Goal: Task Accomplishment & Management: Complete application form

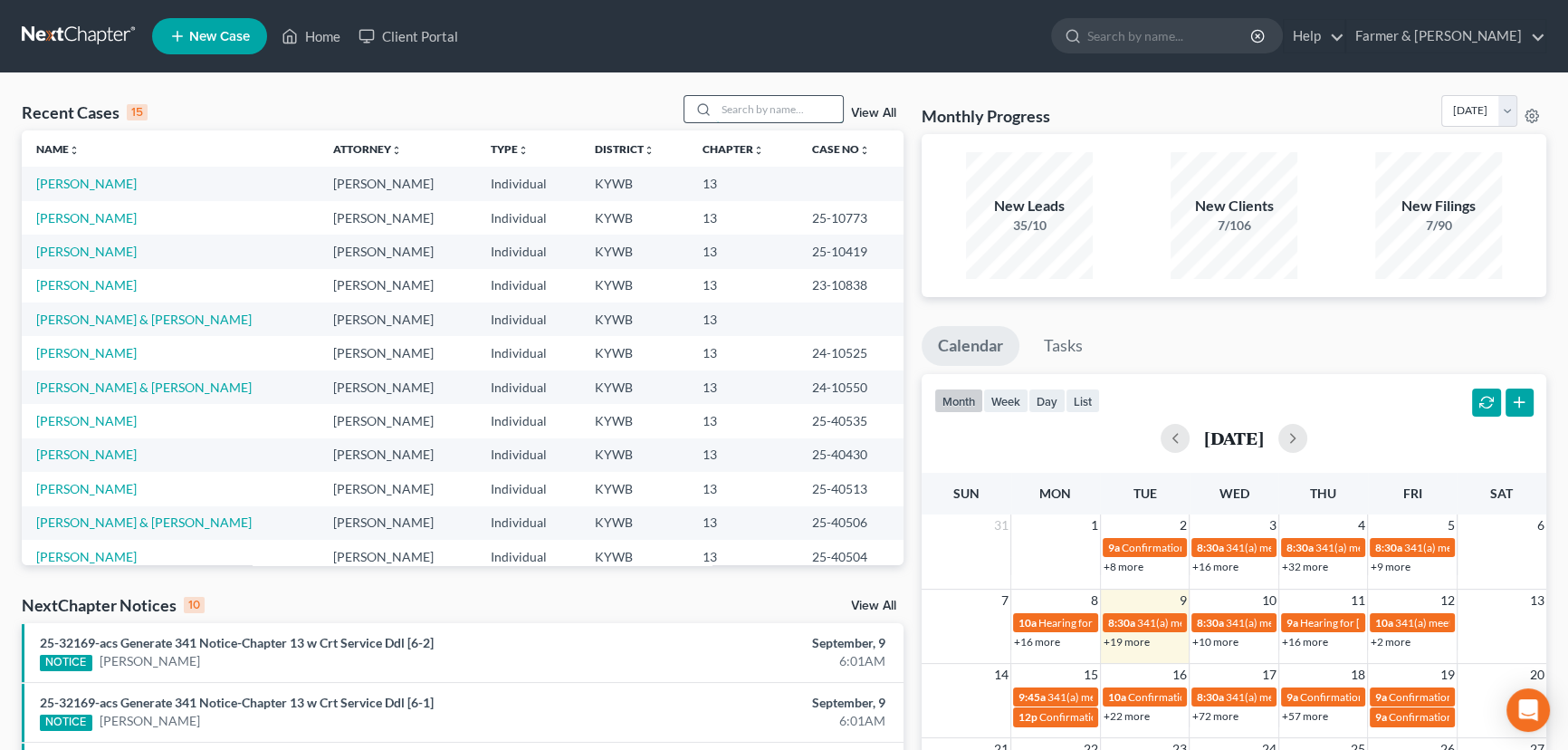
click at [772, 97] on input "search" at bounding box center [779, 109] width 127 height 26
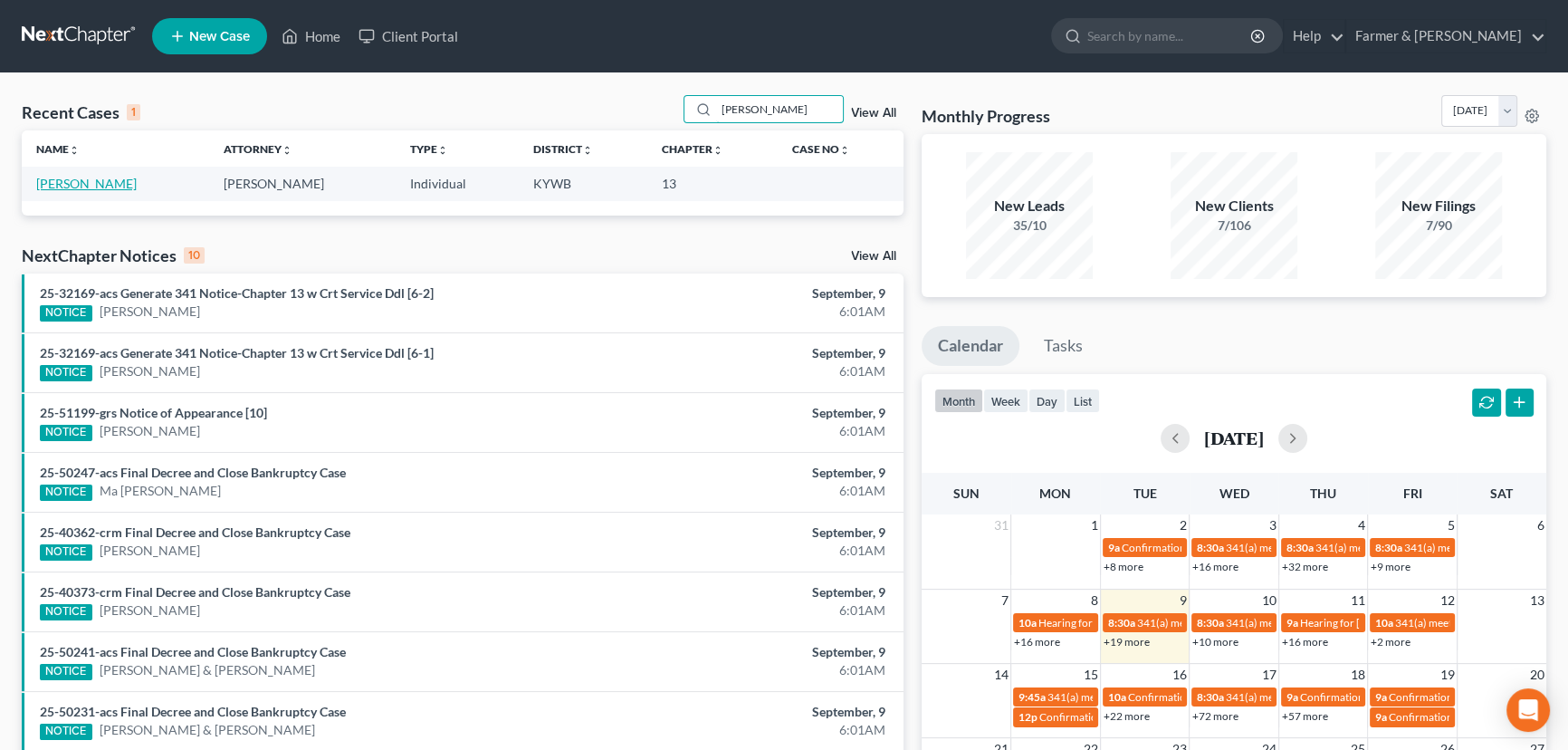
type input "[PERSON_NAME]"
click at [93, 187] on link "[PERSON_NAME]" at bounding box center [86, 184] width 100 height 16
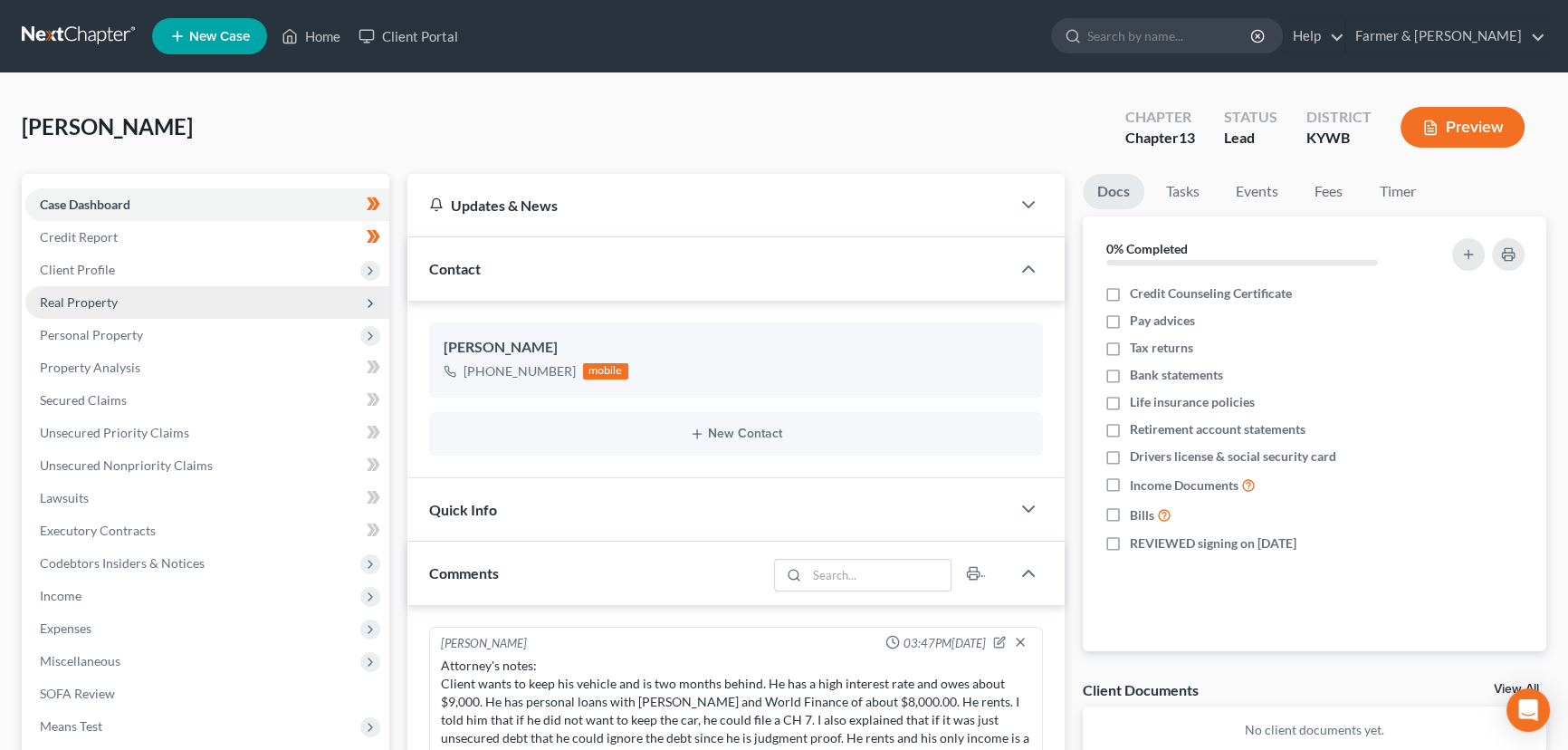
click at [133, 298] on span "Real Property" at bounding box center [207, 302] width 364 height 32
click at [138, 340] on span "Personal Property" at bounding box center [91, 335] width 103 height 16
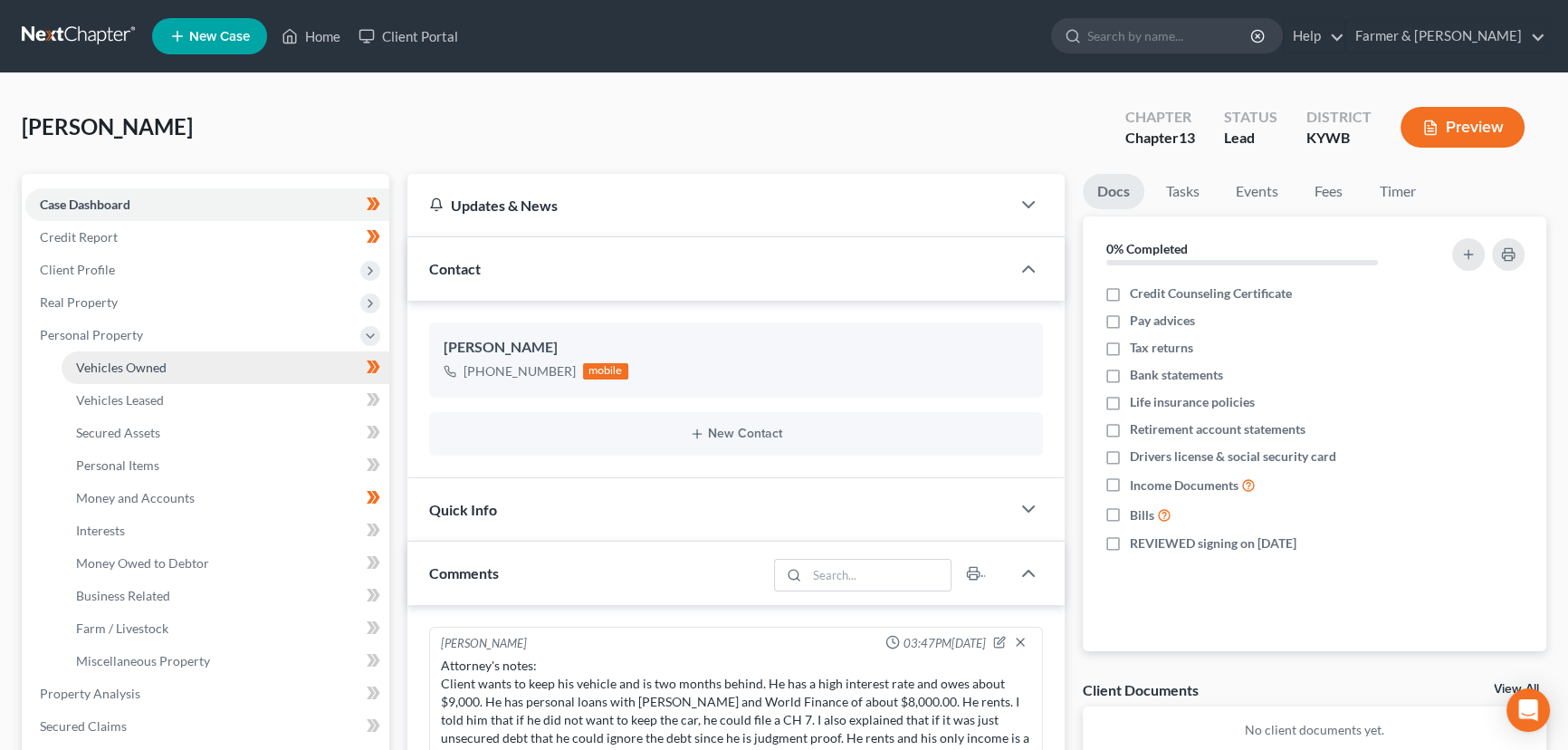
click at [89, 368] on span "Vehicles Owned" at bounding box center [121, 367] width 91 height 16
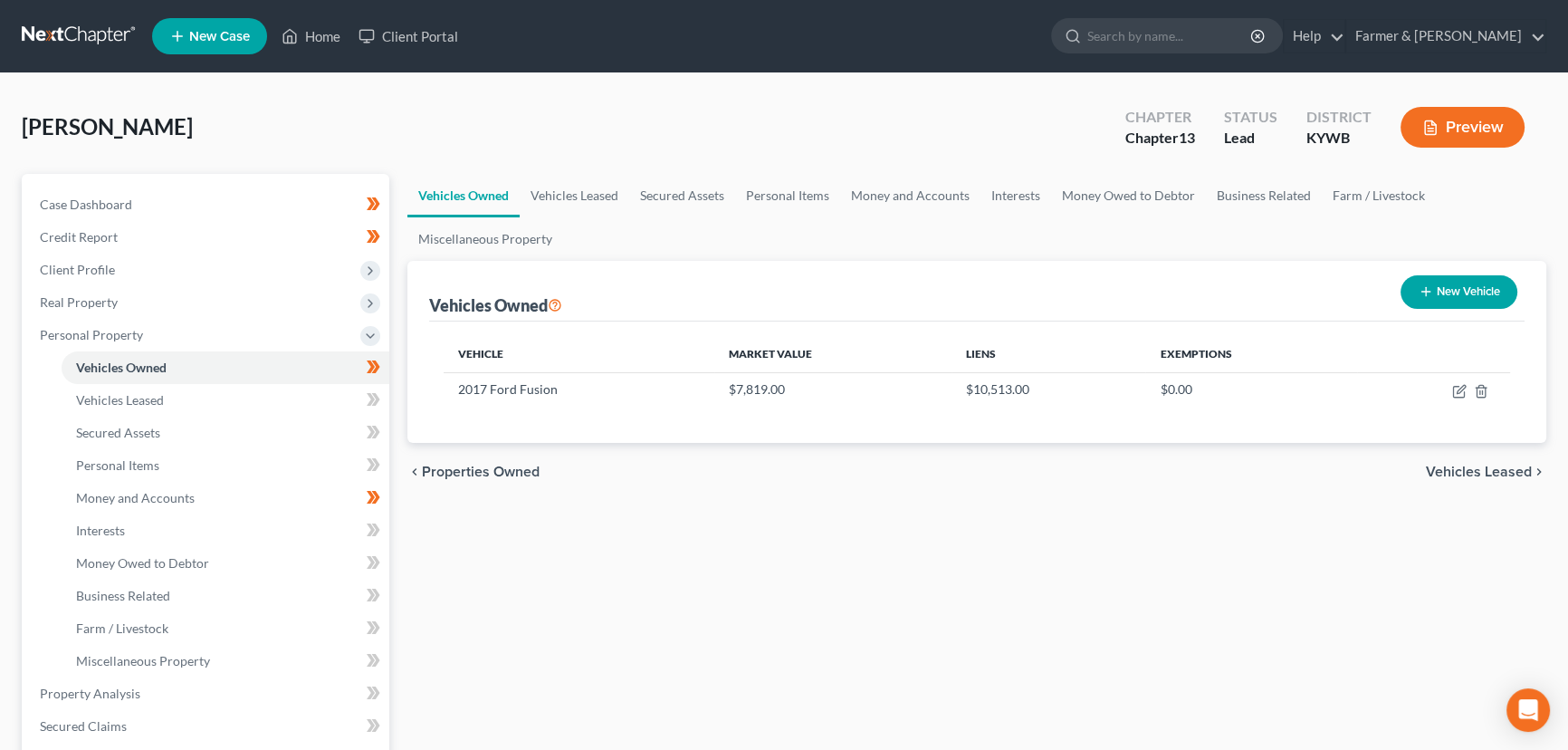
click at [479, 598] on div "Vehicles Owned Vehicles Leased Secured Assets Personal Items Money and Accounts…" at bounding box center [977, 713] width 1157 height 1078
drag, startPoint x: 171, startPoint y: 455, endPoint x: 212, endPoint y: 455, distance: 41.0
click at [171, 456] on link "Personal Items" at bounding box center [225, 464] width 328 height 32
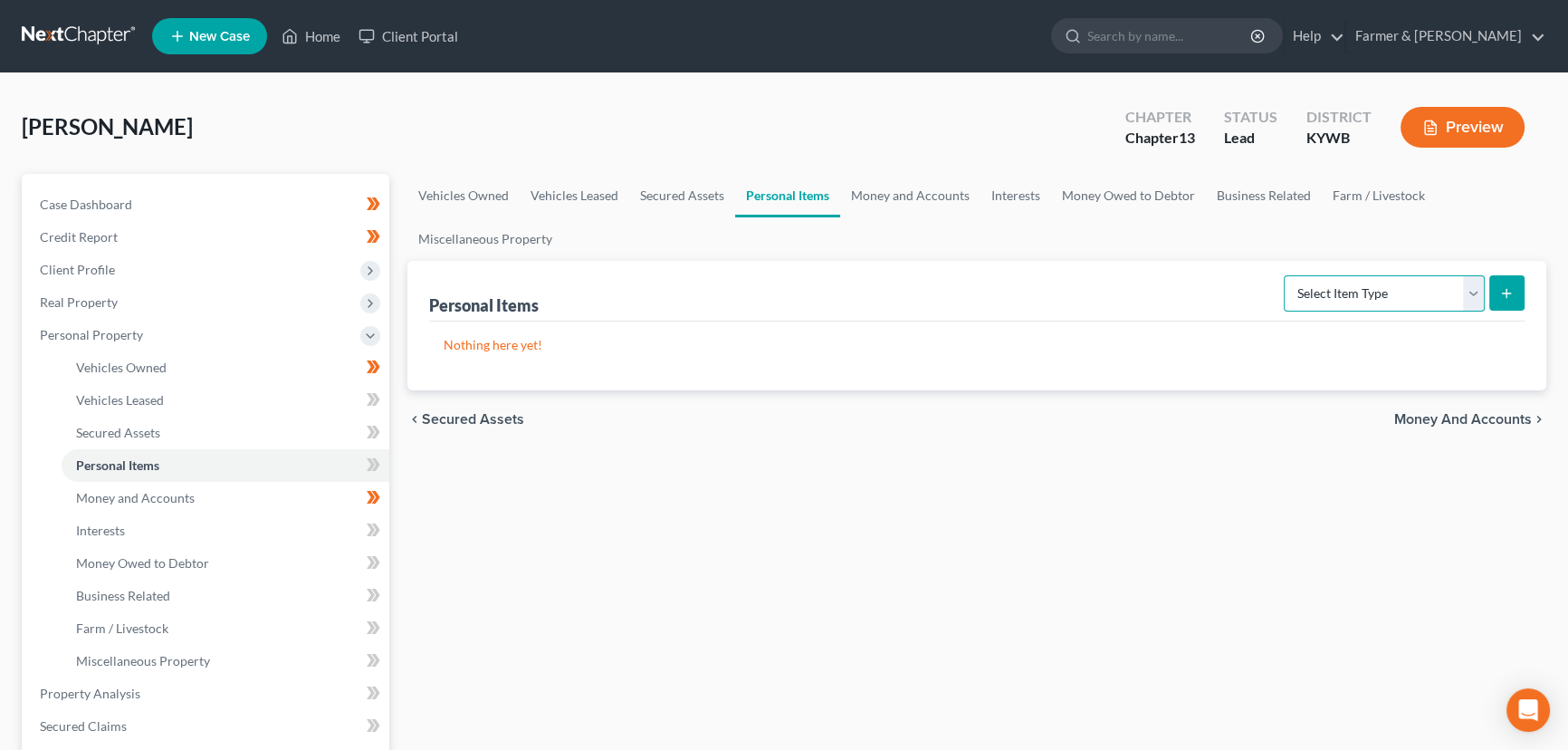
click at [1354, 296] on select "Select Item Type Clothing Collectibles Of Value Electronics Firearms Household …" at bounding box center [1384, 293] width 201 height 36
select select "clothing"
click at [1285, 275] on select "Select Item Type Clothing Collectibles Of Value Electronics Firearms Household …" at bounding box center [1384, 293] width 201 height 36
click at [1470, 298] on select "Select Item Type Clothing Collectibles Of Value Electronics Firearms Household …" at bounding box center [1384, 293] width 201 height 36
click at [1285, 275] on select "Select Item Type Clothing Collectibles Of Value Electronics Firearms Household …" at bounding box center [1384, 293] width 201 height 36
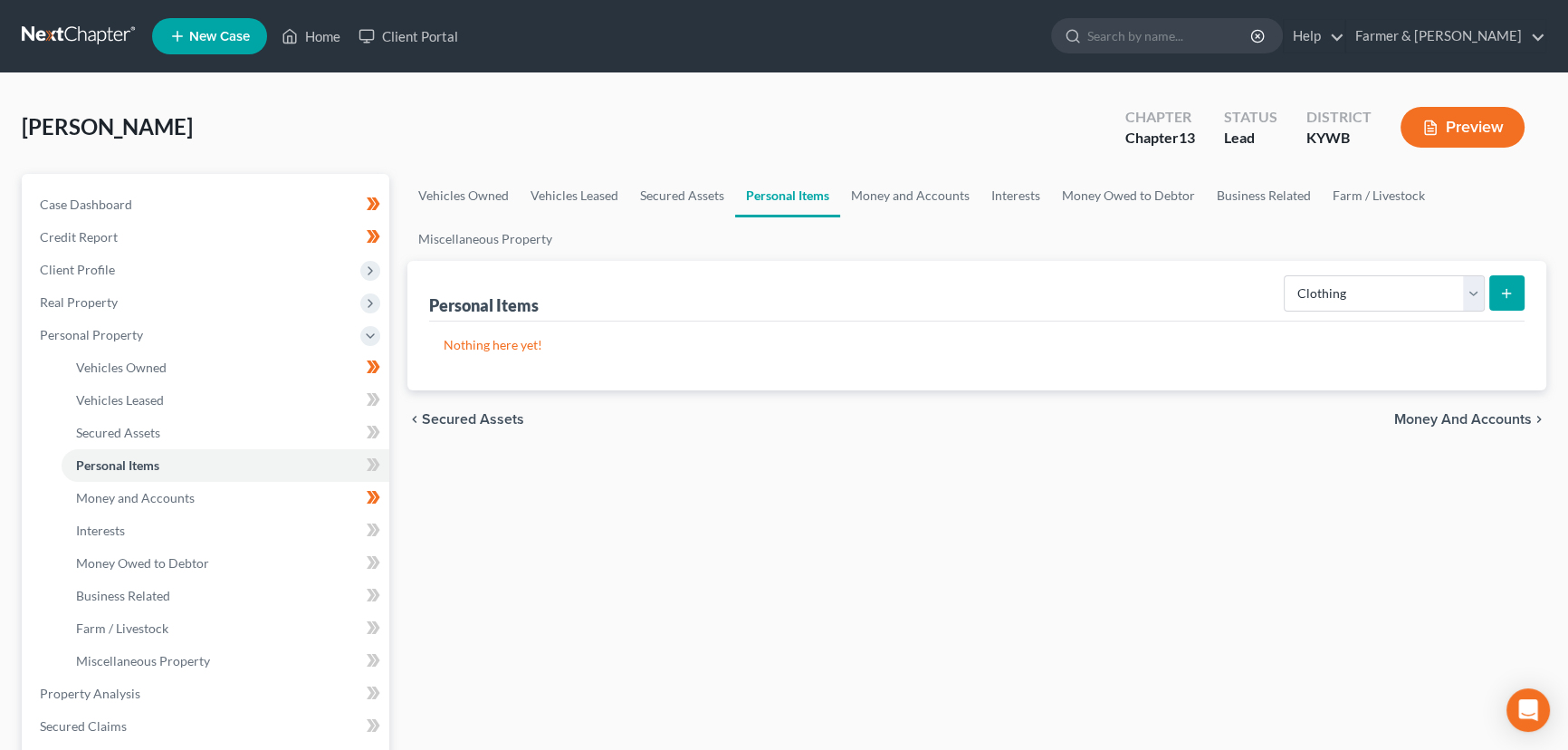
click at [1510, 286] on icon "submit" at bounding box center [1507, 294] width 15 height 15
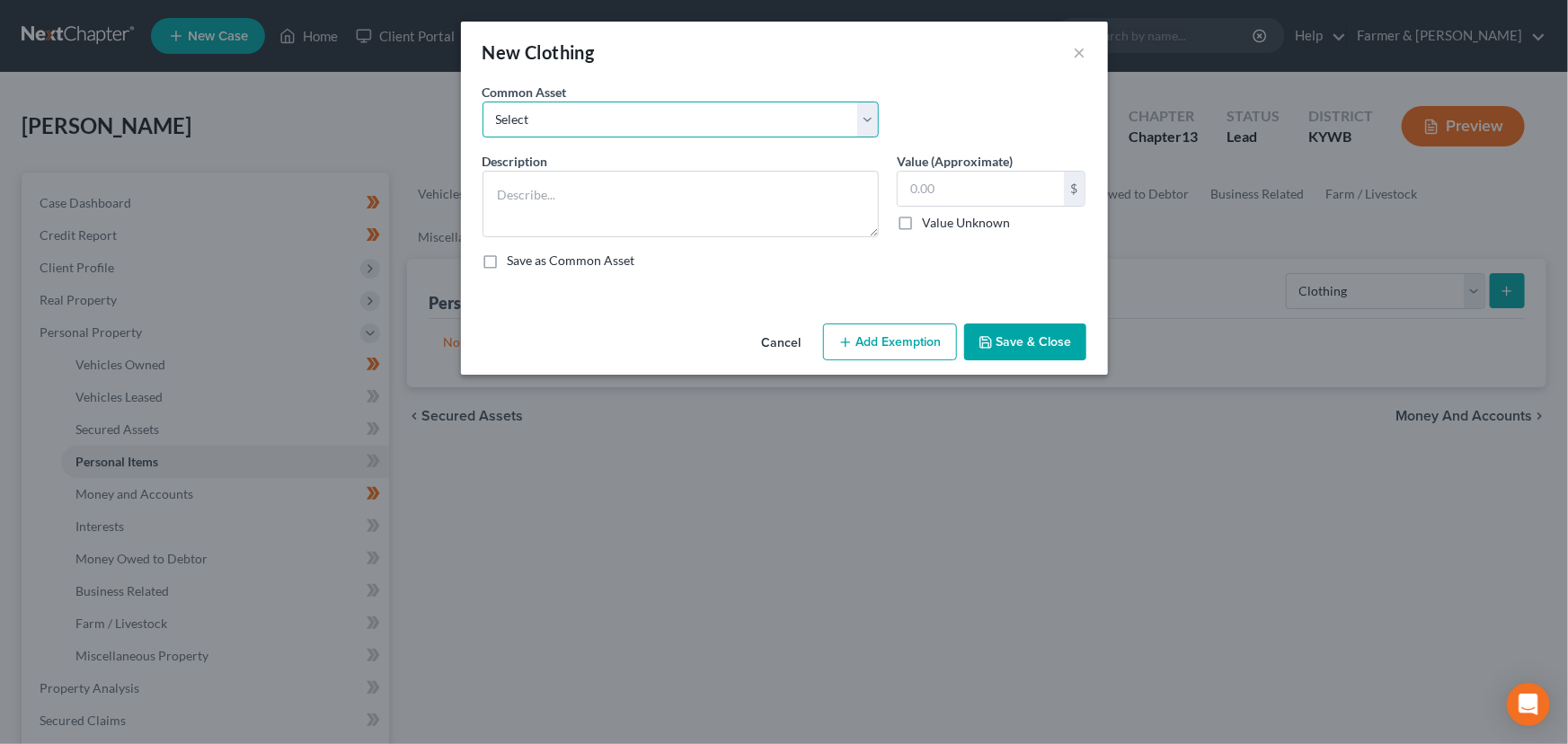
click at [526, 117] on select "Select misc. clothing for 1 adult misc. clothing for 2 adults and 2 children mi…" at bounding box center [681, 119] width 396 height 36
select select "0"
click at [483, 101] on select "Select misc. clothing for 1 adult misc. clothing for 2 adults and 2 children mi…" at bounding box center [681, 119] width 396 height 36
type textarea "misc. clothing for 1 adult"
type input "200.00"
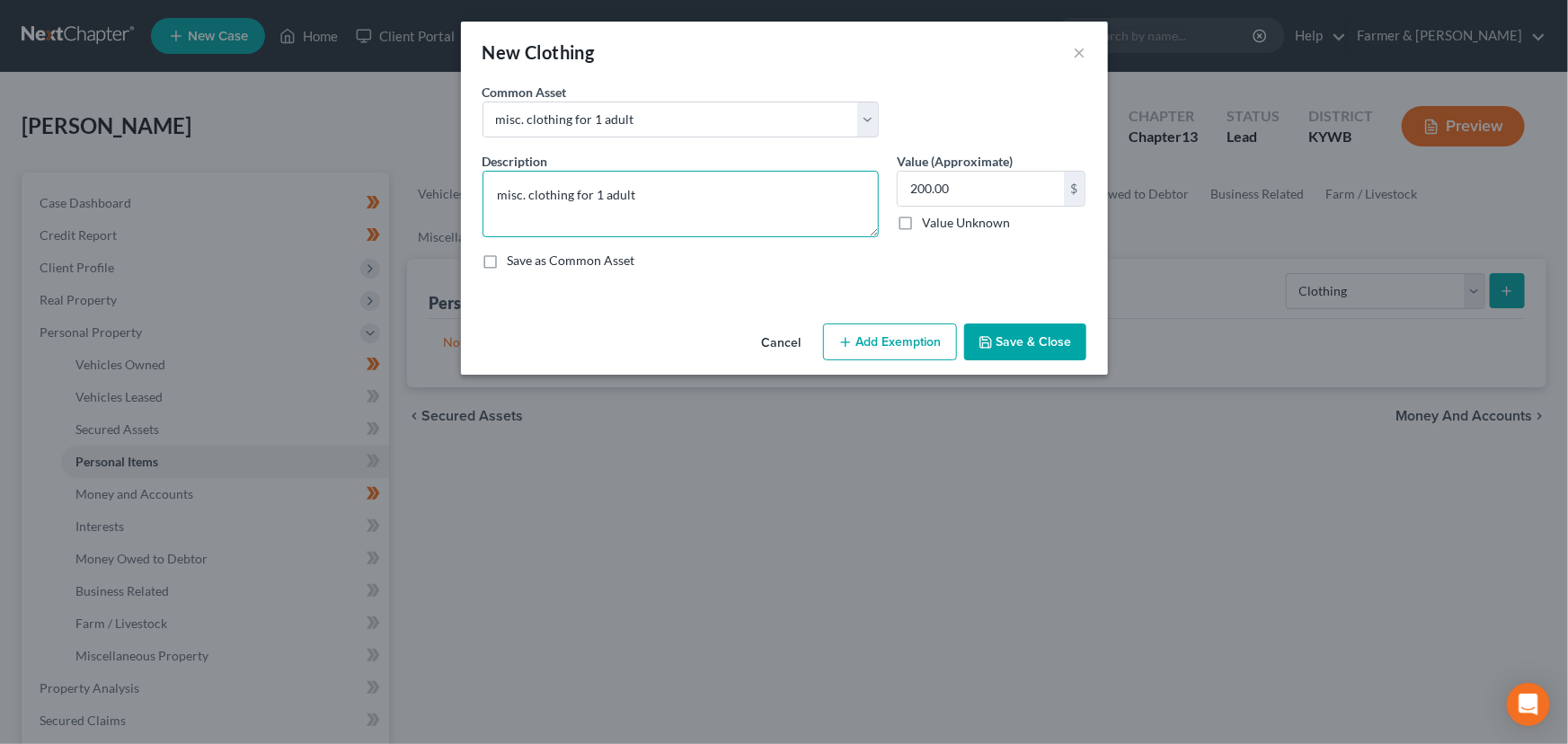
click at [505, 189] on textarea "misc. clothing for 1 adult" at bounding box center [681, 204] width 396 height 66
click at [662, 203] on textarea "Misc. clothing for 1 adult" at bounding box center [681, 204] width 396 height 66
click at [641, 193] on textarea "Misc. clothing for 1 adult" at bounding box center [681, 204] width 396 height 66
click at [604, 212] on textarea "Misc. clothing for 1 adult" at bounding box center [681, 204] width 396 height 66
paste textarea "⦁ Value listed is given age and condition of items and is not mean to reflect r…"
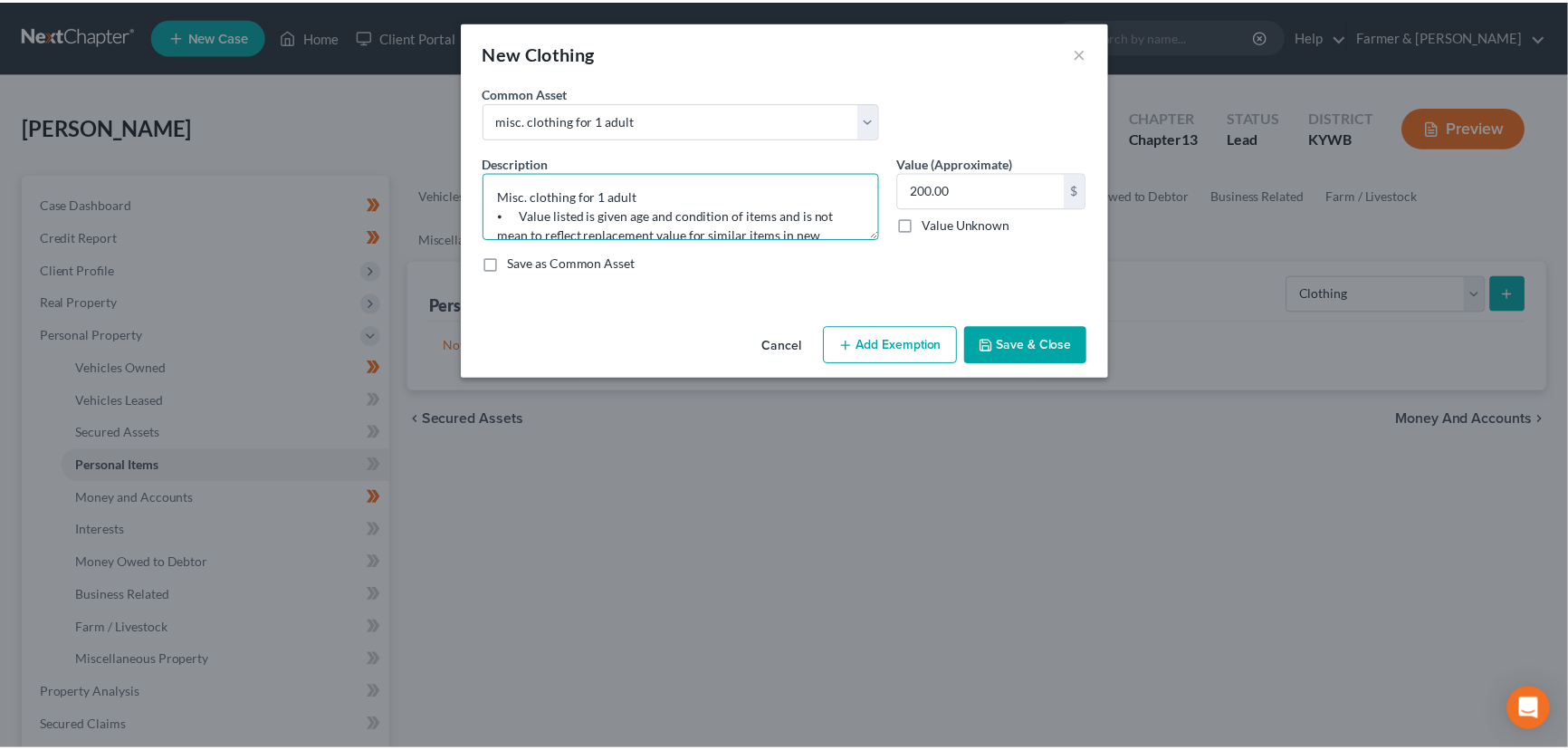
scroll to position [21, 0]
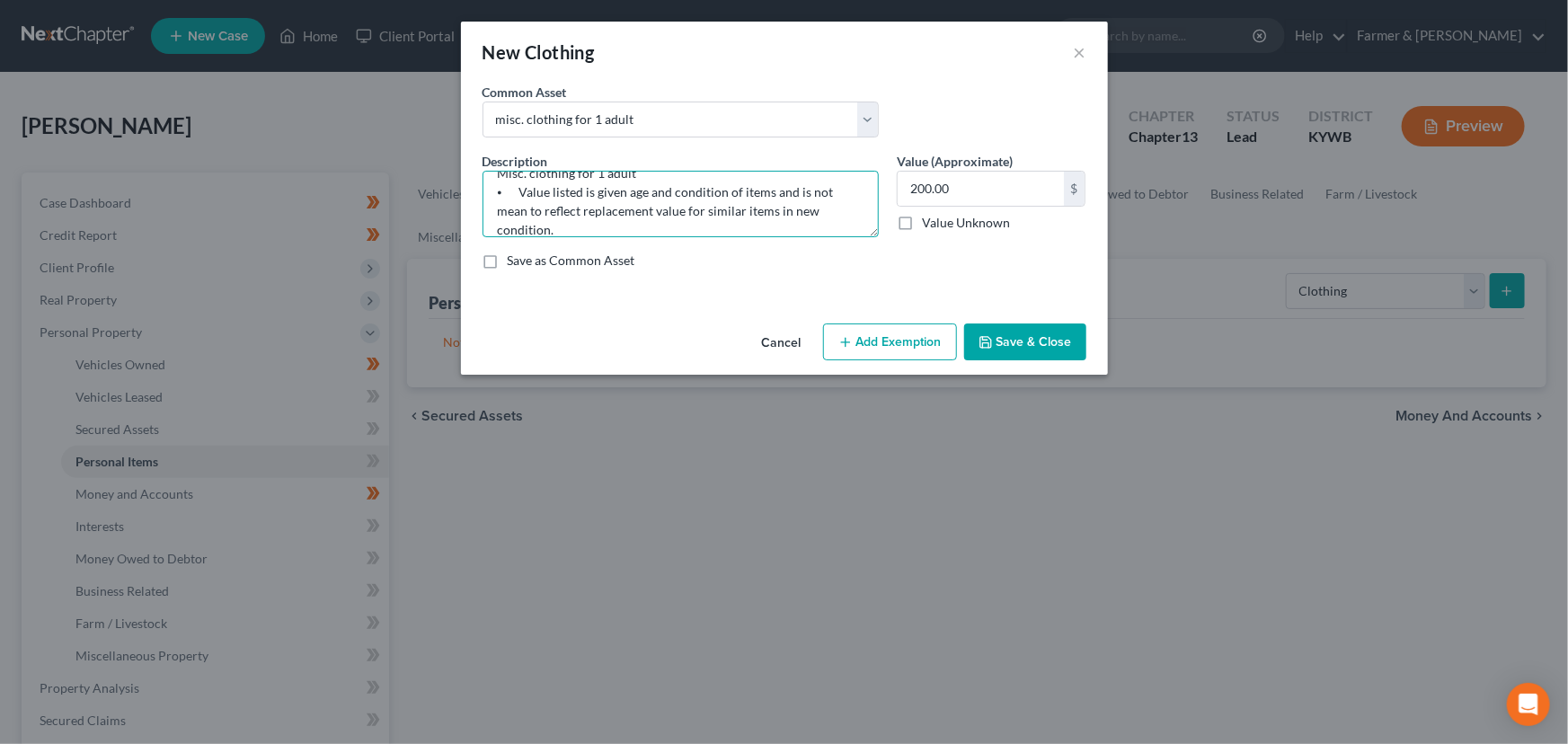
type textarea "Misc. clothing for 1 adult ⦁ Value listed is given age and condition of items a…"
click at [857, 344] on button "Add Exemption" at bounding box center [890, 342] width 134 height 38
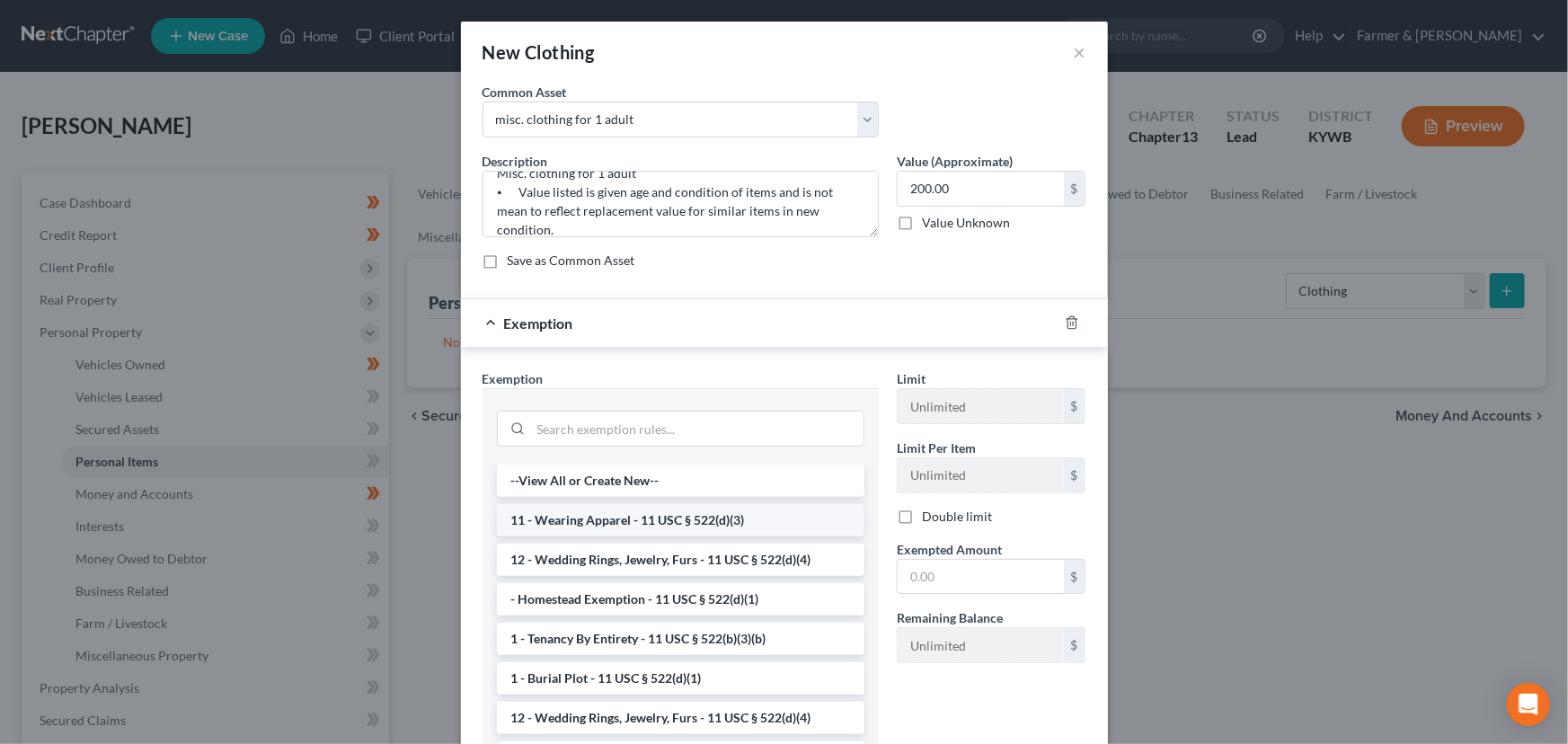
click at [605, 521] on li "11 - Wearing Apparel - 11 USC § 522(d)(3)" at bounding box center [681, 520] width 368 height 32
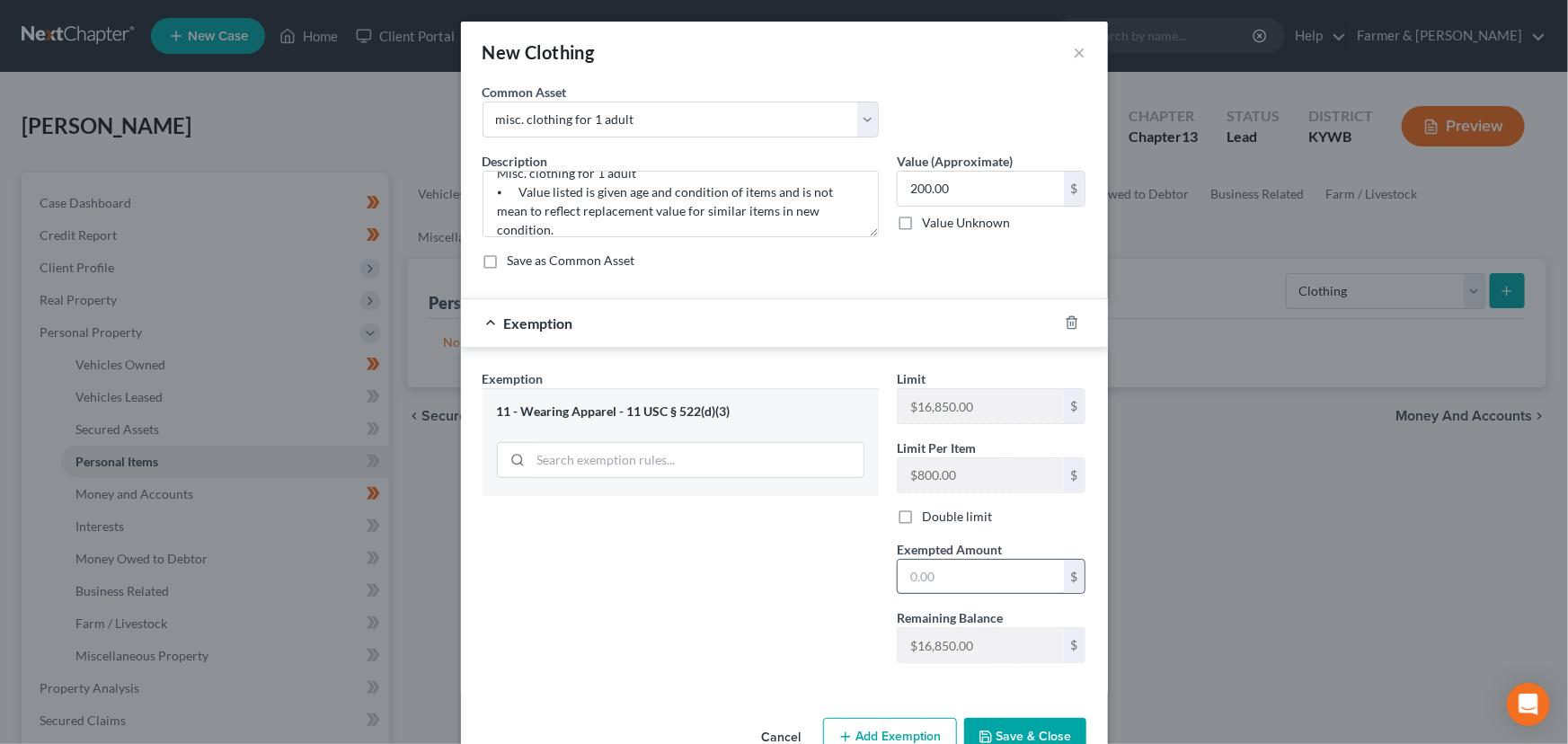
click at [910, 577] on input "text" at bounding box center [980, 577] width 166 height 34
type input "200.00"
click at [831, 315] on div "Exemption $200.00" at bounding box center [759, 323] width 597 height 48
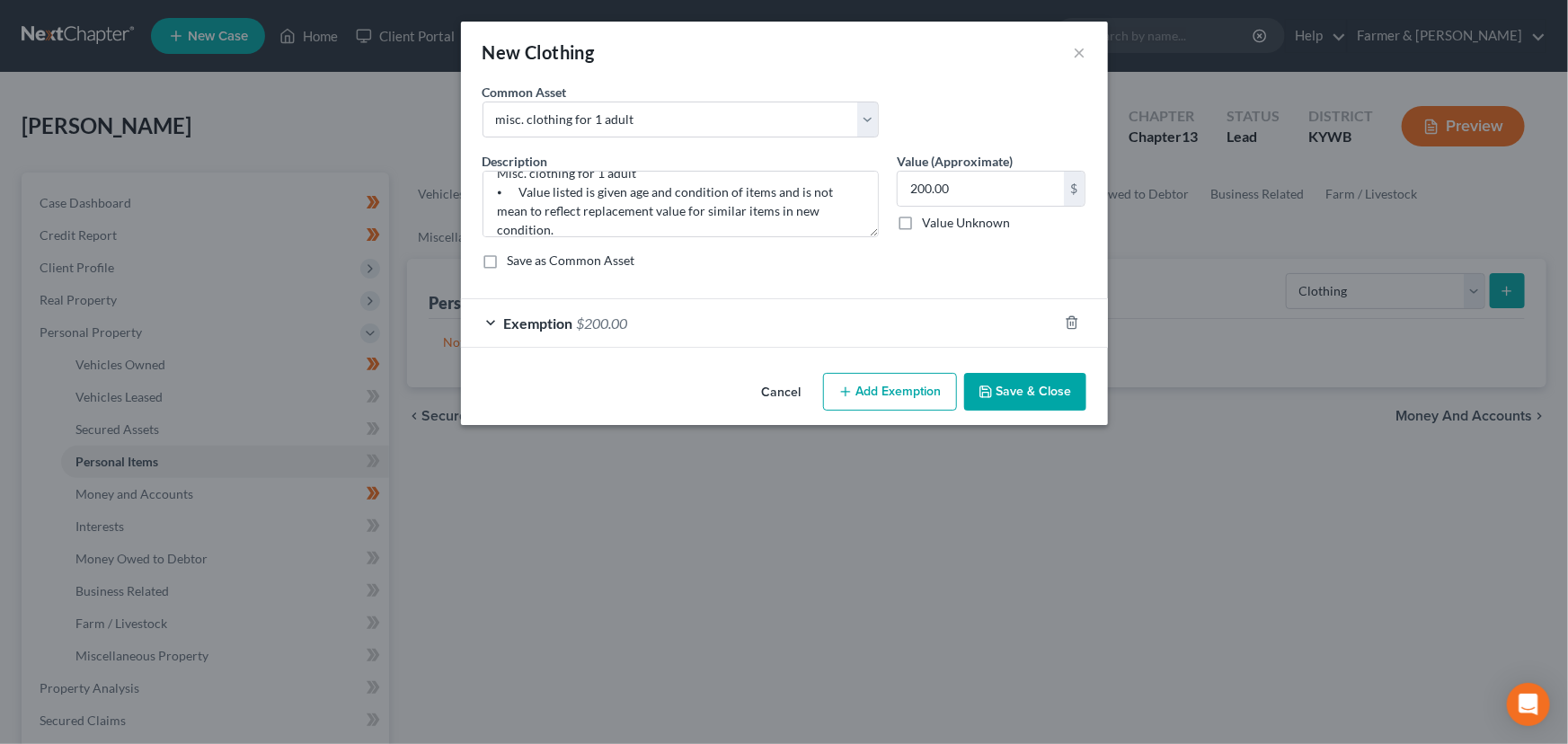
click at [1019, 402] on button "Save & Close" at bounding box center [1024, 391] width 122 height 38
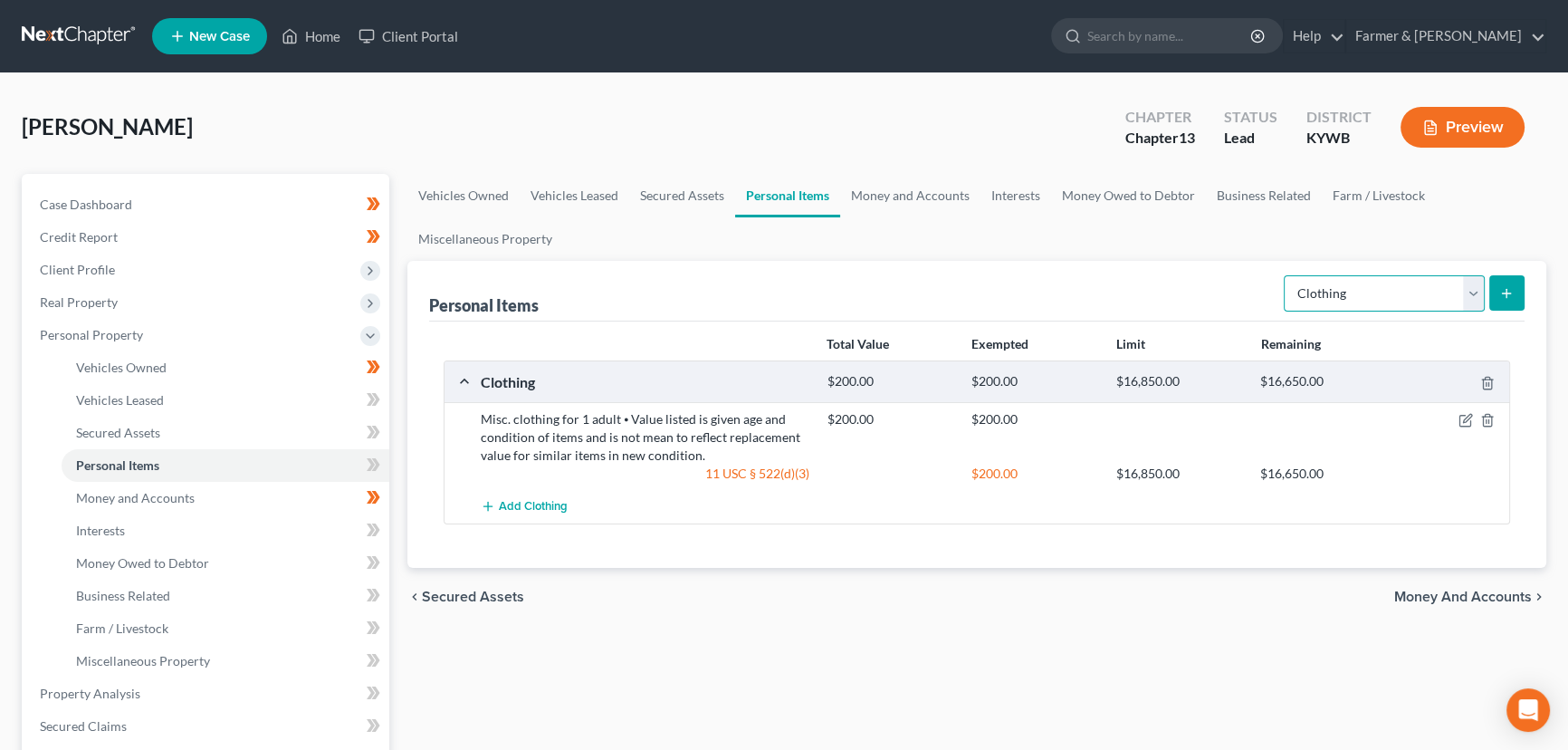
drag, startPoint x: 1331, startPoint y: 290, endPoint x: 1338, endPoint y: 358, distance: 68.4
click at [1338, 358] on div "Personal Items Select Item Type Clothing Collectibles Of Value Electronics Fire…" at bounding box center [977, 413] width 1139 height 307
select select "household_goods"
click at [1285, 275] on select "Select Item Type Clothing Collectibles Of Value Electronics Firearms Household …" at bounding box center [1384, 293] width 201 height 36
click at [1502, 299] on button "submit" at bounding box center [1507, 293] width 35 height 35
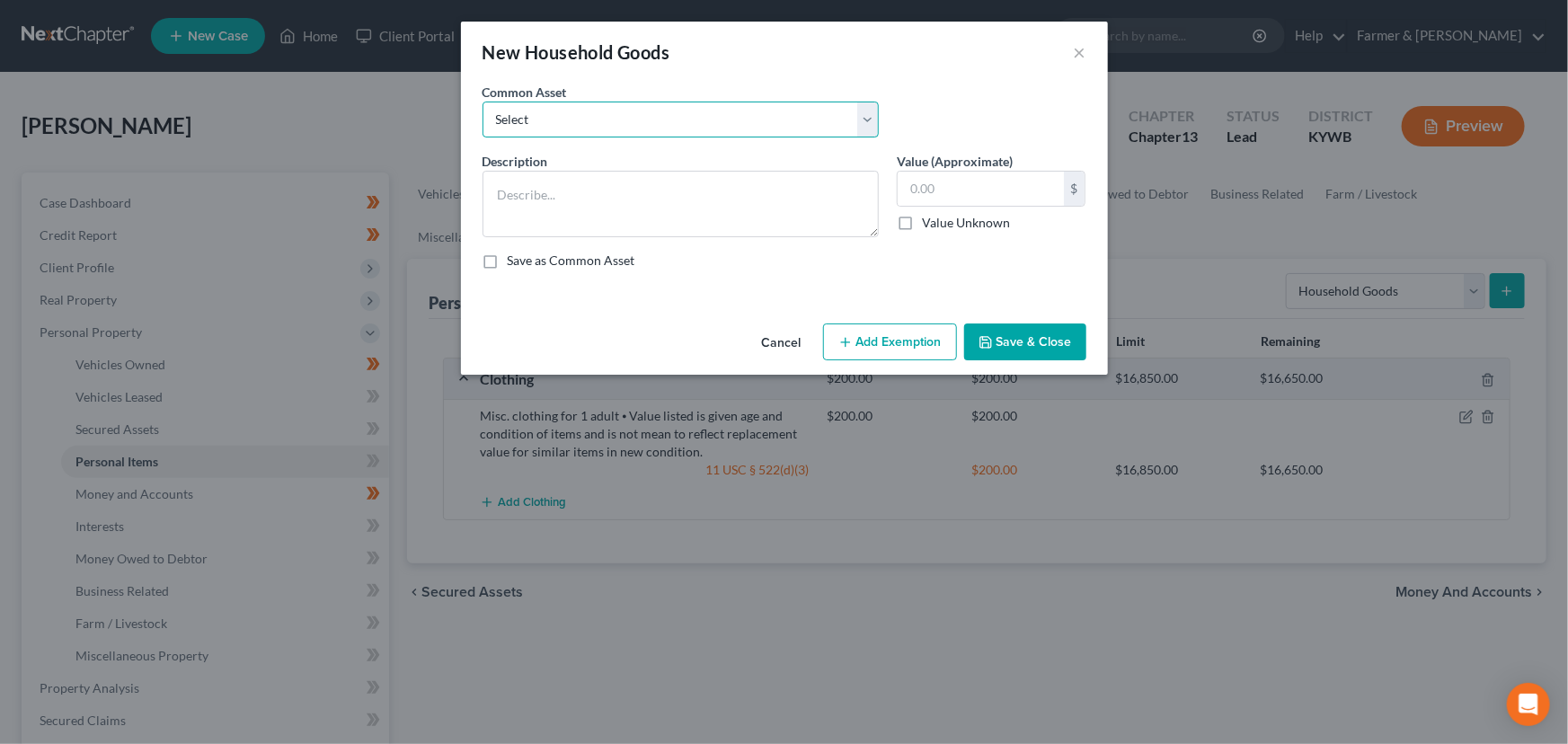
click at [516, 117] on select "Select small misc. household items: some decor (pictures/frames and misc. knick…" at bounding box center [681, 119] width 396 height 36
select select "1"
click at [483, 101] on select "Select small misc. household items: some decor (pictures/frames and misc. knick…" at bounding box center [681, 119] width 396 height 36
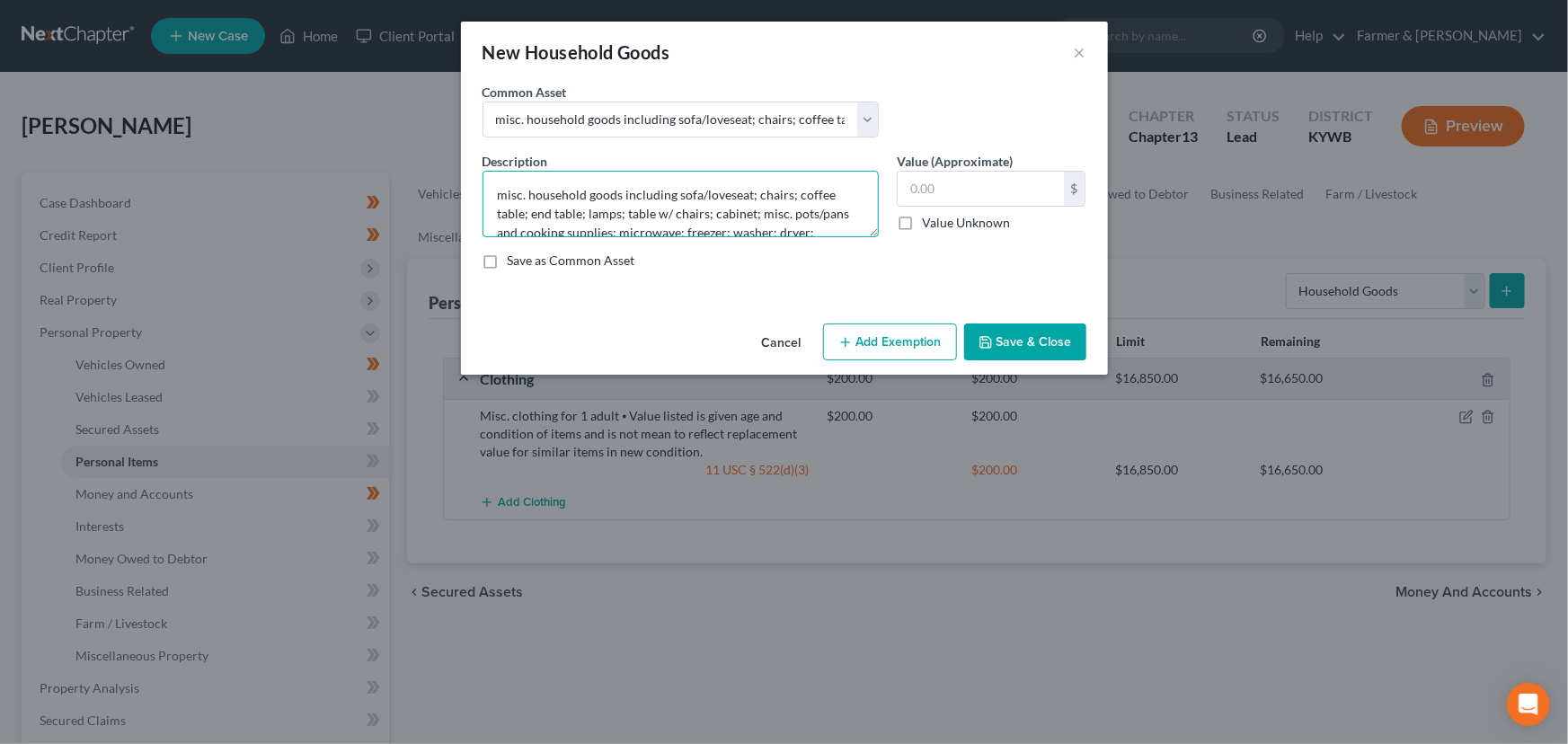
click at [506, 189] on textarea "misc. household goods including sofa/loveseat; chairs; coffee table; end table;…" at bounding box center [681, 204] width 396 height 66
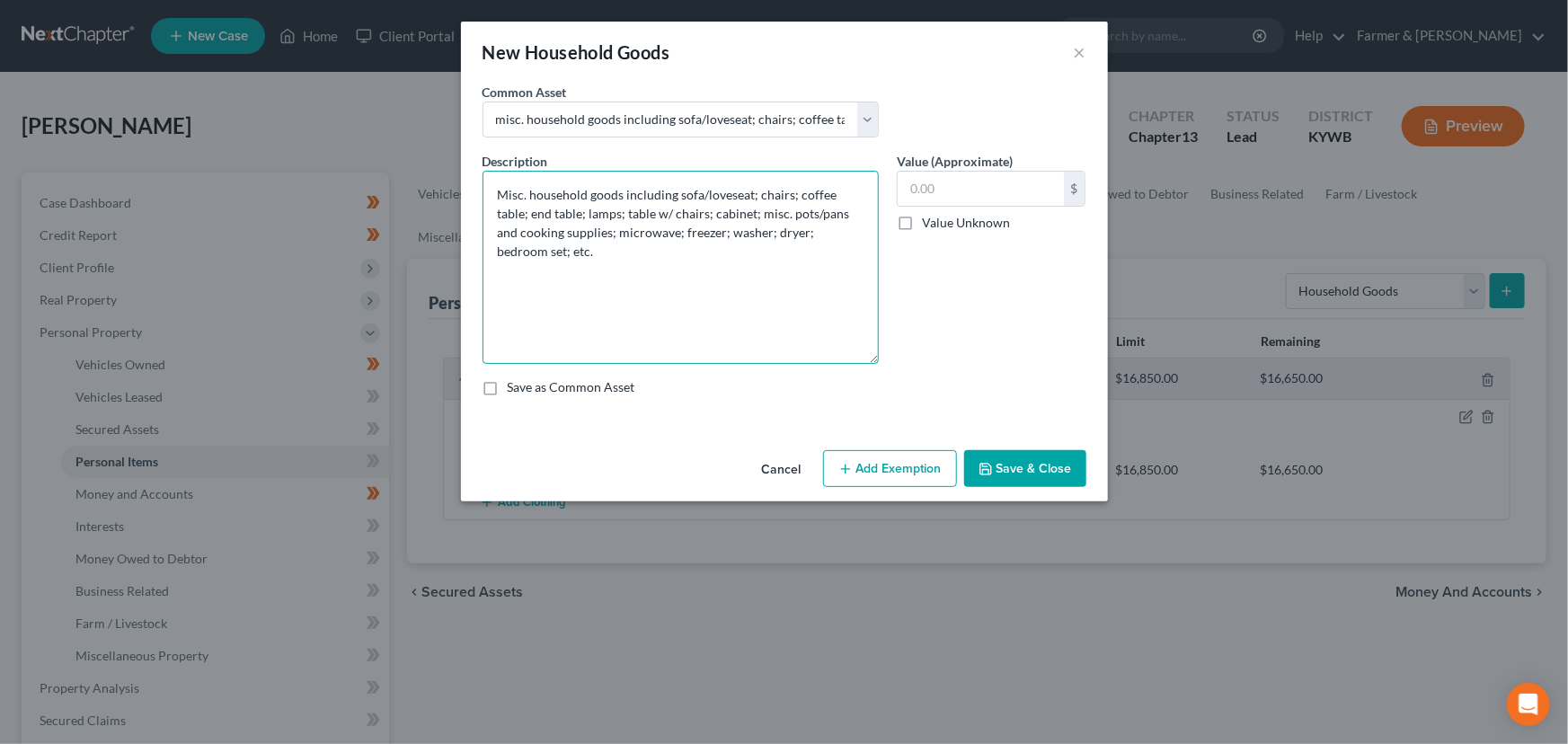
drag, startPoint x: 872, startPoint y: 223, endPoint x: 879, endPoint y: 350, distance: 127.2
click at [879, 350] on div "Description * Misc. household goods including sofa/loveseat; chairs; coffee tab…" at bounding box center [681, 258] width 414 height 212
click at [677, 260] on textarea "Misc. household goods including sofa/loveseat; chairs; coffee table; end table;…" at bounding box center [681, 268] width 396 height 194
paste textarea "⦁ Value listed is given age and condition of items and is not mean to reflect r…"
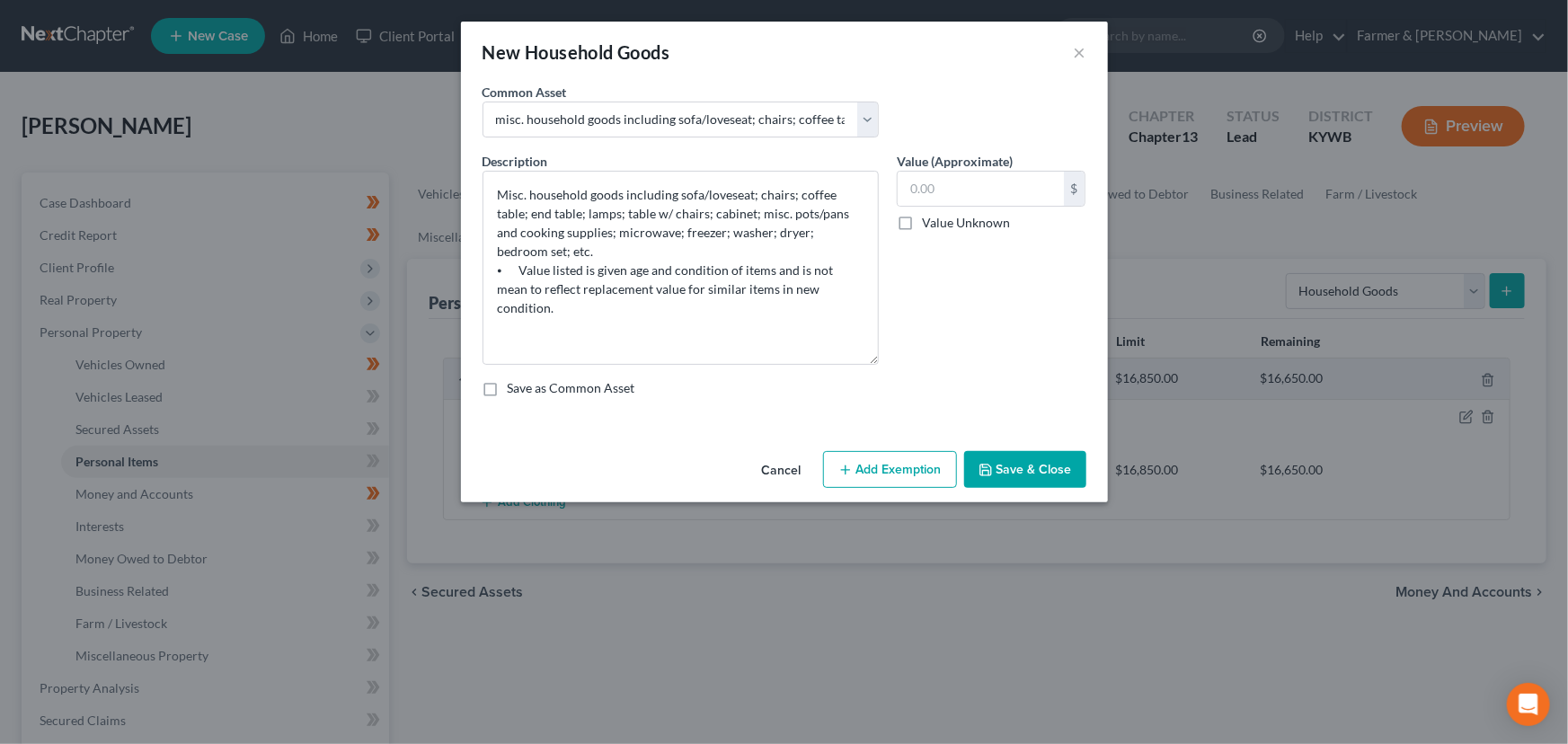
click at [1004, 99] on div "Common Asset Select small misc. household items: some decor (pictures/frames an…" at bounding box center [784, 117] width 622 height 69
drag, startPoint x: 676, startPoint y: 192, endPoint x: 727, endPoint y: 243, distance: 72.1
click at [727, 243] on textarea "Misc. household goods including sofa/loveseat; chairs; coffee table; end table;…" at bounding box center [681, 268] width 396 height 194
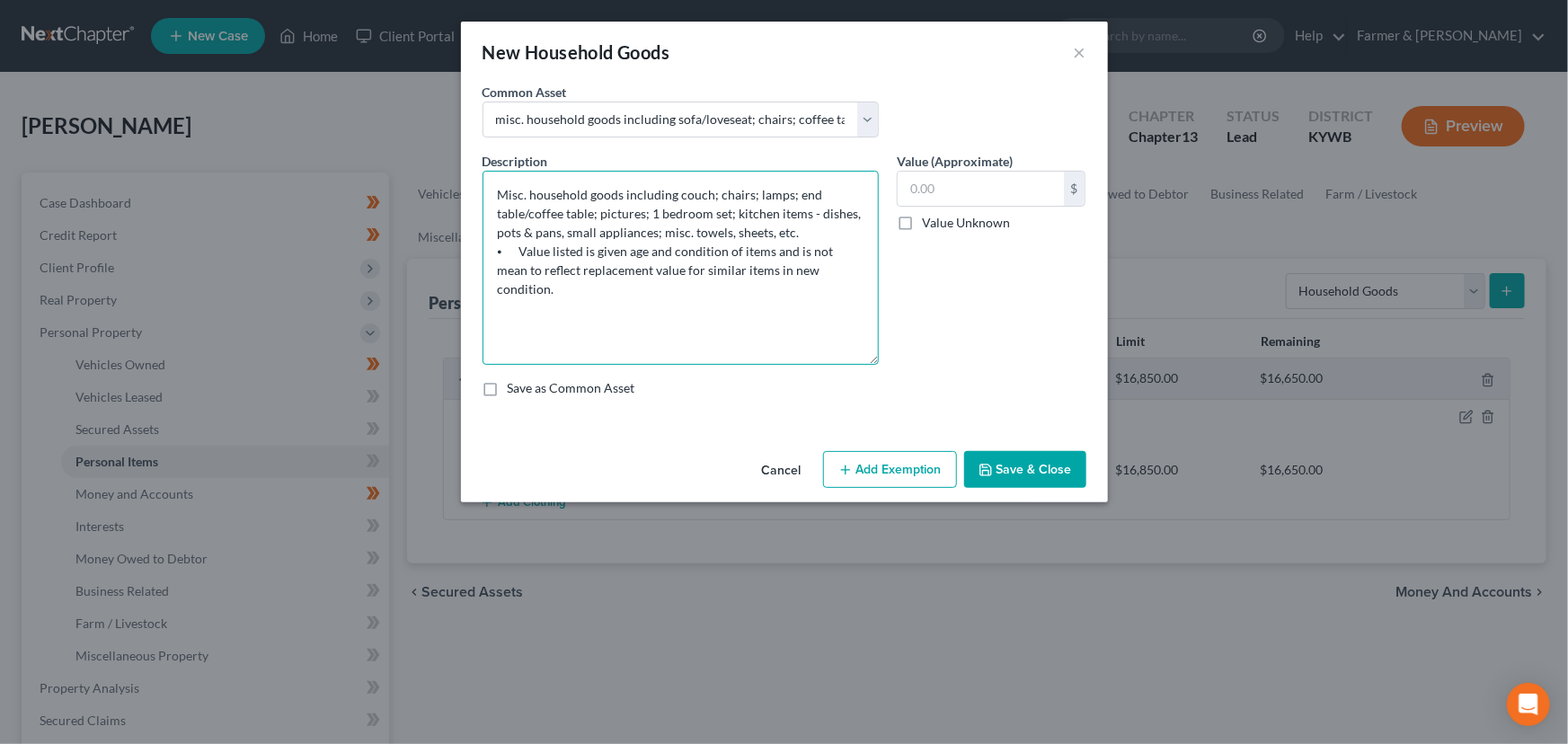
type textarea "Misc. household goods including couch; chairs; lamps; end table/coffee table; p…"
click at [1020, 196] on input "text" at bounding box center [980, 189] width 166 height 34
type input "455.00"
click at [886, 475] on button "Add Exemption" at bounding box center [890, 469] width 134 height 38
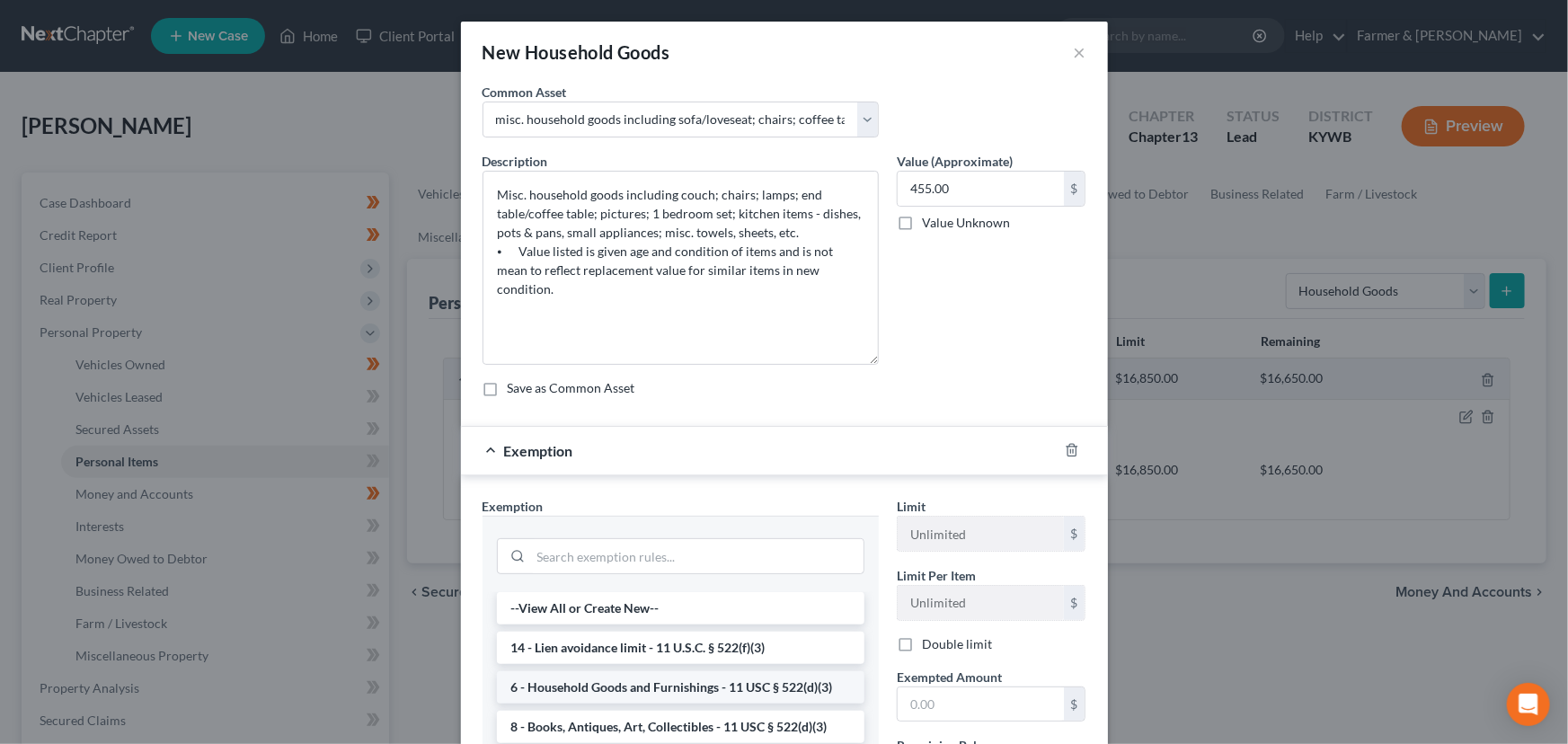
click at [580, 684] on li "6 - Household Goods and Furnishings - 11 USC § 522(d)(3)" at bounding box center [681, 687] width 368 height 32
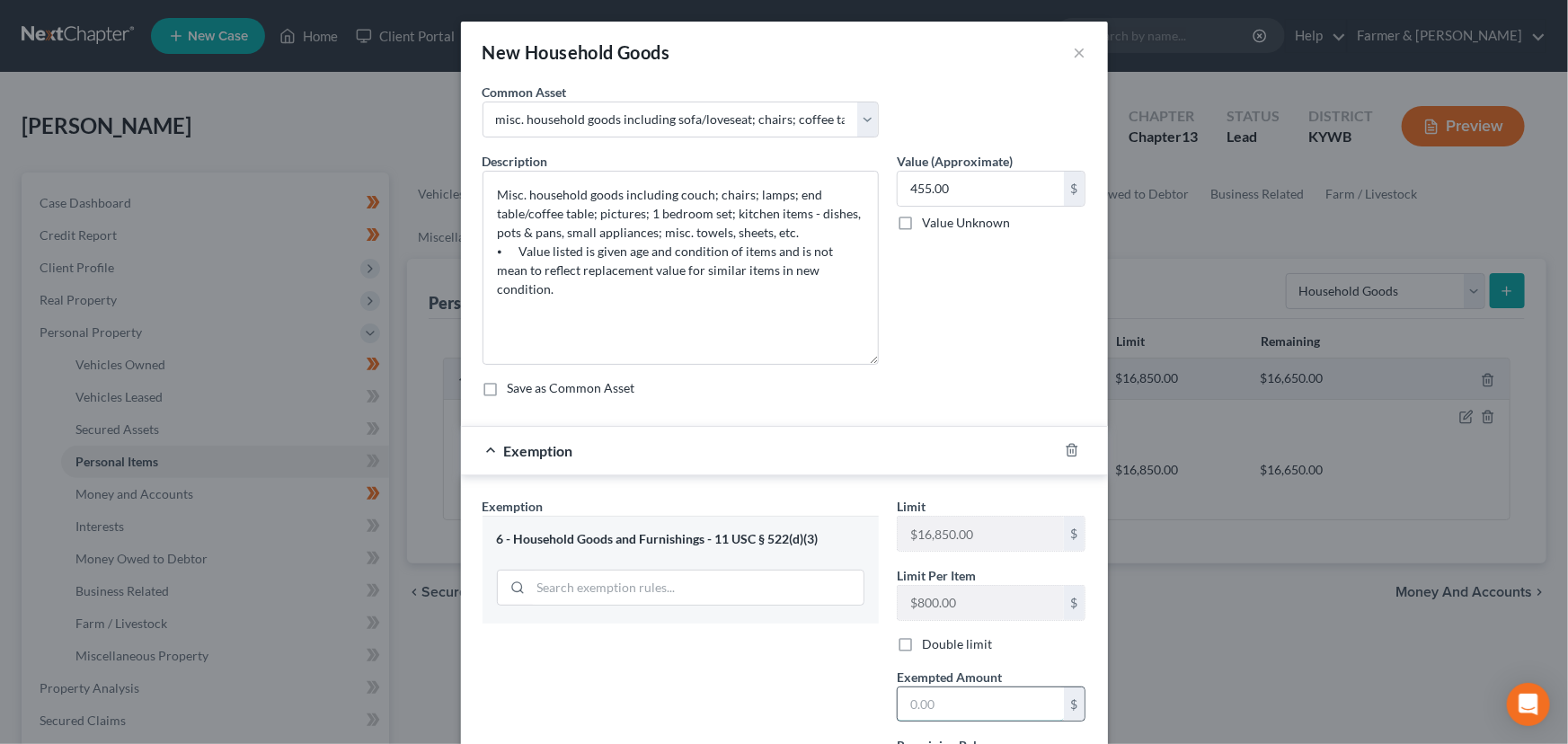
click at [915, 692] on input "text" at bounding box center [980, 704] width 166 height 34
type input "455.00"
click at [881, 461] on div "Exemption $455.00" at bounding box center [759, 451] width 597 height 48
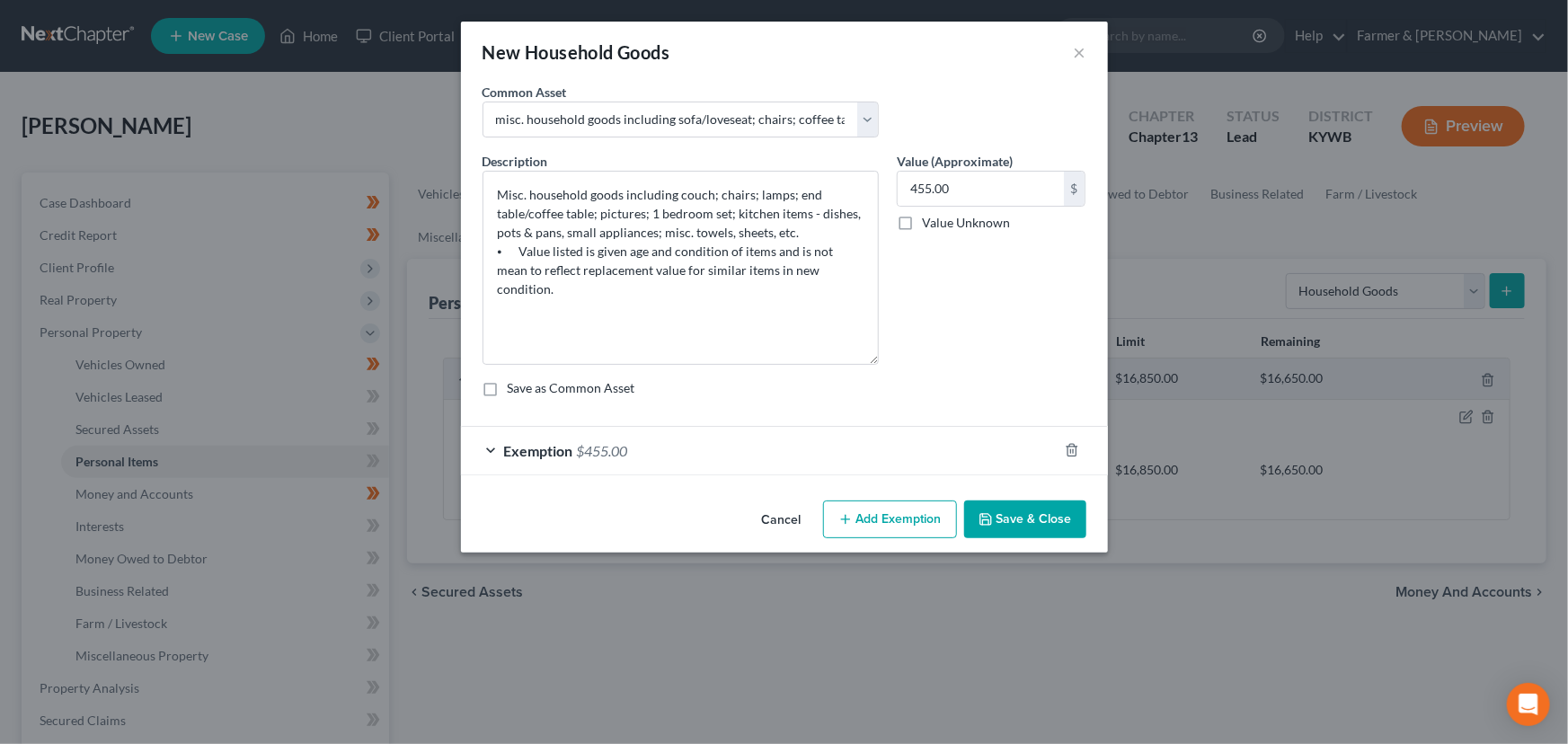
click at [1015, 513] on button "Save & Close" at bounding box center [1024, 519] width 122 height 38
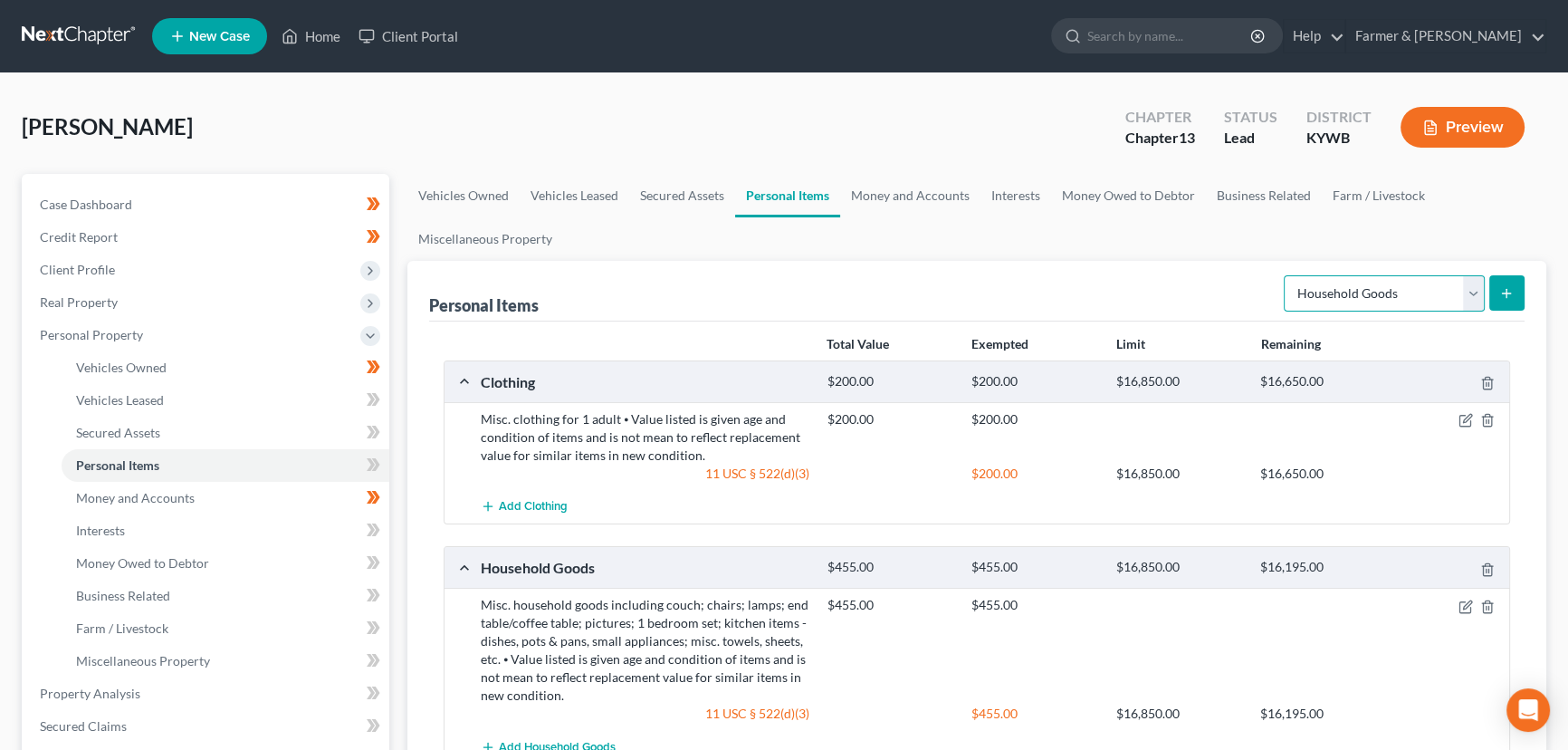
click at [1356, 286] on select "Select Item Type Clothing Collectibles Of Value Electronics Firearms Household …" at bounding box center [1384, 293] width 201 height 36
select select "jewelry"
click at [1285, 275] on select "Select Item Type Clothing Collectibles Of Value Electronics Firearms Household …" at bounding box center [1384, 293] width 201 height 36
click at [1508, 295] on icon "submit" at bounding box center [1507, 294] width 15 height 15
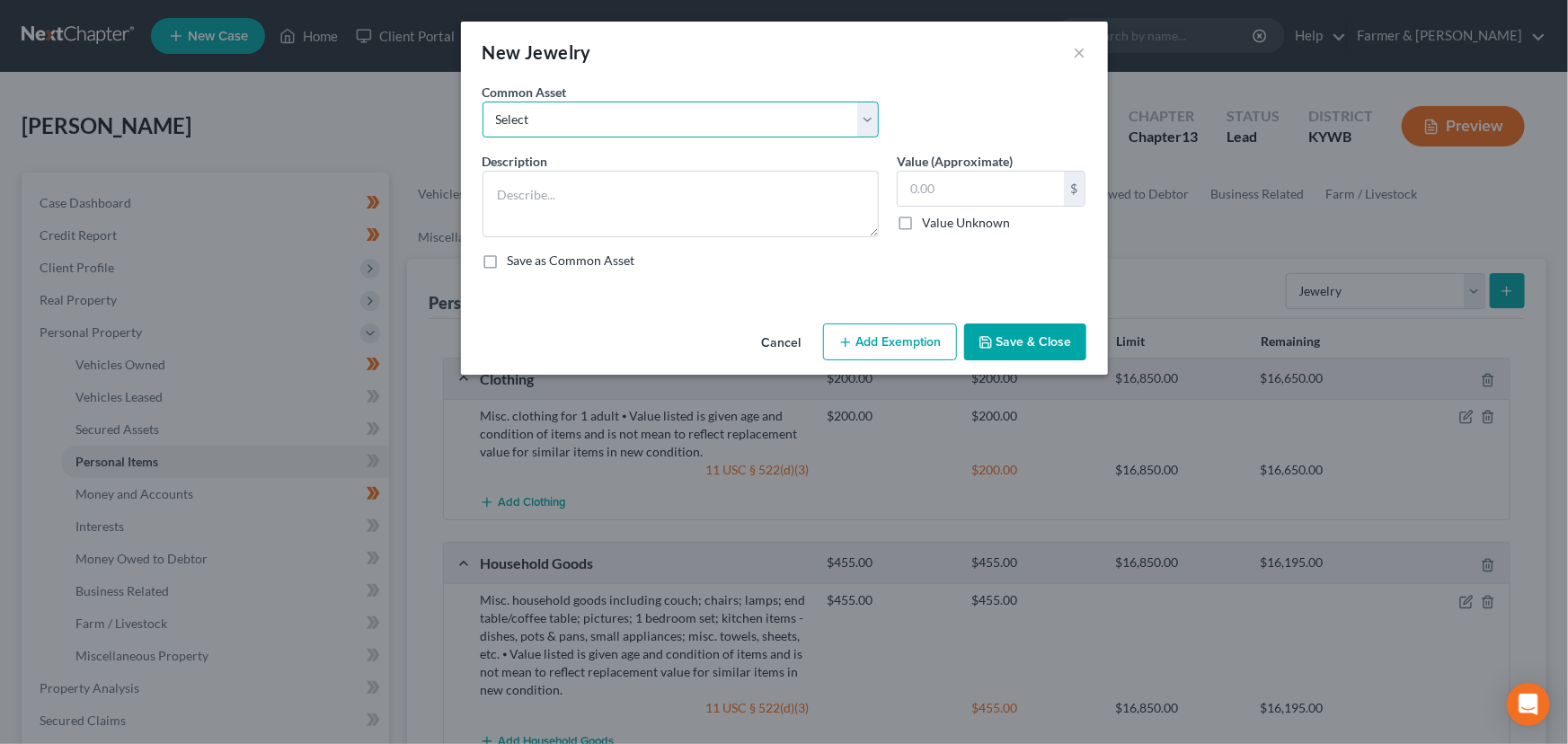
click at [612, 125] on select "Select Jewelry (Rings, Watches, Necklaces) misc. costume jewelry Jewelry (Rings…" at bounding box center [681, 119] width 396 height 36
click at [692, 67] on div "New Jewelry ×" at bounding box center [784, 52] width 647 height 61
click at [571, 189] on textarea at bounding box center [681, 204] width 396 height 66
click at [620, 117] on select "Select Jewelry (Rings, Watches, Necklaces) misc. costume jewelry Jewelry (Rings…" at bounding box center [681, 119] width 396 height 36
select select "4"
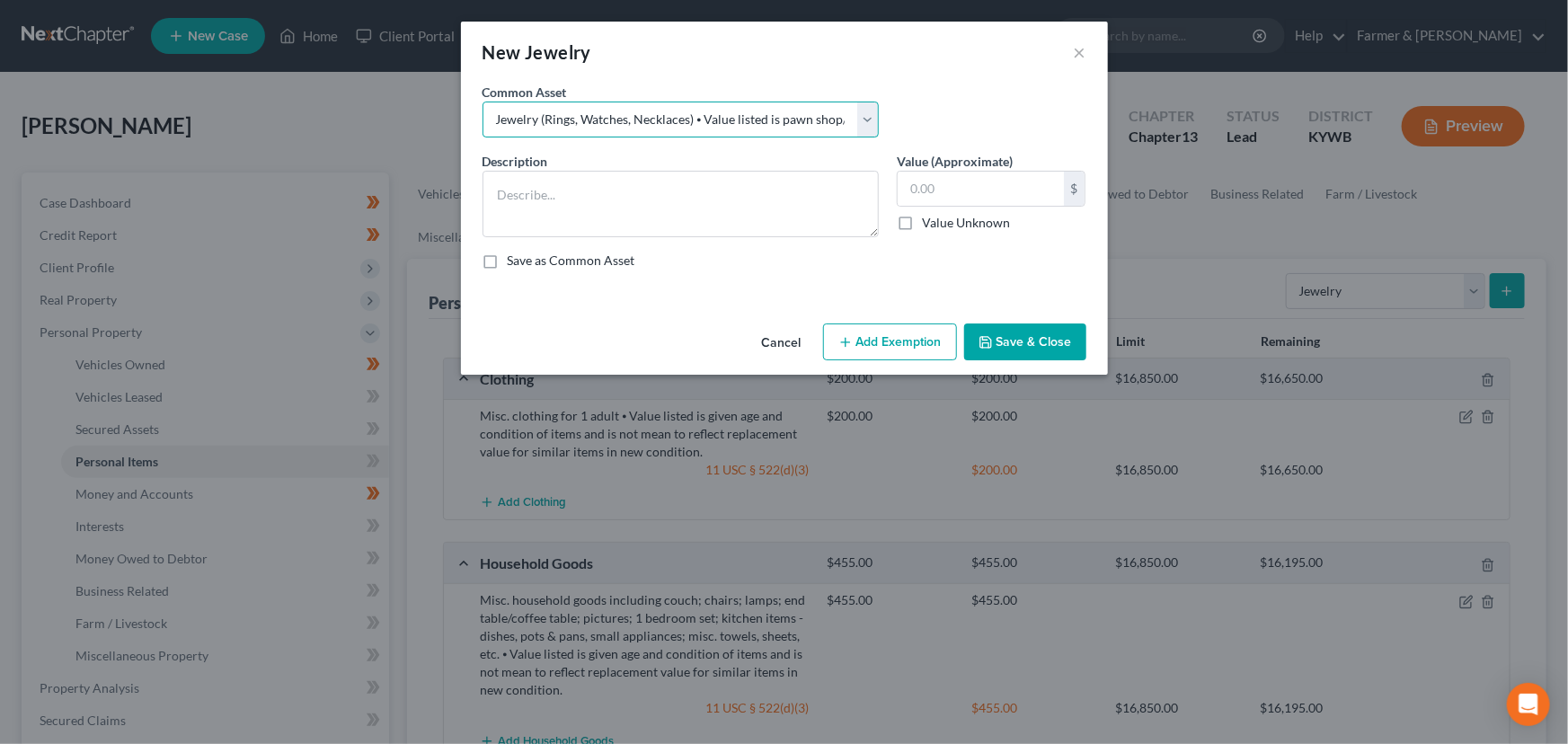
click at [483, 101] on select "Select Jewelry (Rings, Watches, Necklaces) misc. costume jewelry Jewelry (Rings…" at bounding box center [681, 119] width 396 height 36
type textarea "Jewelry (Rings, Watches, Necklaces) ⦁ Value listed is pawn shop/liquidation val…"
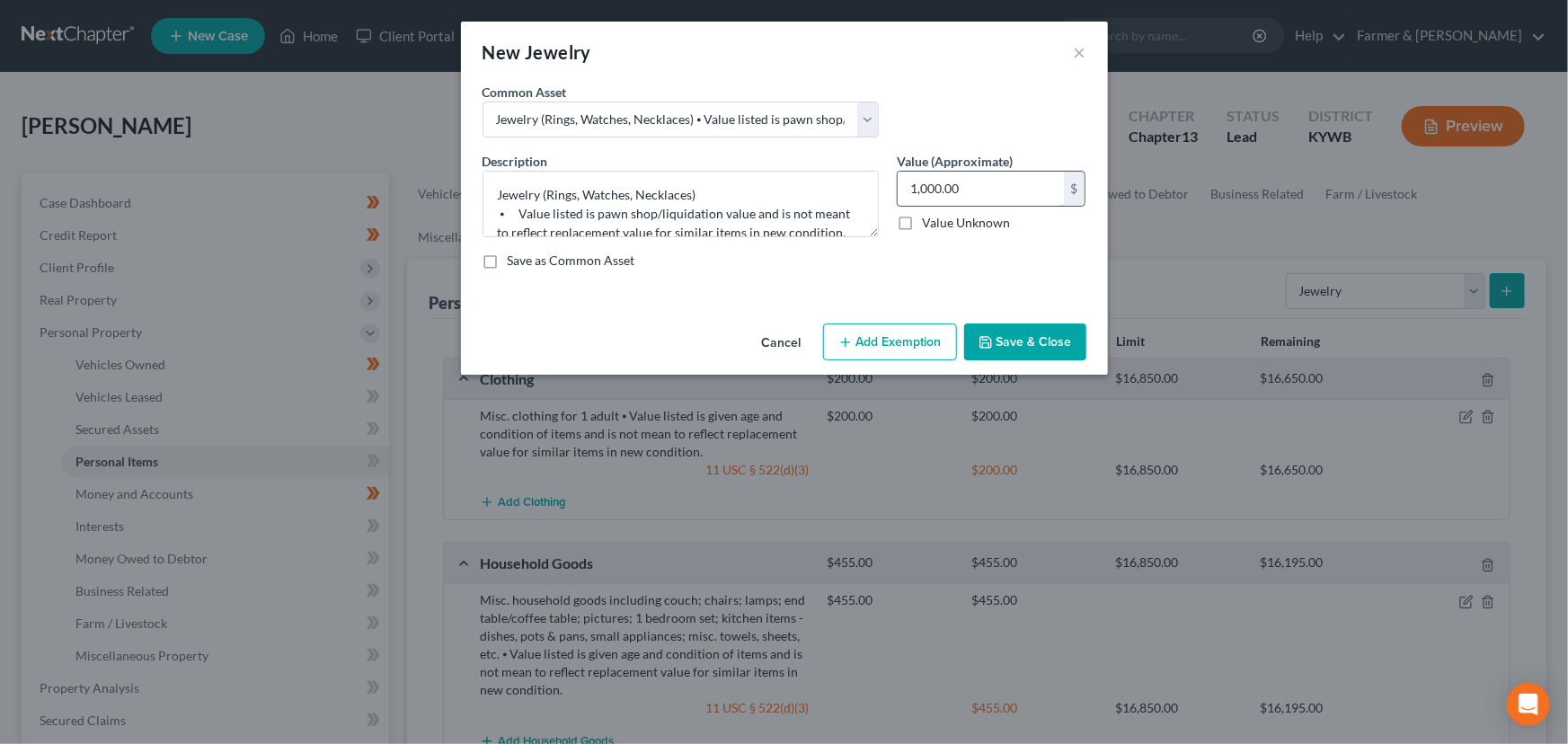
click at [1015, 192] on input "1,000.00" at bounding box center [980, 189] width 166 height 34
type input "30.00"
click at [934, 338] on button "Add Exemption" at bounding box center [890, 342] width 134 height 38
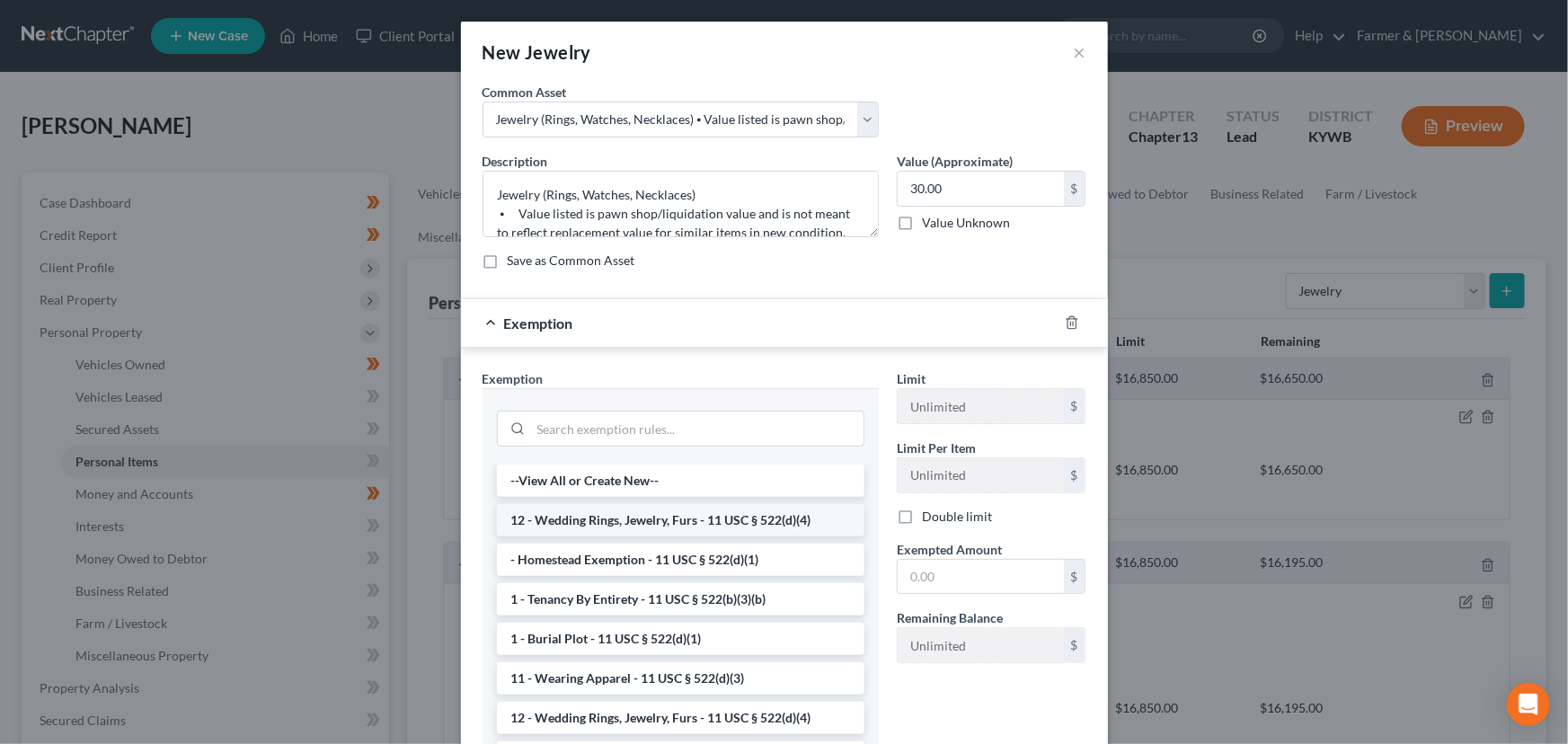
click at [632, 524] on li "12 - Wedding Rings, Jewelry, Furs - 11 USC § 522(d)(4)" at bounding box center [681, 520] width 368 height 32
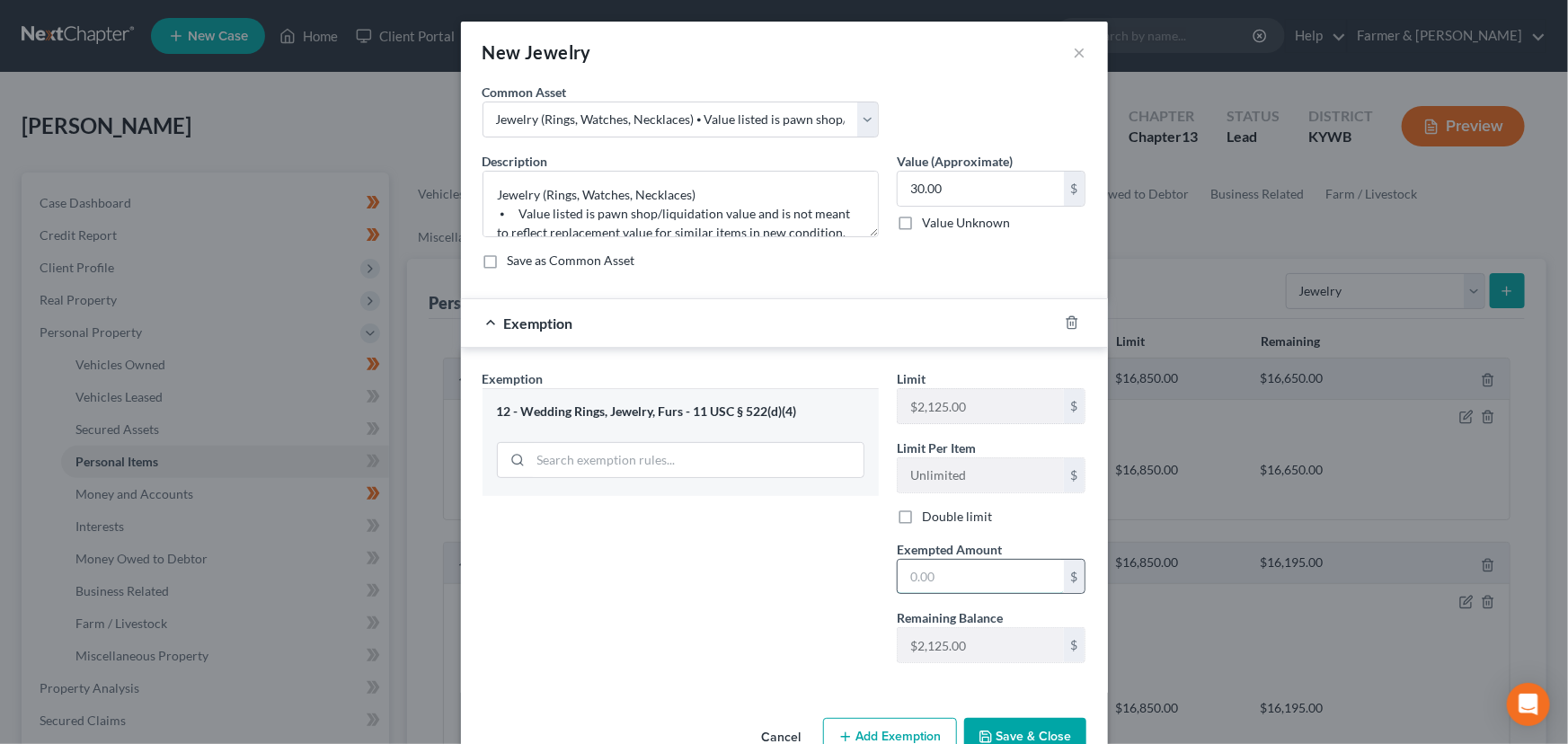
click at [936, 584] on input "text" at bounding box center [980, 577] width 166 height 34
type input "30.00"
click at [807, 612] on div "Exemption Set must be selected for CA. Exemption * 12 - Wedding Rings, Jewelry,…" at bounding box center [681, 522] width 414 height 308
click at [771, 315] on div "Exemption $30.00" at bounding box center [759, 323] width 597 height 48
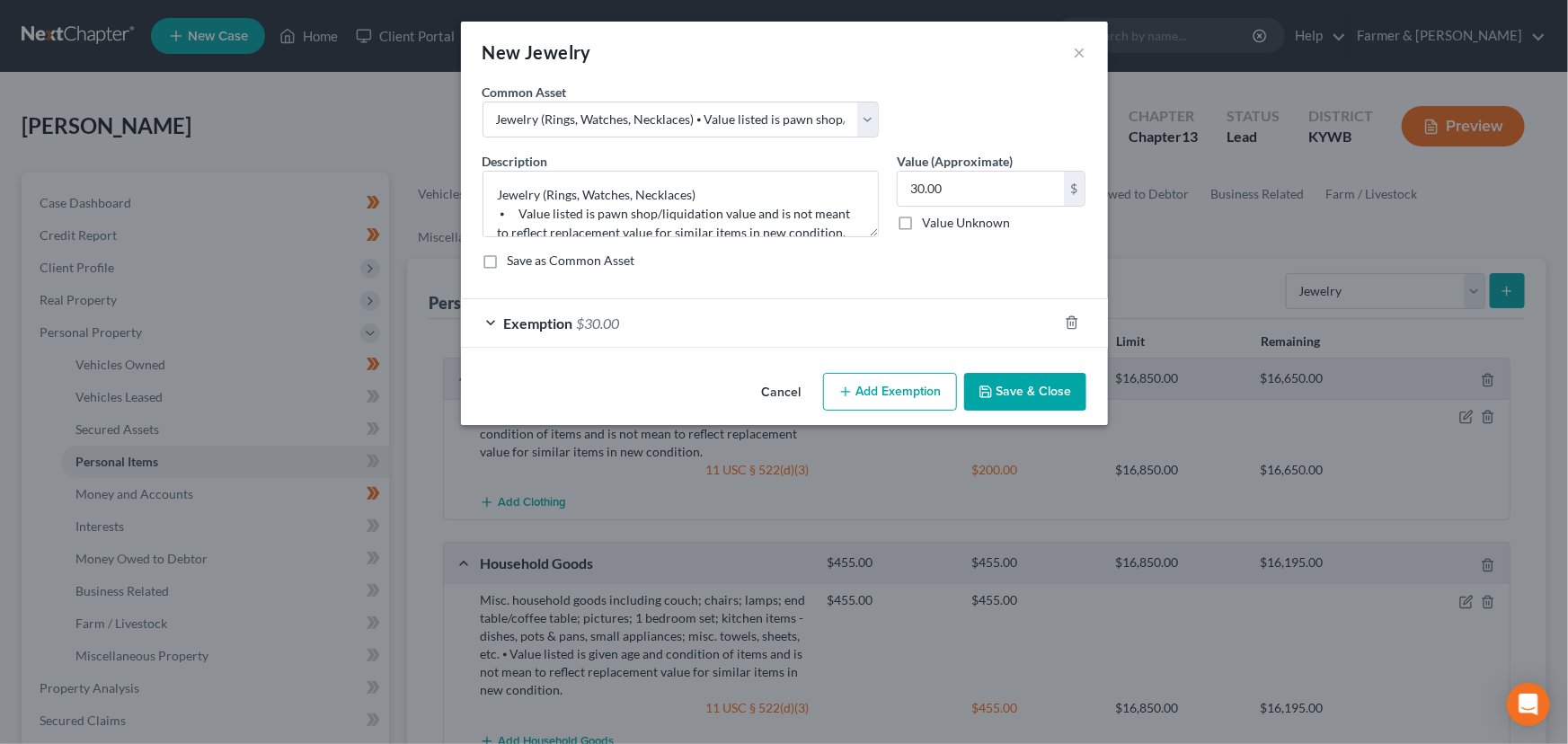
click at [958, 271] on div "Description * Jewelry (Rings, Watches, Necklaces) ⦁ Value listed is pawn shop/l…" at bounding box center [784, 218] width 622 height 132
click at [1015, 392] on button "Save & Close" at bounding box center [1024, 391] width 122 height 38
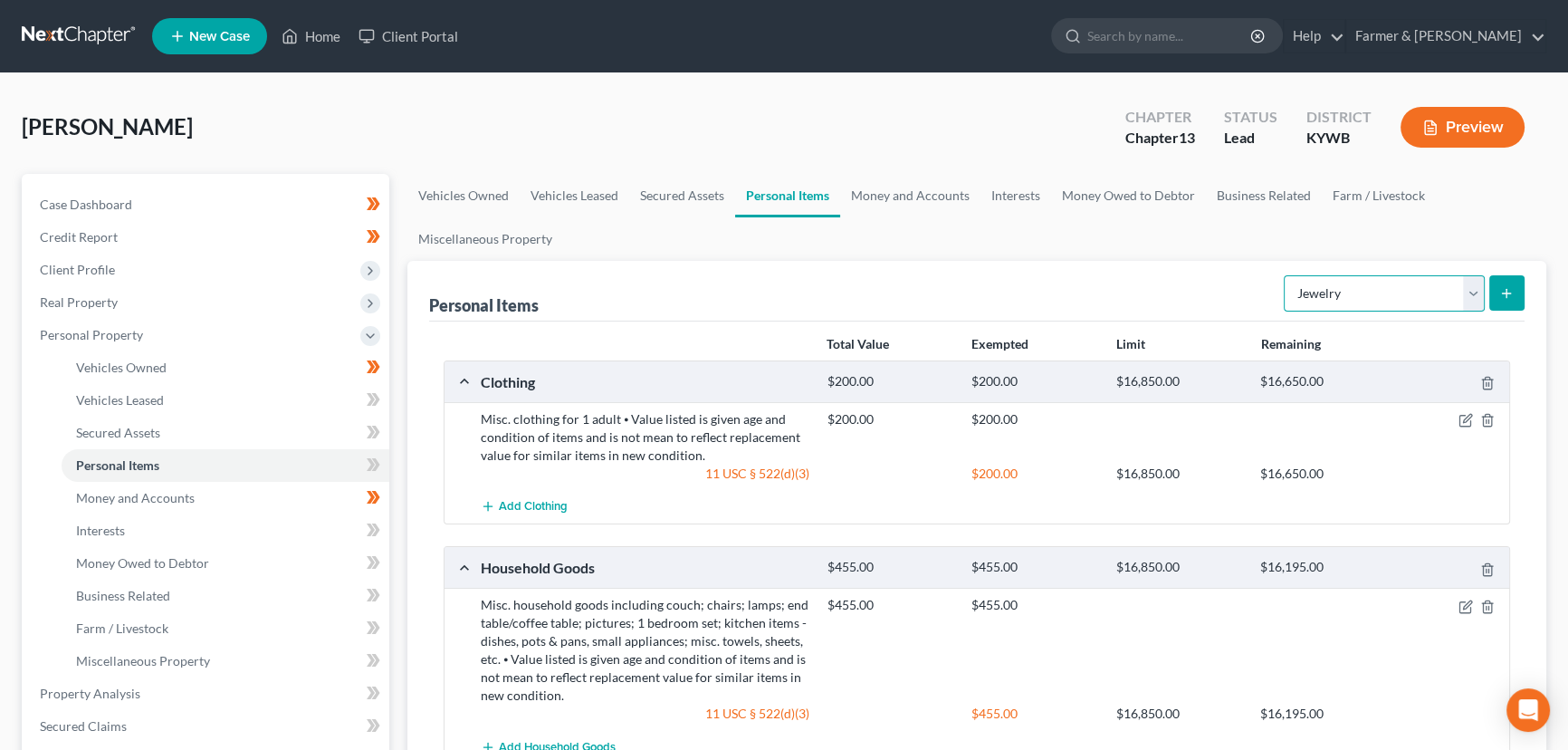
click at [1359, 303] on select "Select Item Type Clothing Collectibles Of Value Electronics Firearms Household …" at bounding box center [1384, 293] width 201 height 36
select select "electronics"
click at [1285, 275] on select "Select Item Type Clothing Collectibles Of Value Electronics Firearms Household …" at bounding box center [1384, 293] width 201 height 36
click at [1506, 293] on line "submit" at bounding box center [1506, 293] width 0 height 8
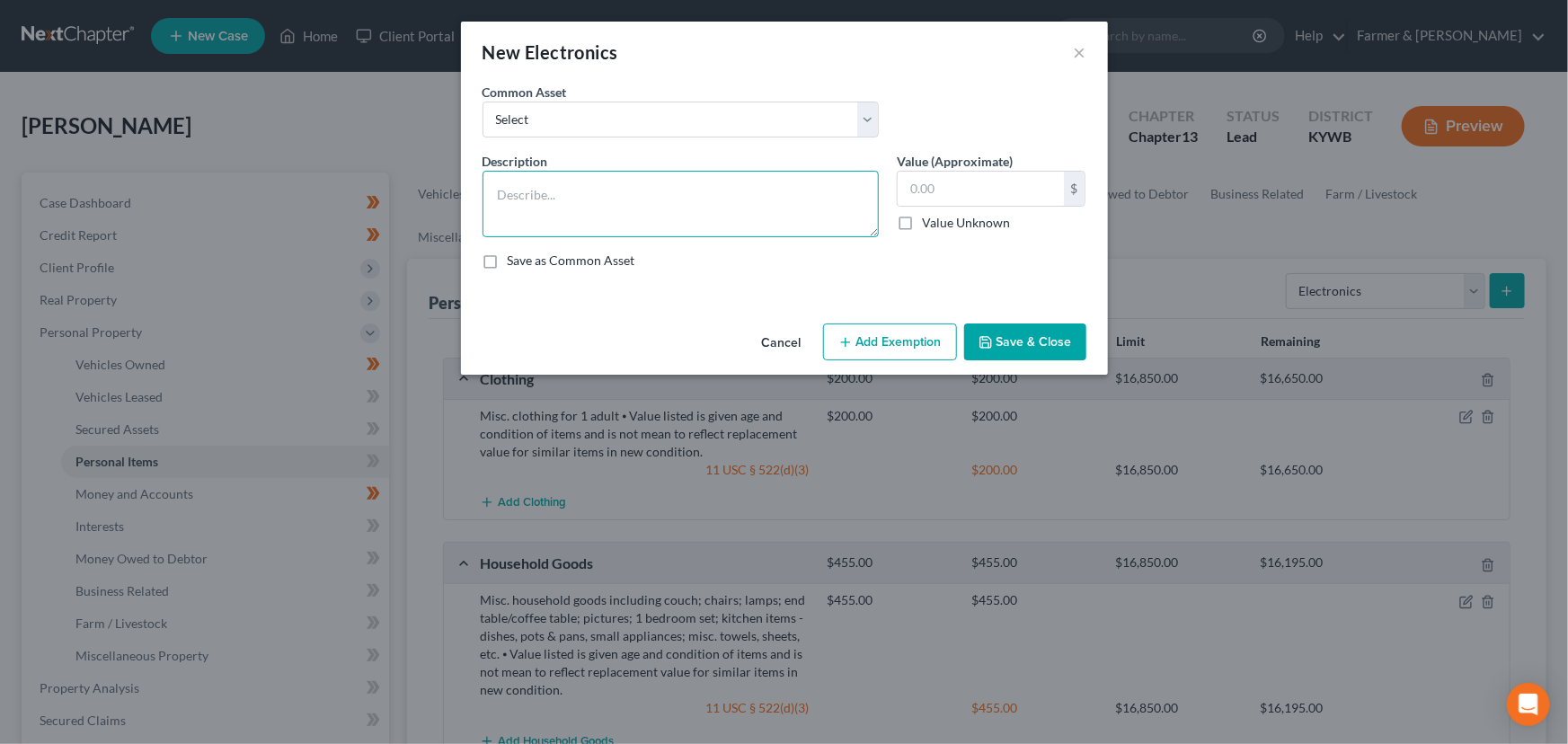
click at [539, 132] on div "Common Asset Select Televisions; DVD Players; Gaming systems; Home Computer ⦁ V…" at bounding box center [784, 183] width 603 height 201
click at [567, 120] on select "Select Televisions; DVD Players; Gaming systems; Home Computer ⦁ Value listed i…" at bounding box center [681, 119] width 396 height 36
select select "2"
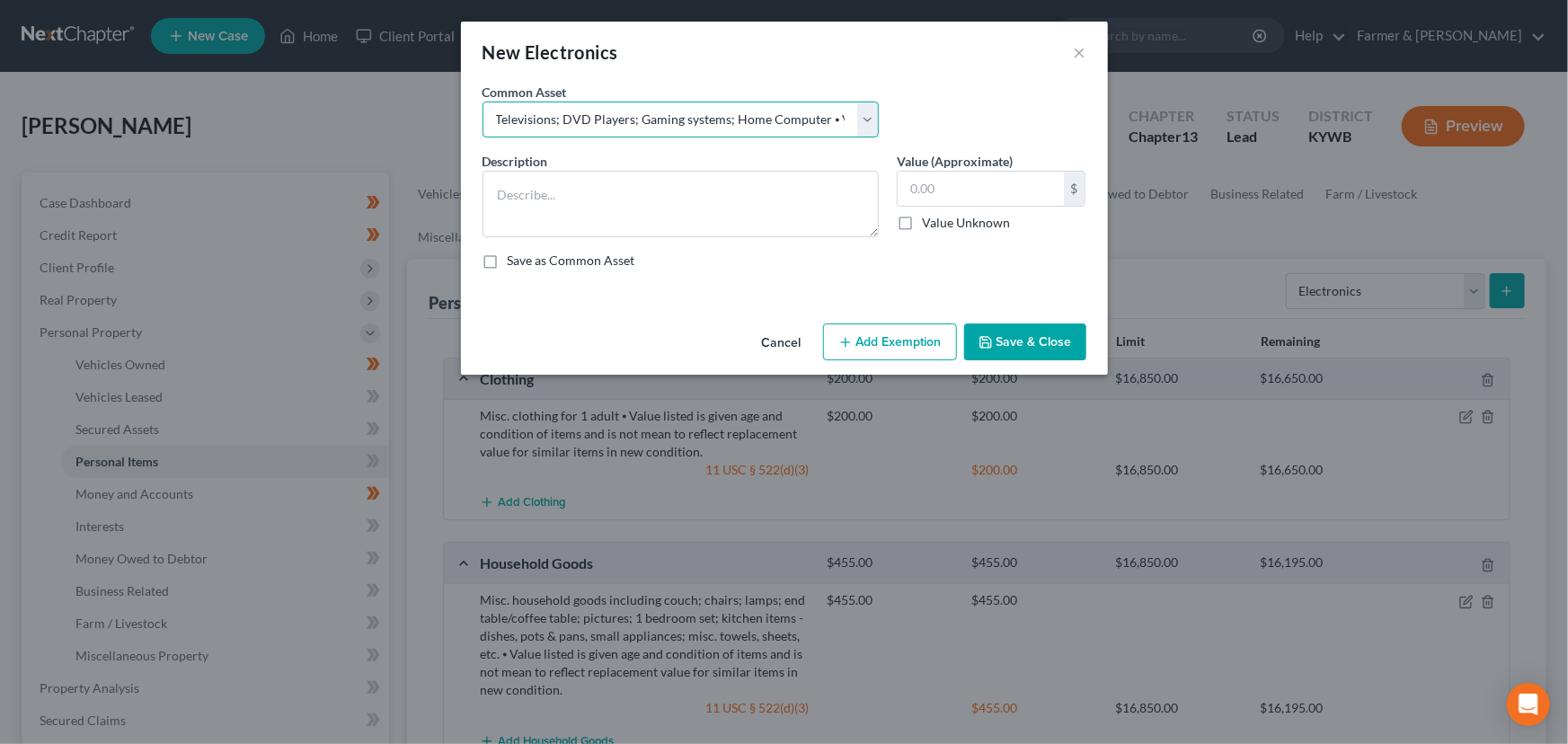
click at [483, 101] on select "Select Televisions; DVD Players; Gaming systems; Home Computer ⦁ Value listed i…" at bounding box center [681, 119] width 396 height 36
type textarea "Televisions; DVD Players; Gaming systems; Home Computer ⦁ Value listed is given…"
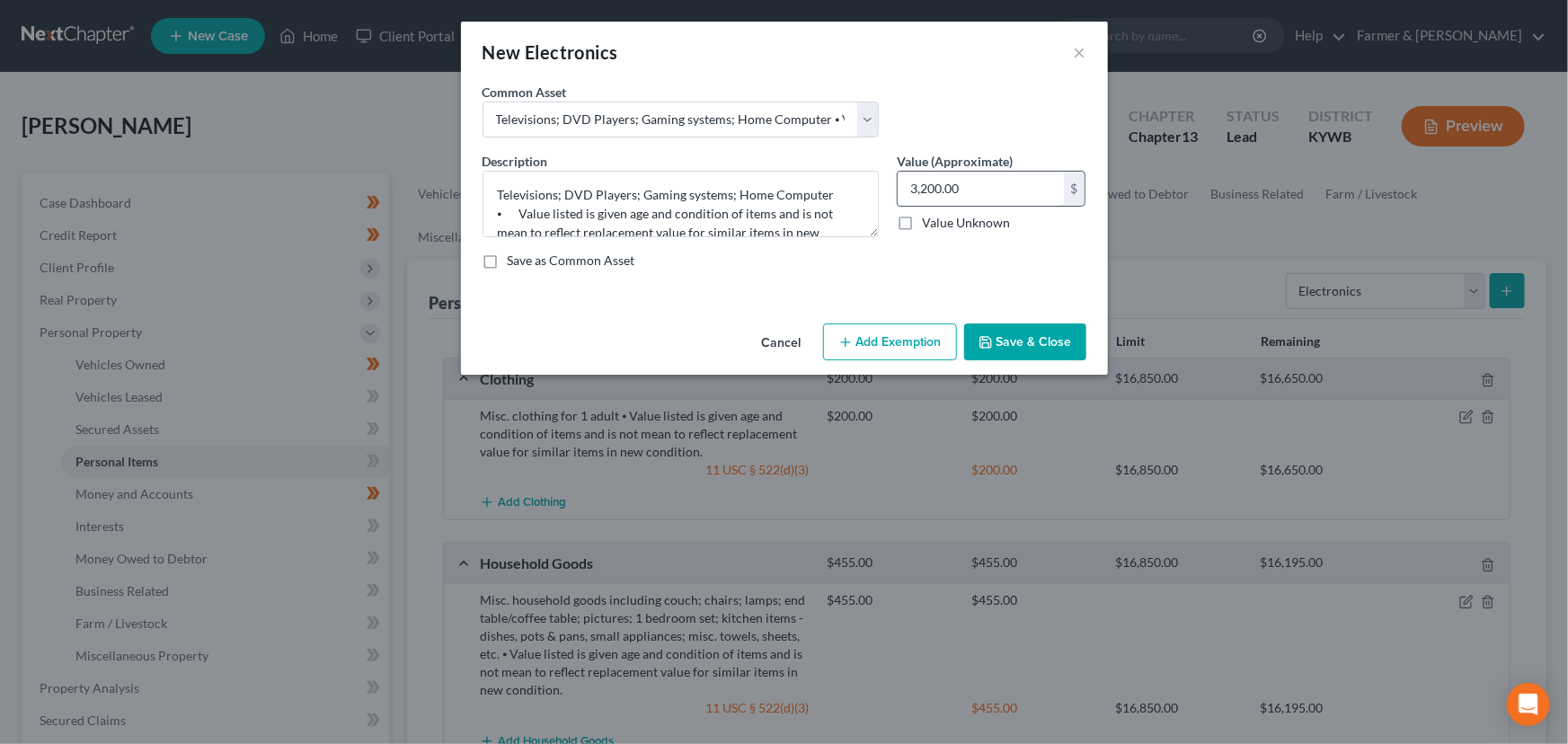
click at [956, 189] on input "3,200.00" at bounding box center [980, 189] width 166 height 34
type input "240.00"
click at [897, 339] on button "Add Exemption" at bounding box center [890, 342] width 134 height 38
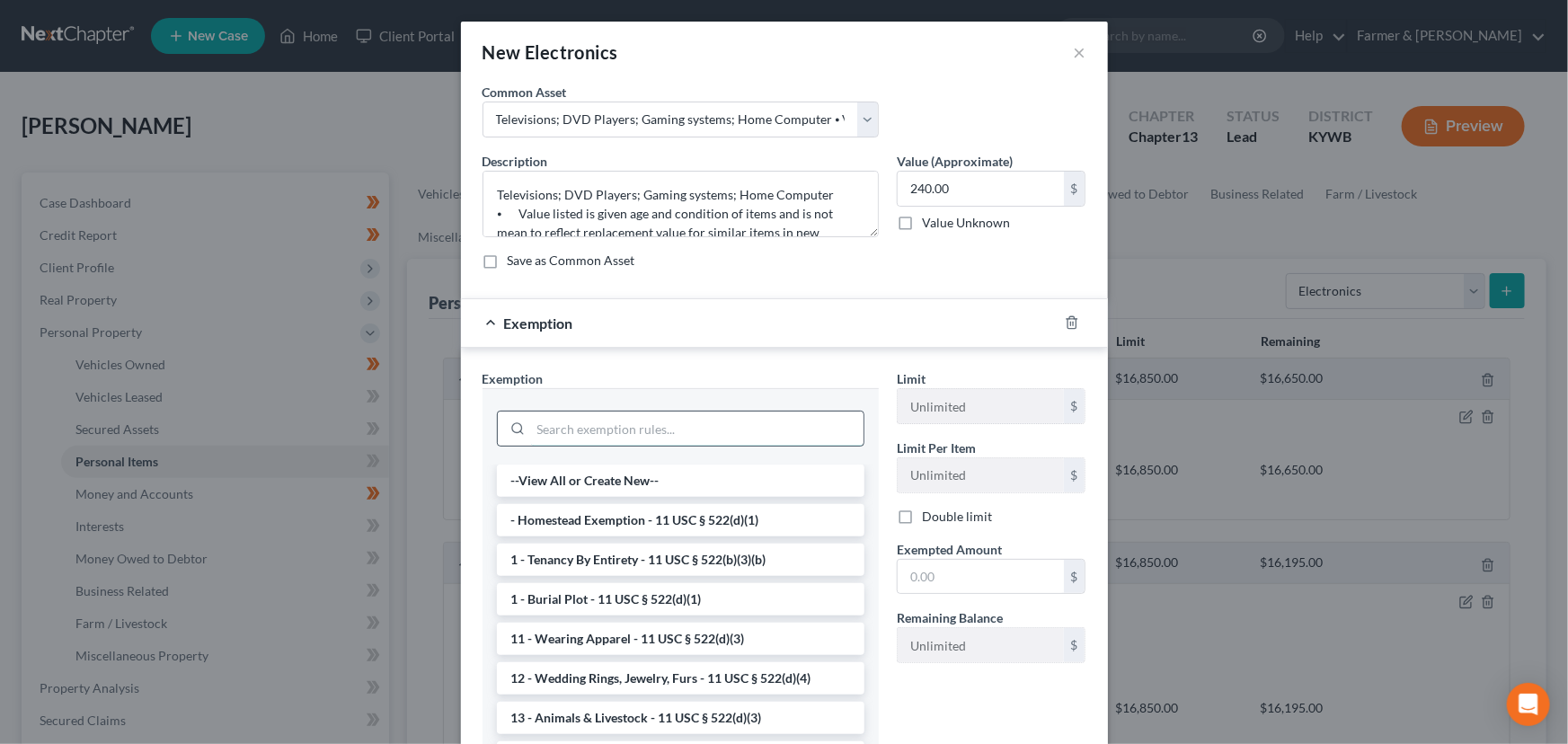
click at [643, 428] on input "search" at bounding box center [696, 428] width 332 height 34
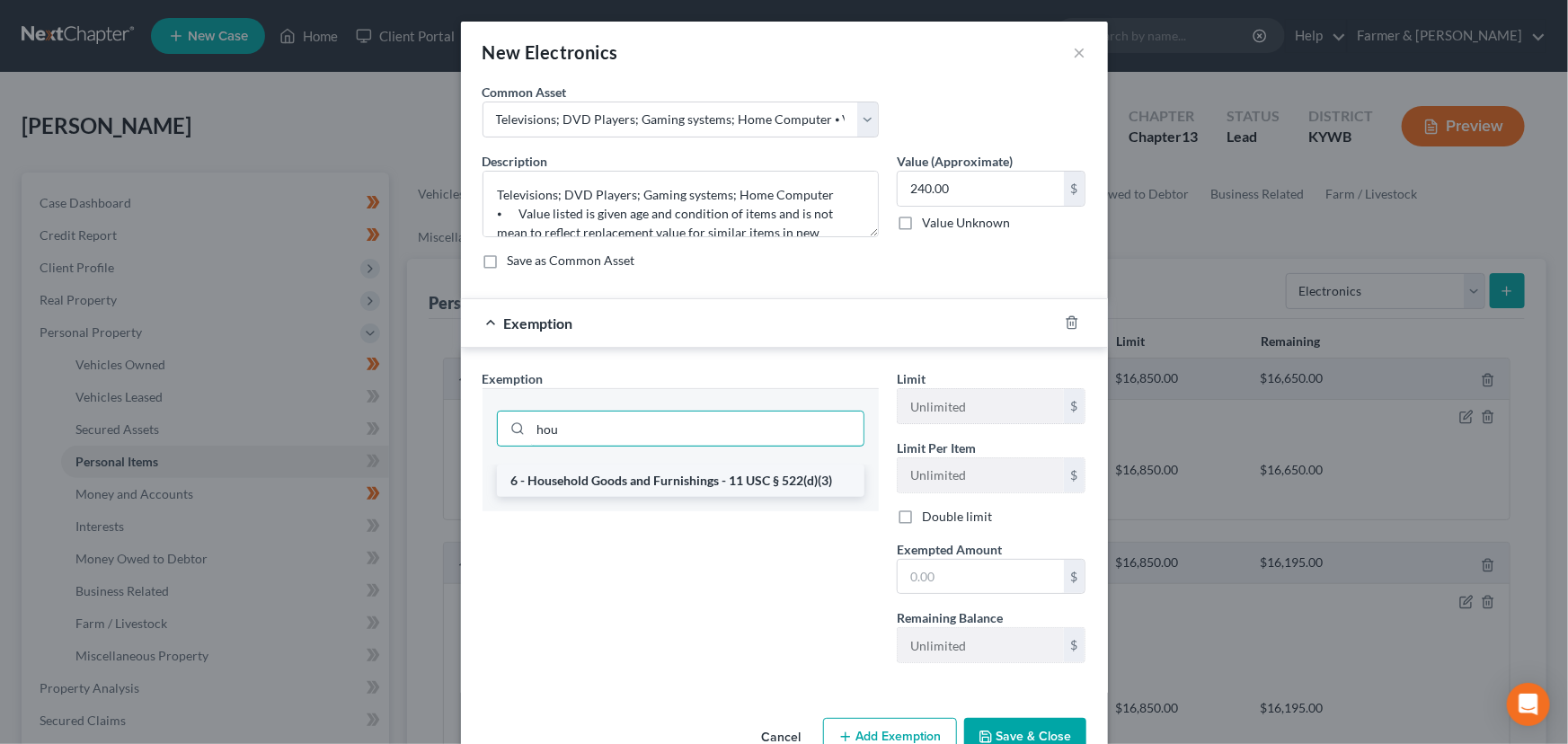
type input "hou"
click at [667, 475] on li "6 - Household Goods and Furnishings - 11 USC § 522(d)(3)" at bounding box center [681, 480] width 368 height 32
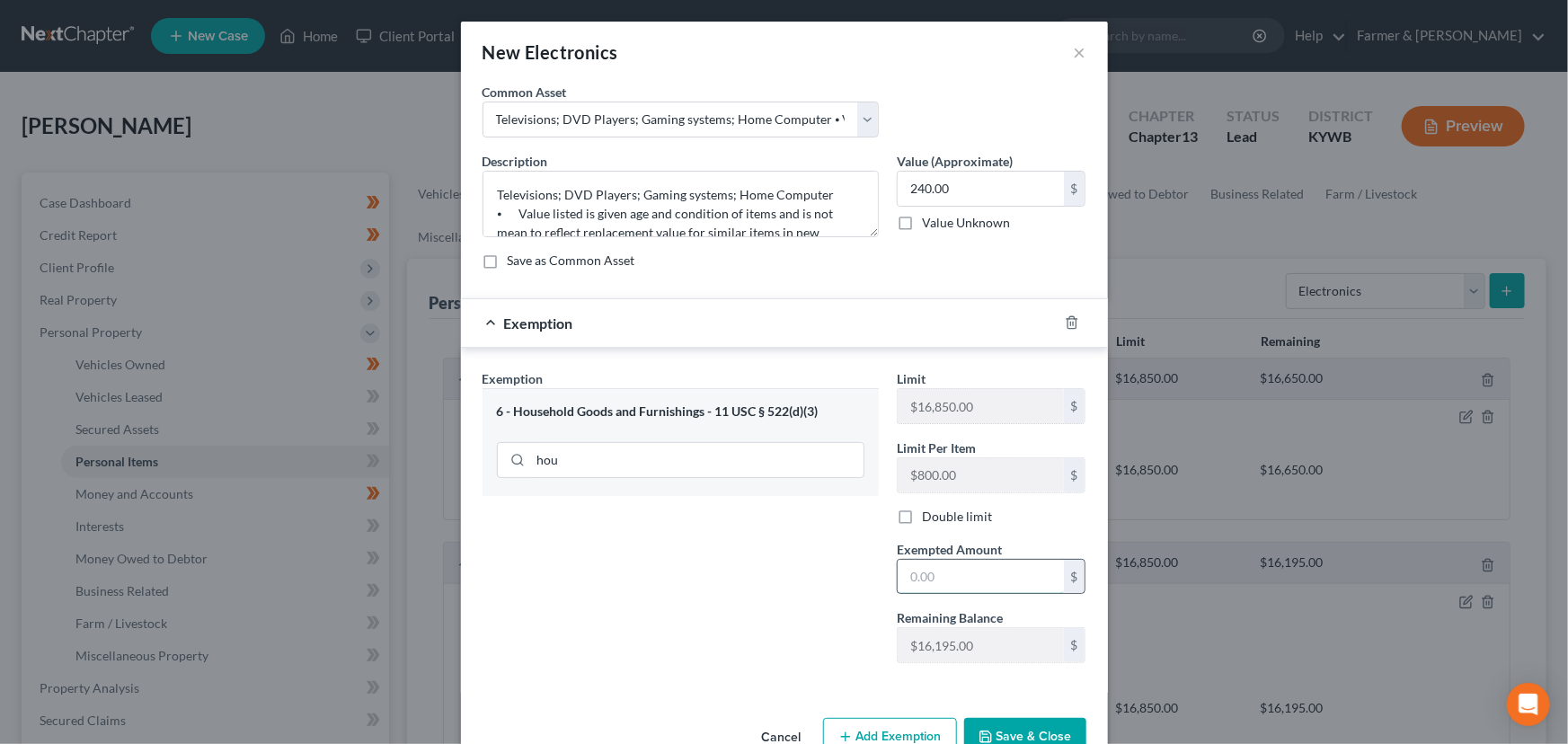
click at [933, 578] on input "text" at bounding box center [980, 577] width 166 height 34
type input "240.00"
click at [839, 314] on div "Exemption $240.00" at bounding box center [759, 323] width 597 height 48
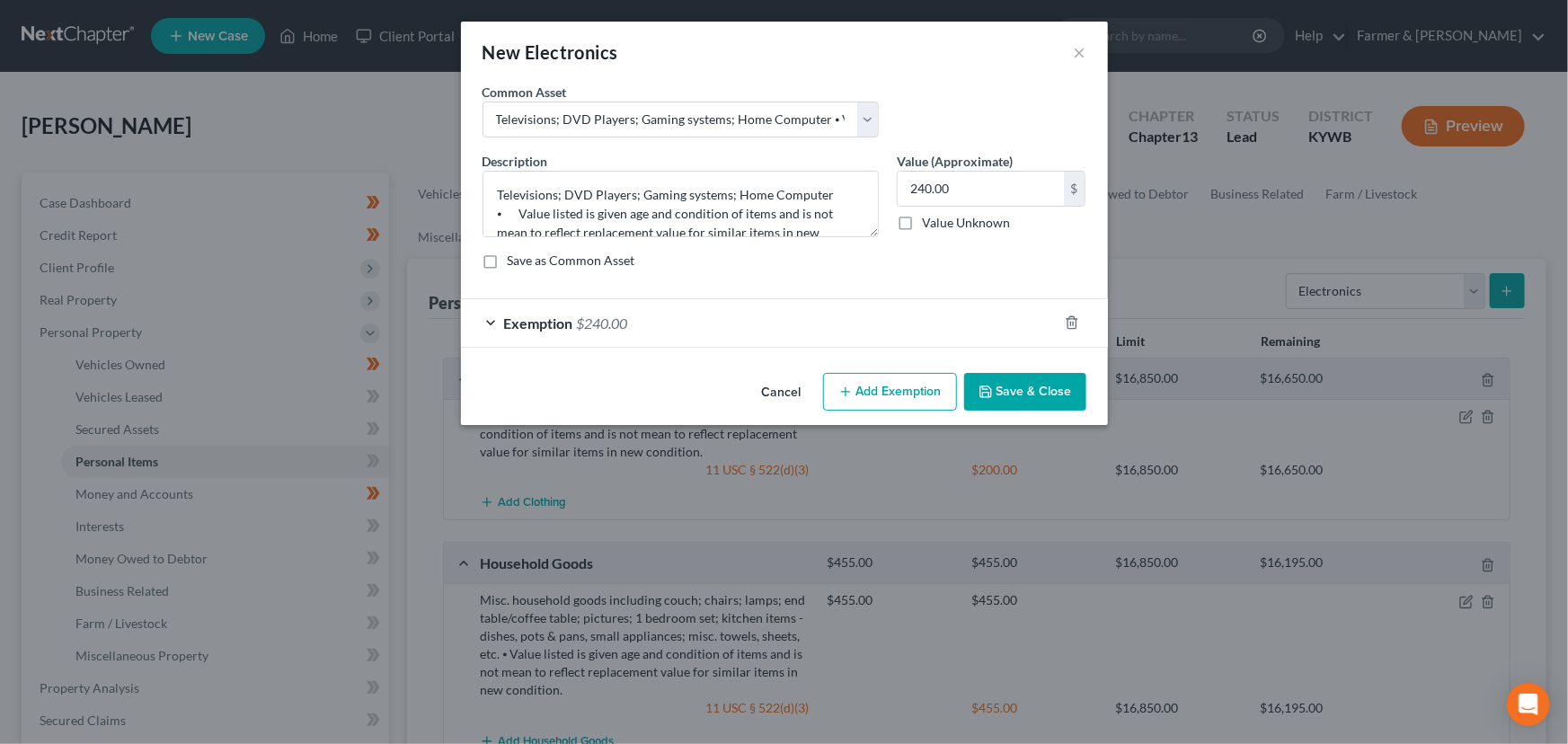
click at [1024, 392] on button "Save & Close" at bounding box center [1024, 391] width 122 height 38
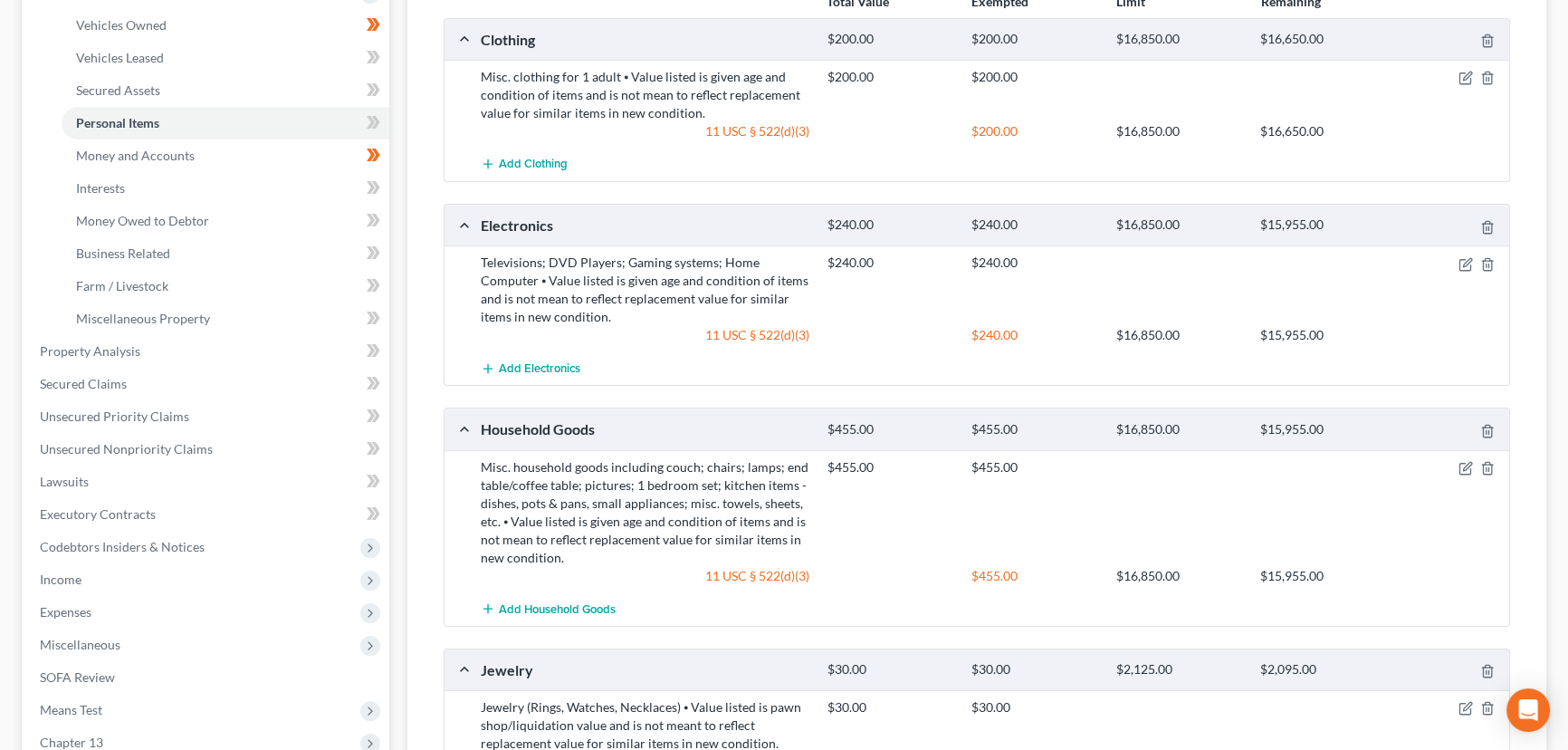
scroll to position [336, 0]
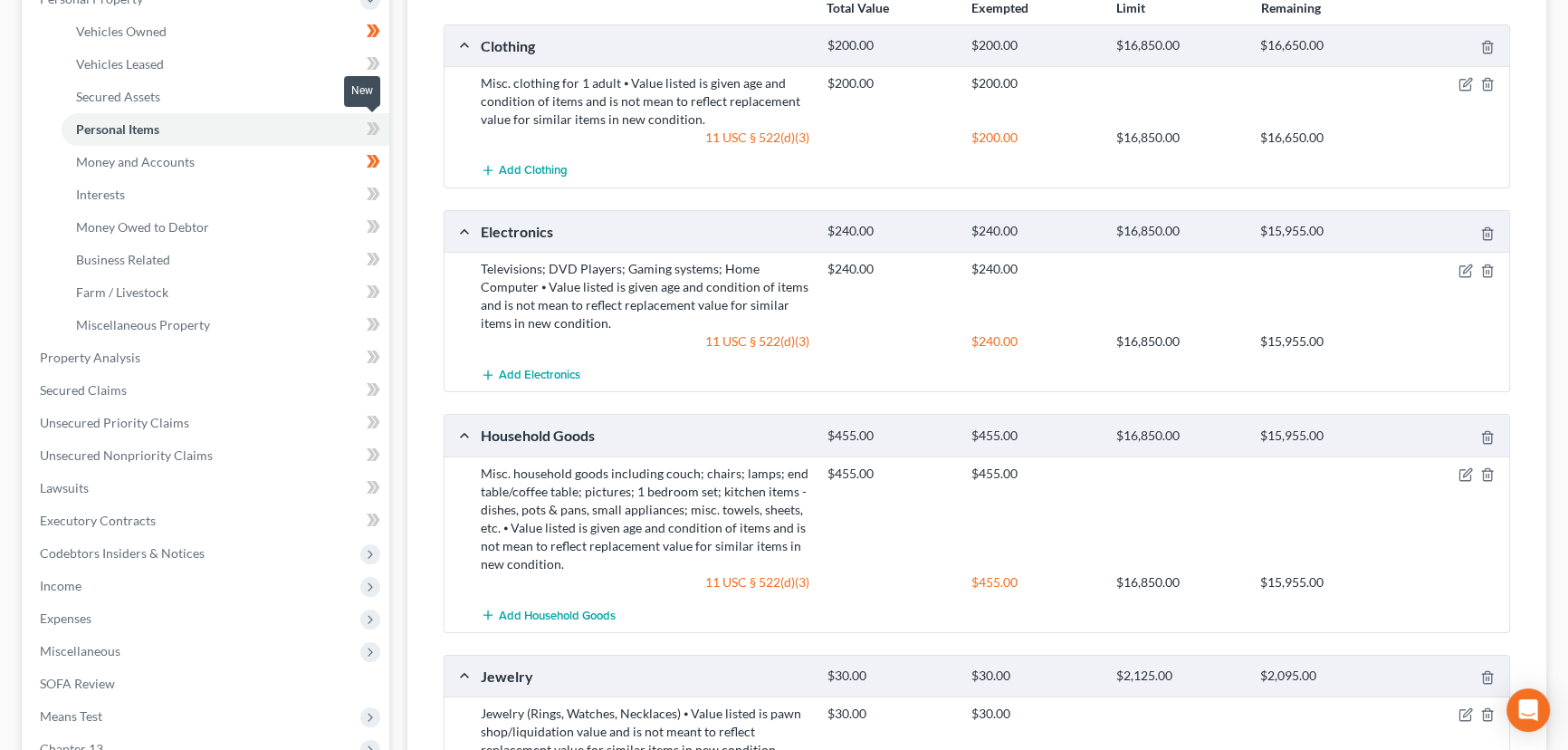
click at [373, 119] on icon at bounding box center [373, 129] width 14 height 22
click at [398, 172] on div "Vehicles Owned Vehicles Leased Secured Assets Personal Items Money and Accounts…" at bounding box center [977, 378] width 1157 height 1082
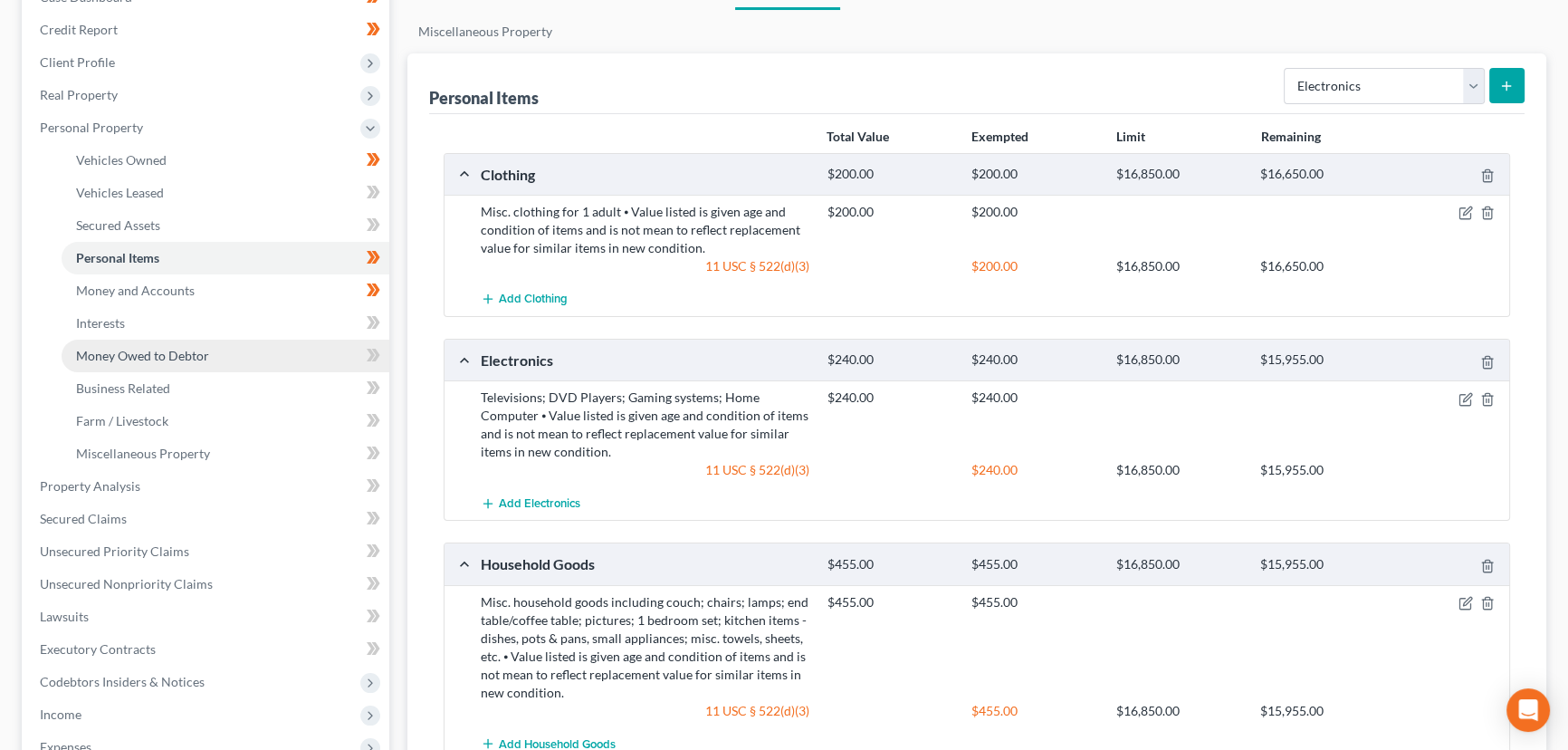
scroll to position [207, 0]
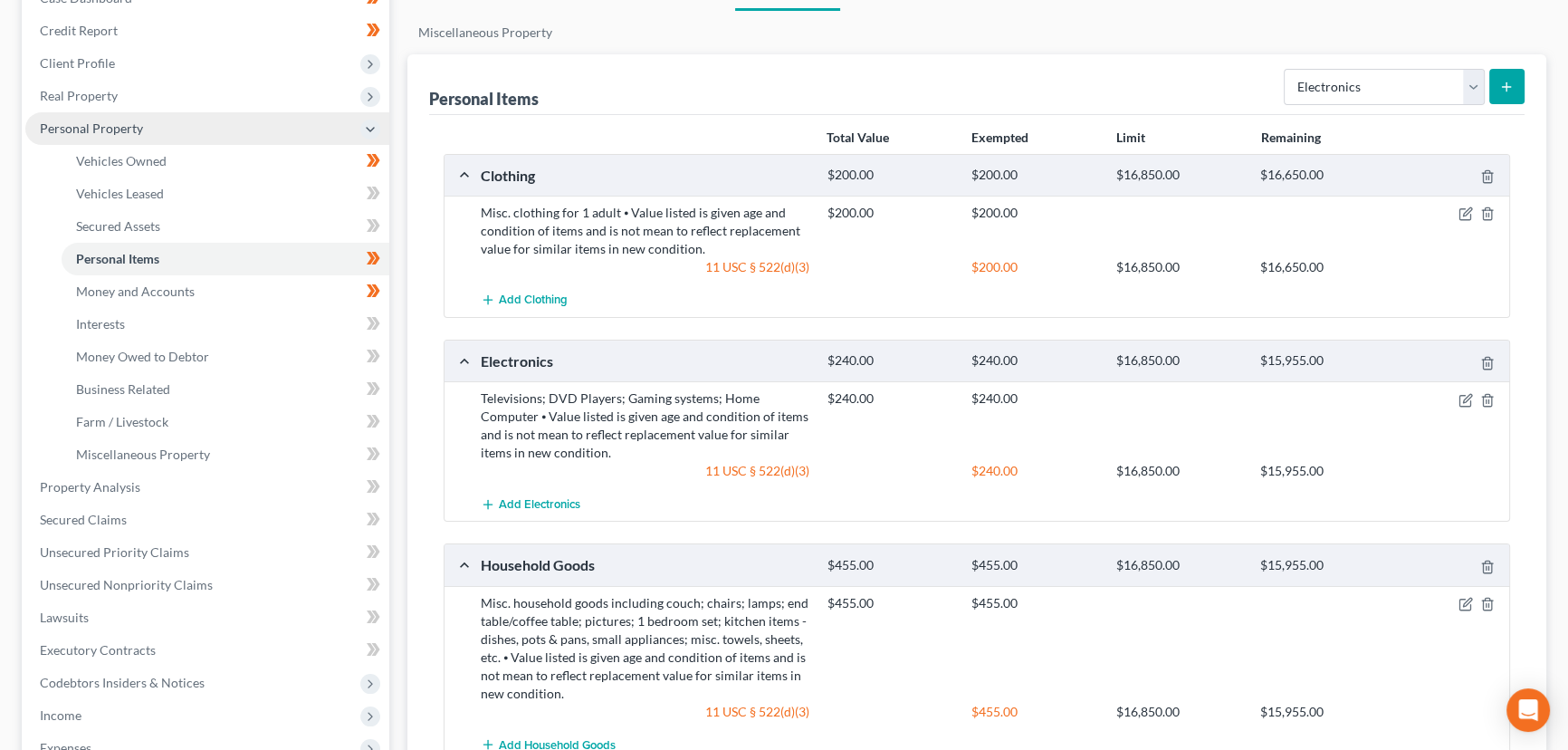
click at [105, 115] on span "Personal Property" at bounding box center [207, 128] width 364 height 32
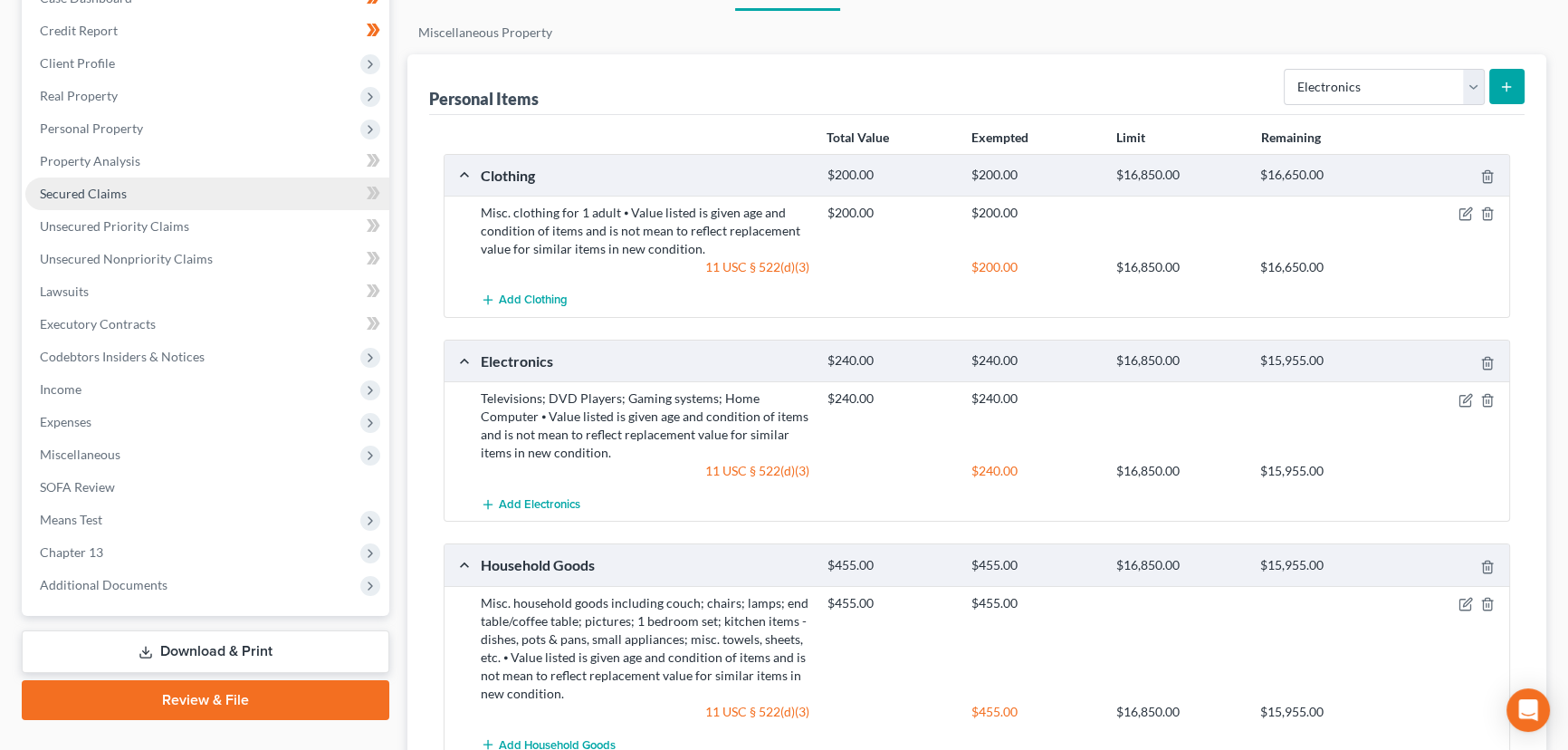
click at [126, 190] on link "Secured Claims" at bounding box center [207, 193] width 364 height 32
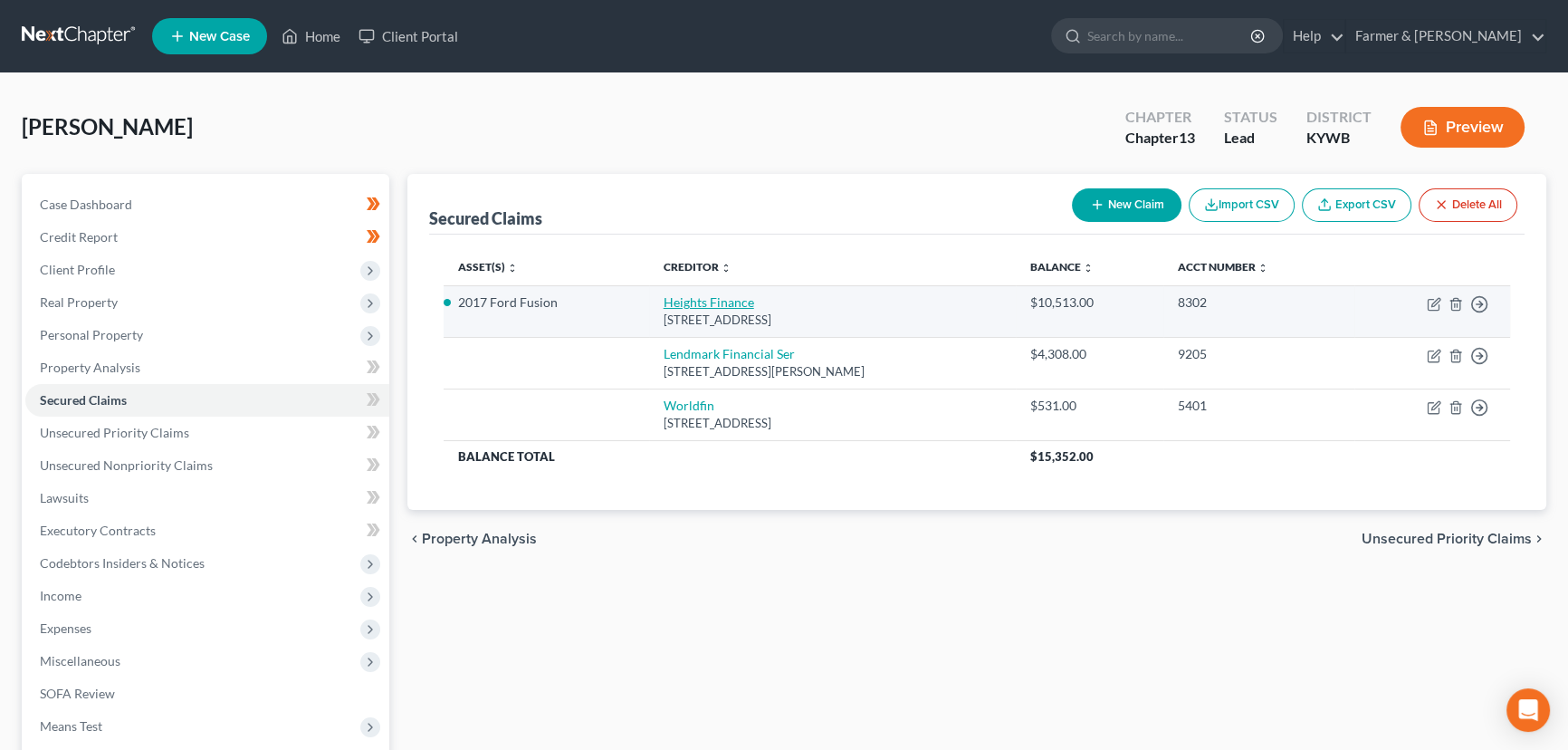
click at [691, 302] on link "Heights Finance" at bounding box center [709, 301] width 91 height 16
select select "42"
select select "4"
select select "0"
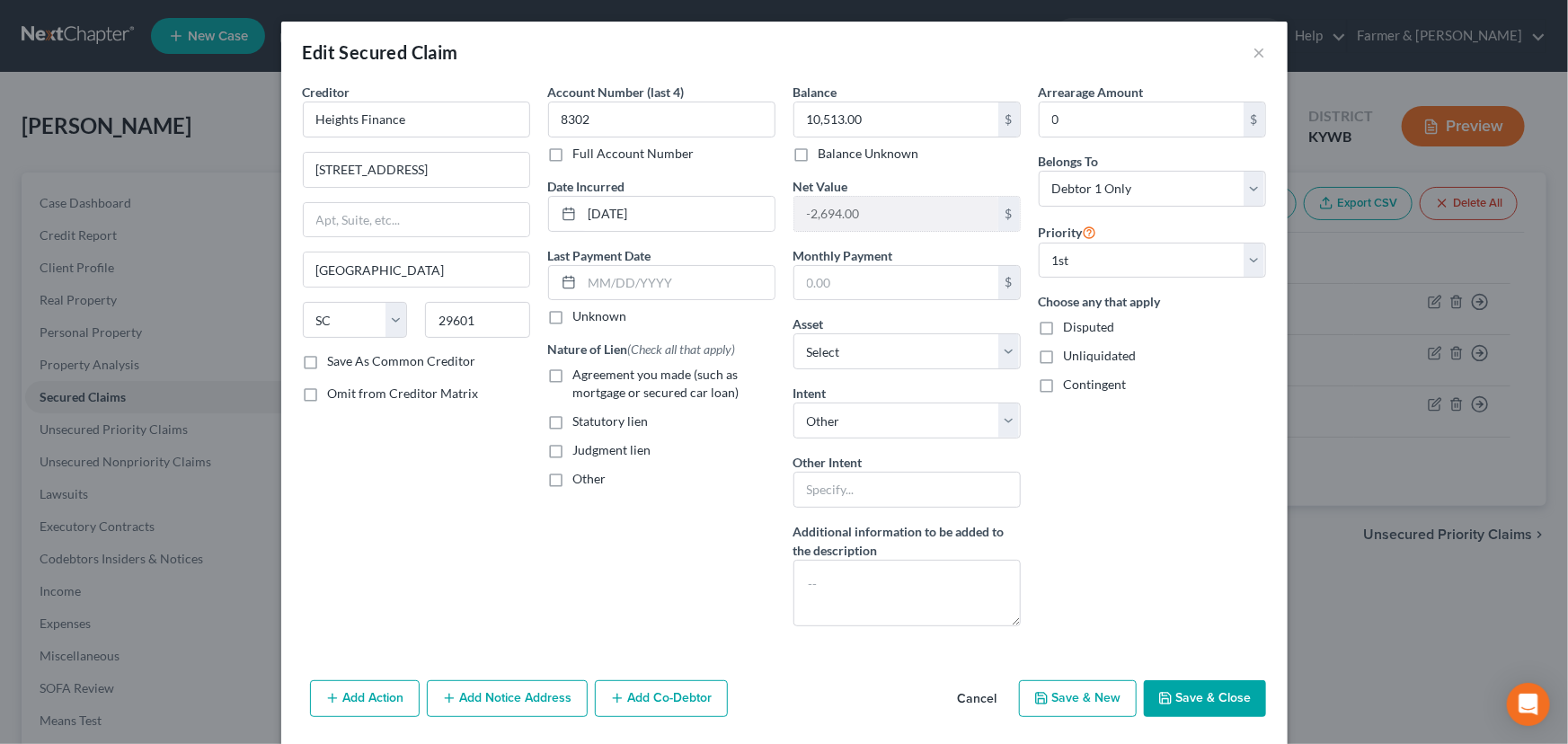
click at [573, 317] on label "Unknown" at bounding box center [600, 316] width 54 height 18
click at [580, 317] on input "Unknown" at bounding box center [586, 313] width 12 height 12
checkbox input "true"
click at [573, 368] on label "Agreement you made (such as mortgage or secured car loan)" at bounding box center [674, 383] width 202 height 36
click at [580, 368] on input "Agreement you made (such as mortgage or secured car loan)" at bounding box center [586, 372] width 12 height 12
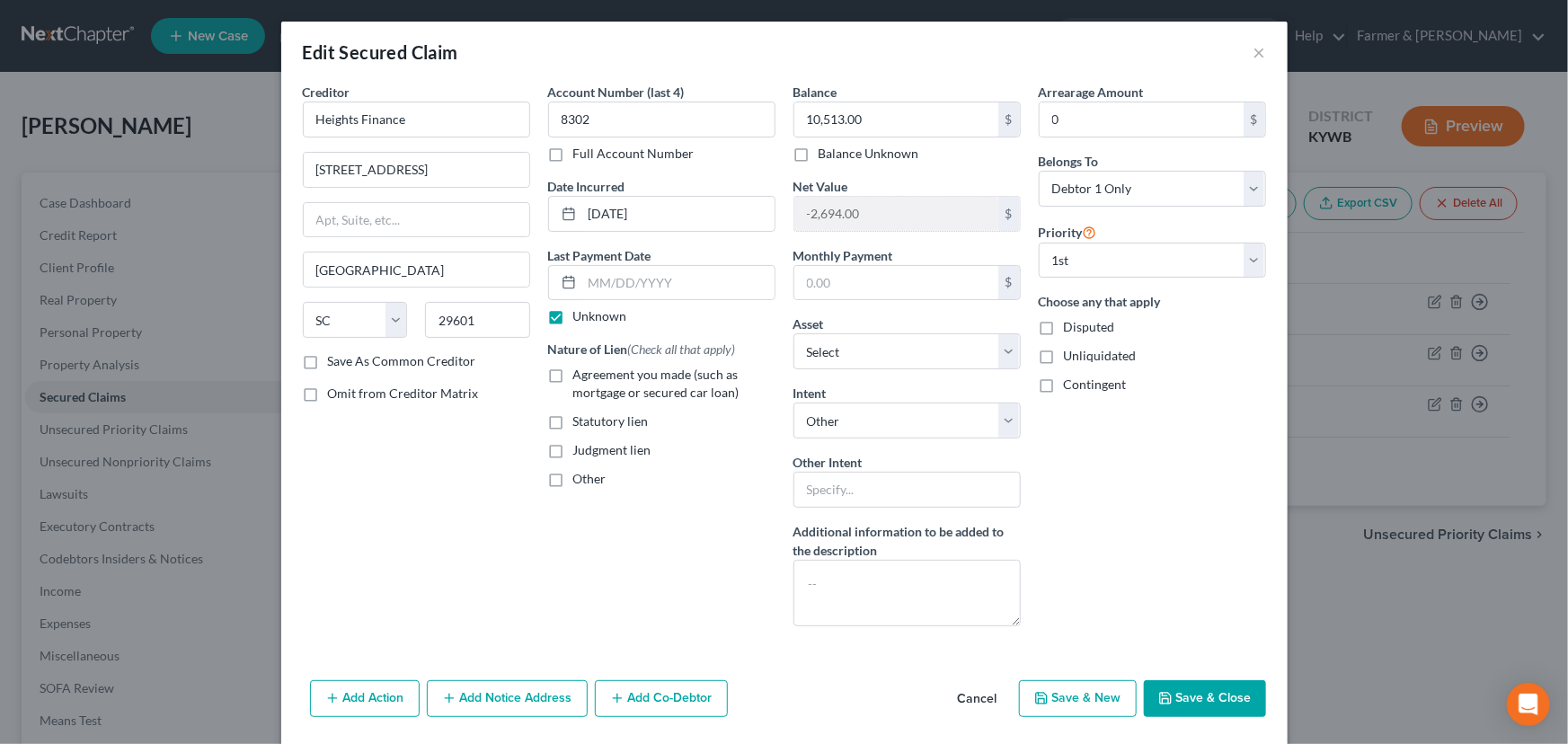
checkbox input "true"
click at [1185, 688] on button "Save & Close" at bounding box center [1204, 698] width 122 height 38
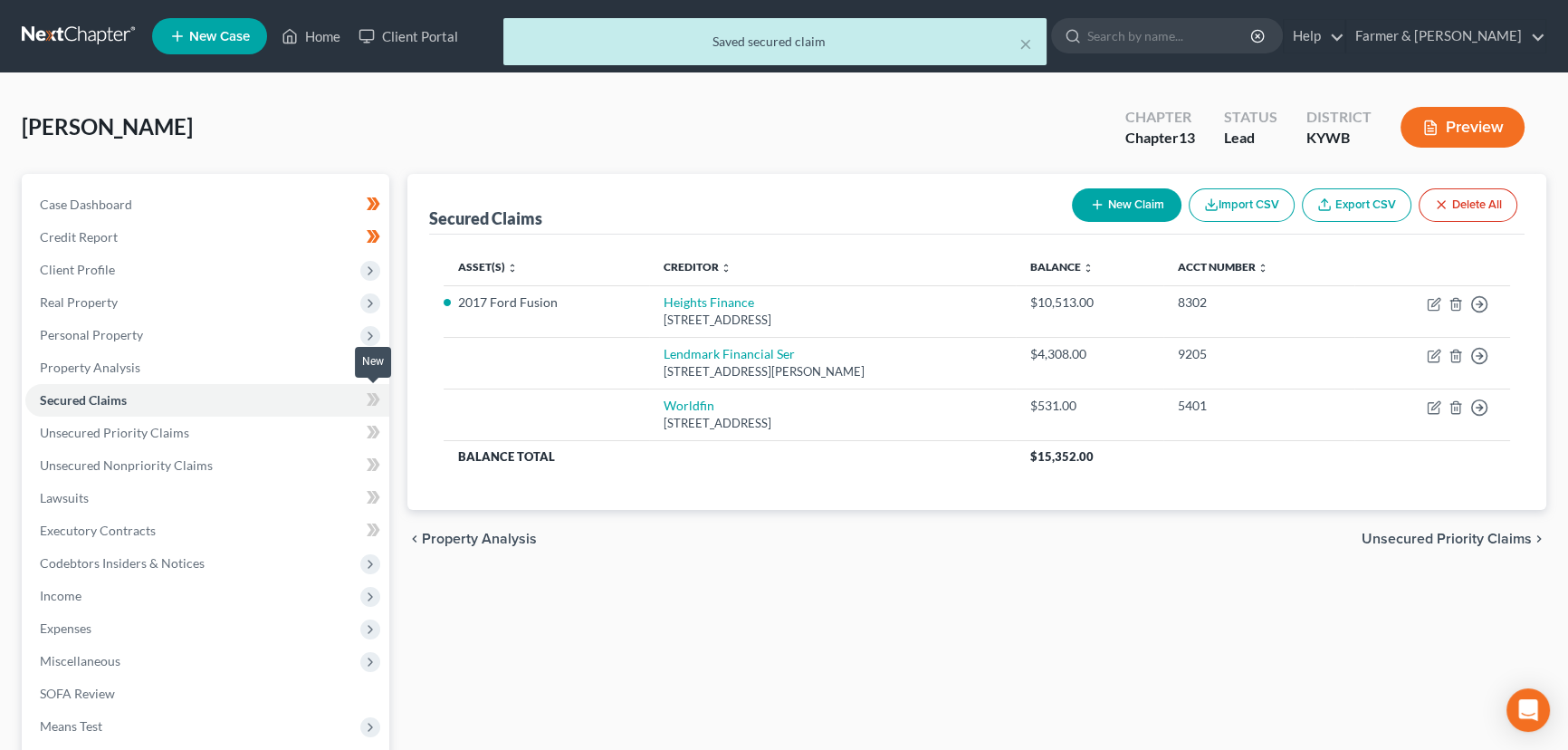
click at [386, 400] on span at bounding box center [373, 401] width 32 height 27
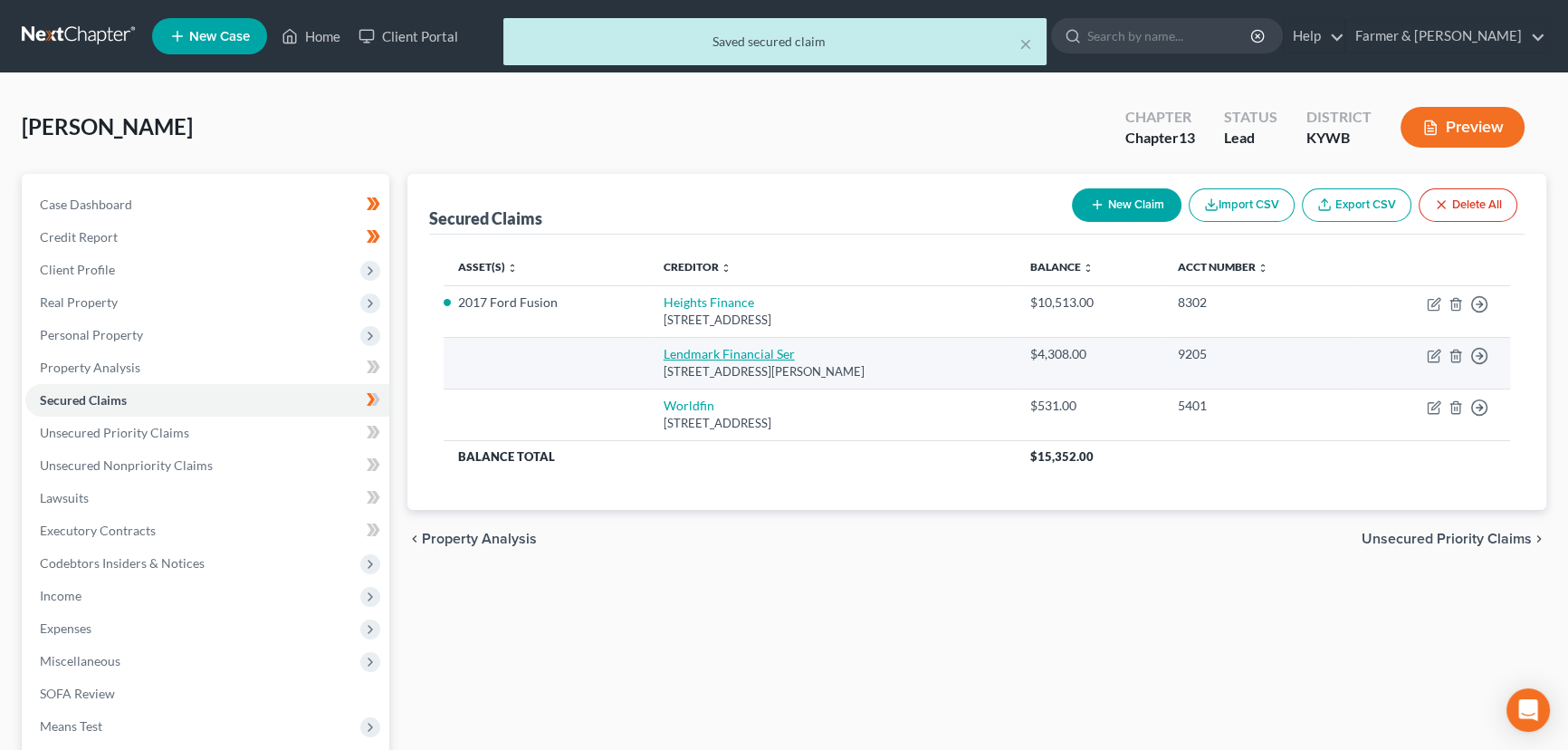
click at [698, 355] on link "Lendmark Financial Ser" at bounding box center [729, 353] width 132 height 16
select select "10"
select select "0"
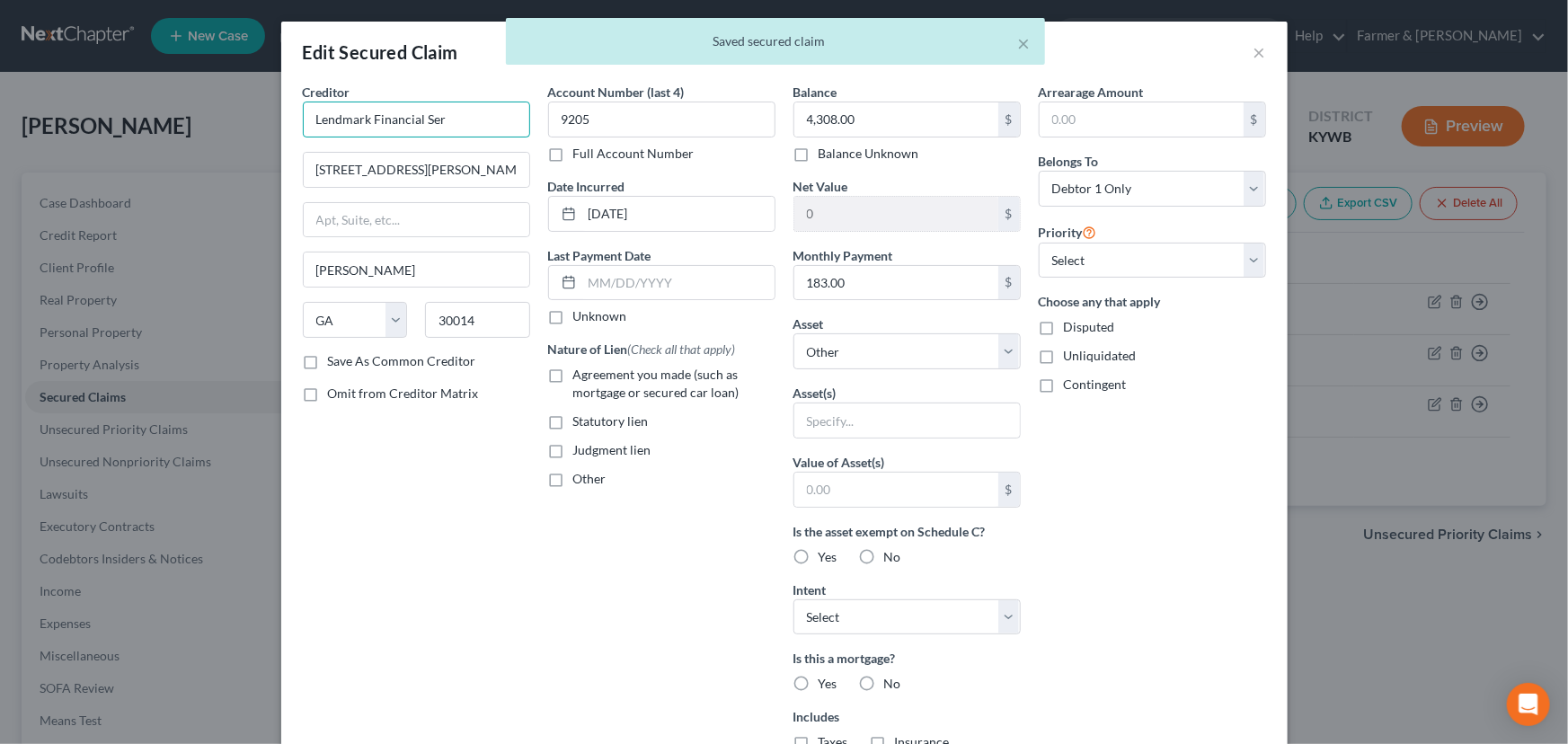
click at [472, 130] on input "Lendmark Financial Ser" at bounding box center [416, 119] width 227 height 36
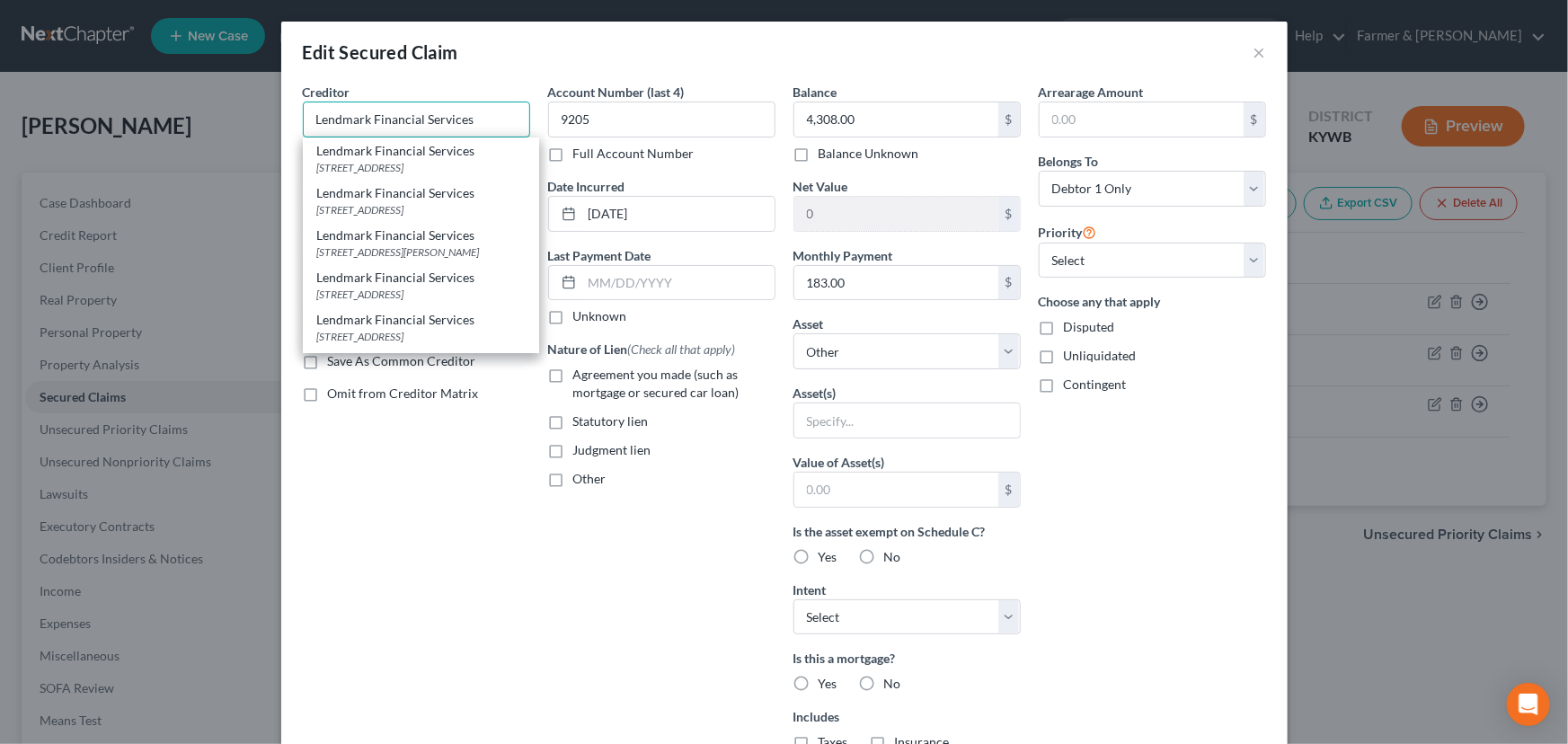
type input "Lendmark Financial Services"
click at [428, 484] on div "Creditor * Lendmark Financial Services Lendmark Financial Services [STREET_ADDR…" at bounding box center [416, 483] width 246 height 801
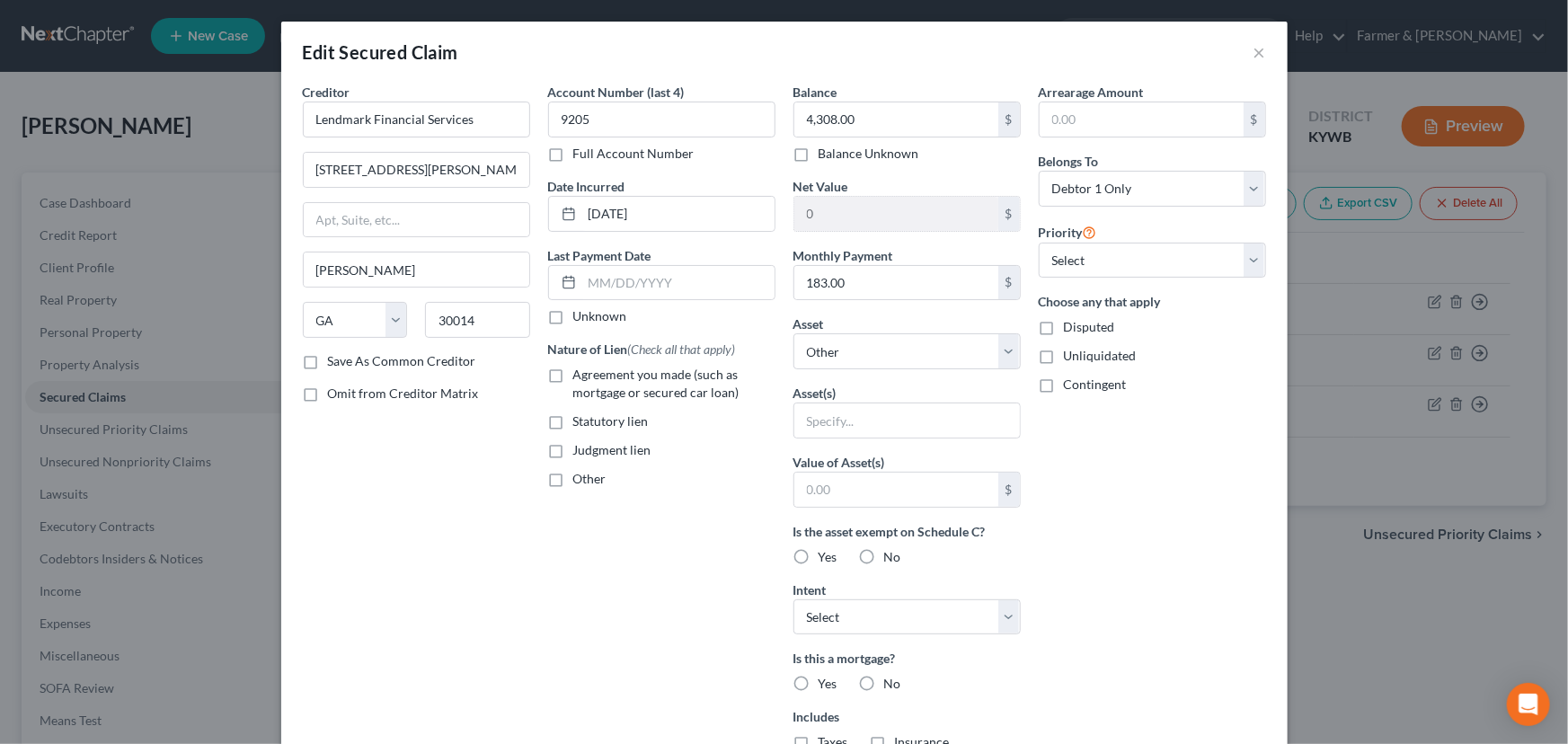
click at [573, 318] on label "Unknown" at bounding box center [600, 316] width 54 height 18
click at [580, 318] on input "Unknown" at bounding box center [586, 313] width 12 height 12
checkbox input "true"
click at [573, 375] on label "Agreement you made (such as mortgage or secured car loan)" at bounding box center [674, 383] width 202 height 36
click at [580, 375] on input "Agreement you made (such as mortgage or secured car loan)" at bounding box center [586, 372] width 12 height 12
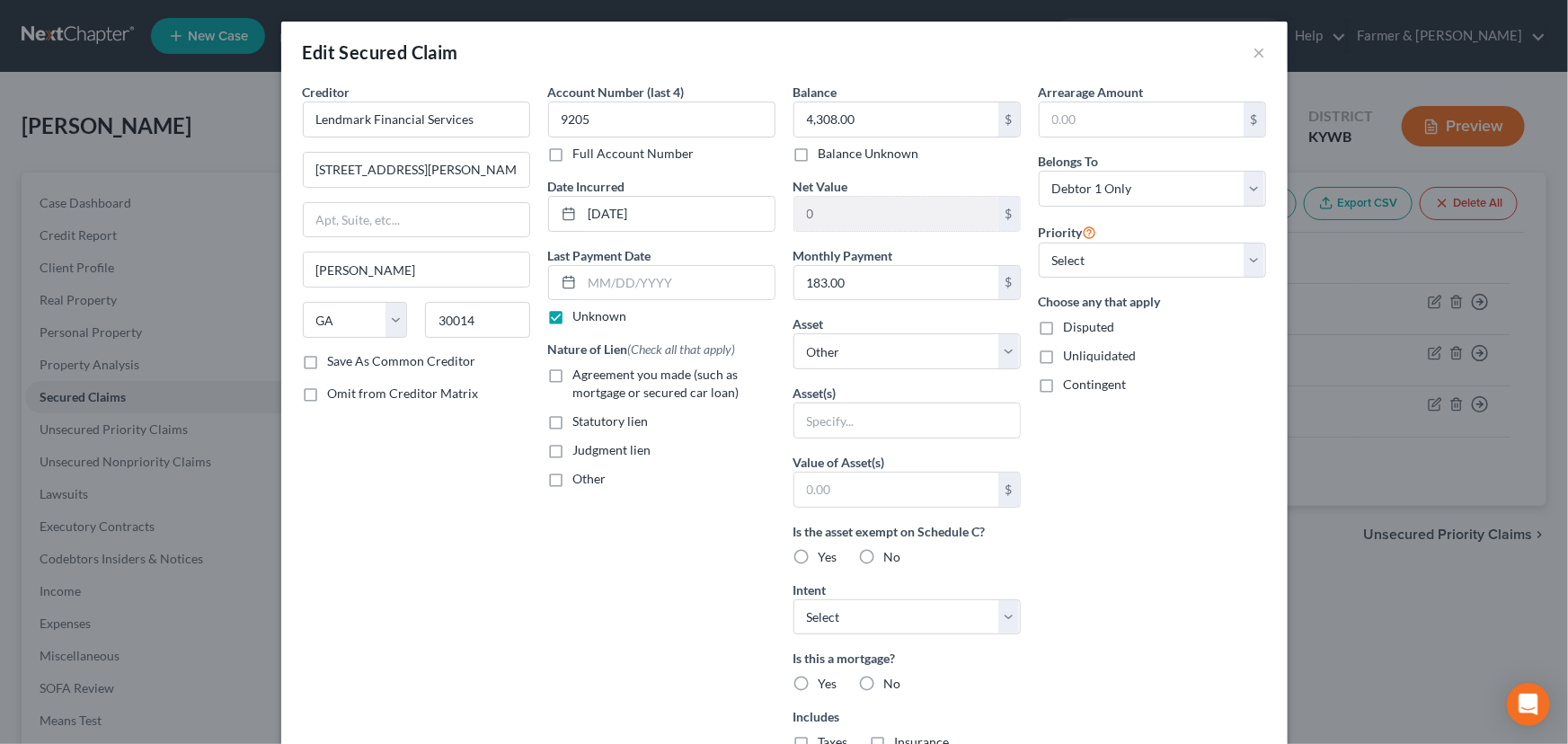
checkbox input "true"
click at [1074, 481] on div "Arrearage Amount $ Belongs To * Select Debtor 1 Only Debtor 2 Only Debtor 1 And…" at bounding box center [1151, 483] width 246 height 801
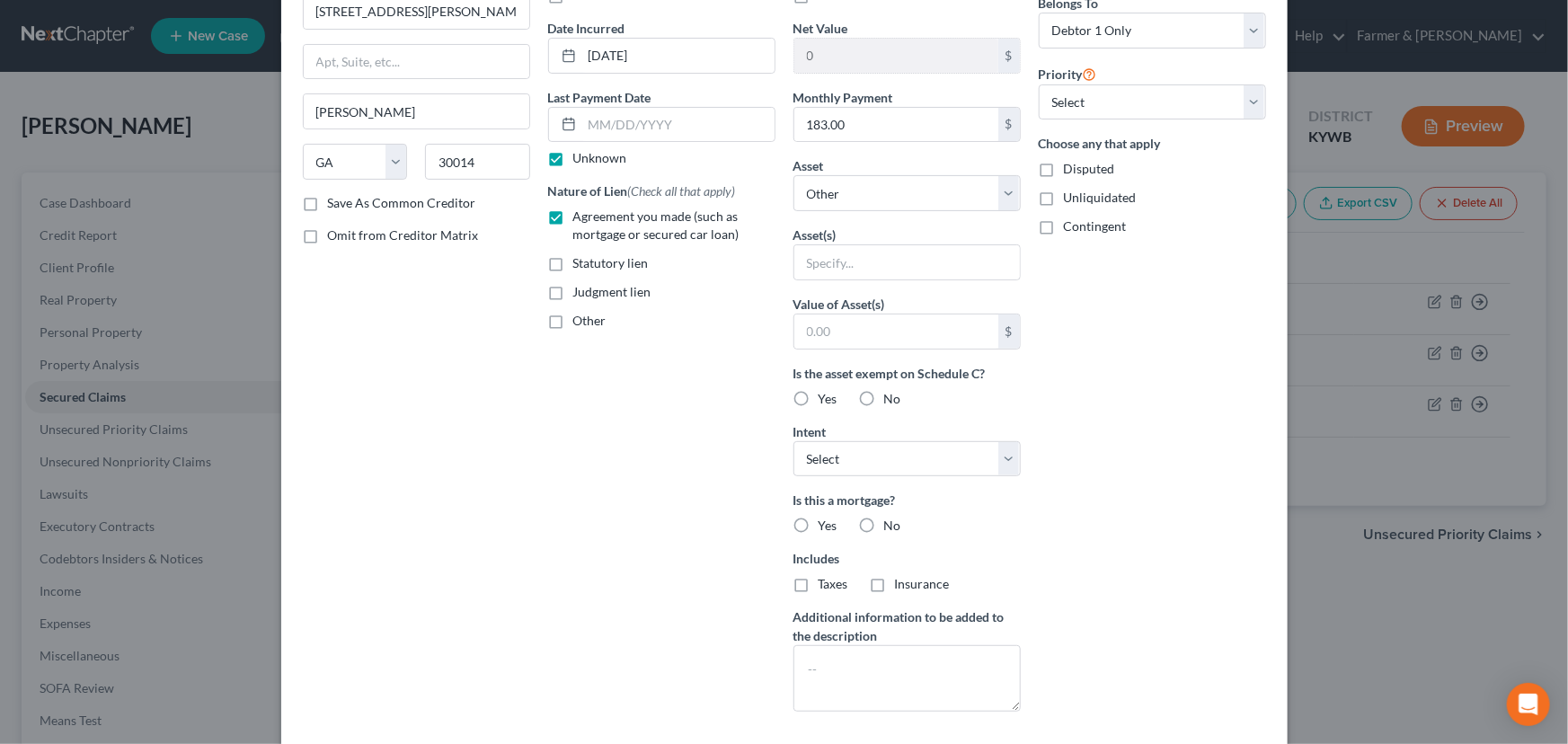
scroll to position [163, 0]
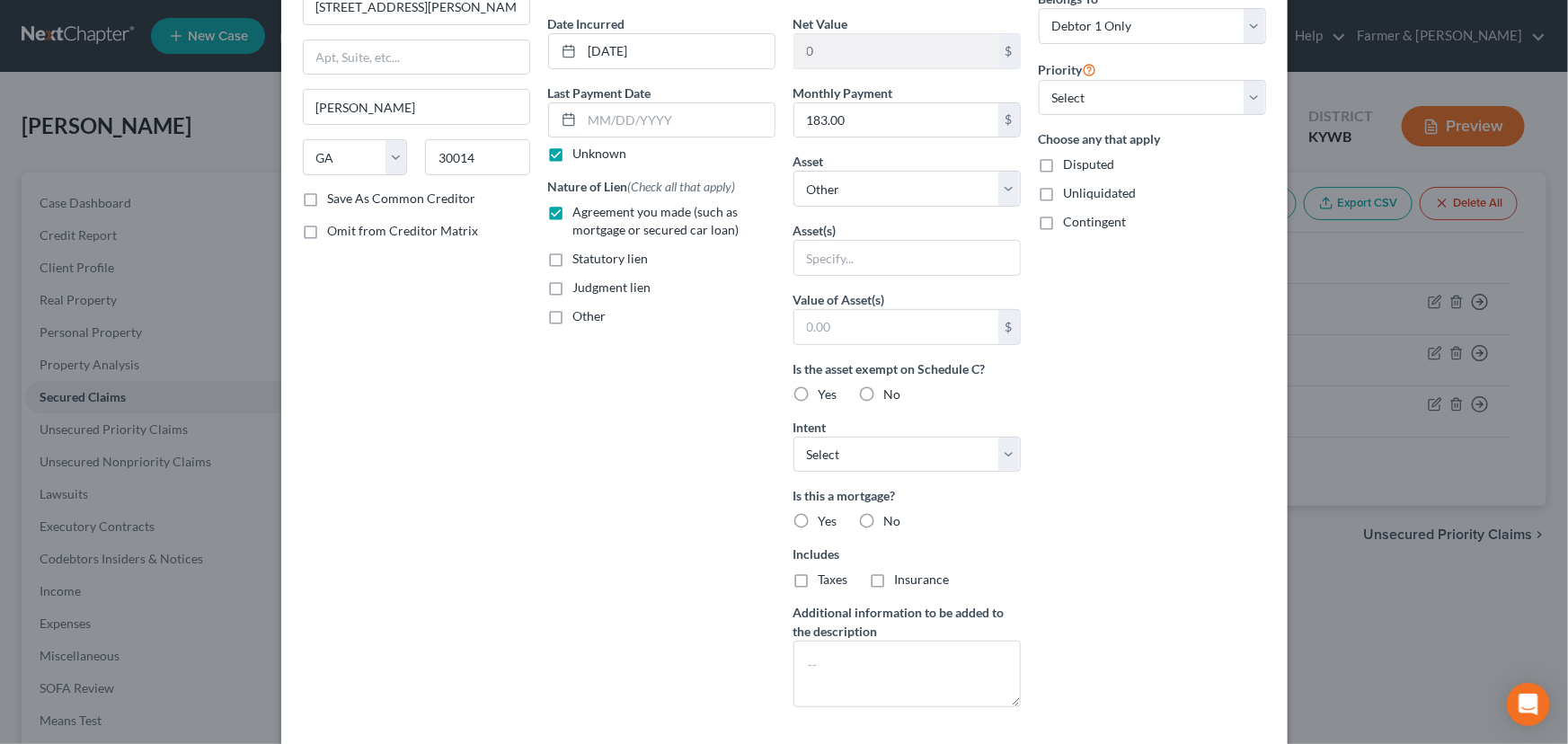
click at [1115, 116] on div "Arrearage Amount $ Belongs To * Select Debtor 1 Only Debtor 2 Only Debtor 1 And…" at bounding box center [1151, 320] width 246 height 801
click at [1112, 99] on select "Select 1st 2nd 3rd 4th 5th 6th 7th 8th 9th 10th 11th 12th 13th 14th 15th 16th 1…" at bounding box center [1151, 97] width 227 height 36
select select "0"
click at [1038, 80] on select "Select 1st 2nd 3rd 4th 5th 6th 7th 8th 9th 10th 11th 12th 13th 14th 15th 16th 1…" at bounding box center [1151, 97] width 227 height 36
click at [1073, 363] on div "Arrearage Amount $ Belongs To * Select Debtor 1 Only Debtor 2 Only Debtor 1 And…" at bounding box center [1151, 320] width 246 height 801
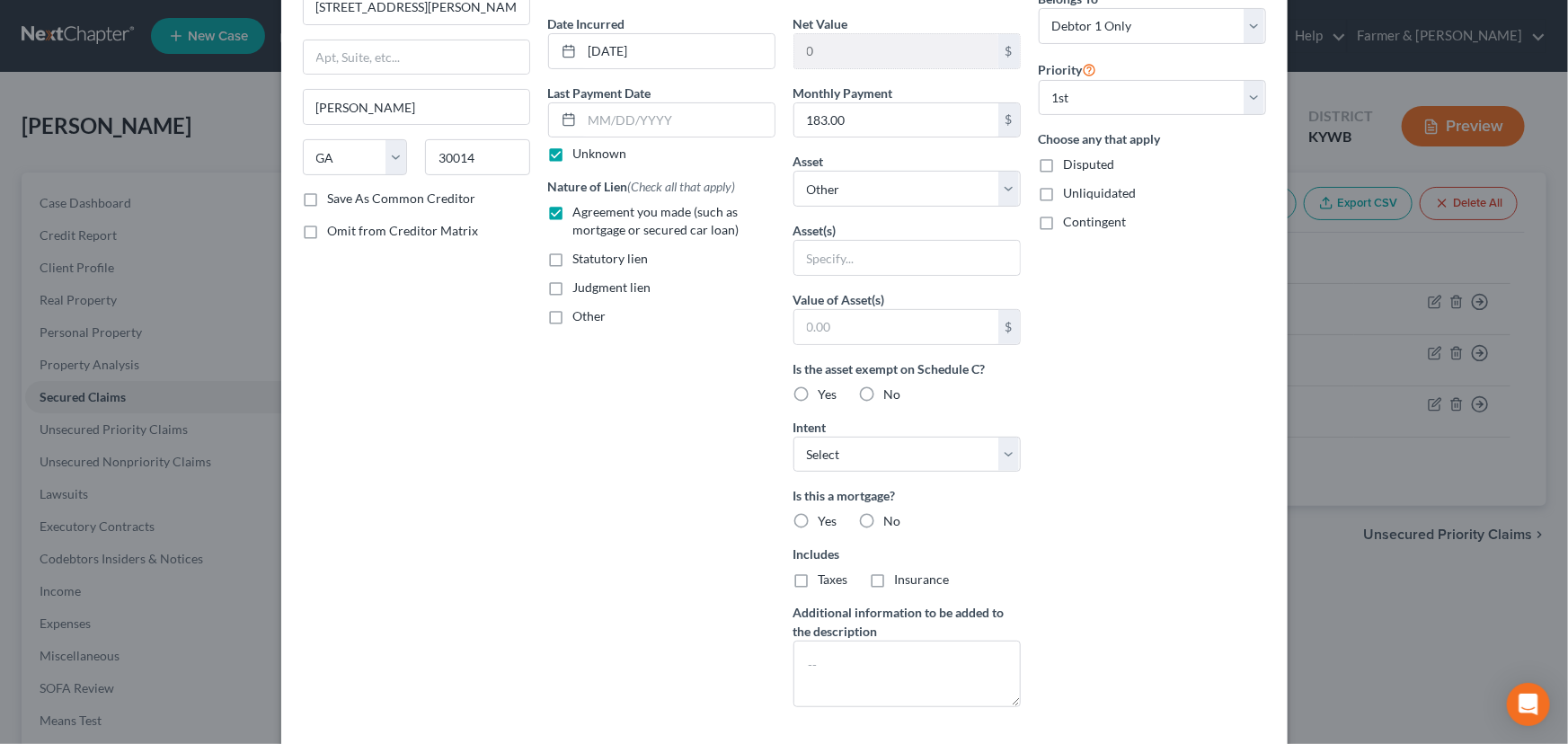
click at [884, 521] on label "No" at bounding box center [892, 521] width 17 height 18
click at [891, 521] on input "No" at bounding box center [897, 518] width 12 height 12
radio input "true"
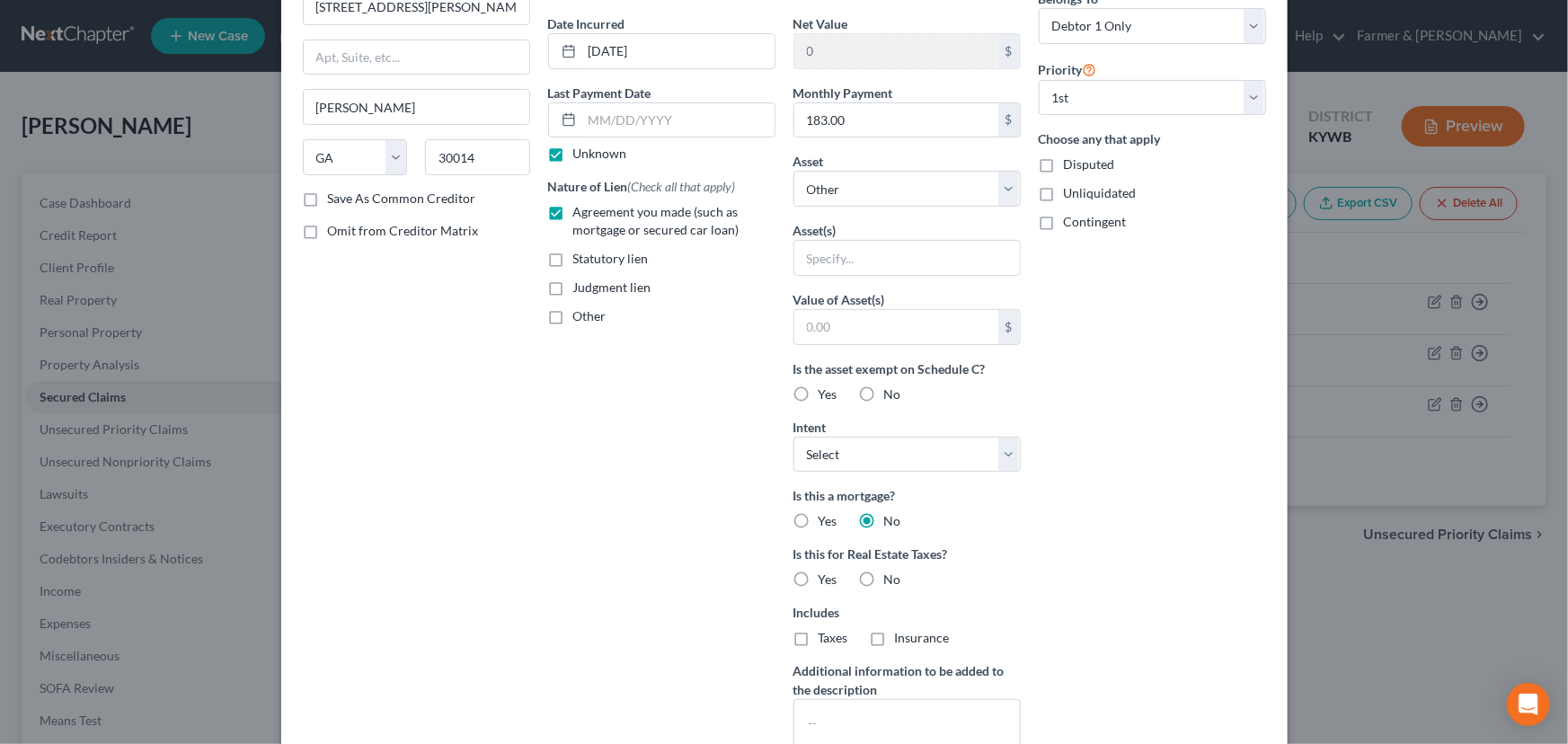
click at [884, 576] on label "No" at bounding box center [892, 579] width 17 height 18
click at [891, 576] on input "No" at bounding box center [897, 576] width 12 height 12
radio input "true"
click at [1150, 521] on div "Arrearage Amount $ Belongs To * Select Debtor 1 Only Debtor 2 Only Debtor 1 And…" at bounding box center [1151, 349] width 246 height 860
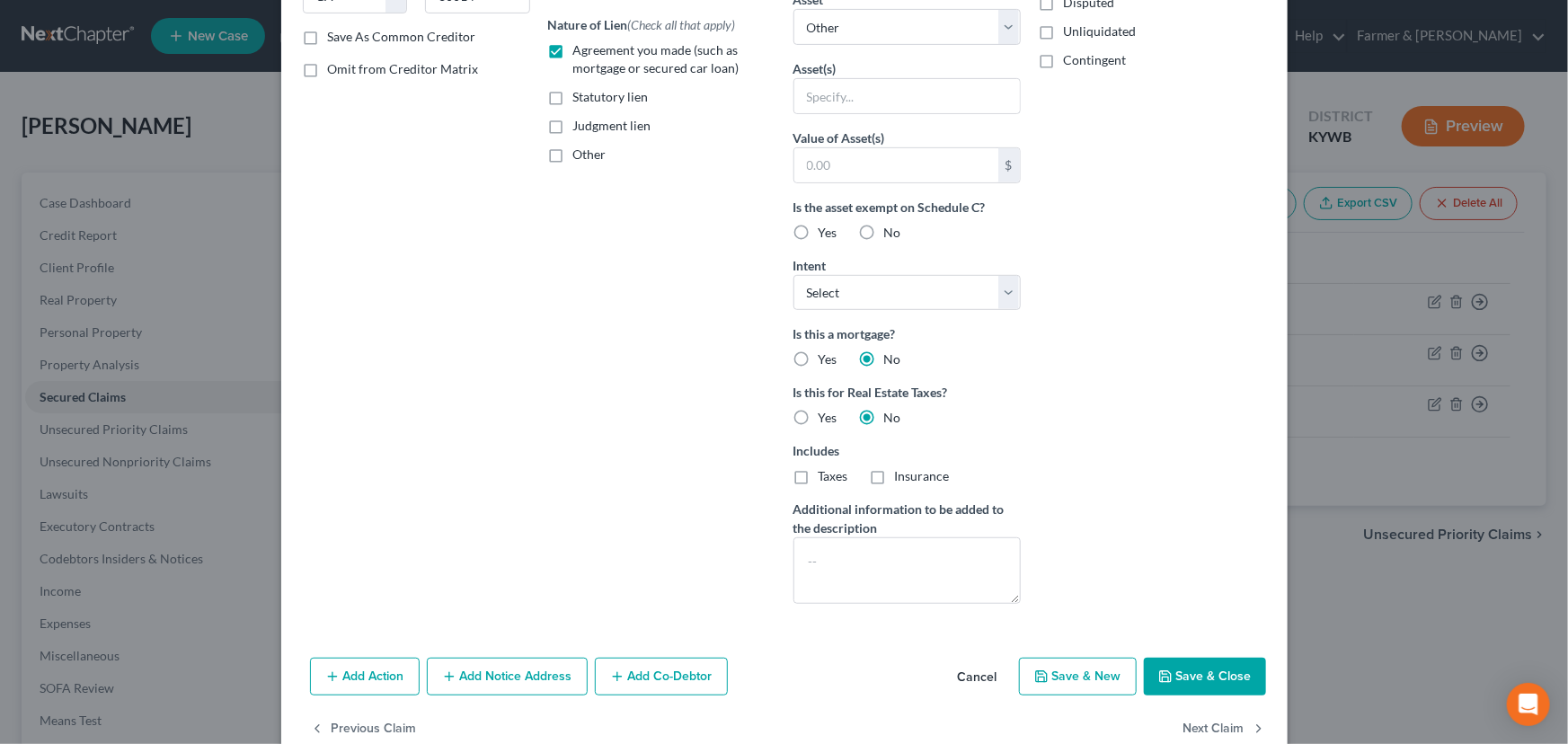
scroll to position [326, 0]
click at [948, 293] on select "Select Surrender Redeem Reaffirm Avoid Other" at bounding box center [907, 291] width 227 height 36
select select "4"
click at [794, 273] on select "Select Surrender Redeem Reaffirm Avoid Other" at bounding box center [907, 291] width 227 height 36
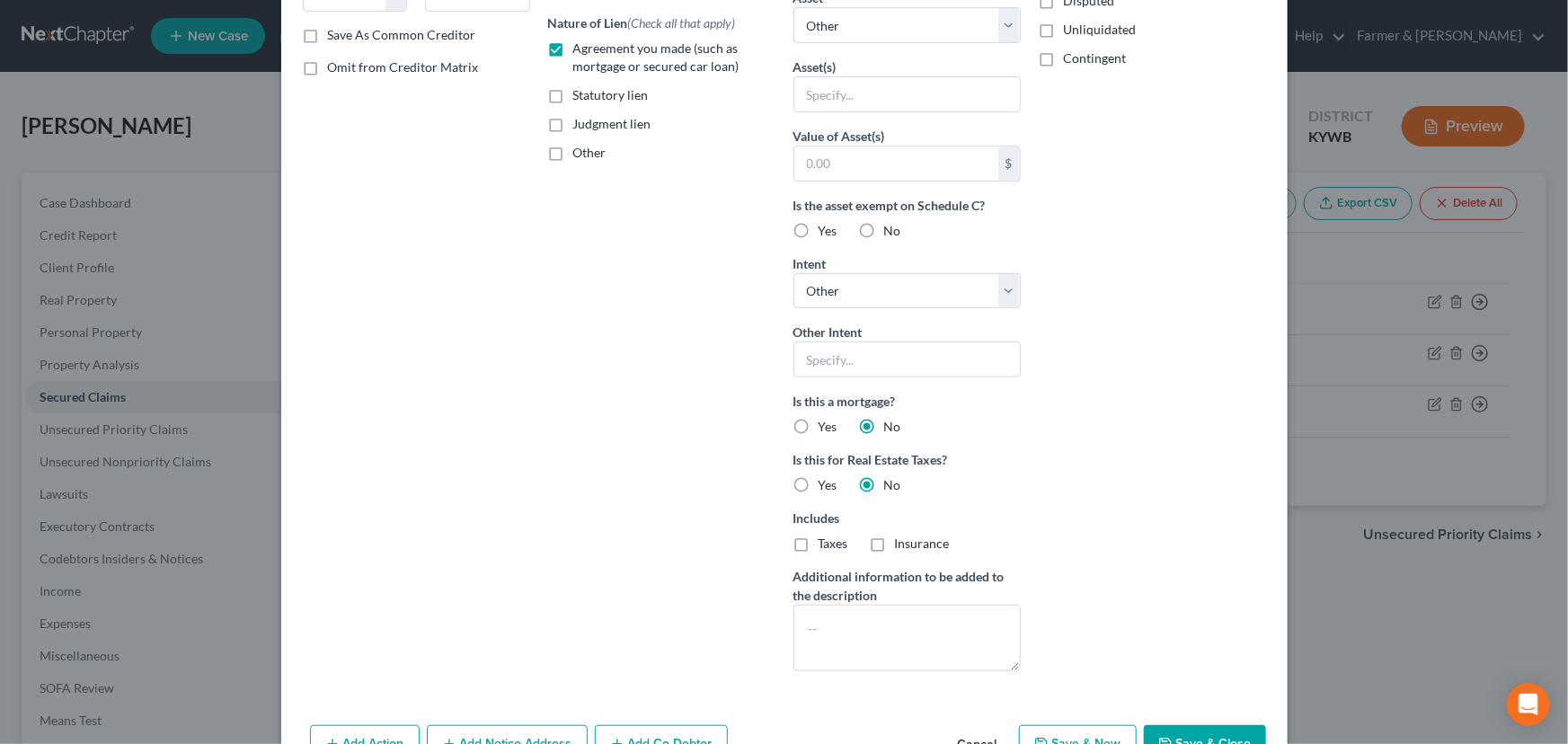
click at [1188, 327] on div "Arrearage Amount $ Belongs To * Select Debtor 1 Only Debtor 2 Only Debtor 1 And…" at bounding box center [1151, 221] width 246 height 929
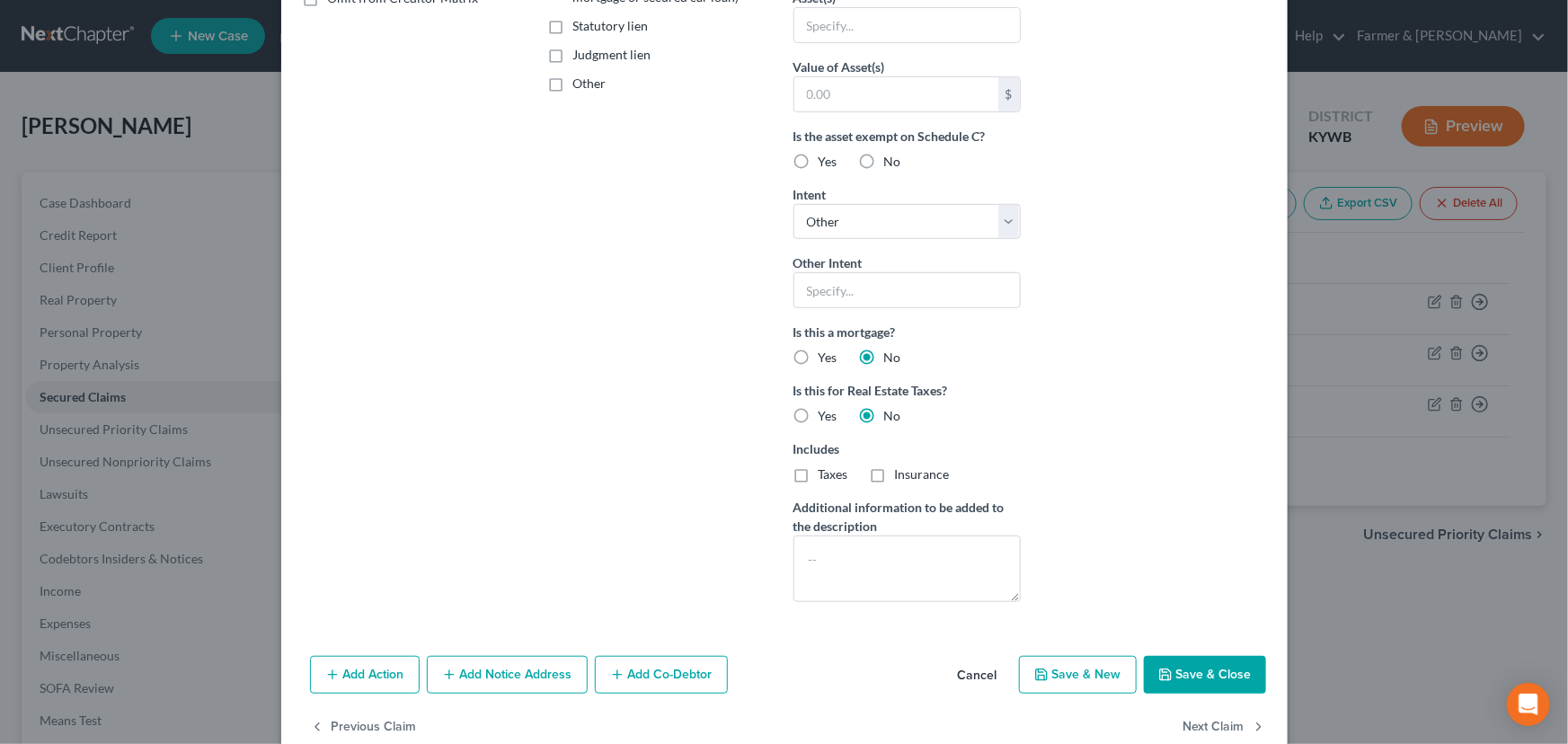
scroll to position [430, 0]
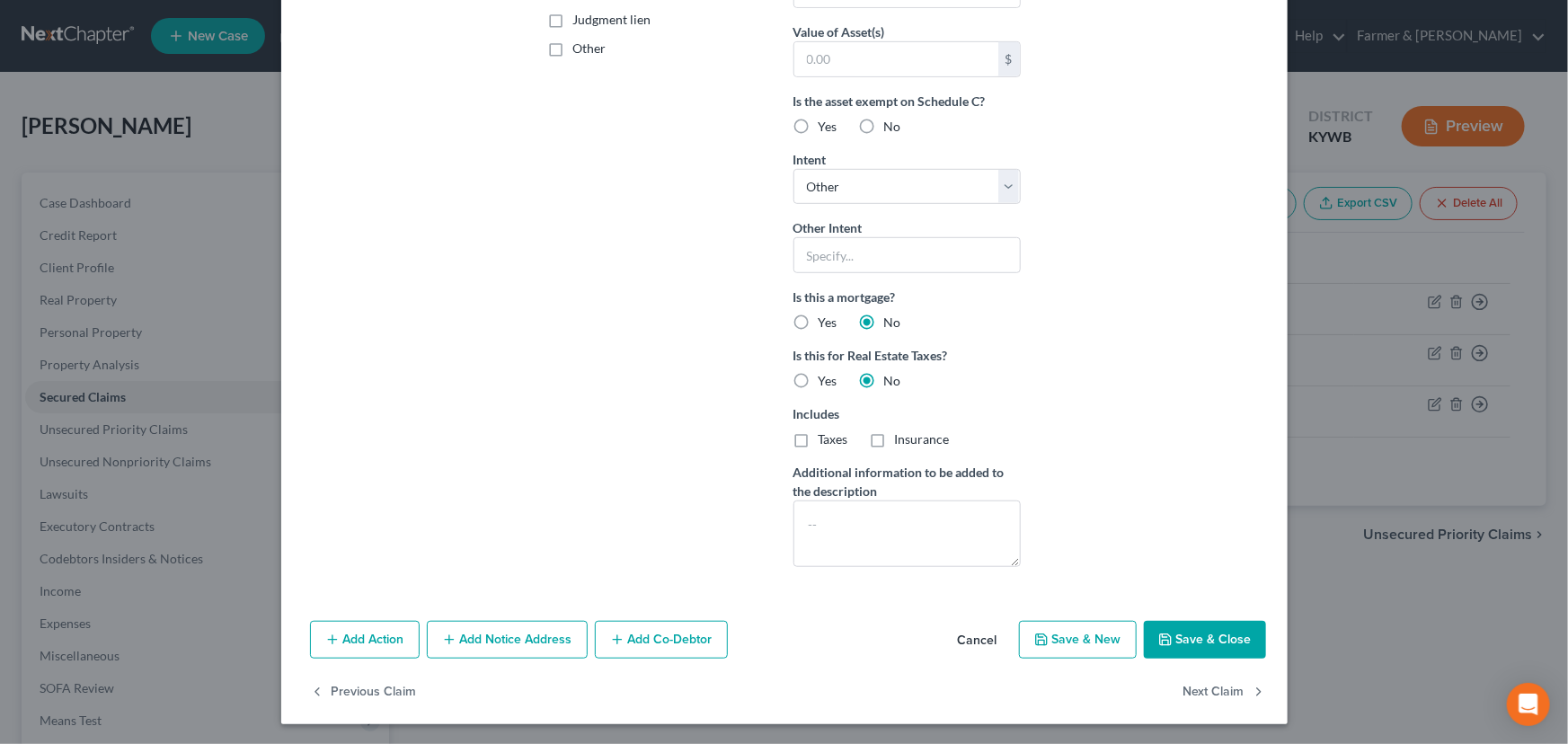
click at [1184, 624] on button "Save & Close" at bounding box center [1204, 639] width 122 height 38
select select
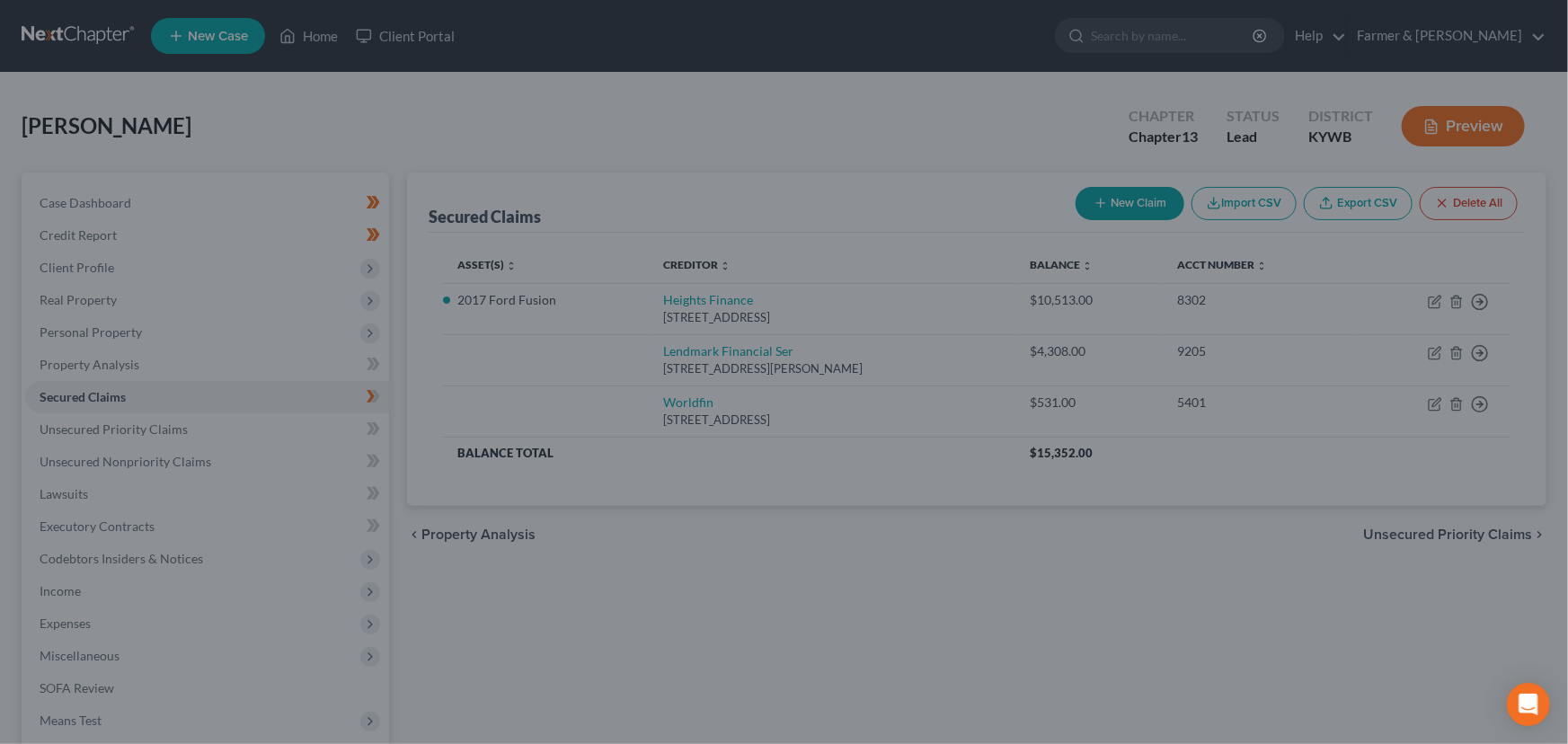
scroll to position [234, 0]
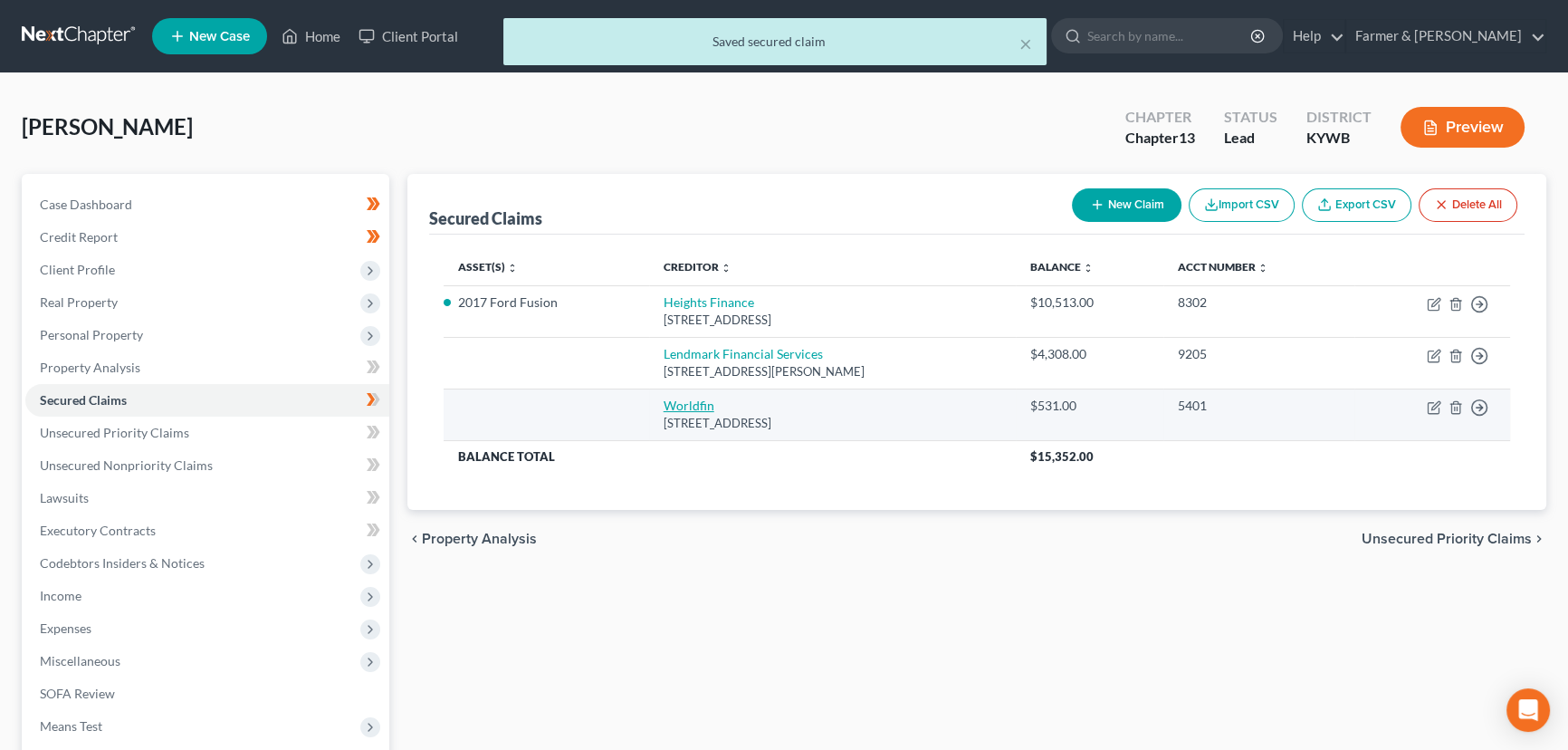
click at [697, 406] on link "Worldfin" at bounding box center [689, 405] width 51 height 16
select select "42"
select select "0"
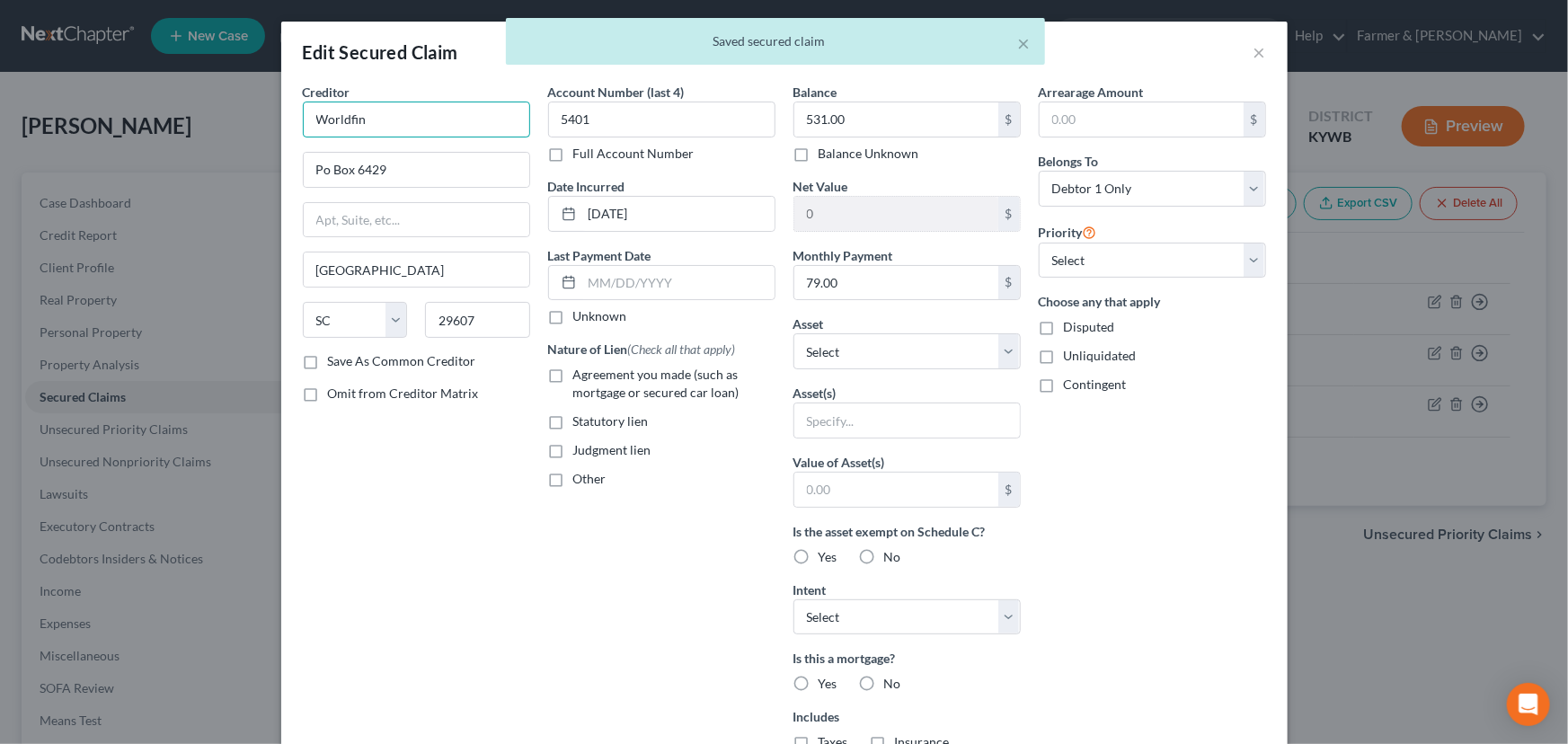
click at [458, 106] on input "Worldfin" at bounding box center [416, 119] width 227 height 36
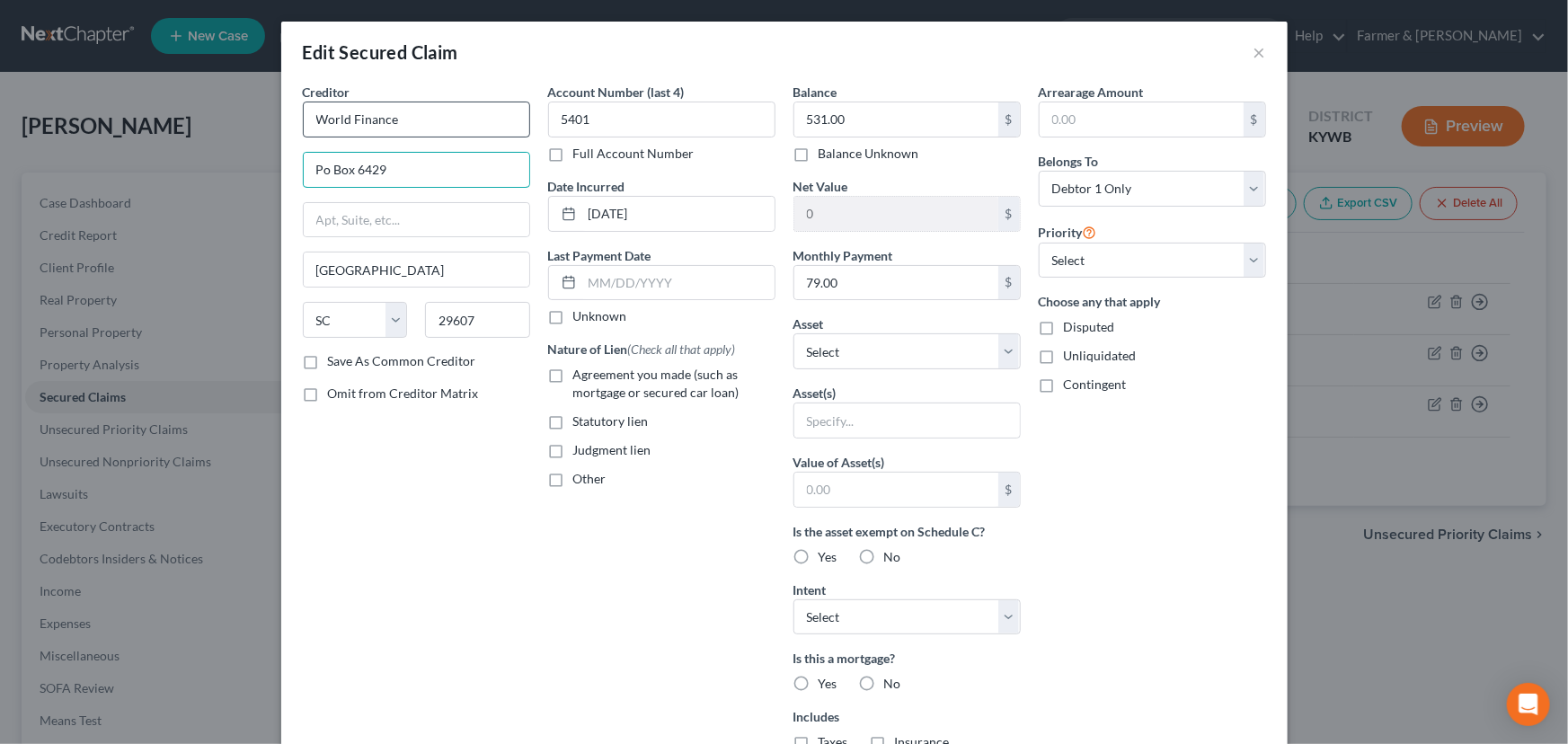
type input "World Finance"
click at [395, 188] on div "Creditor * World Finance [GEOGRAPHIC_DATA] [US_STATE][GEOGRAPHIC_DATA] [GEOGRAP…" at bounding box center [416, 217] width 227 height 269
click at [324, 173] on input "Po Box 6429" at bounding box center [416, 169] width 225 height 34
type input "PO Box 6429"
click at [374, 520] on div "Creditor * World Finance [GEOGRAPHIC_DATA] [US_STATE][GEOGRAPHIC_DATA] [GEOGRAP…" at bounding box center [416, 483] width 246 height 801
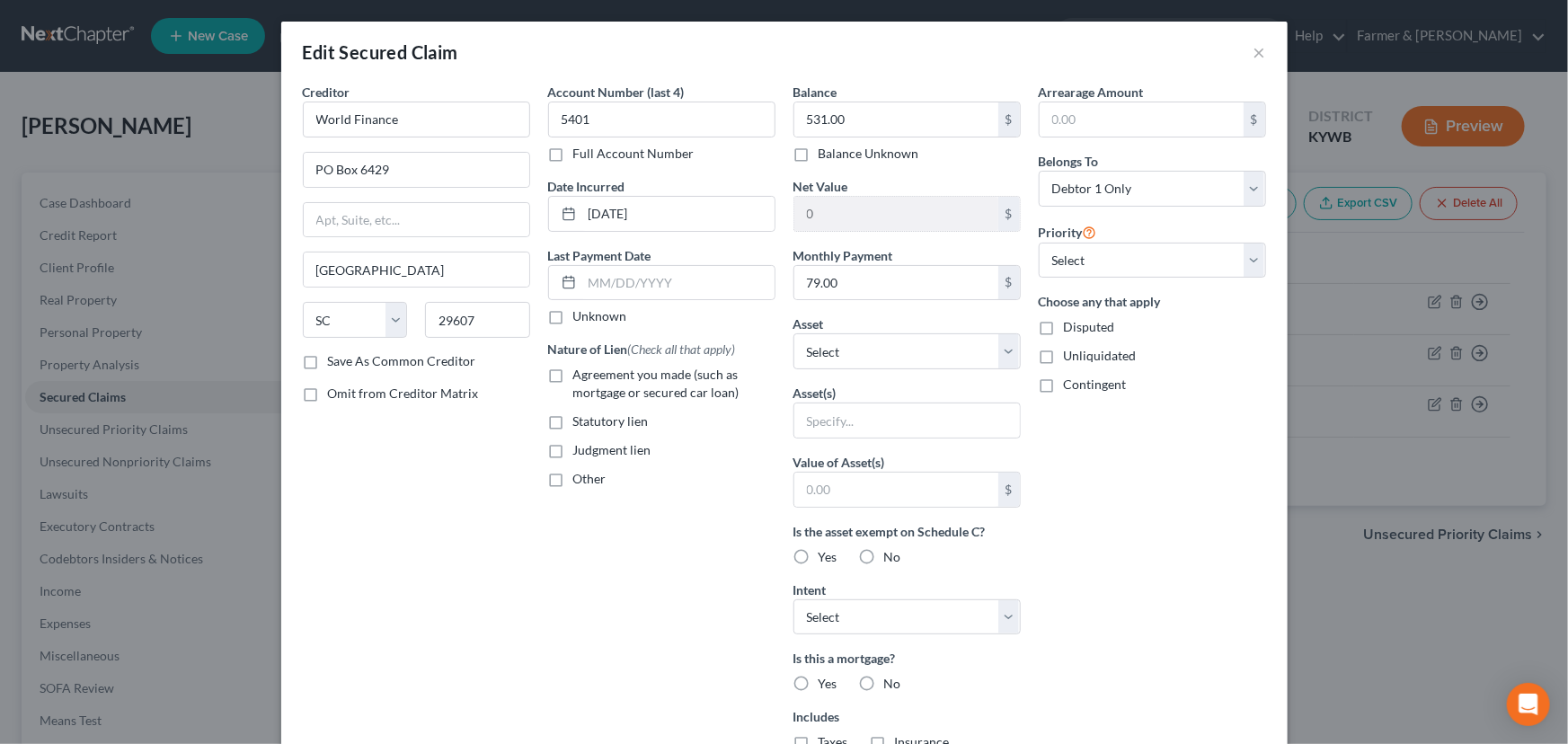
click at [573, 324] on label "Unknown" at bounding box center [600, 316] width 54 height 18
click at [580, 319] on input "Unknown" at bounding box center [586, 313] width 12 height 12
checkbox input "true"
click at [573, 374] on label "Agreement you made (such as mortgage or secured car loan)" at bounding box center [674, 383] width 202 height 36
click at [580, 374] on input "Agreement you made (such as mortgage or secured car loan)" at bounding box center [586, 372] width 12 height 12
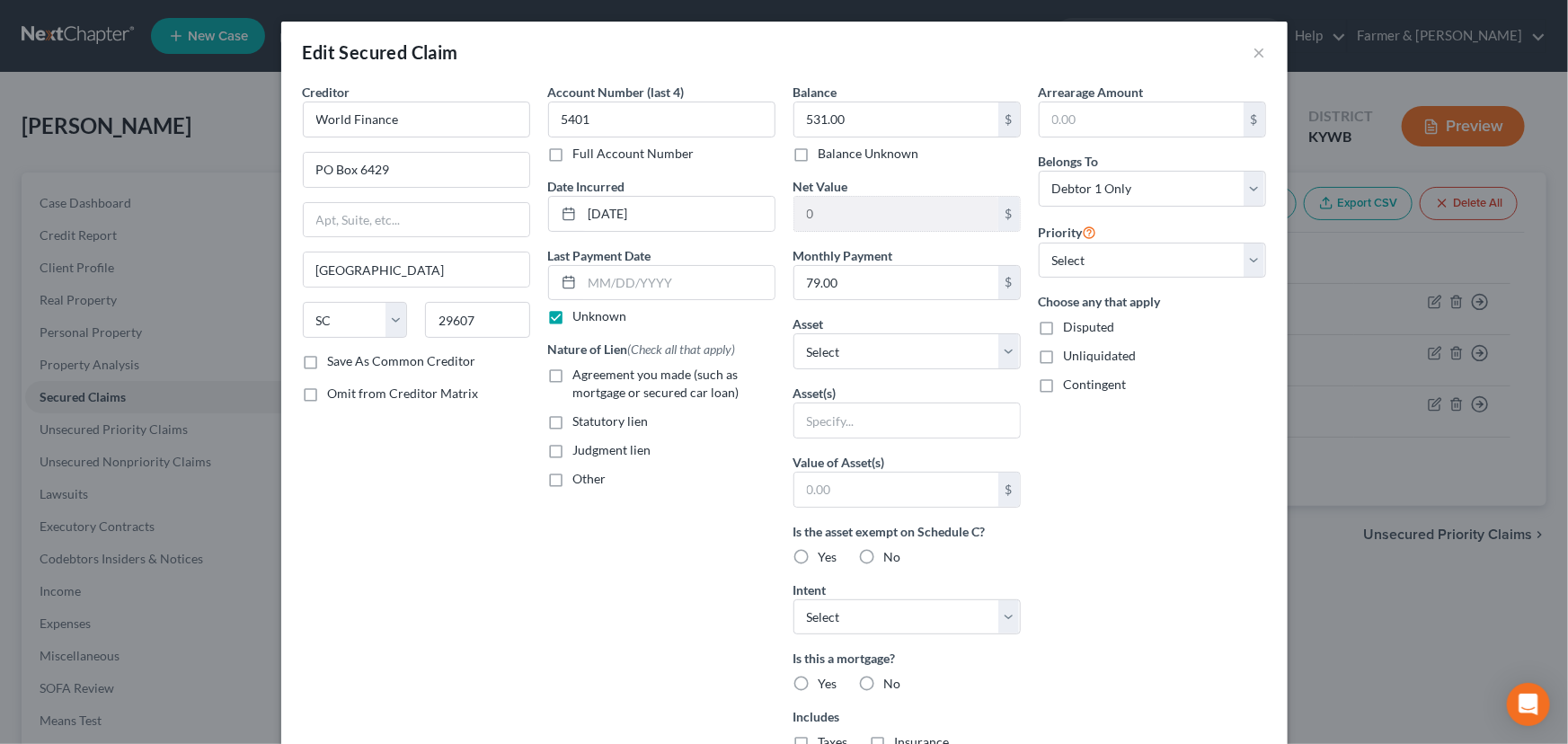
checkbox input "true"
click at [1014, 454] on div "Balance 531.00 $ Balance Unknown Balance Undetermined 531.00 $ Balance Unknown …" at bounding box center [907, 483] width 246 height 801
click at [1075, 249] on select "Select 1st 2nd 3rd 4th 5th 6th 7th 8th 9th 10th 11th 12th 13th 14th 15th 16th 1…" at bounding box center [1151, 260] width 227 height 36
select select "0"
click at [1038, 243] on select "Select 1st 2nd 3rd 4th 5th 6th 7th 8th 9th 10th 11th 12th 13th 14th 15th 16th 1…" at bounding box center [1151, 260] width 227 height 36
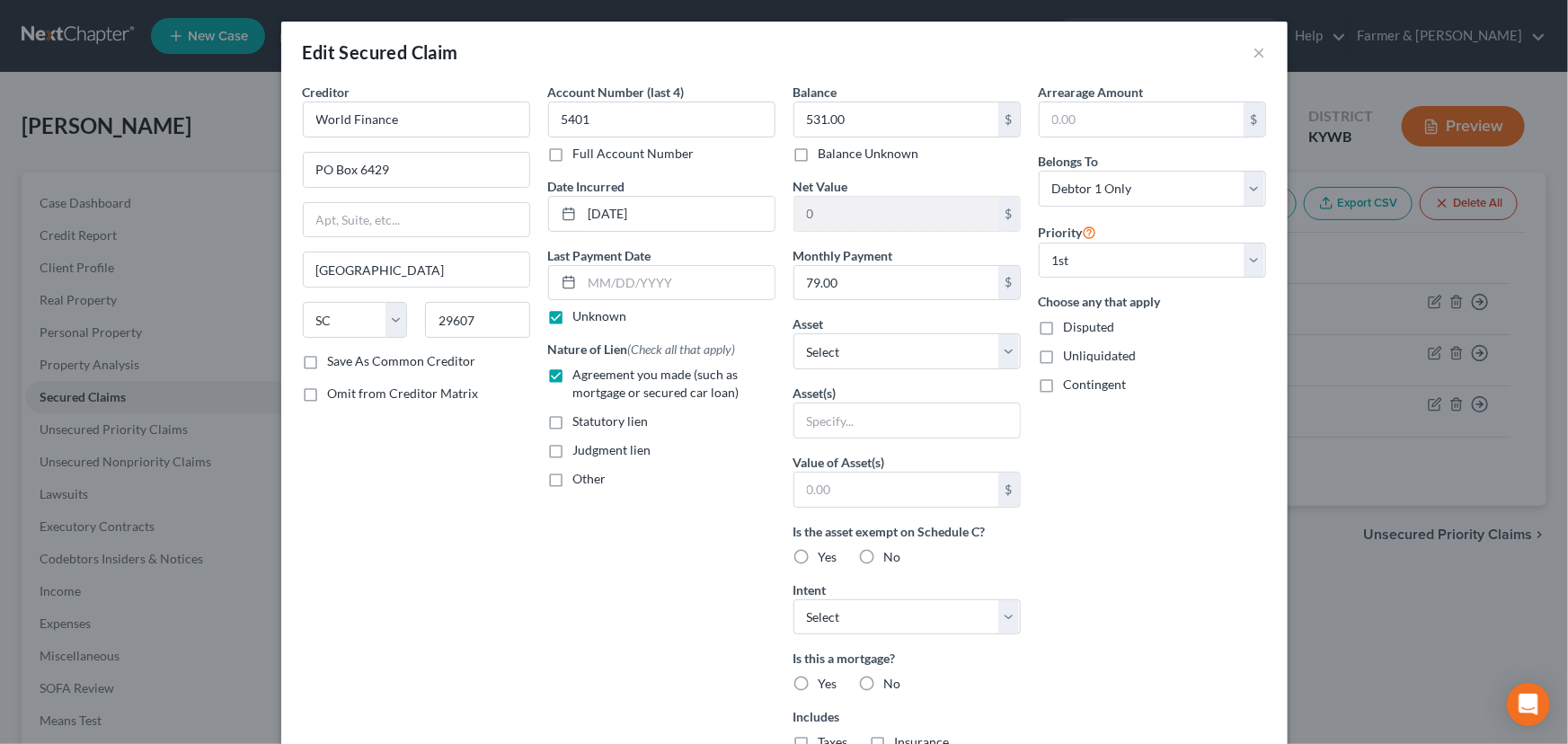
click at [1092, 476] on div "Arrearage Amount $ Belongs To * Select Debtor 1 Only Debtor 2 Only Debtor 1 And…" at bounding box center [1151, 483] width 246 height 801
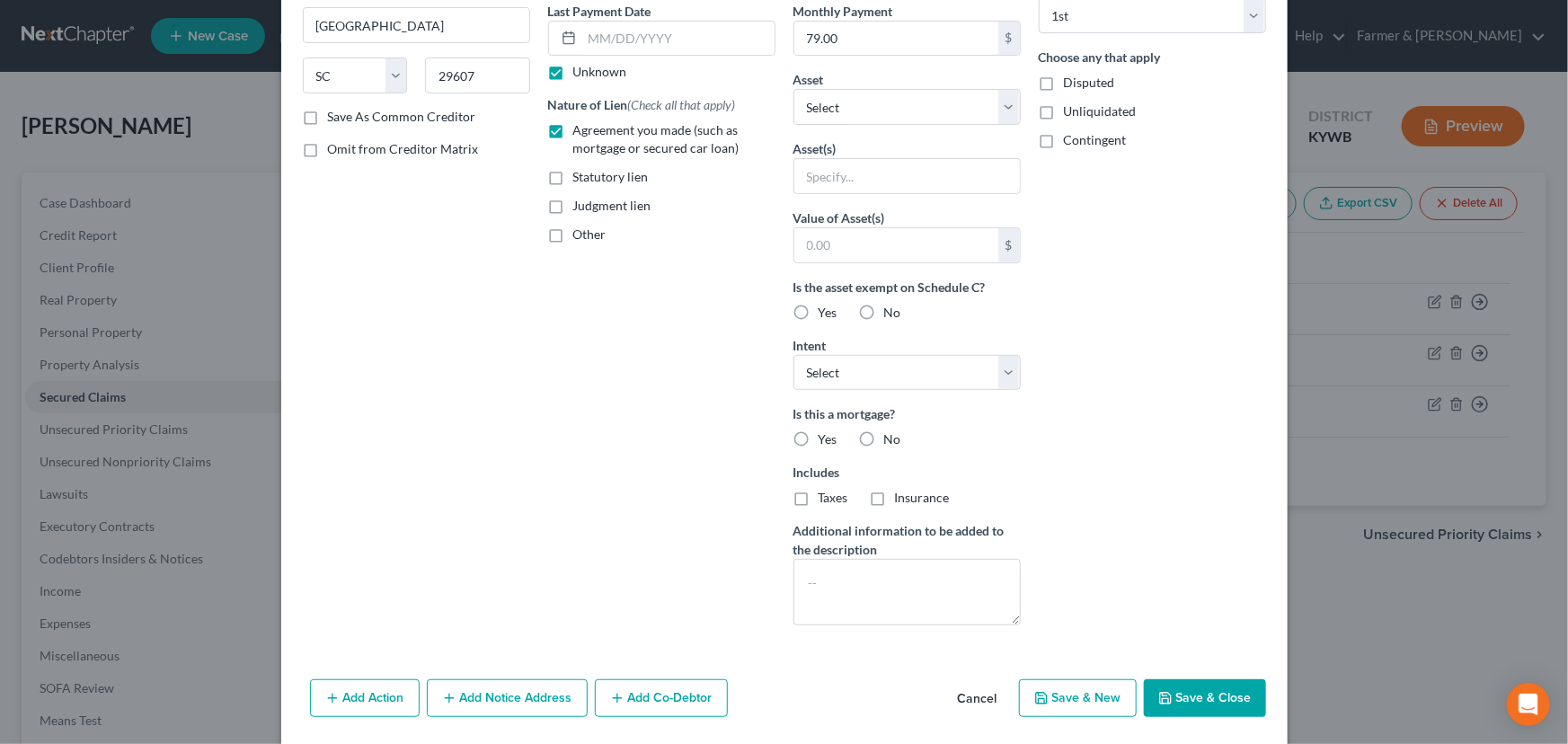
click at [884, 433] on label "No" at bounding box center [892, 440] width 17 height 18
click at [891, 433] on input "No" at bounding box center [897, 436] width 12 height 12
radio input "true"
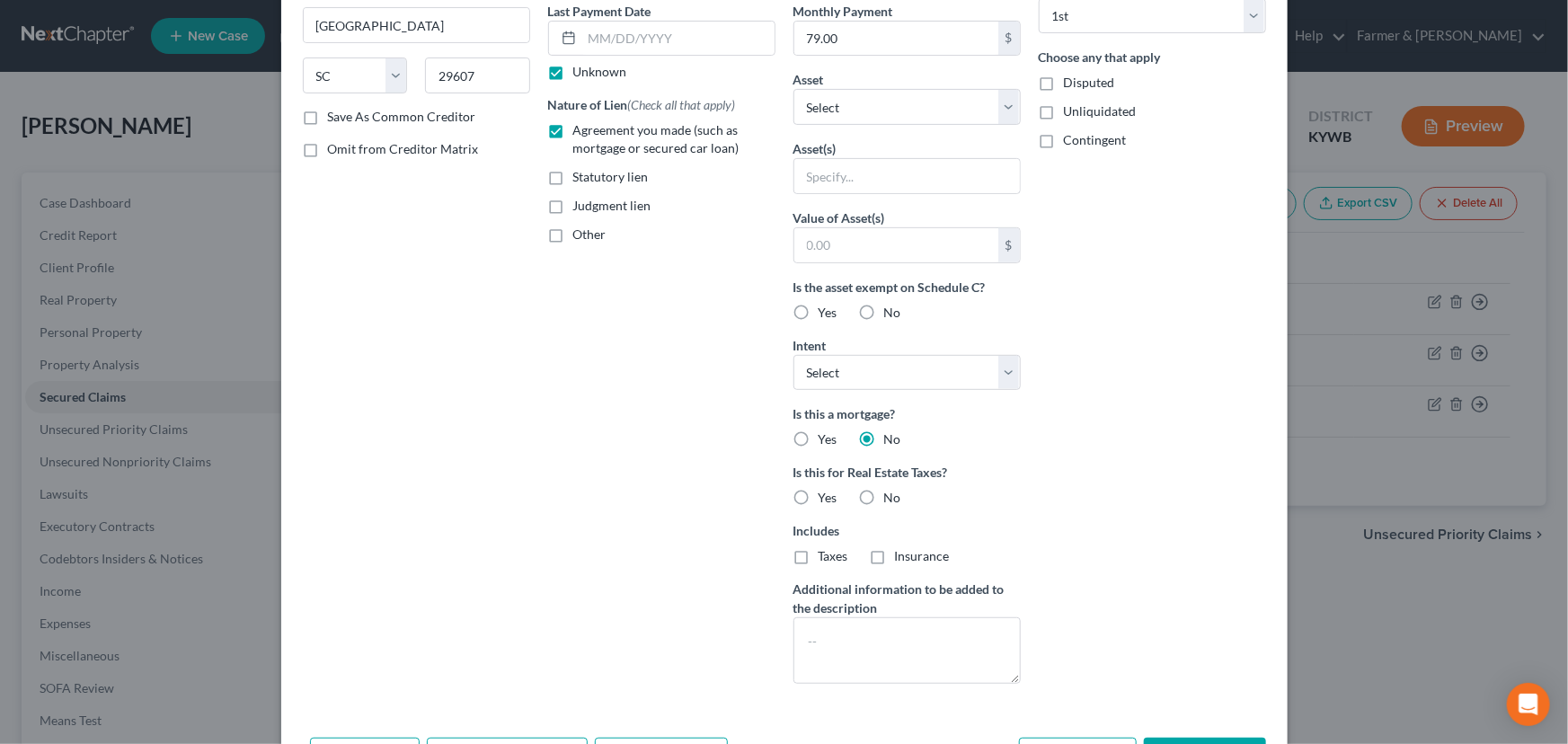
click at [884, 495] on label "No" at bounding box center [892, 498] width 17 height 18
click at [891, 495] on input "No" at bounding box center [897, 494] width 12 height 12
radio input "true"
click at [1137, 496] on div "Arrearage Amount $ Belongs To * Select Debtor 1 Only Debtor 2 Only Debtor 1 And…" at bounding box center [1151, 268] width 246 height 860
click at [888, 374] on select "Select Surrender Redeem Reaffirm Avoid Other" at bounding box center [907, 372] width 227 height 36
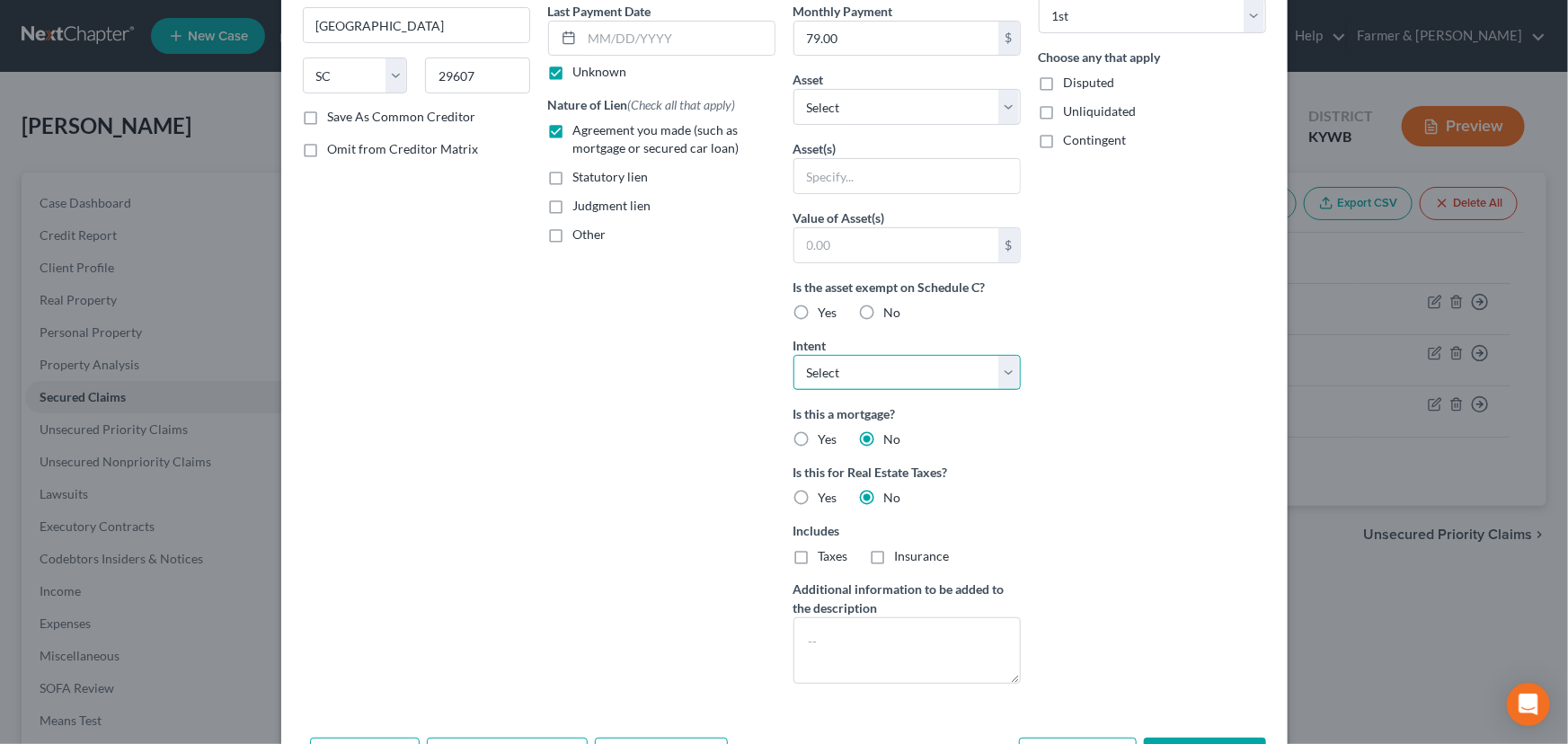
select select "4"
click at [794, 355] on select "Select Surrender Redeem Reaffirm Avoid Other" at bounding box center [907, 372] width 227 height 36
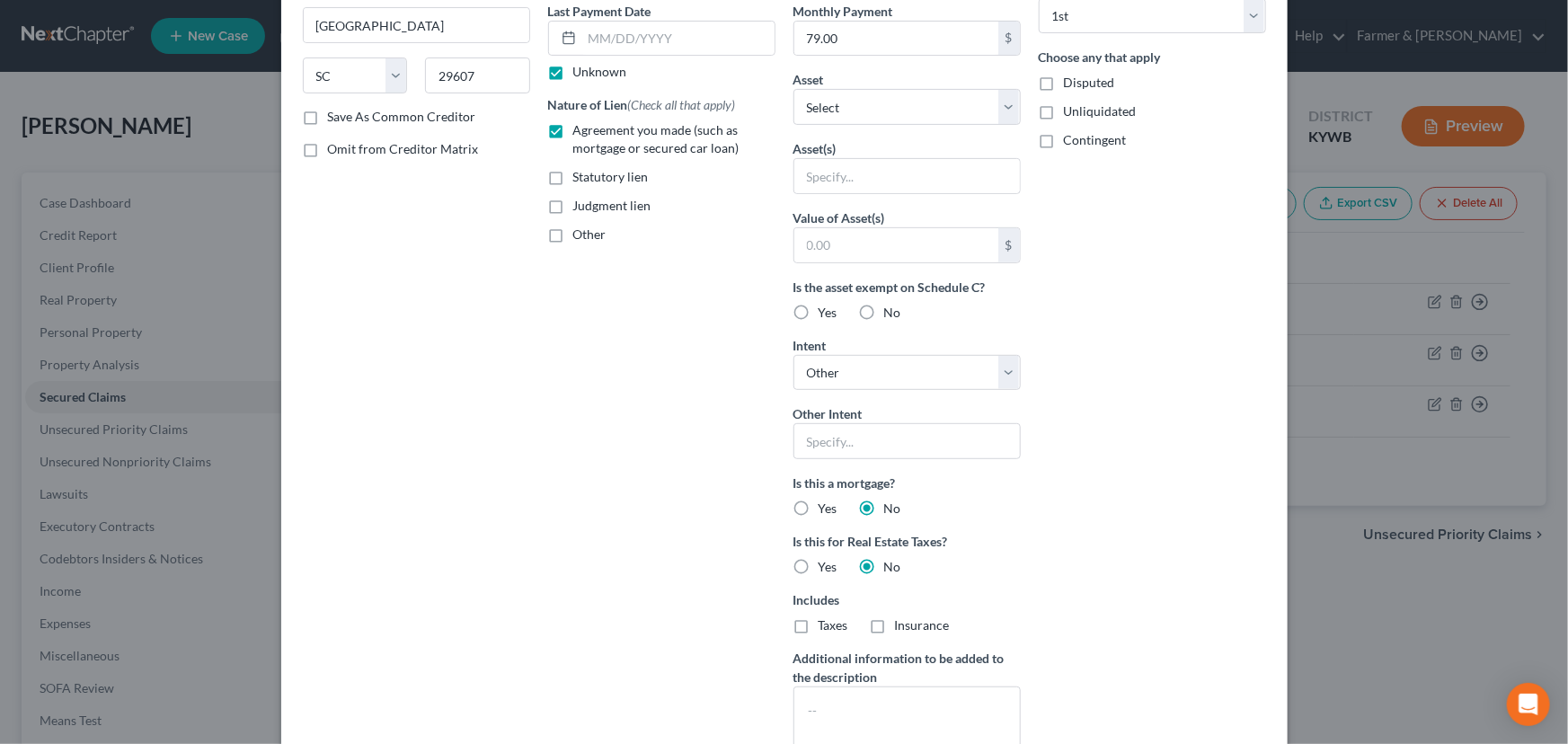
click at [1077, 446] on div "Arrearage Amount $ Belongs To * Select Debtor 1 Only Debtor 2 Only Debtor 1 And…" at bounding box center [1151, 303] width 246 height 929
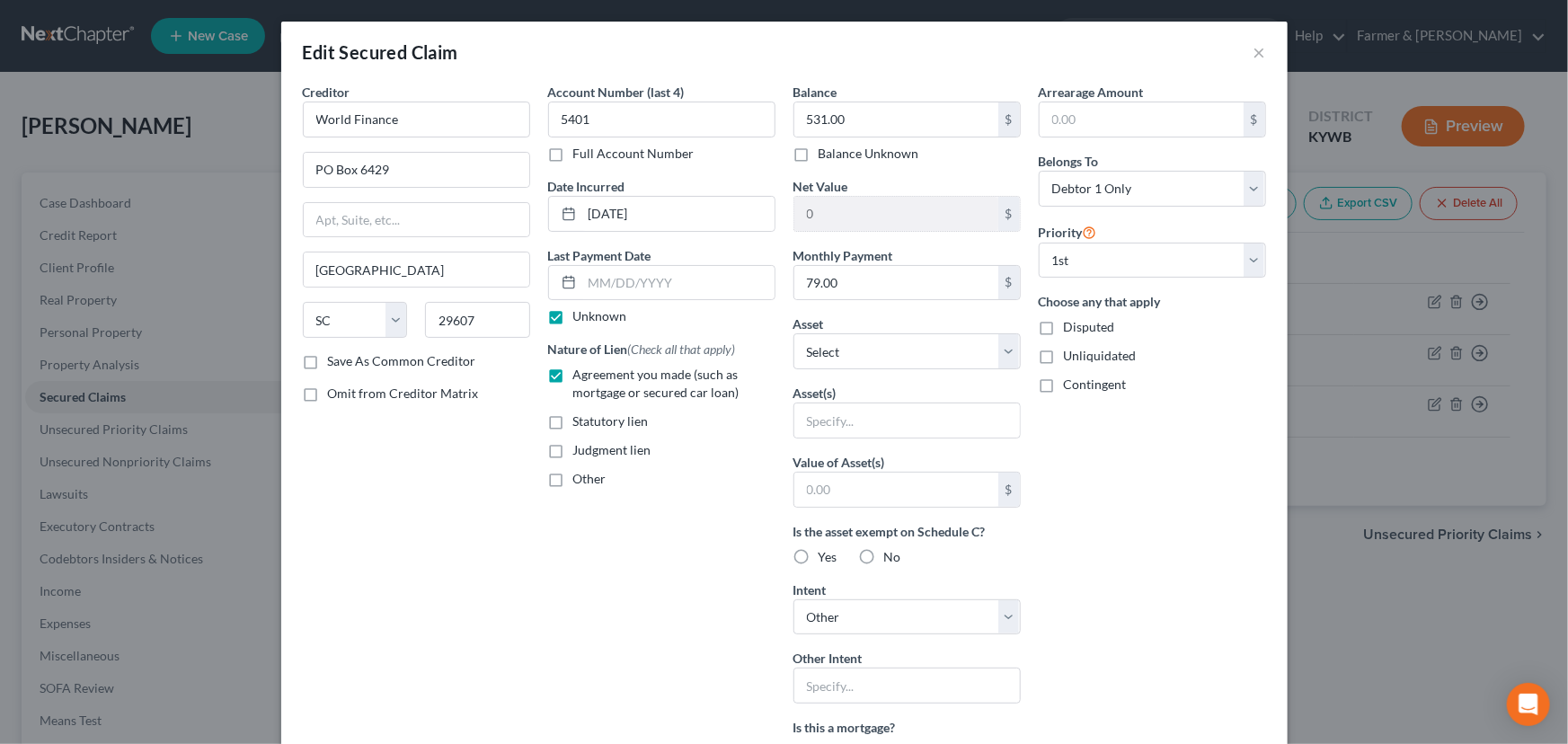
scroll to position [430, 0]
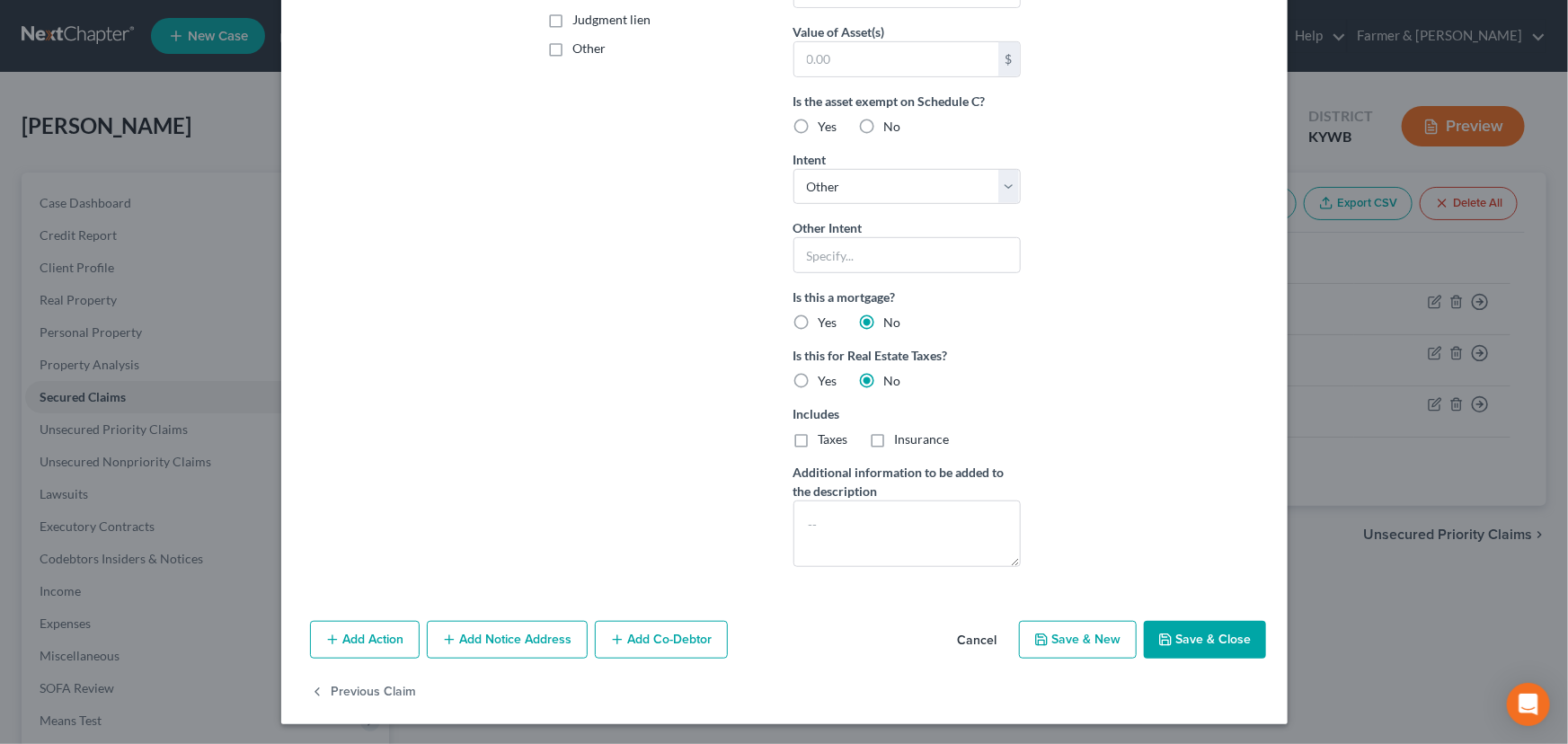
click at [1195, 637] on button "Save & Close" at bounding box center [1204, 639] width 122 height 38
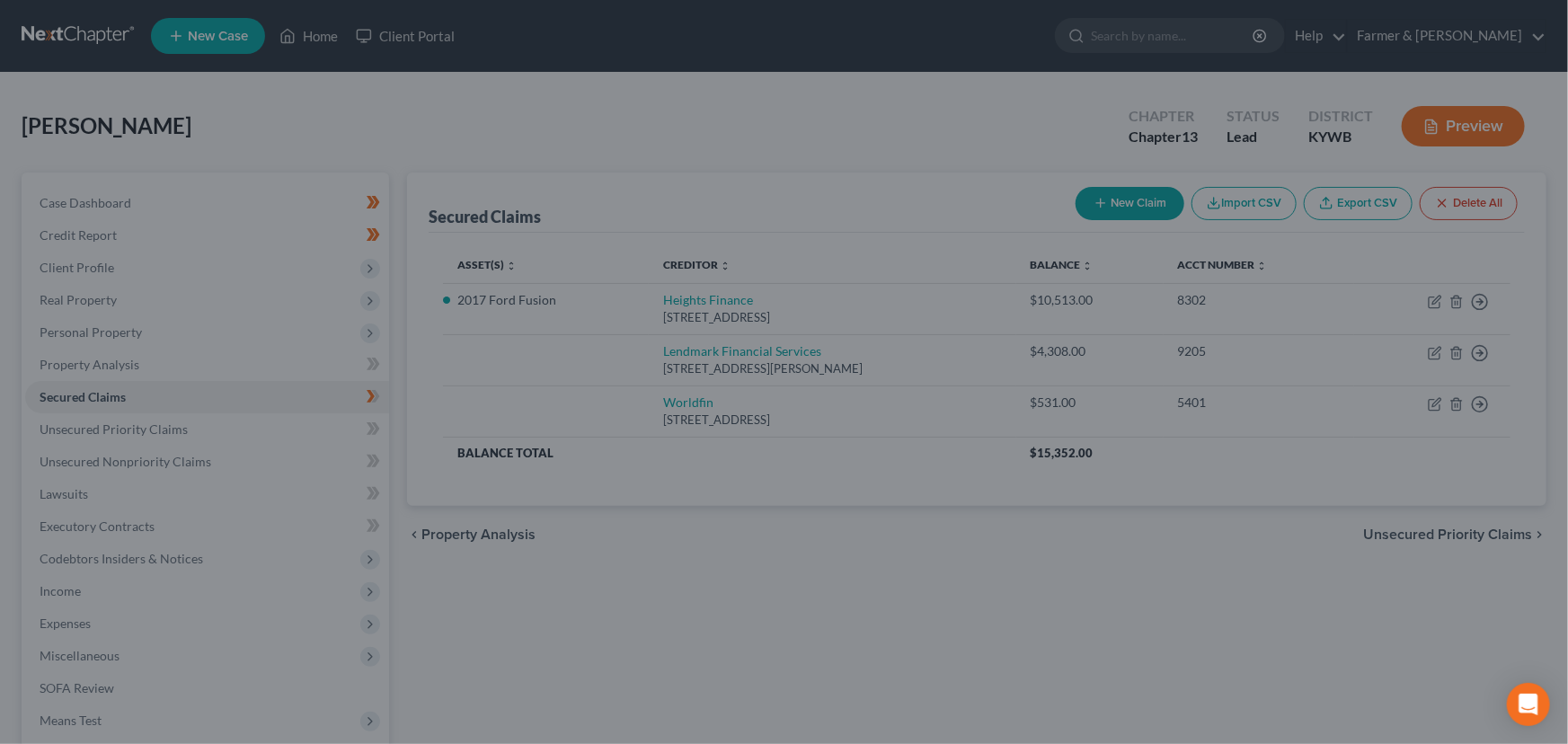
scroll to position [234, 0]
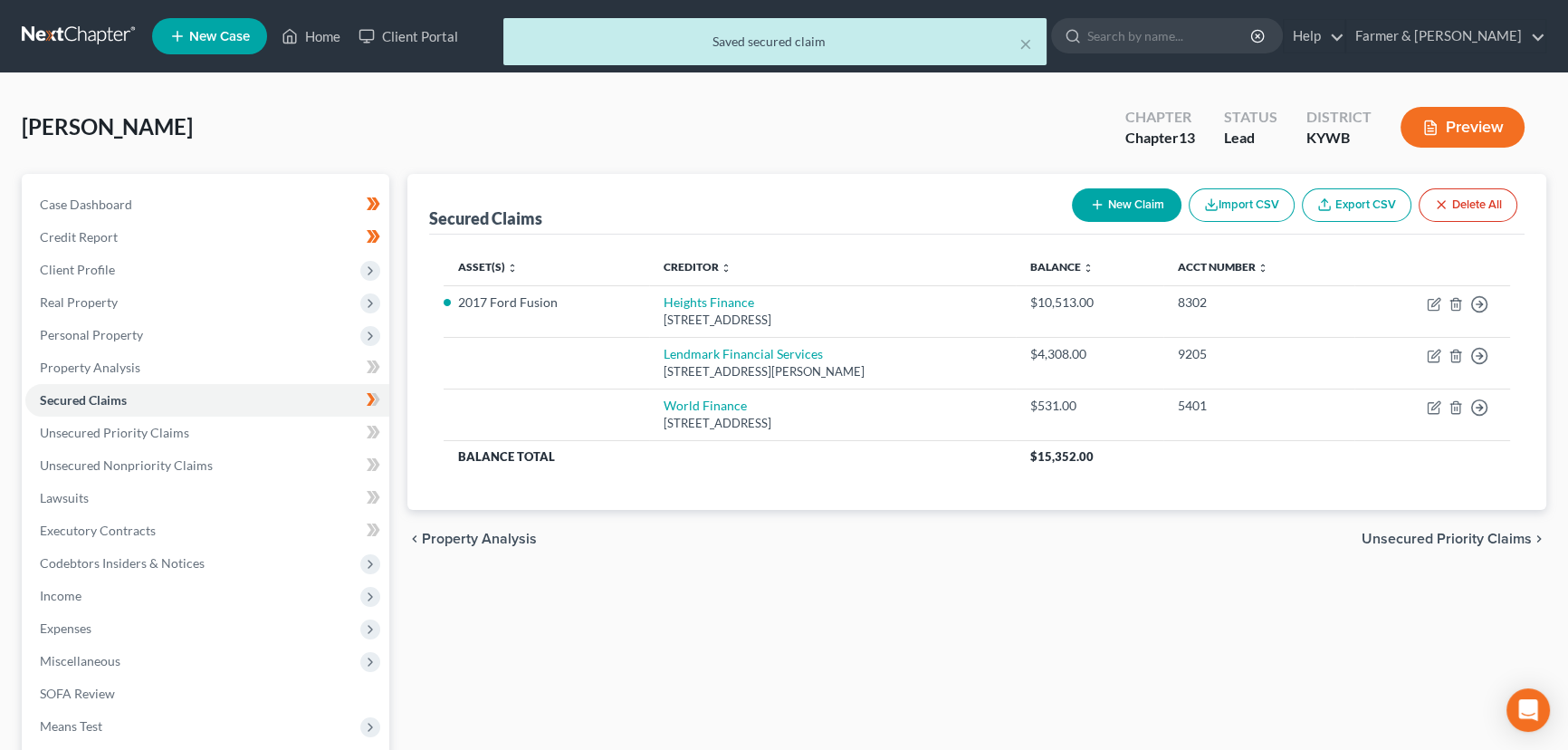
click at [626, 156] on div "[PERSON_NAME] Upgraded Chapter Chapter 13 Status Lead District [GEOGRAPHIC_DATA…" at bounding box center [783, 134] width 1524 height 79
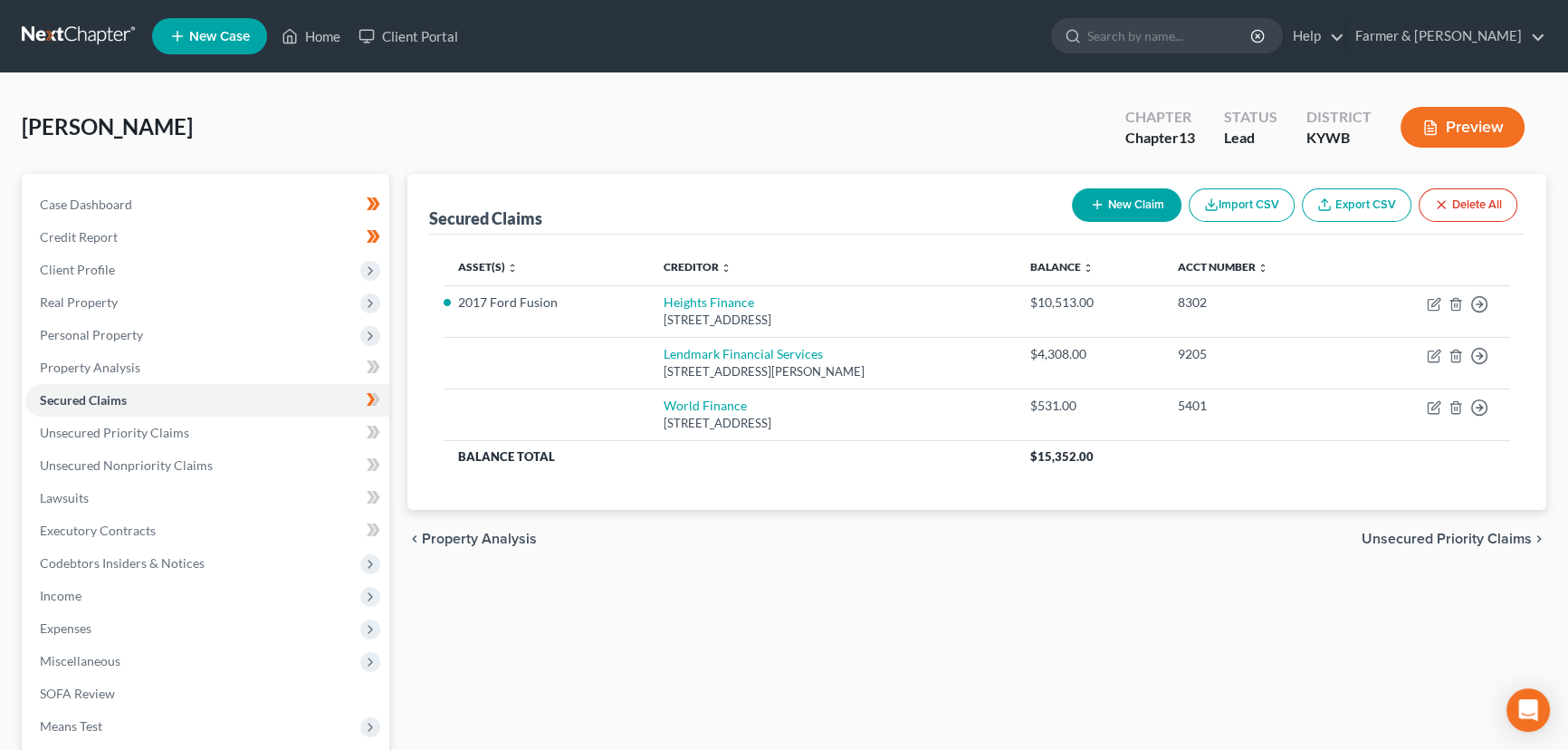
click at [588, 142] on div "[PERSON_NAME] Upgraded Chapter Chapter 13 Status Lead District [GEOGRAPHIC_DATA…" at bounding box center [783, 134] width 1524 height 79
click at [489, 117] on div "[PERSON_NAME] Upgraded Chapter Chapter 13 Status Lead District [GEOGRAPHIC_DATA…" at bounding box center [783, 134] width 1524 height 79
click at [666, 655] on div "Secured Claims New Claim Import CSV Export CSV Delete All Asset(s) expand_more …" at bounding box center [977, 551] width 1157 height 753
click at [467, 120] on div "[PERSON_NAME] Upgraded Chapter Chapter 13 Status Lead District [GEOGRAPHIC_DATA…" at bounding box center [783, 134] width 1524 height 79
click at [120, 337] on span "Personal Property" at bounding box center [91, 335] width 103 height 16
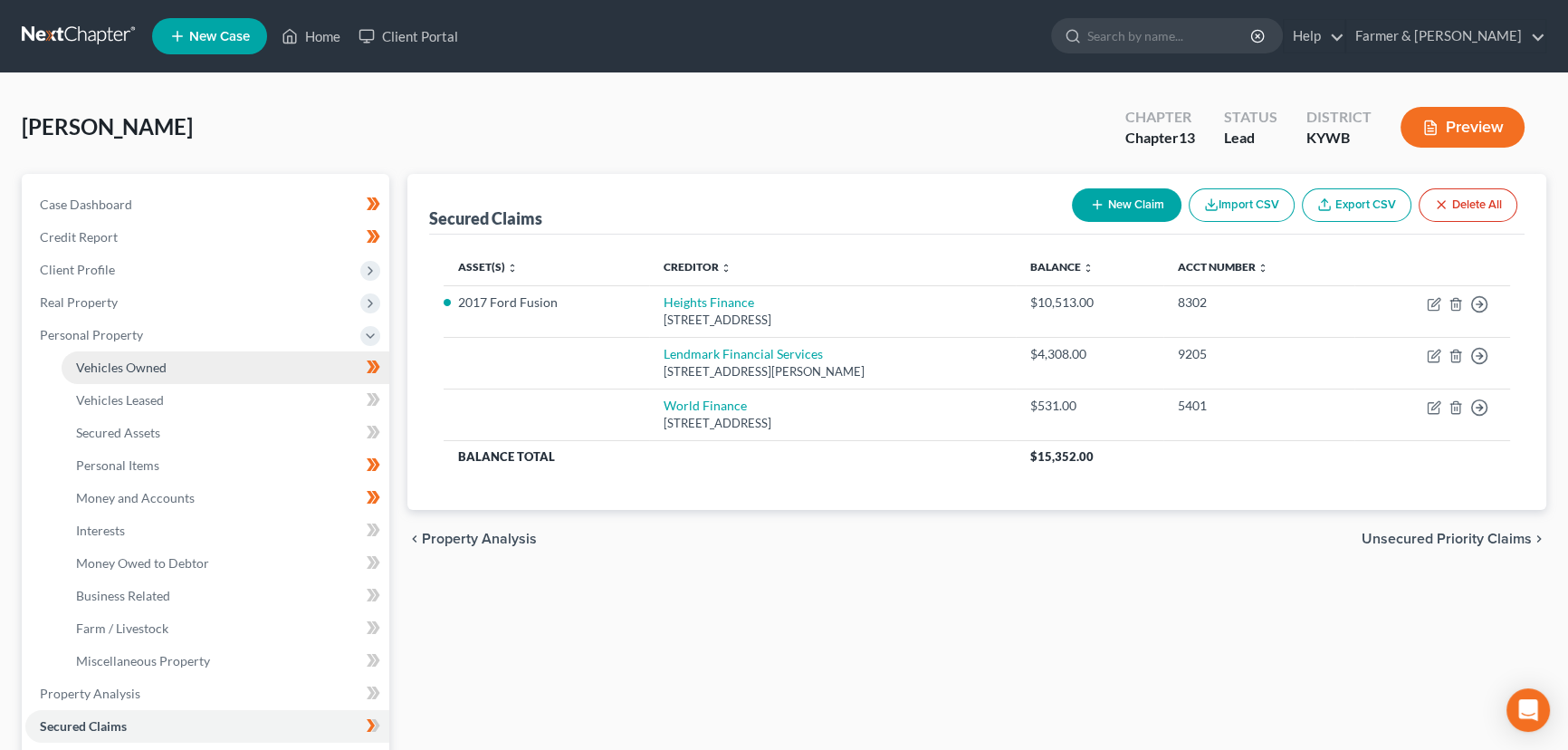
click at [137, 366] on span "Vehicles Owned" at bounding box center [121, 367] width 91 height 16
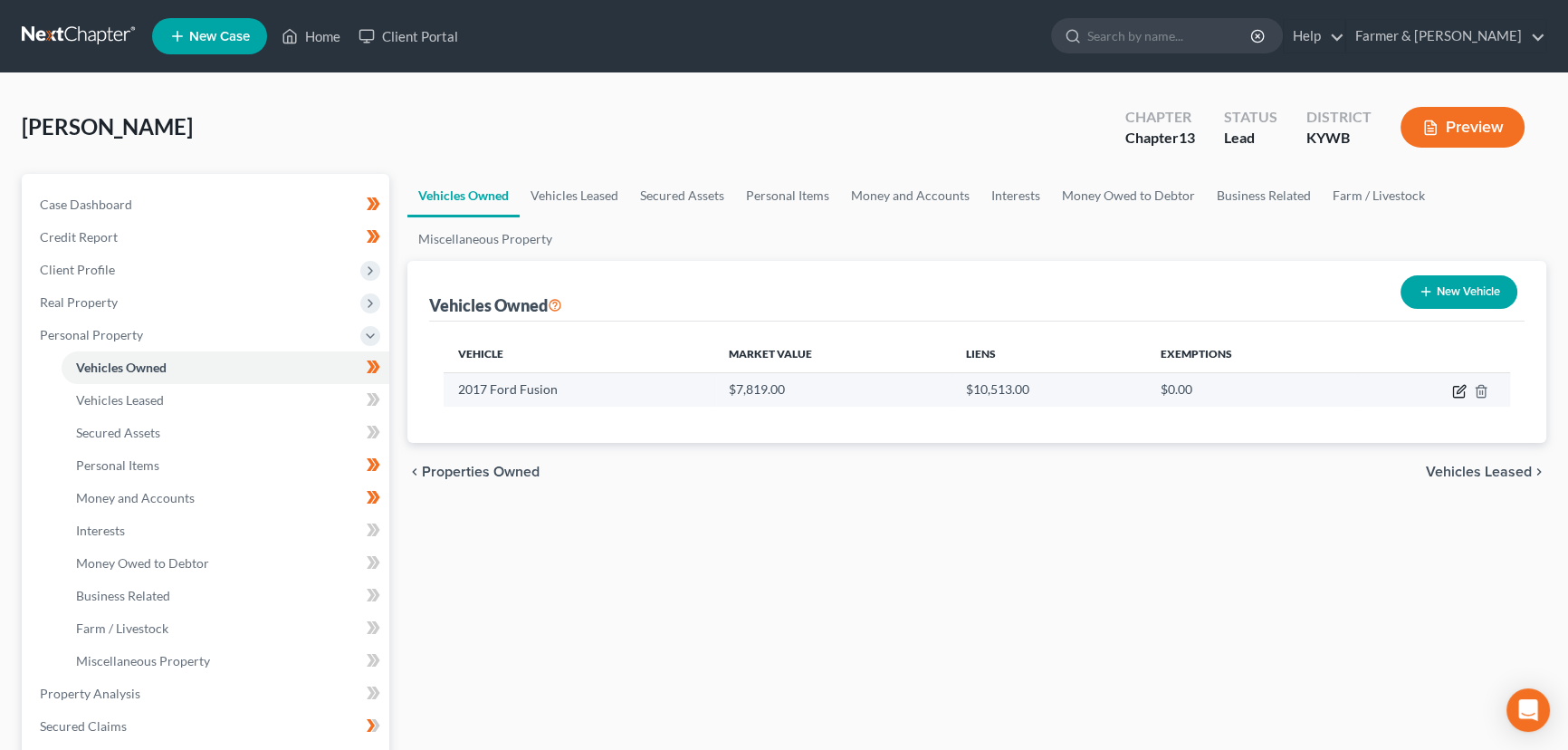
click at [1459, 388] on icon "button" at bounding box center [1460, 391] width 15 height 15
select select "0"
select select "9"
select select "2"
select select "0"
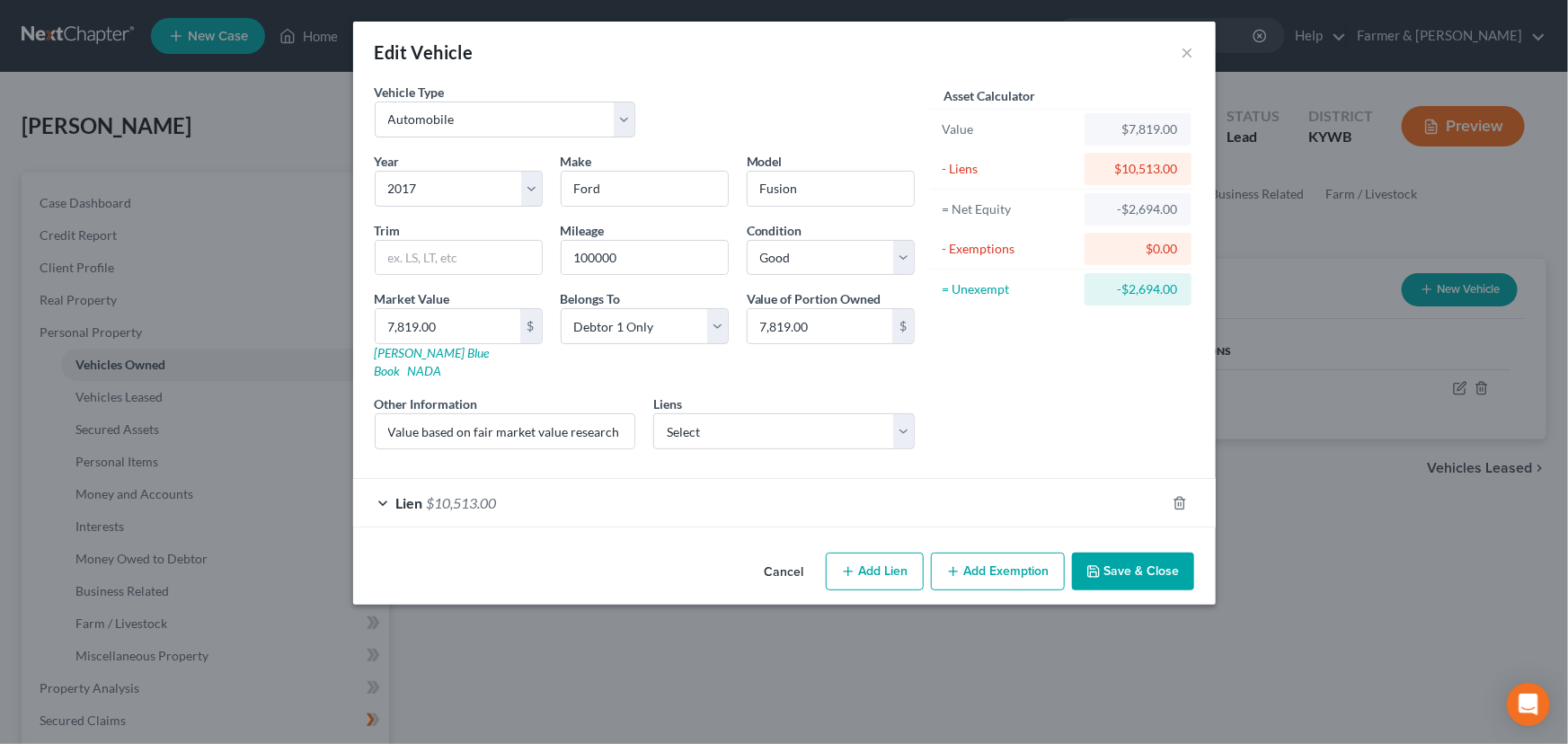
click at [611, 488] on div "Lien $10,513.00" at bounding box center [759, 503] width 812 height 48
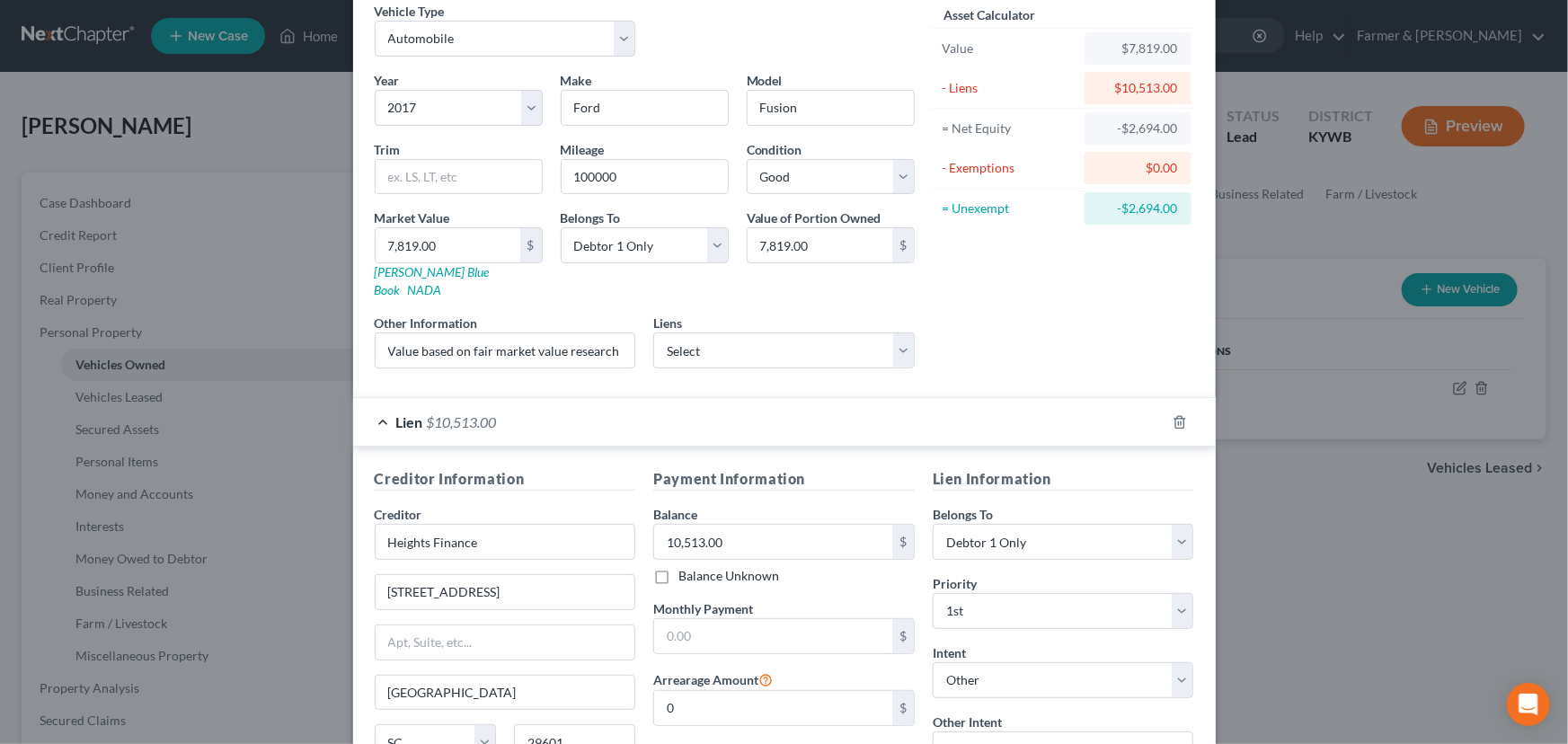
scroll to position [236, 0]
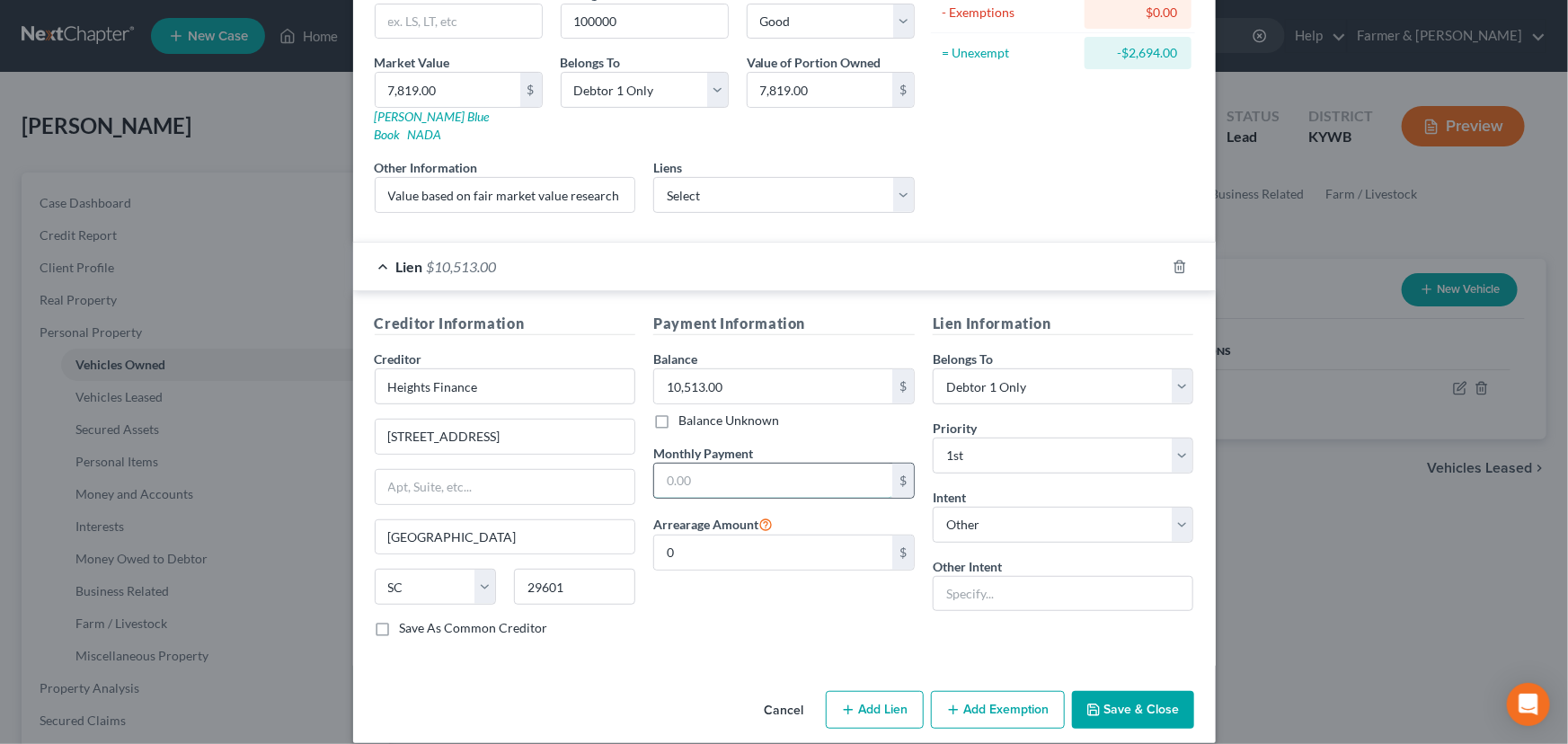
click at [712, 464] on input "text" at bounding box center [773, 480] width 238 height 34
type input "1,620.00"
drag, startPoint x: 718, startPoint y: 457, endPoint x: 644, endPoint y: 456, distance: 74.0
click at [644, 456] on div "Payment Information Balance 10,513.00 $ Balance Unknown Balance Undetermined 10…" at bounding box center [784, 482] width 280 height 338
click at [687, 535] on input "0" at bounding box center [773, 552] width 238 height 34
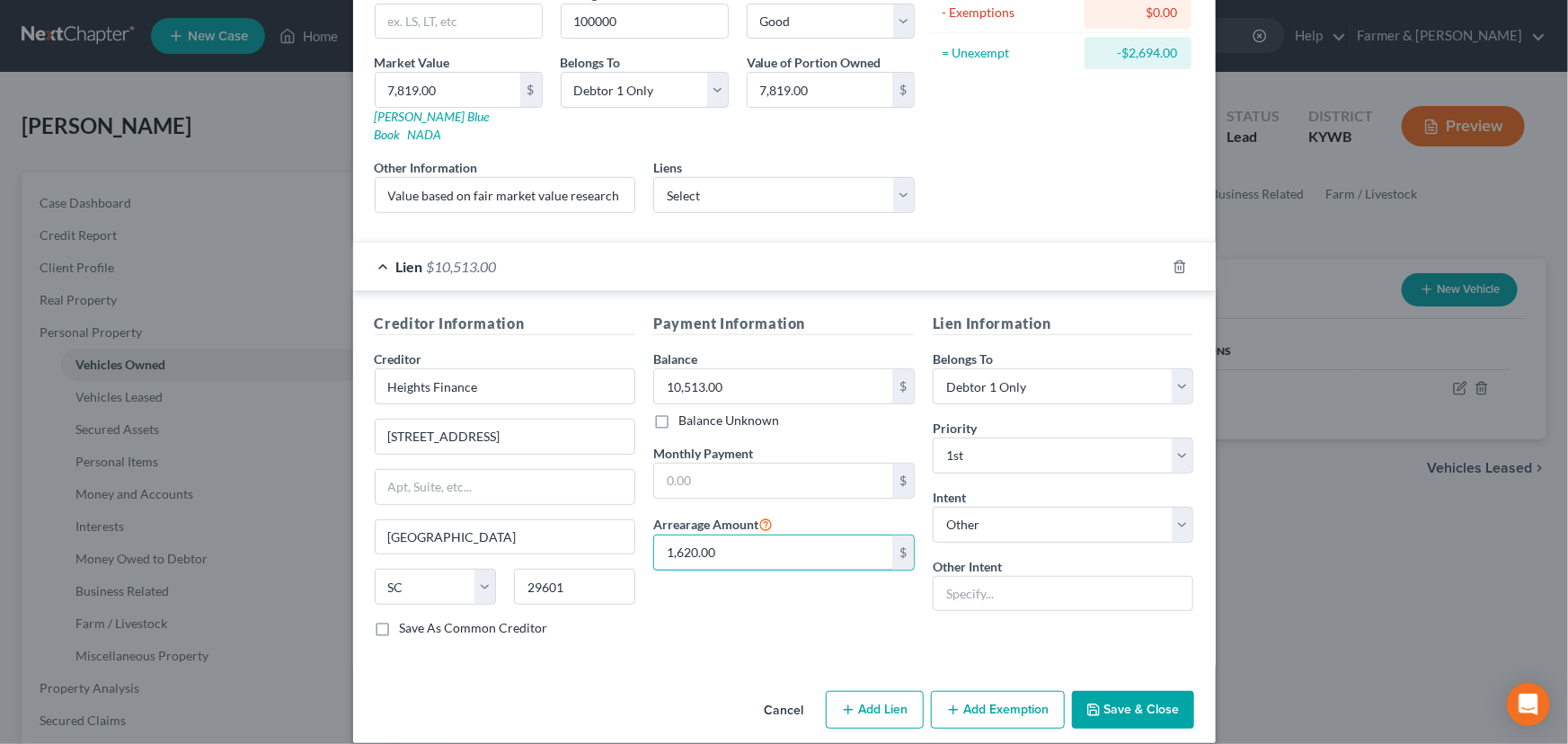
type input "1,620.00"
click at [699, 581] on div "Payment Information Balance 10,513.00 $ Balance Unknown Balance Undetermined 10…" at bounding box center [784, 482] width 280 height 338
click at [656, 243] on div "Lien $10,513.00" at bounding box center [759, 267] width 812 height 48
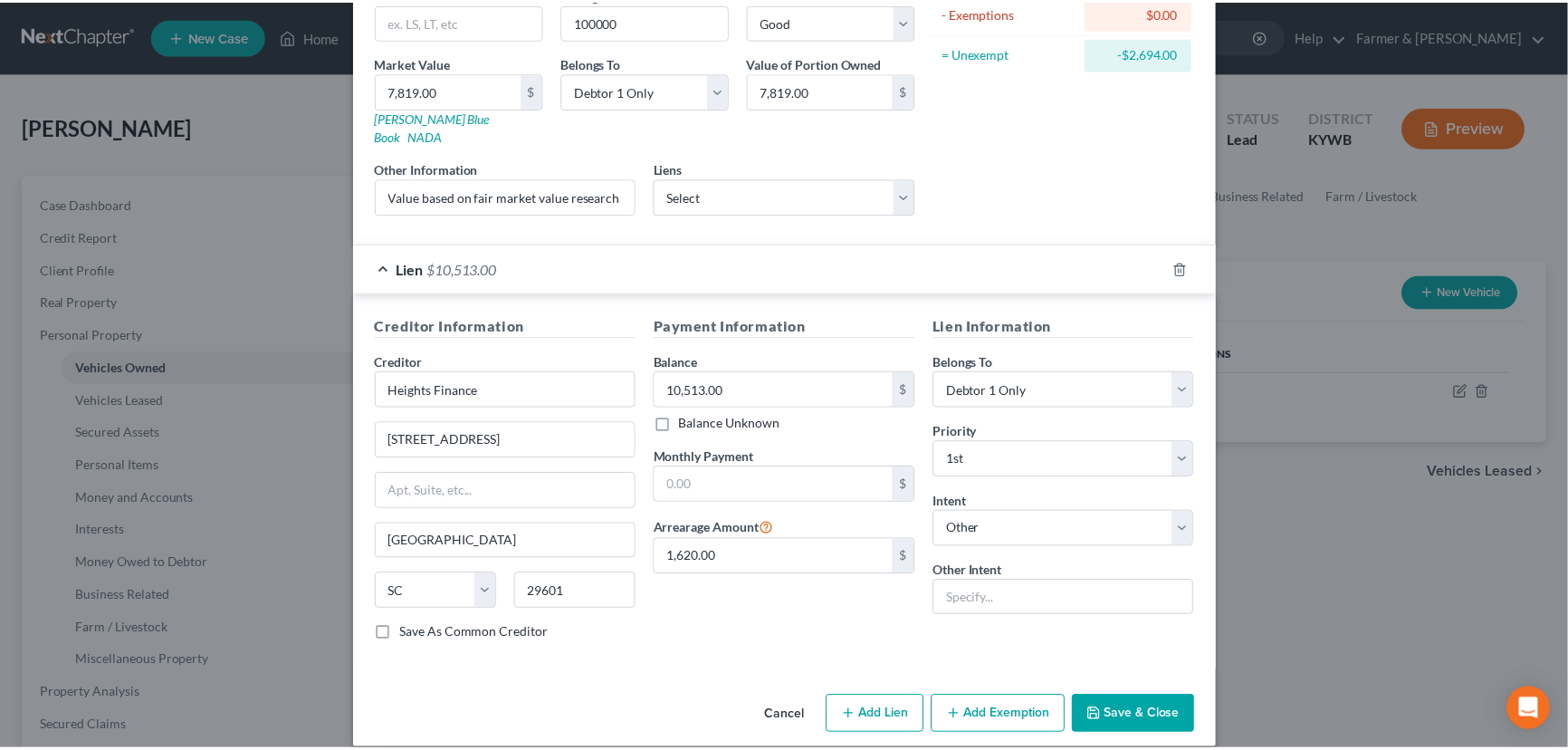
scroll to position [0, 0]
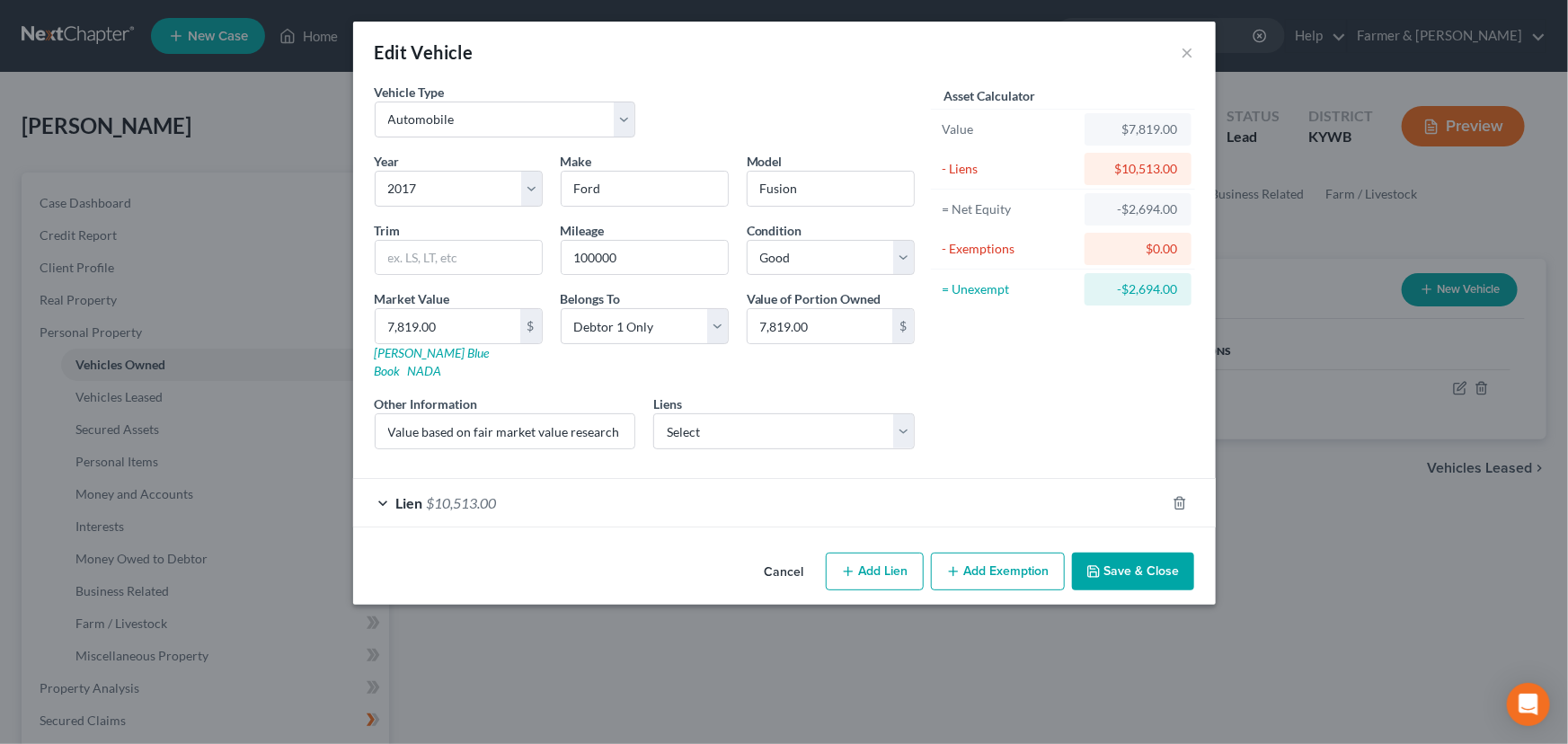
click at [1130, 553] on button "Save & Close" at bounding box center [1132, 571] width 122 height 38
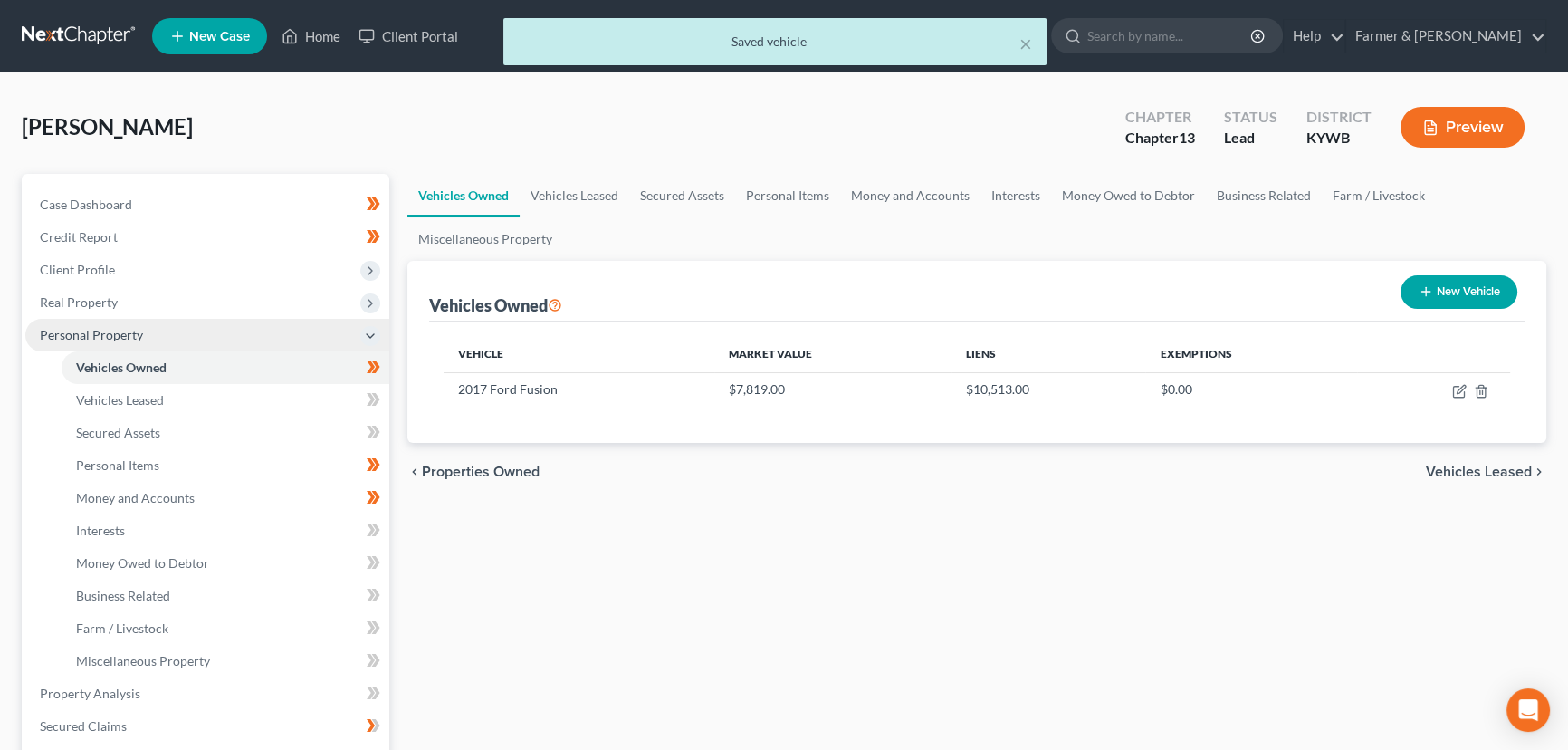
click at [112, 336] on span "Personal Property" at bounding box center [91, 335] width 103 height 16
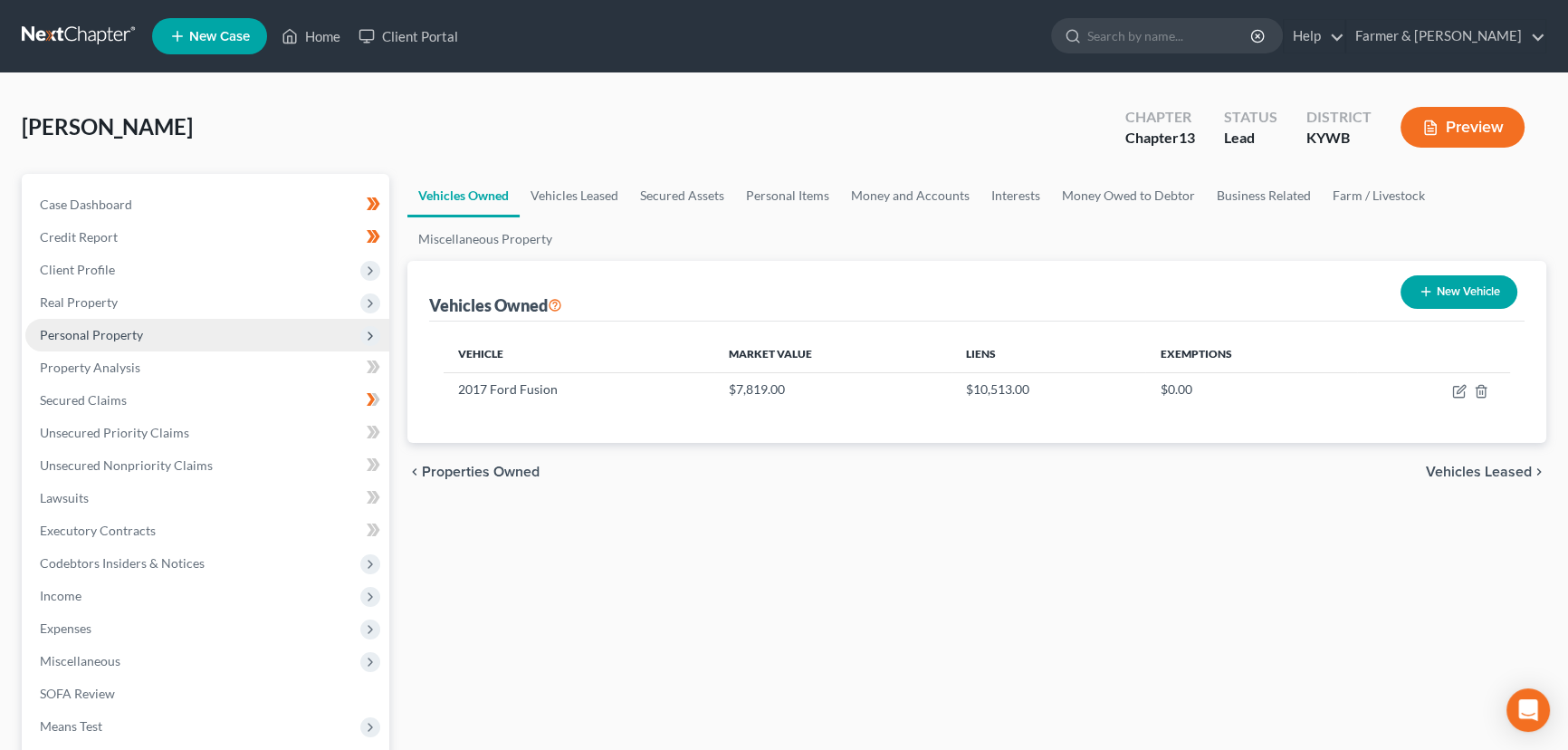
click at [125, 327] on span "Personal Property" at bounding box center [91, 335] width 103 height 16
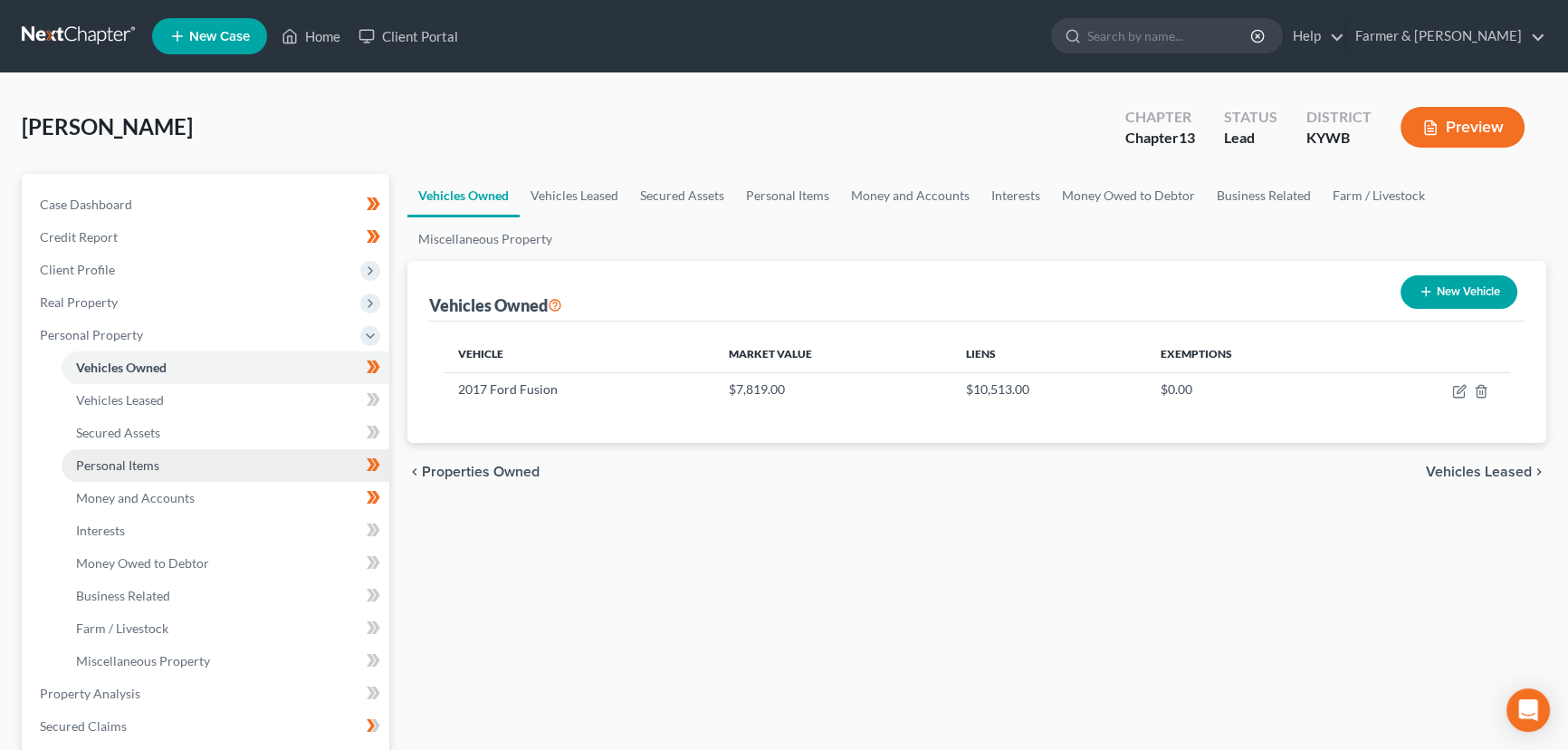
click at [182, 456] on link "Personal Items" at bounding box center [225, 464] width 328 height 32
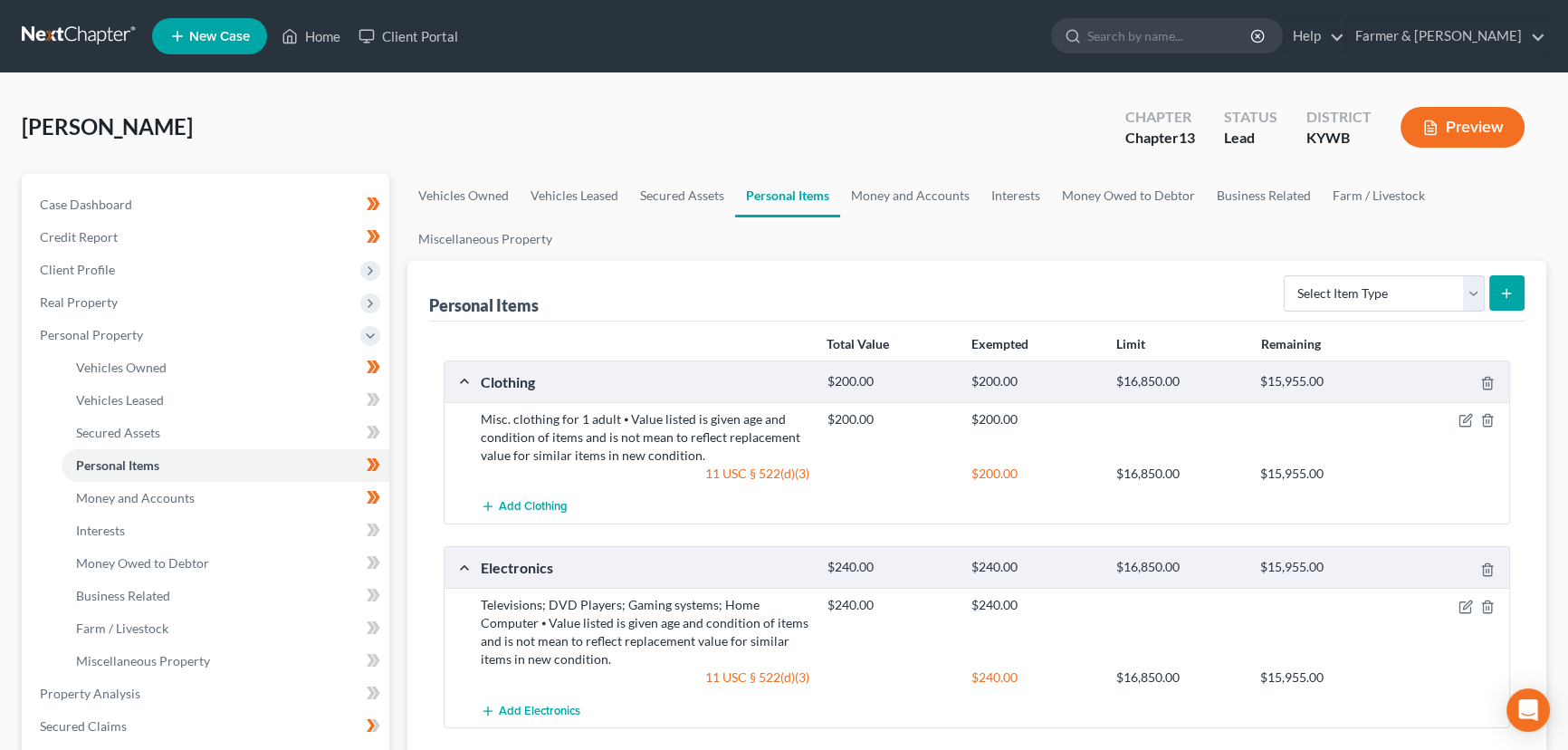
scroll to position [164, 0]
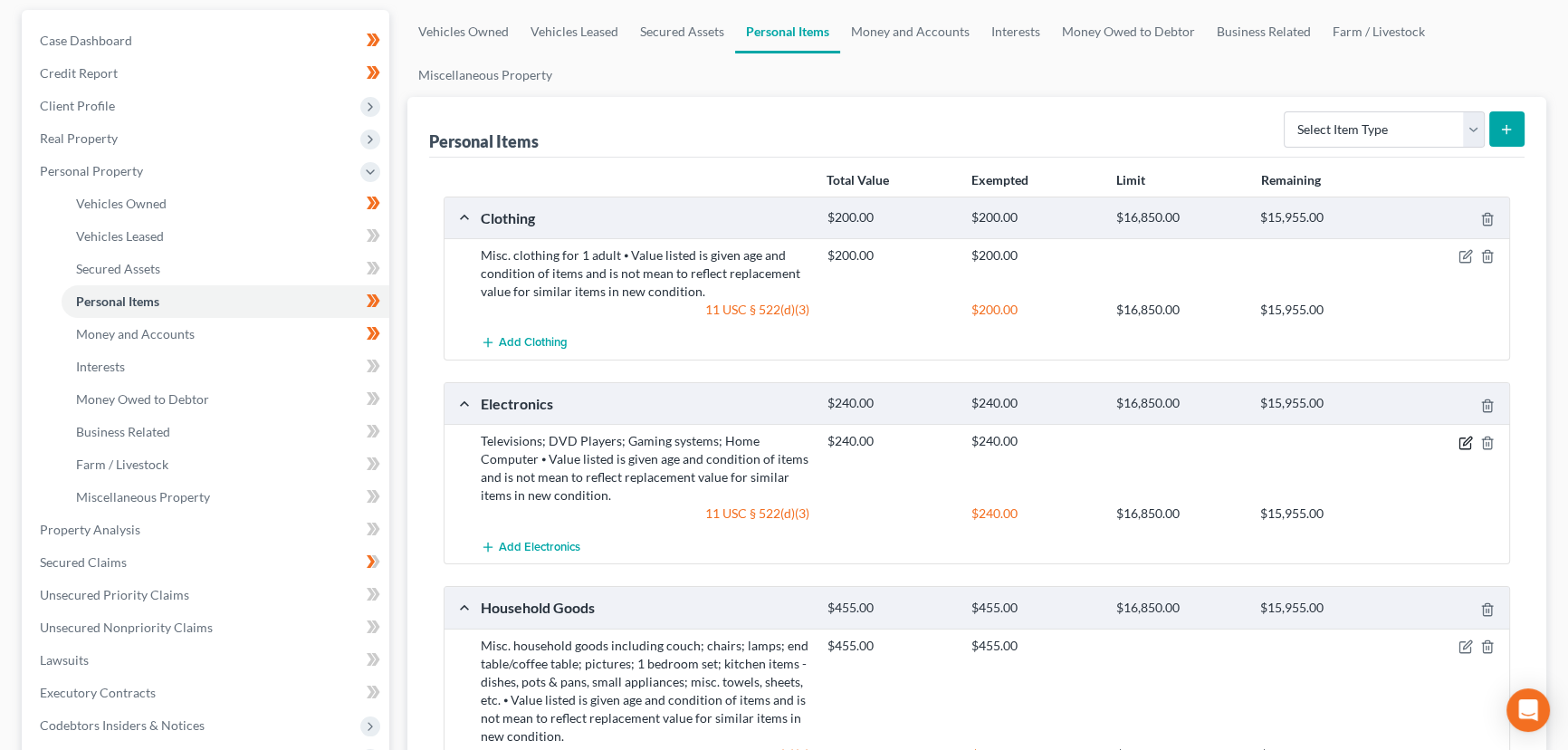
click at [1462, 437] on icon "button" at bounding box center [1466, 443] width 15 height 15
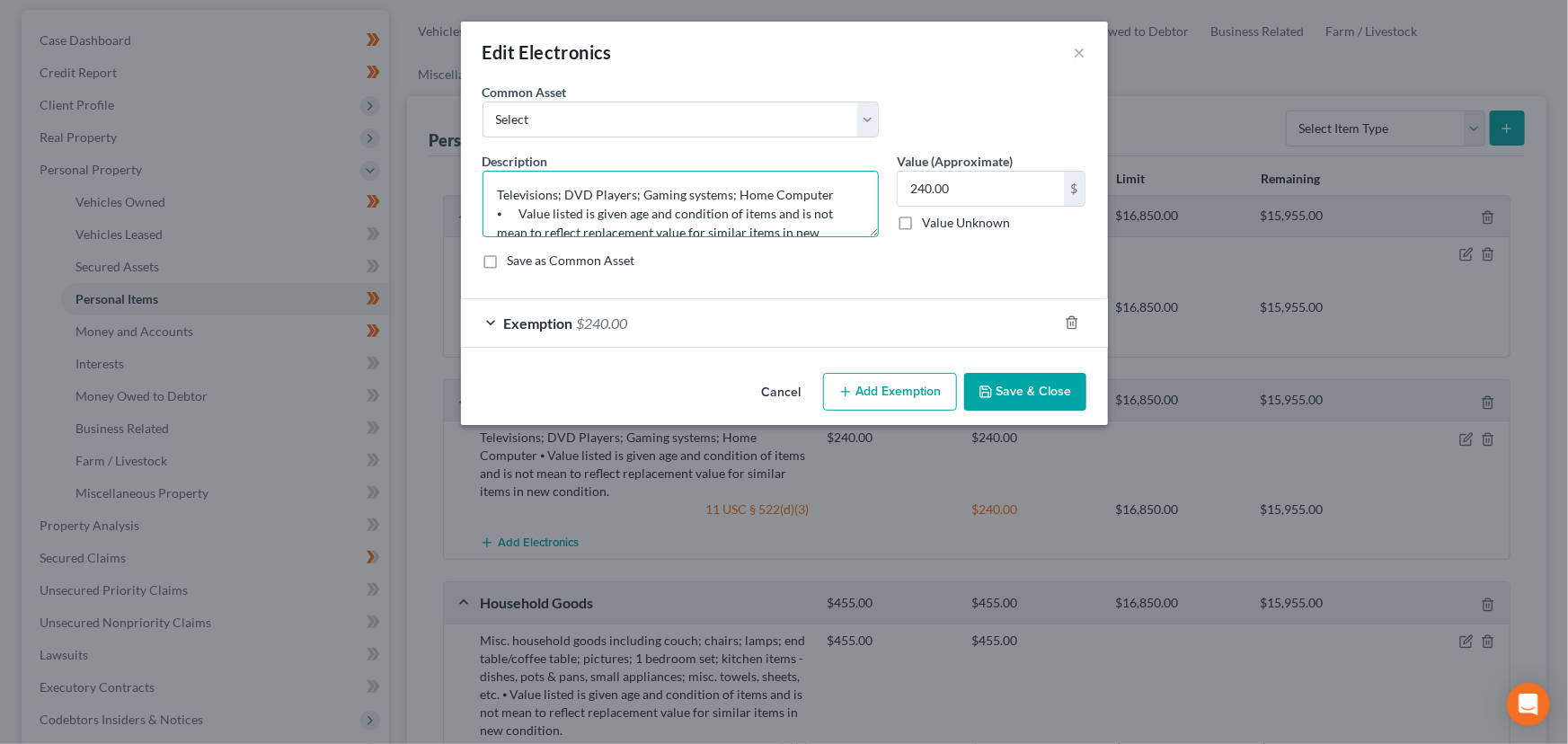
click at [495, 193] on textarea "Televisions; DVD Players; Gaming systems; Home Computer ⦁ Value listed is given…" at bounding box center [681, 204] width 396 height 66
type textarea "2 Televisions; DVD Players; Gaming systems; Home Computer ⦁ Value listed is giv…"
click at [1010, 393] on button "Save & Close" at bounding box center [1024, 391] width 122 height 38
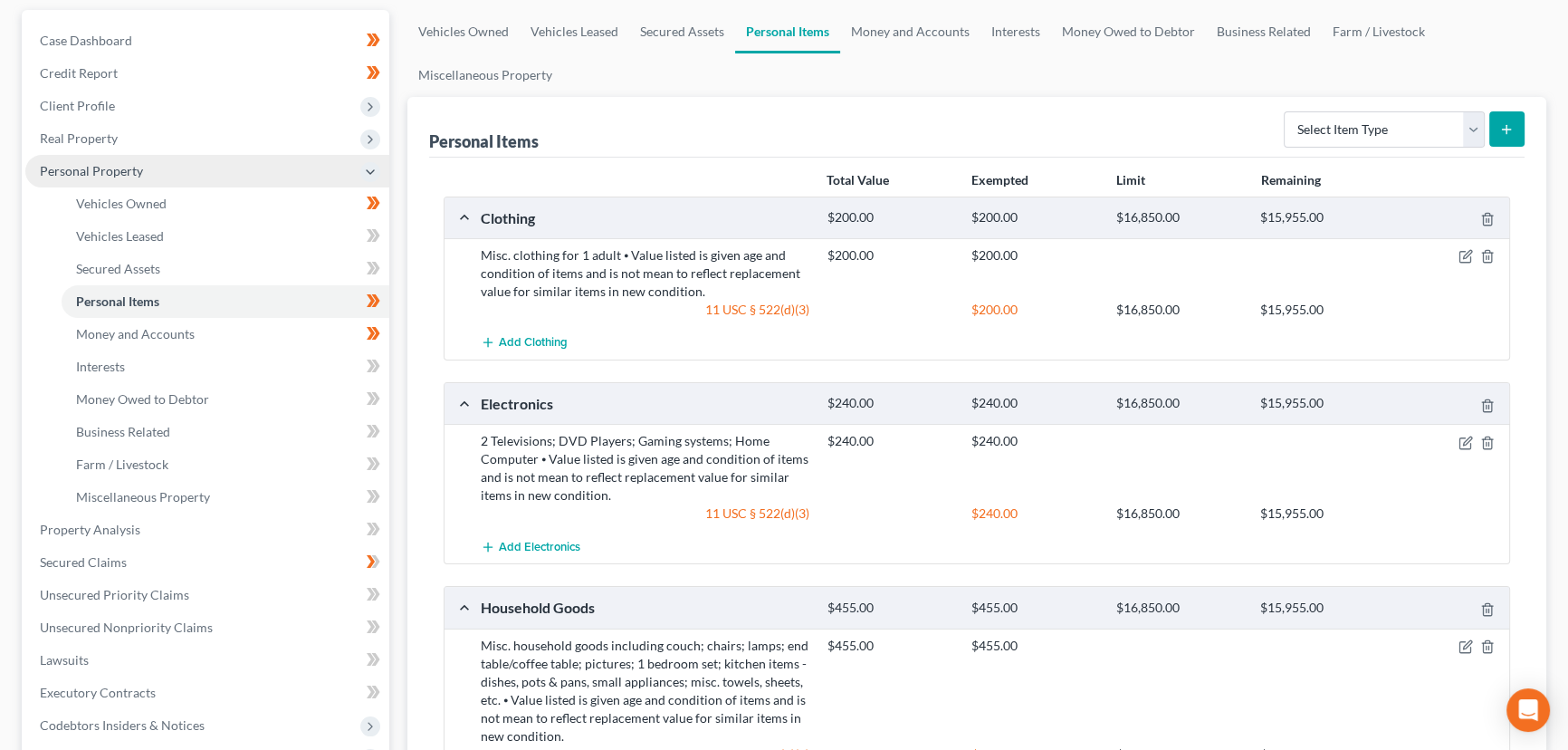
click at [83, 168] on span "Personal Property" at bounding box center [91, 171] width 103 height 16
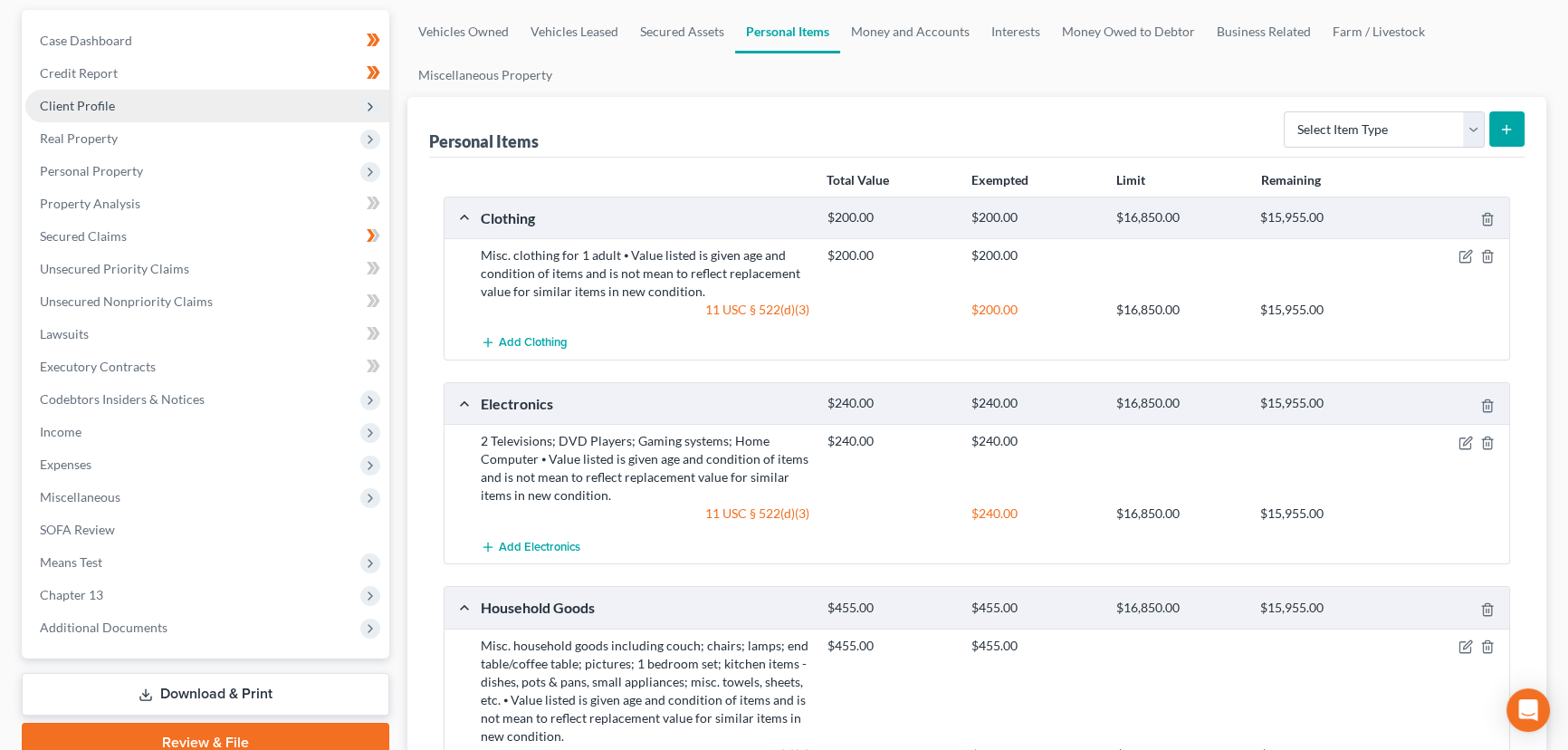
click at [108, 98] on span "Client Profile" at bounding box center [77, 105] width 75 height 16
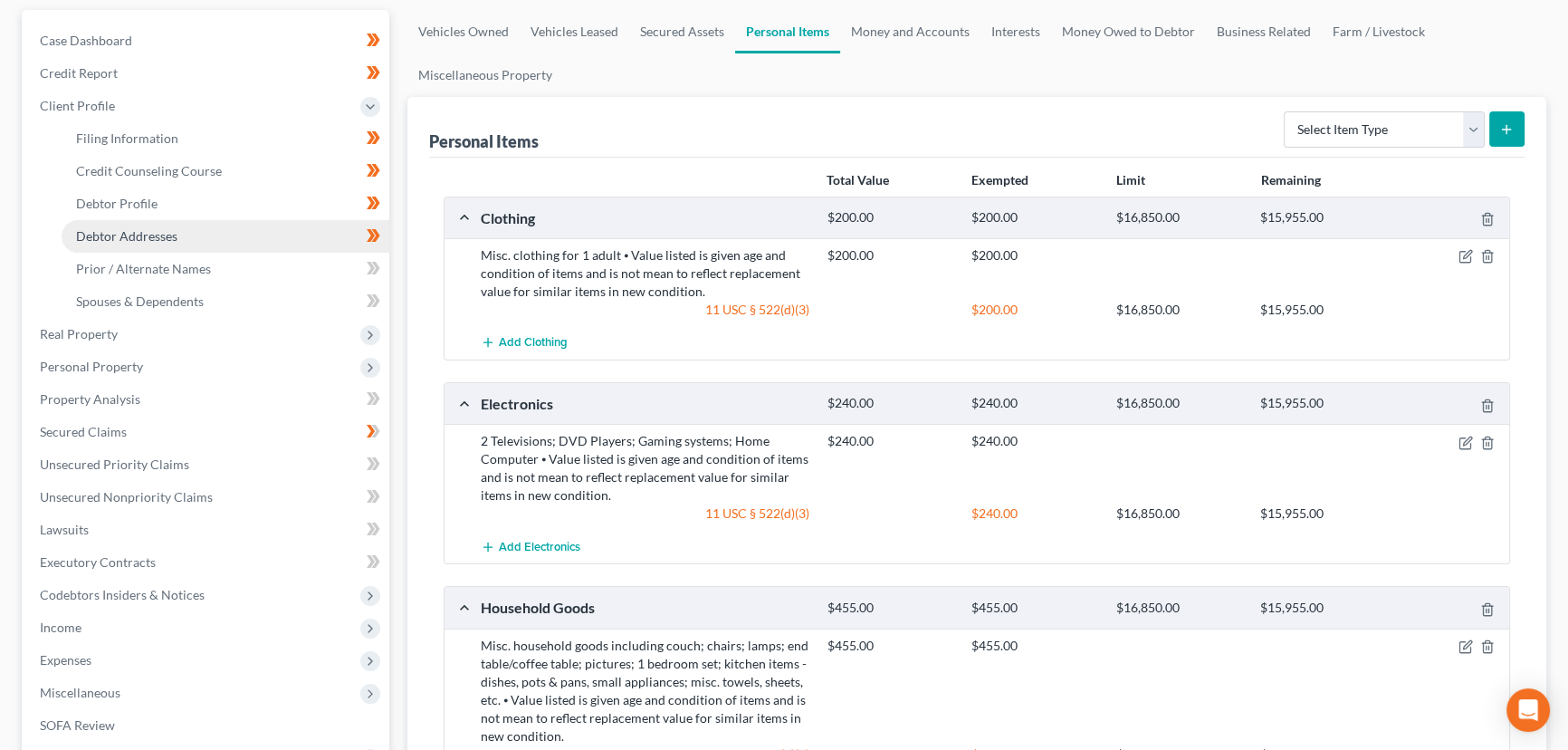
click at [187, 225] on link "Debtor Addresses" at bounding box center [225, 235] width 328 height 32
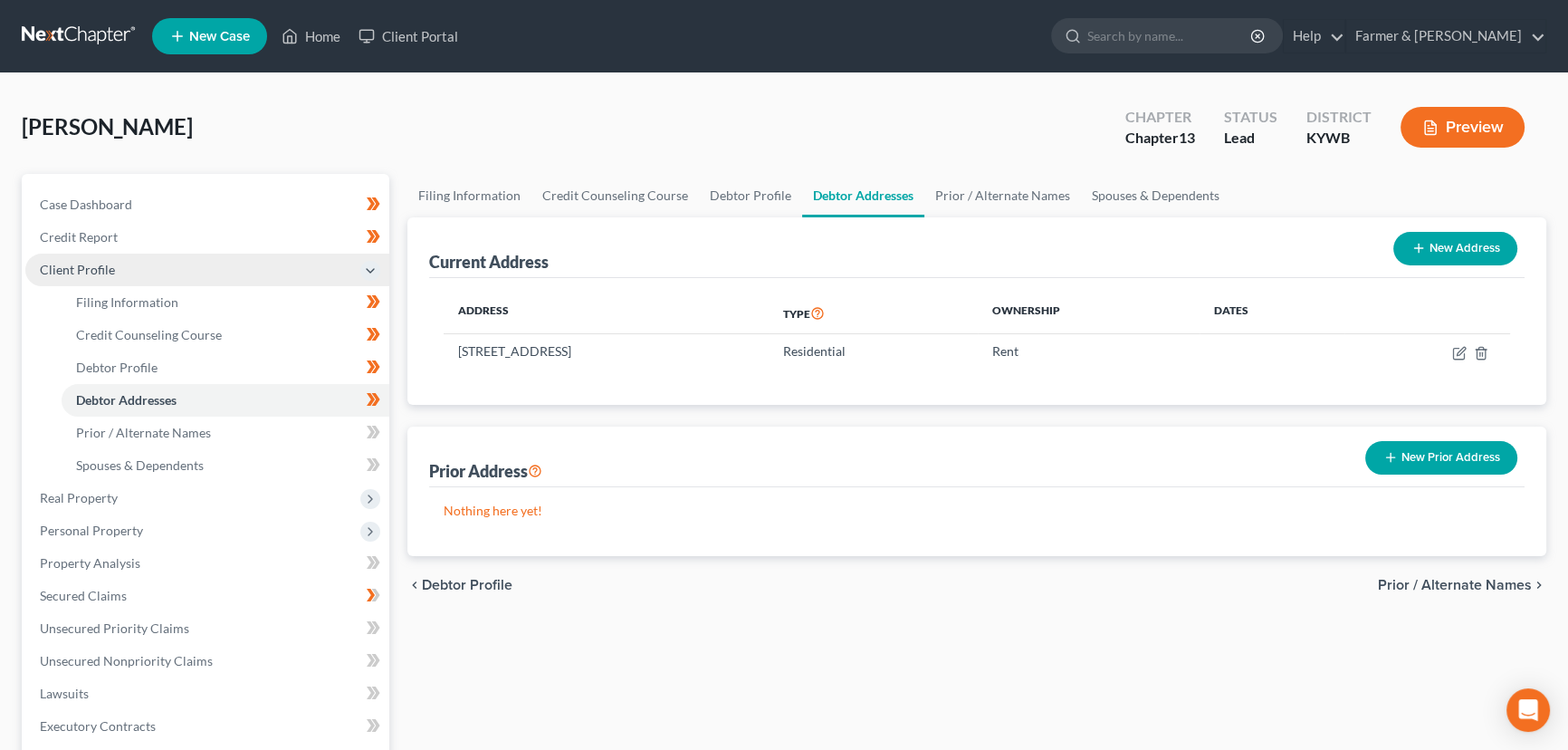
click at [89, 275] on span "Client Profile" at bounding box center [207, 270] width 364 height 32
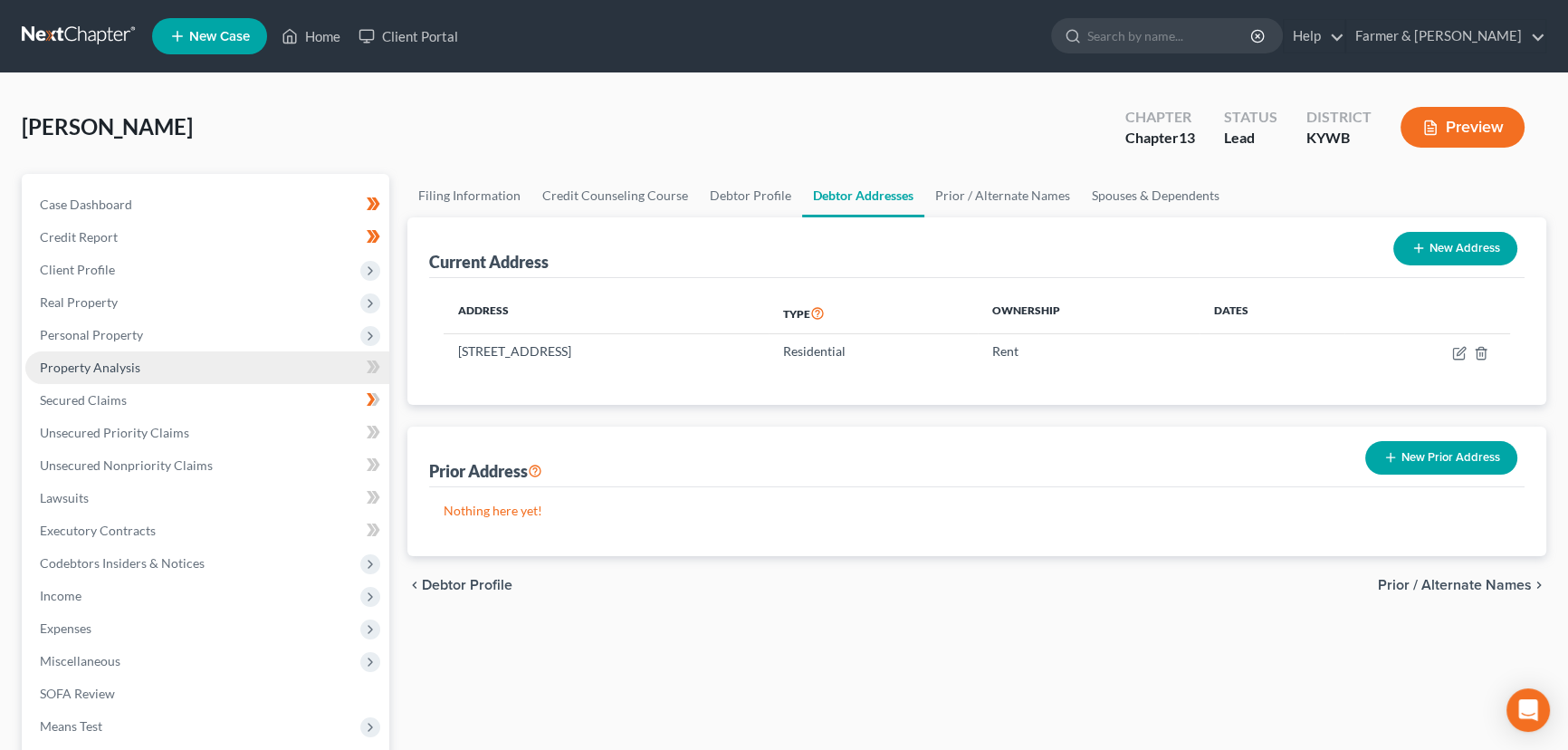
click at [99, 371] on span "Property Analysis" at bounding box center [90, 367] width 100 height 16
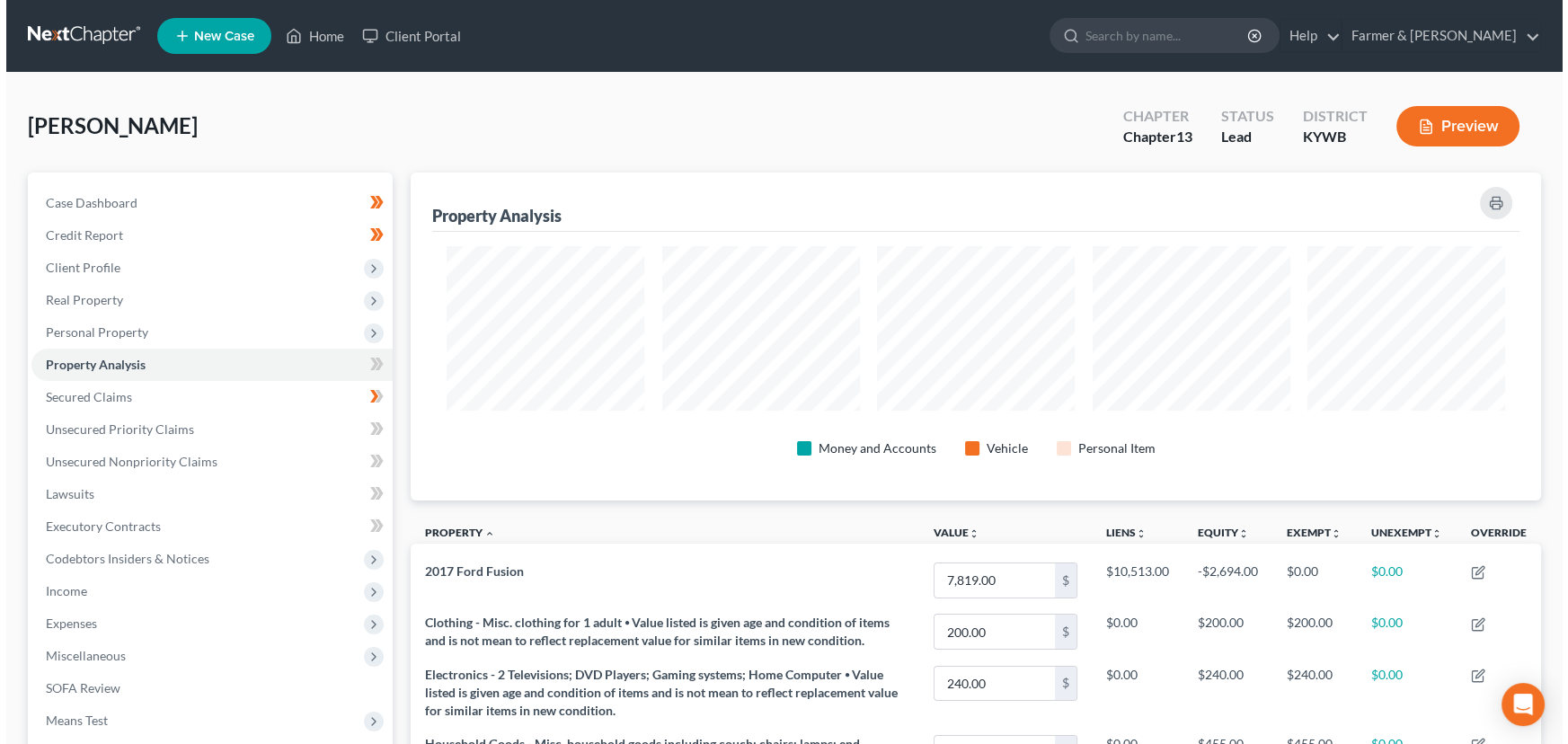
scroll to position [328, 1129]
click at [316, 132] on div "[PERSON_NAME] Upgraded Chapter Chapter 13 Status Lead District [GEOGRAPHIC_DATA…" at bounding box center [777, 133] width 1513 height 78
click at [380, 121] on div "[PERSON_NAME] Upgraded Chapter Chapter 13 Status Lead District [GEOGRAPHIC_DATA…" at bounding box center [777, 133] width 1513 height 78
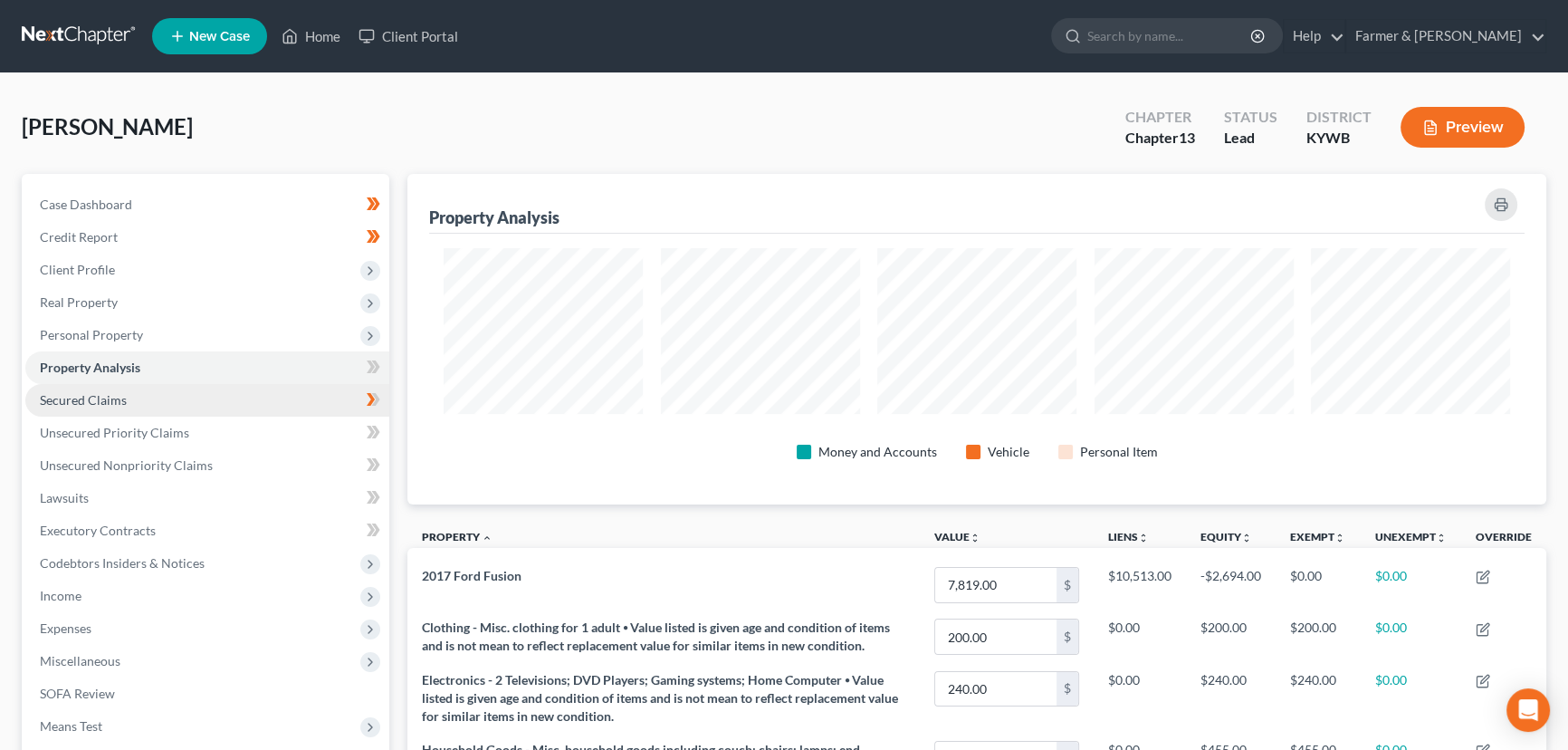
click at [185, 392] on link "Secured Claims" at bounding box center [207, 400] width 364 height 32
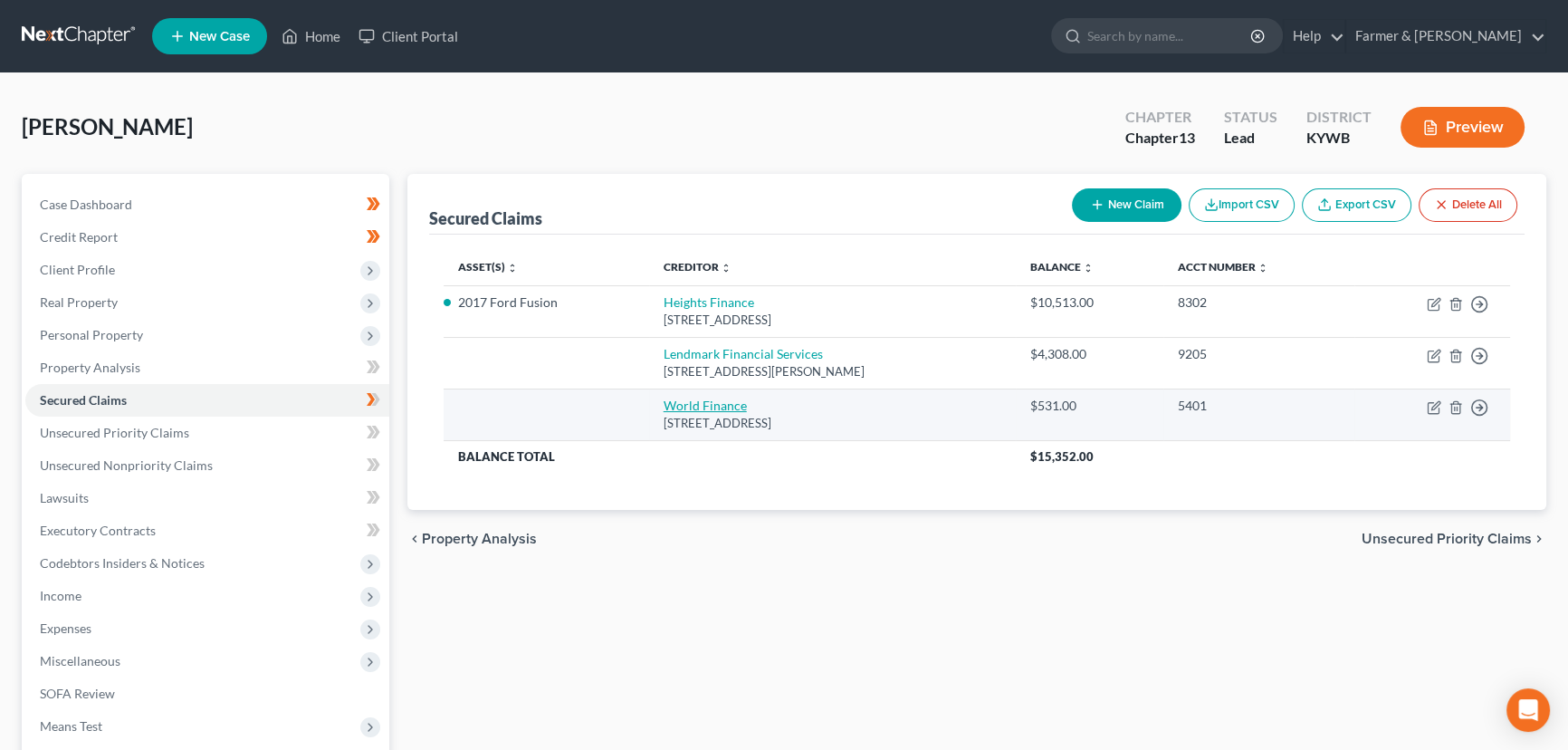
click at [703, 402] on link "World Finance" at bounding box center [705, 405] width 83 height 16
select select "42"
select select "4"
select select "0"
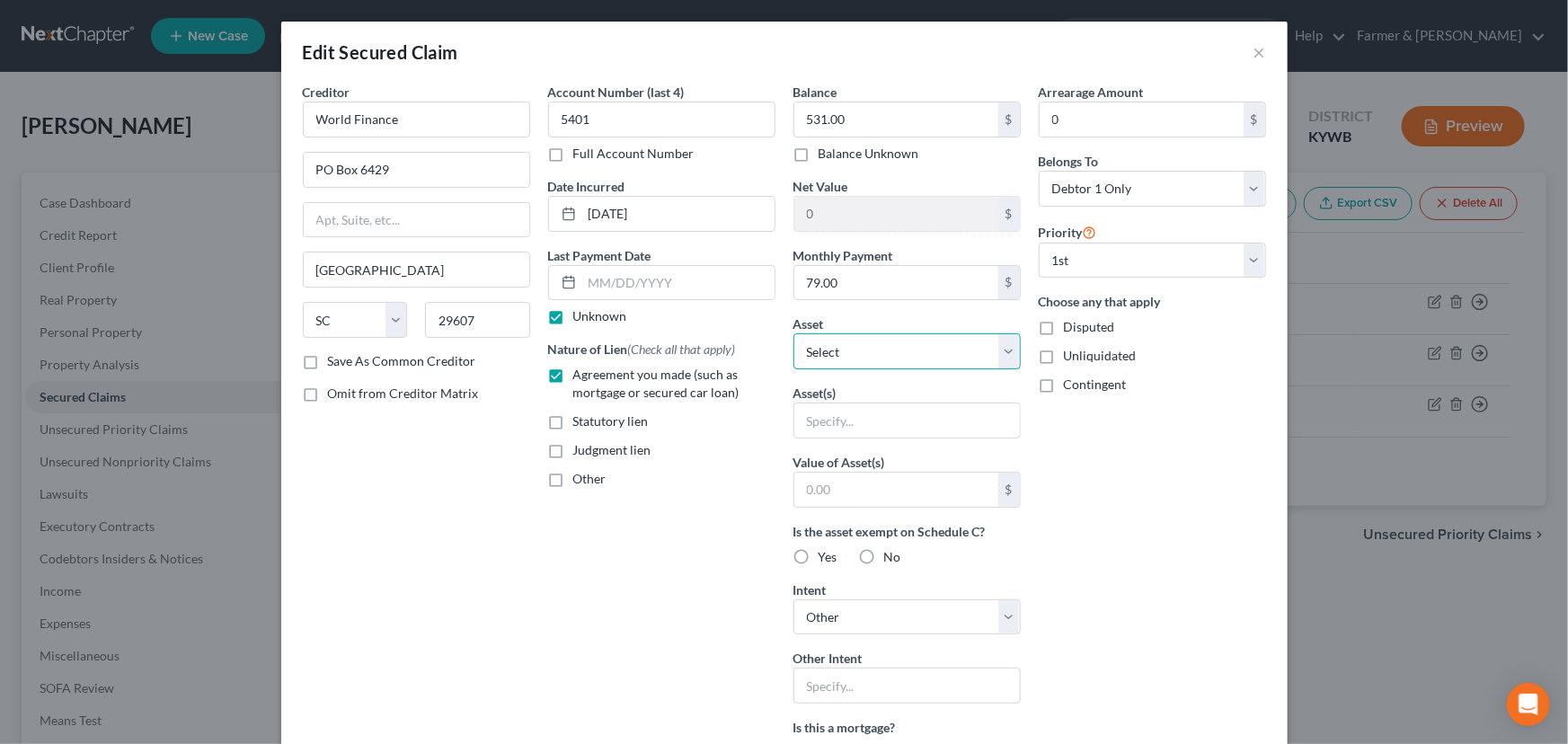
click at [853, 358] on select "Select Other Multiple Assets Security deposit paid to landlord - GET INFO (Secu…" at bounding box center [907, 350] width 227 height 36
select select "7"
click at [794, 333] on select "Select Other Multiple Assets Security deposit paid to landlord - GET INFO (Secu…" at bounding box center [907, 350] width 227 height 36
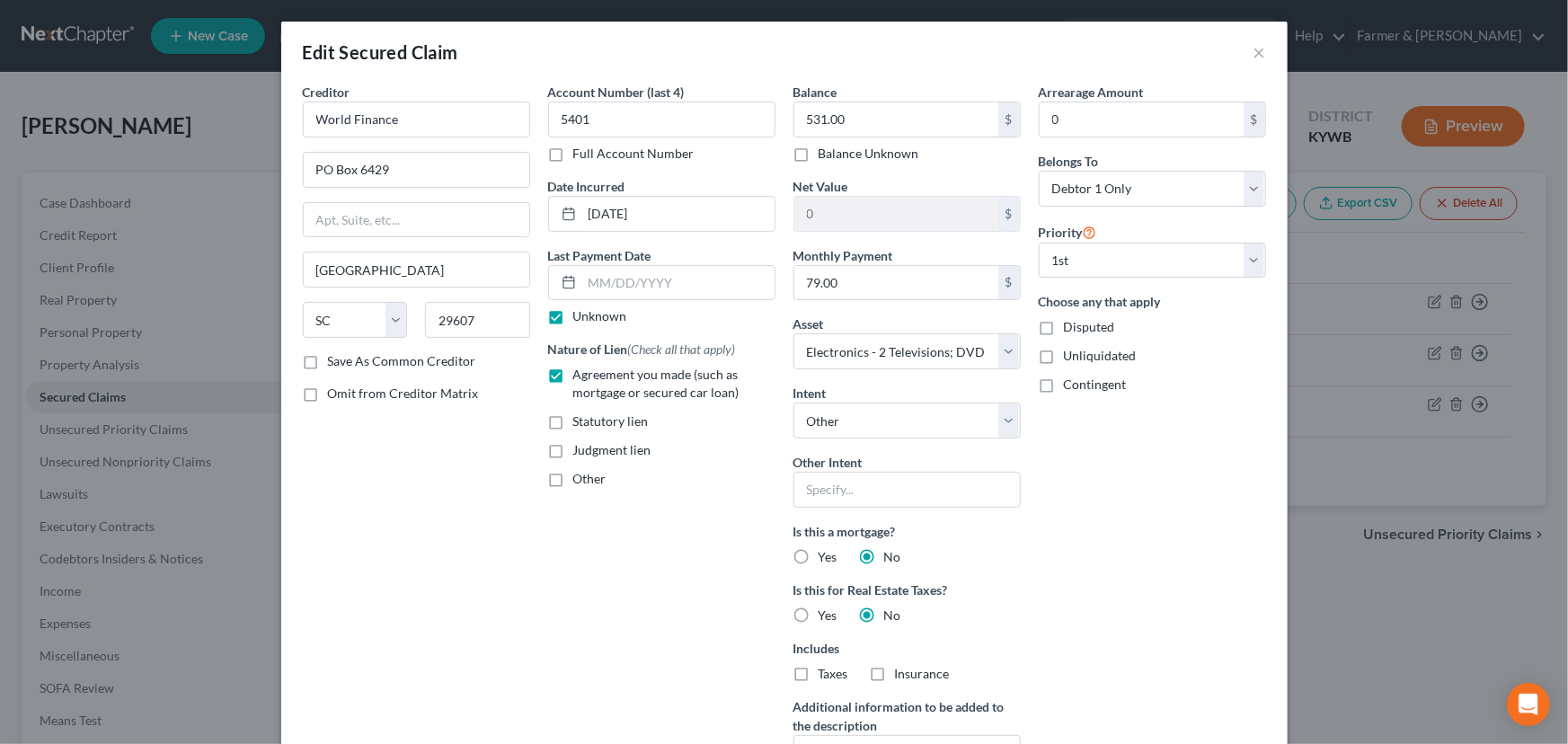
click at [1051, 531] on div "Arrearage Amount 0 $ Belongs To * Select Debtor 1 Only Debtor 2 Only Debtor 1 A…" at bounding box center [1151, 449] width 246 height 733
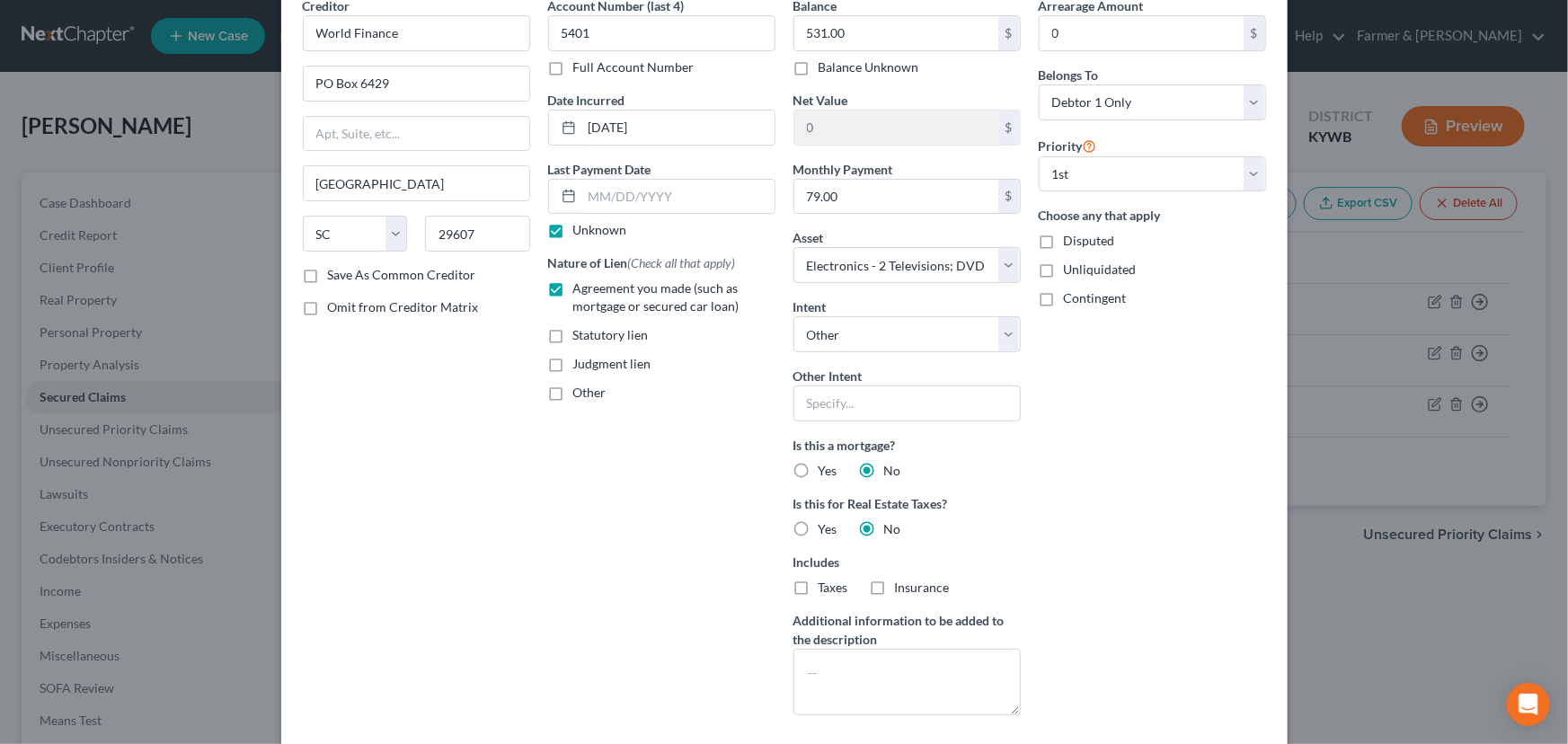
scroll to position [234, 0]
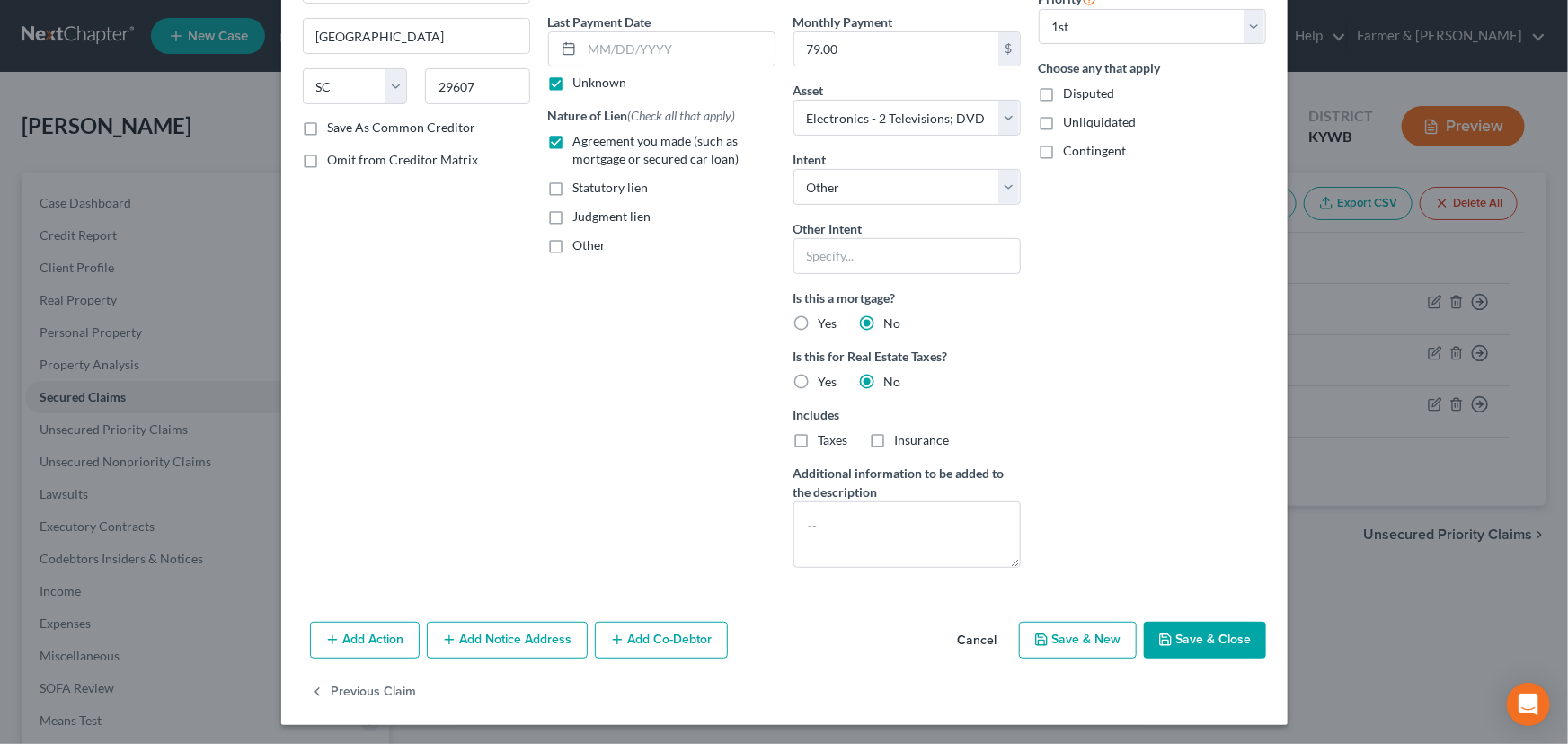
click at [1173, 643] on button "Save & Close" at bounding box center [1204, 640] width 122 height 38
select select
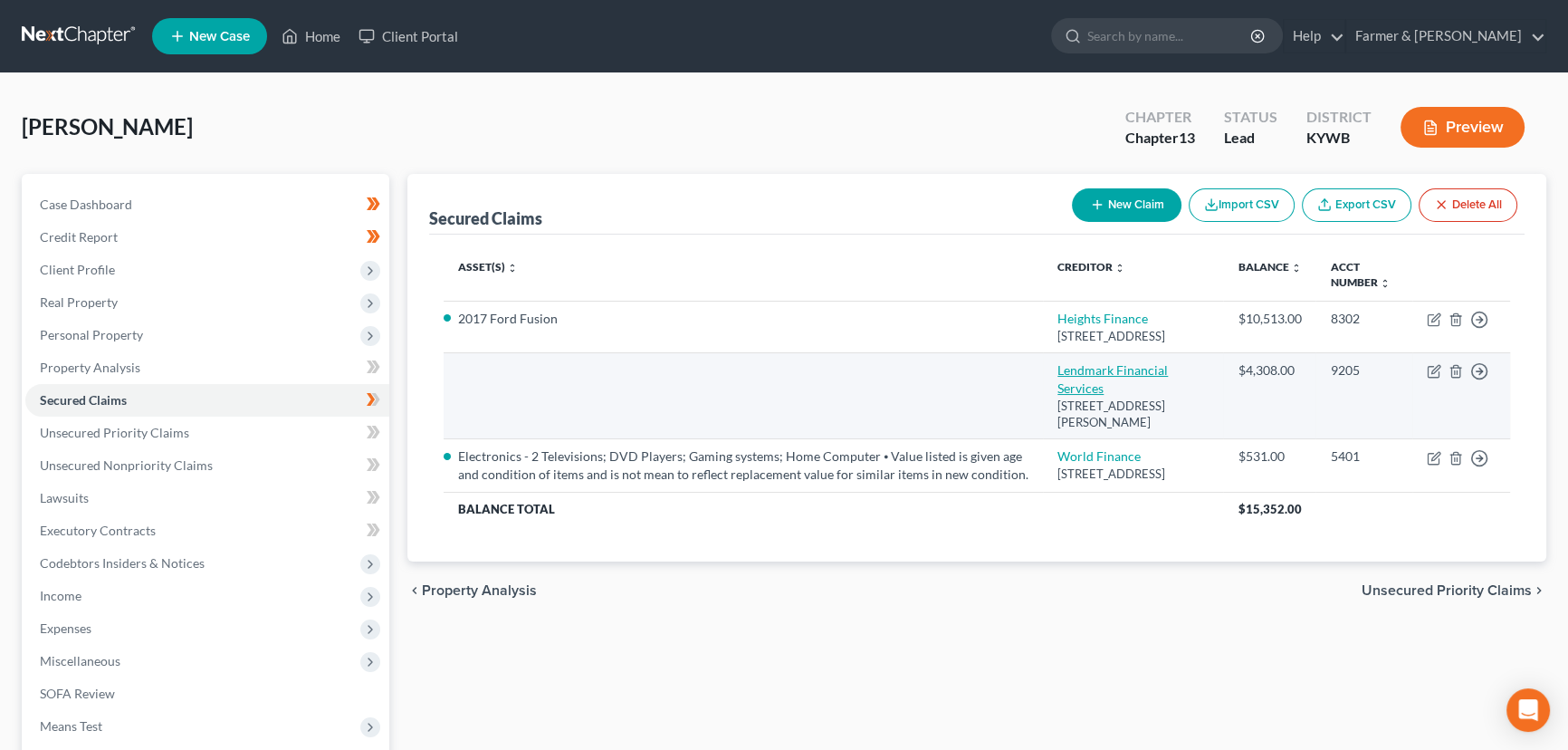
click at [1126, 380] on link "Lendmark Financial Services" at bounding box center [1112, 379] width 110 height 33
select select "10"
select select "4"
select select "0"
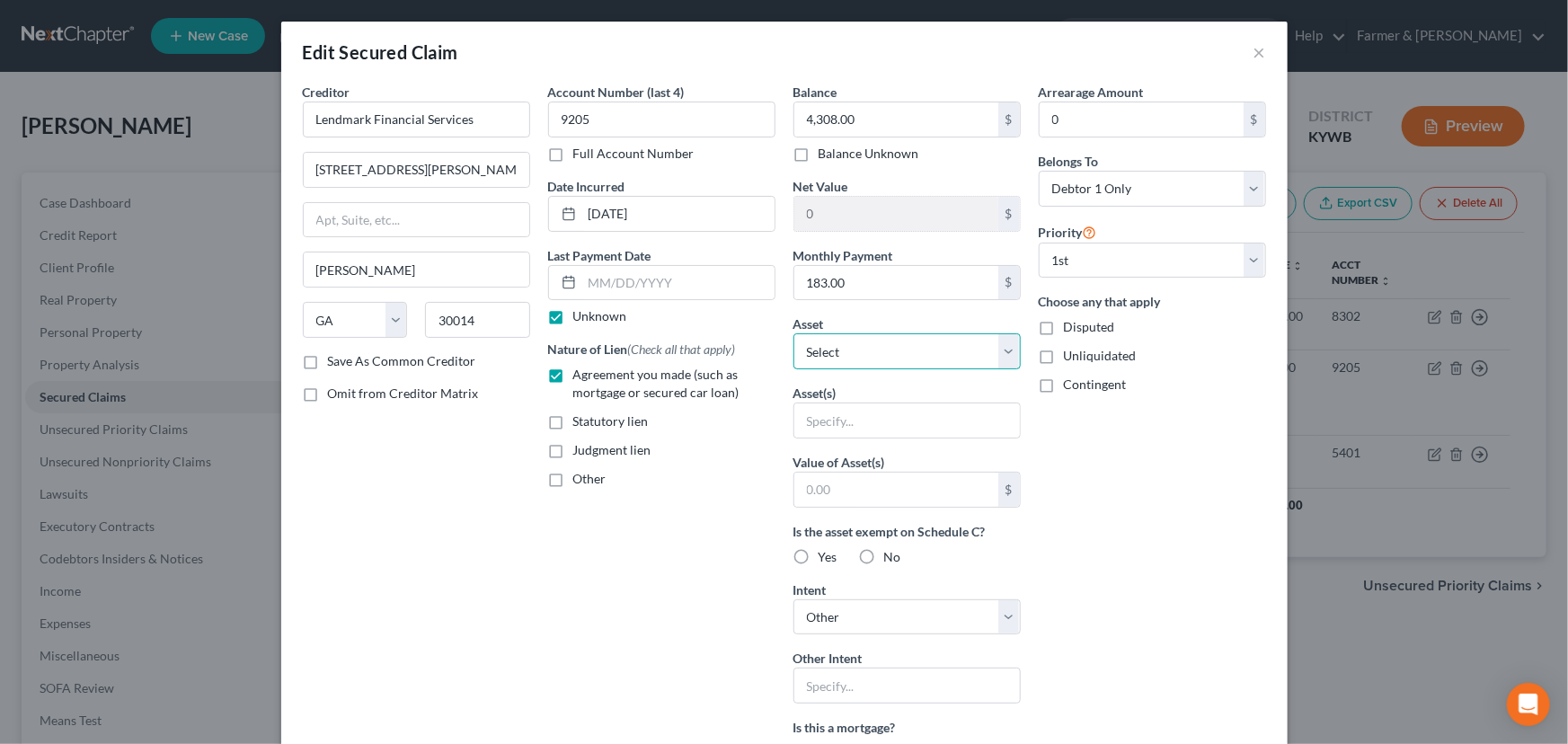
click at [831, 360] on select "Select Other Multiple Assets Security deposit paid to landlord - GET INFO (Secu…" at bounding box center [907, 350] width 227 height 36
select select "8"
click at [794, 333] on select "Select Other Multiple Assets Security deposit paid to landlord - GET INFO (Secu…" at bounding box center [907, 350] width 227 height 36
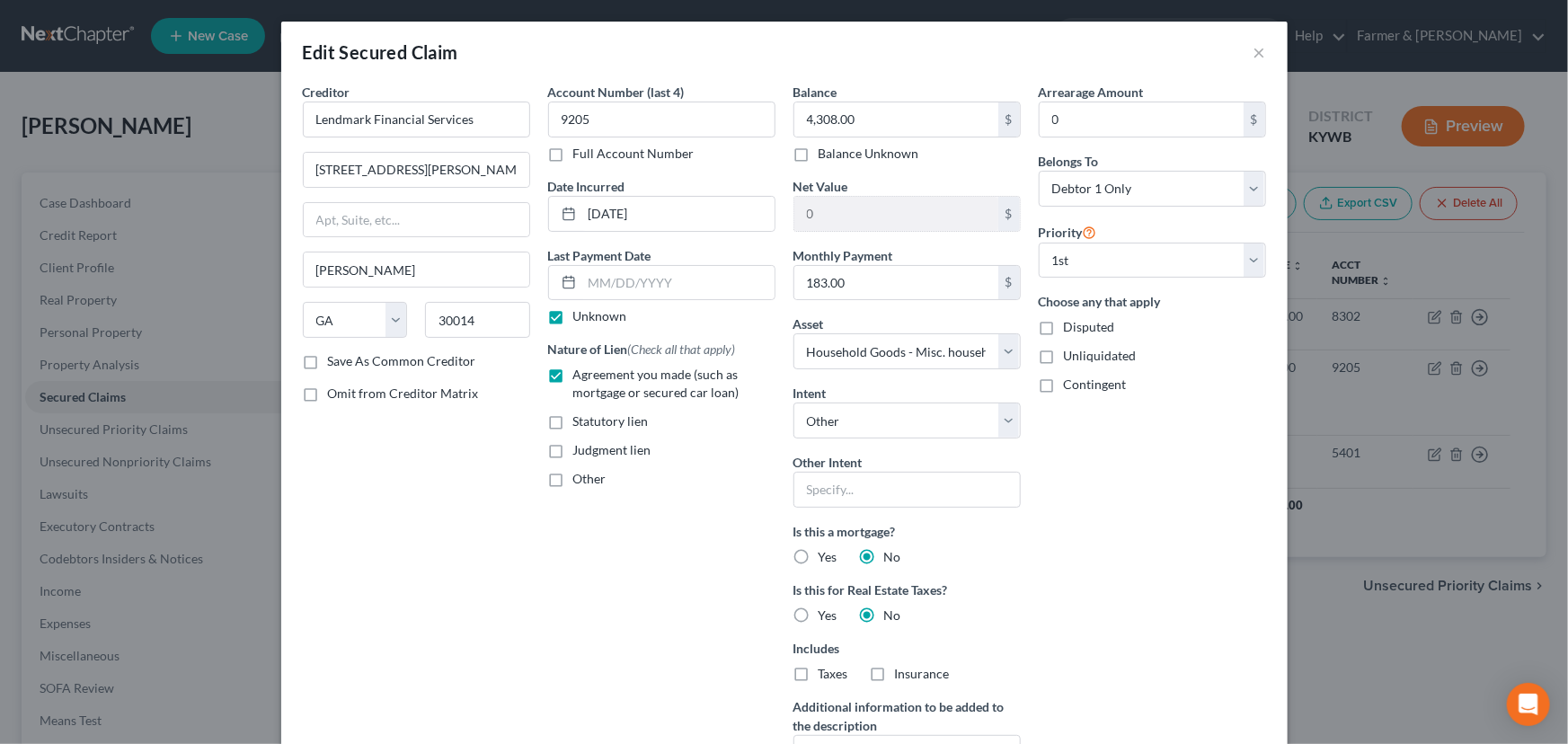
click at [1119, 548] on div "Arrearage Amount 0 $ Belongs To * Select Debtor 1 Only Debtor 2 Only Debtor 1 A…" at bounding box center [1151, 449] width 246 height 733
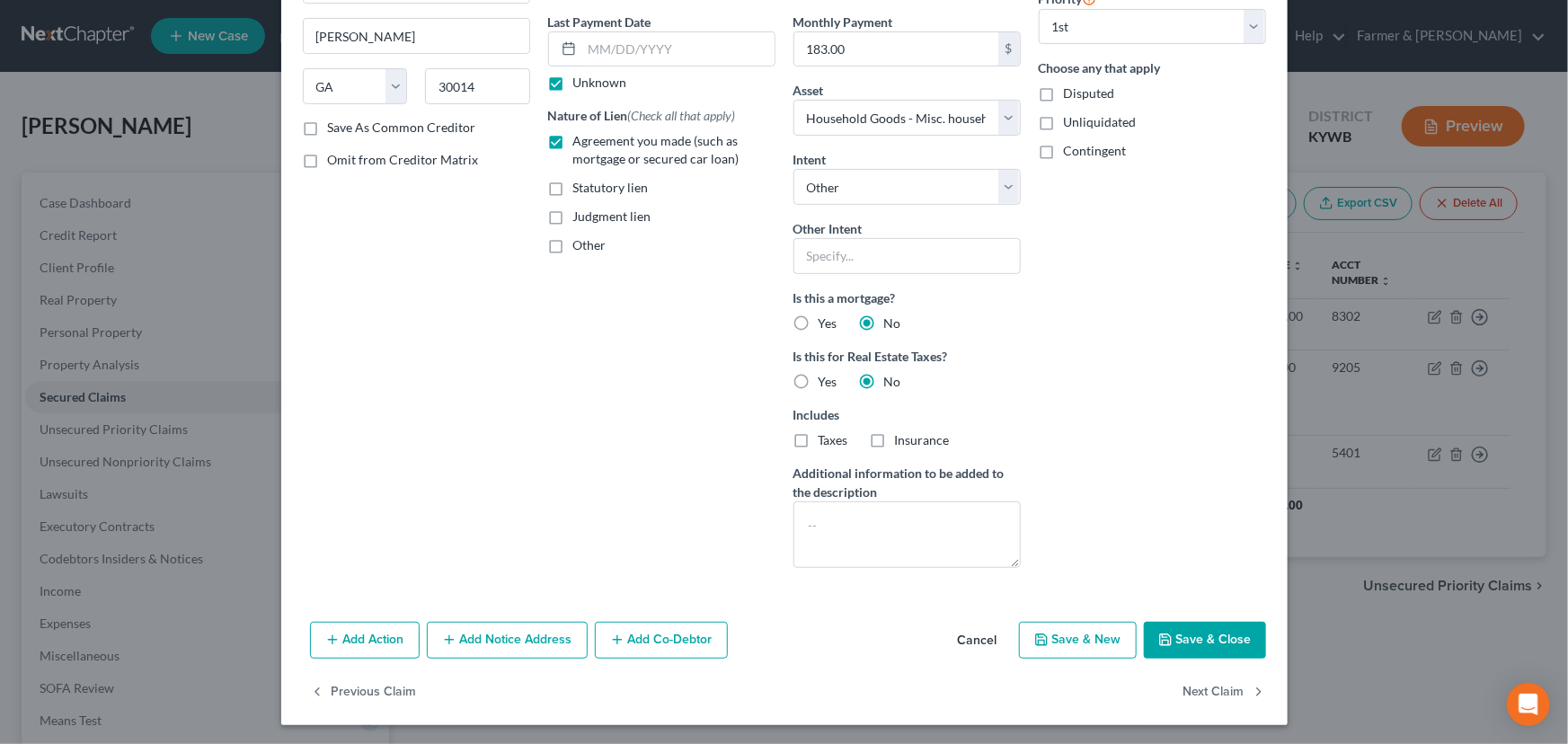
click at [1168, 636] on button "Save & Close" at bounding box center [1204, 640] width 122 height 38
select select
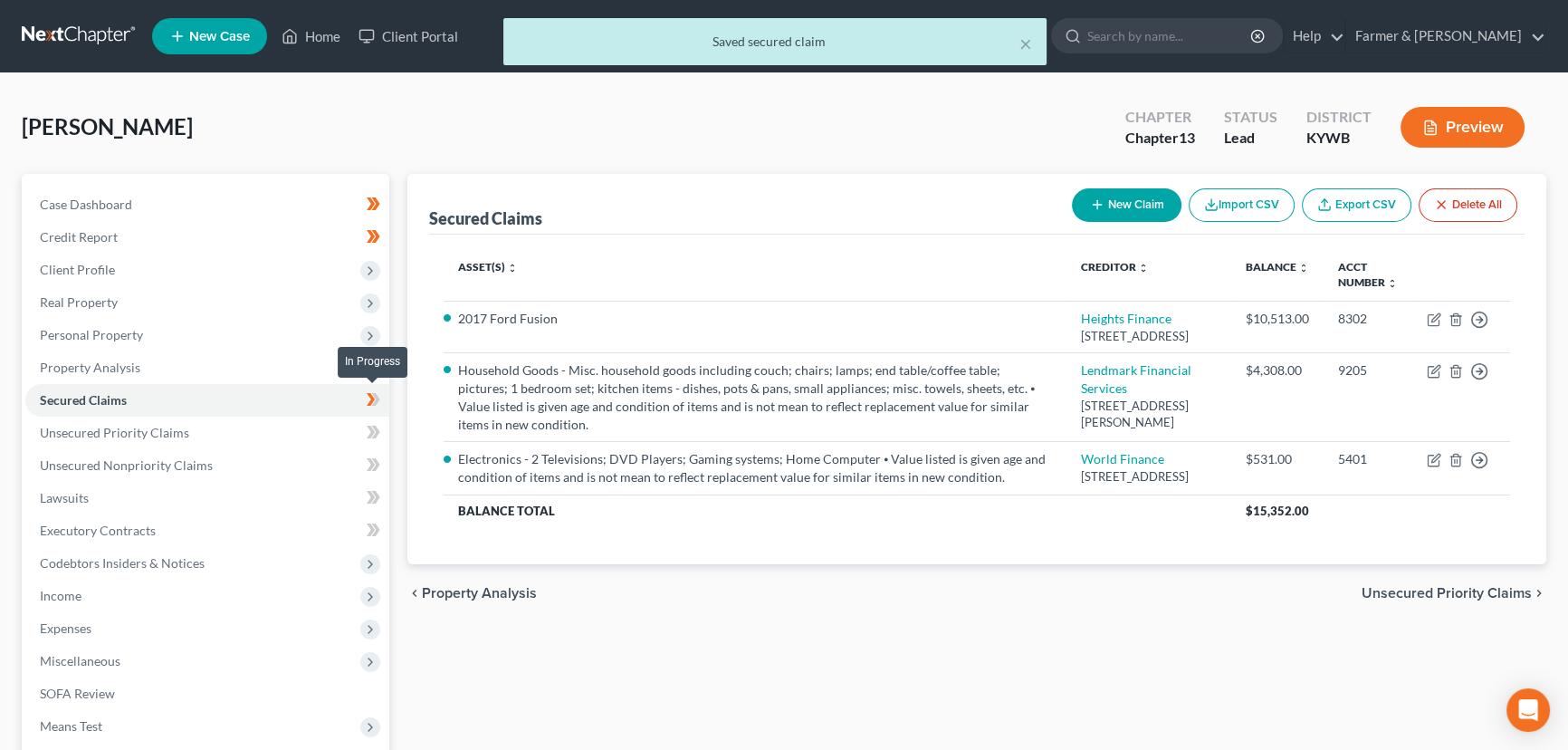
click at [380, 400] on span at bounding box center [373, 401] width 32 height 27
click at [398, 417] on div "Secured Claims New Claim Import CSV Export CSV Delete All Asset(s) expand_more …" at bounding box center [977, 551] width 1157 height 753
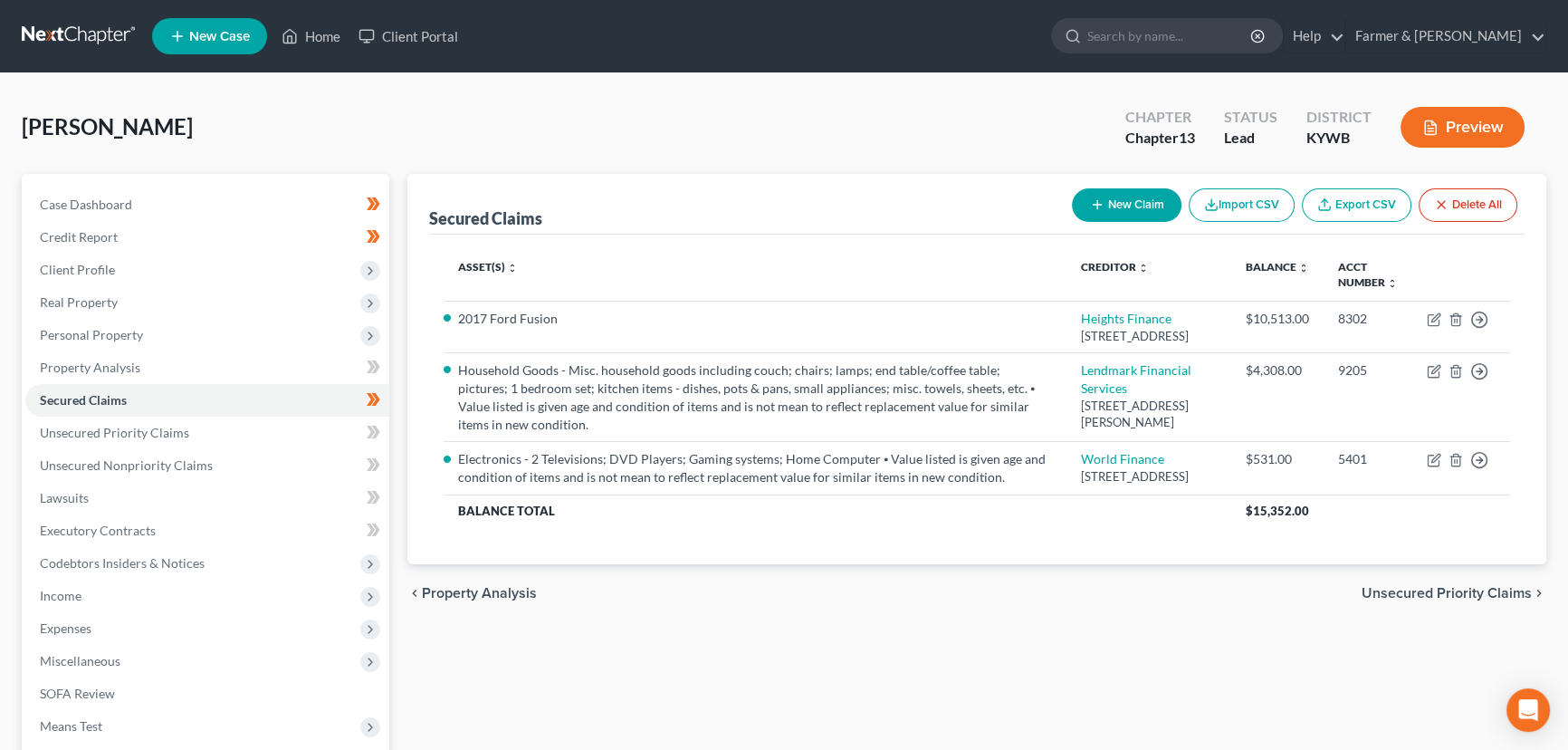
click at [516, 152] on div "[PERSON_NAME] Upgraded Chapter Chapter 13 Status Lead District [GEOGRAPHIC_DATA…" at bounding box center [783, 134] width 1524 height 79
click at [376, 134] on div "[PERSON_NAME] Upgraded Chapter Chapter 13 Status Lead District [GEOGRAPHIC_DATA…" at bounding box center [783, 134] width 1524 height 79
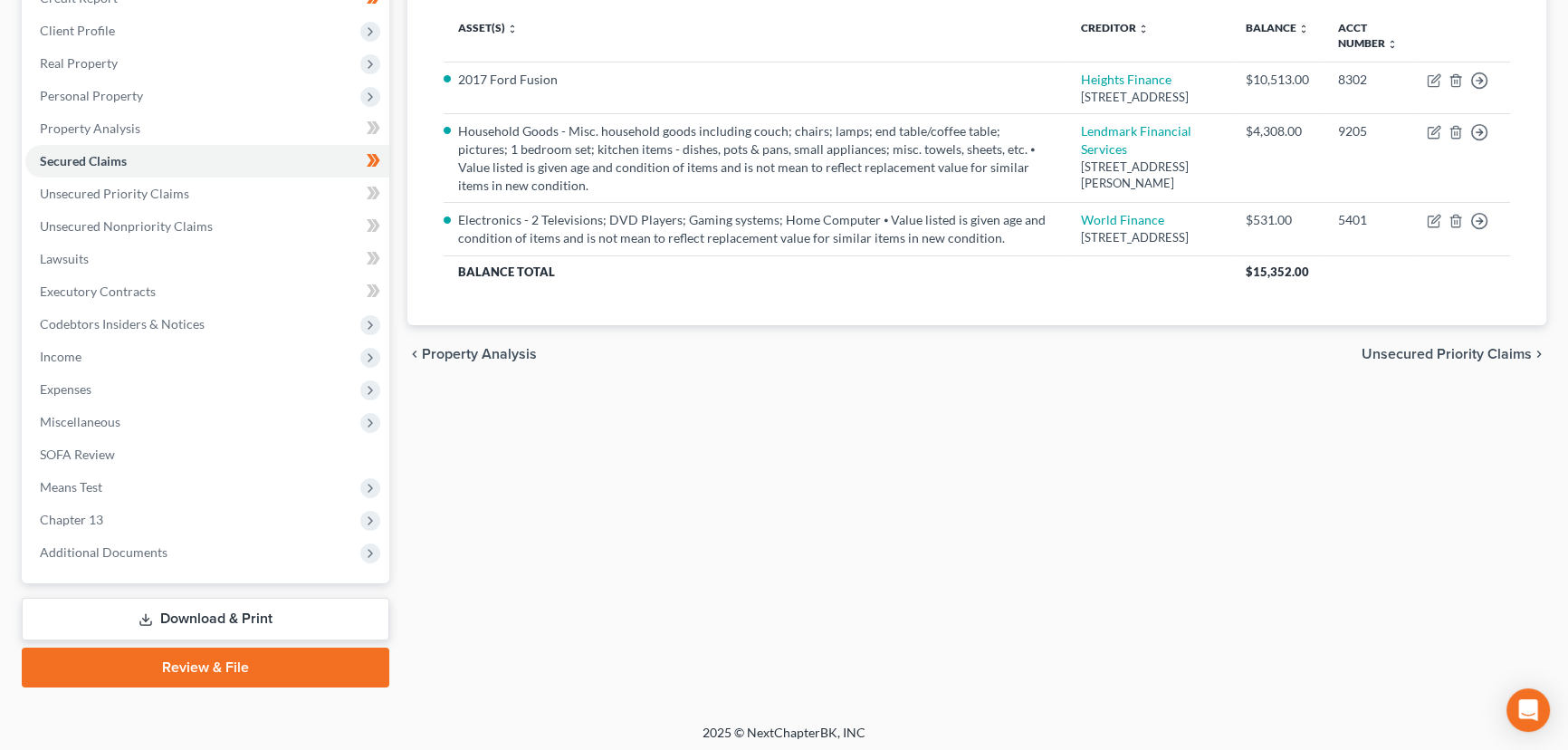
scroll to position [243, 0]
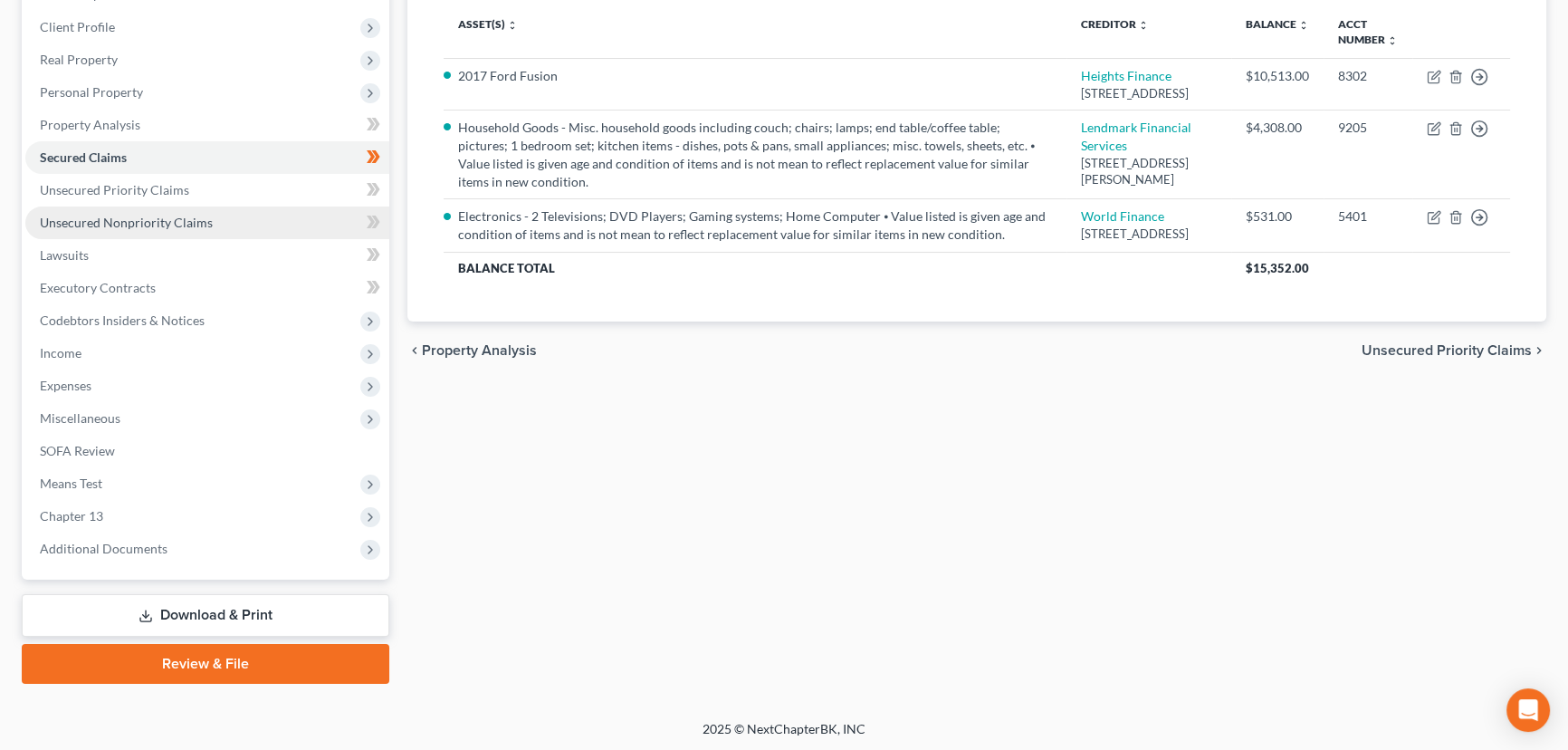
click at [167, 225] on span "Unsecured Nonpriority Claims" at bounding box center [126, 222] width 173 height 16
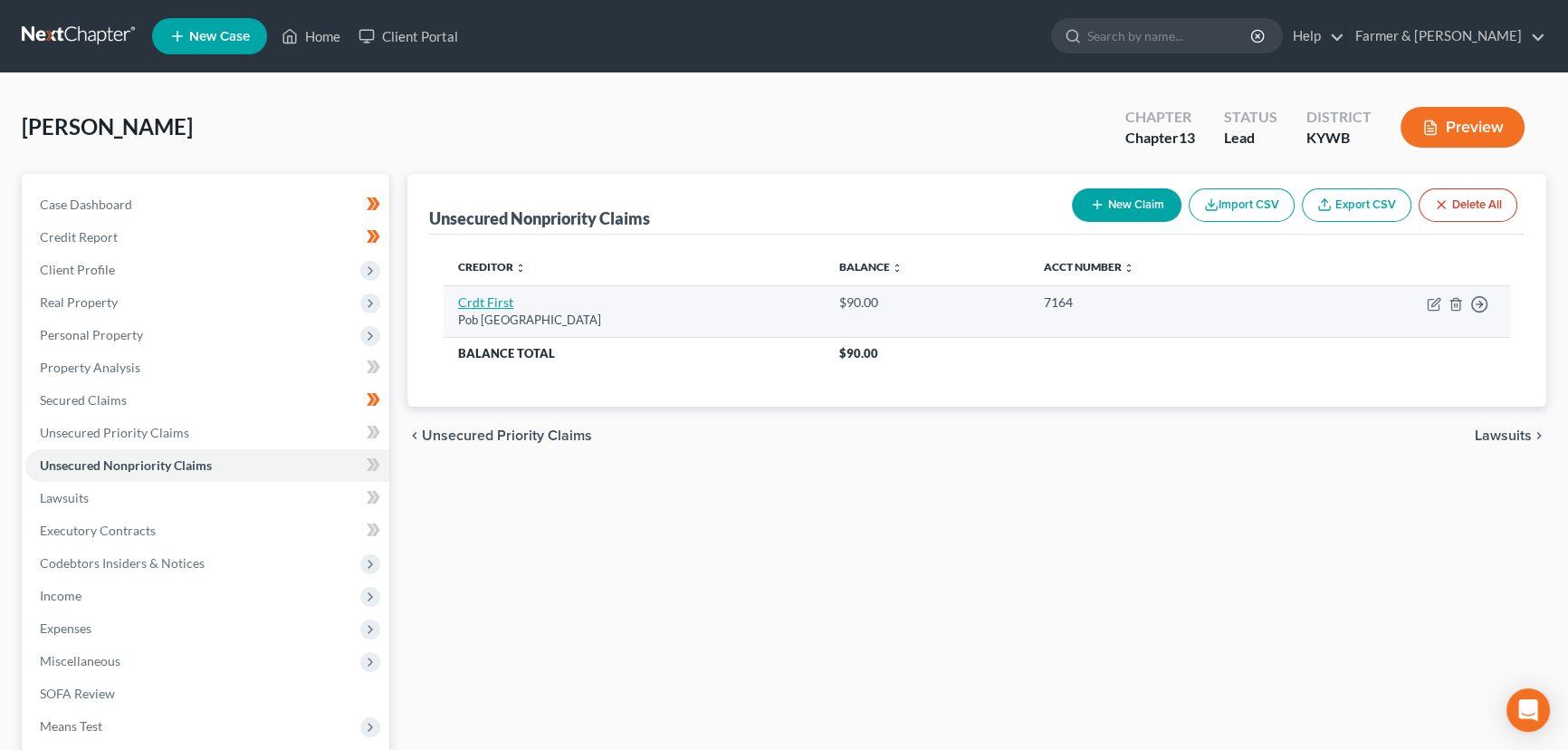
click at [497, 303] on link "Crdt First" at bounding box center [486, 301] width 56 height 16
select select "36"
select select "2"
select select "0"
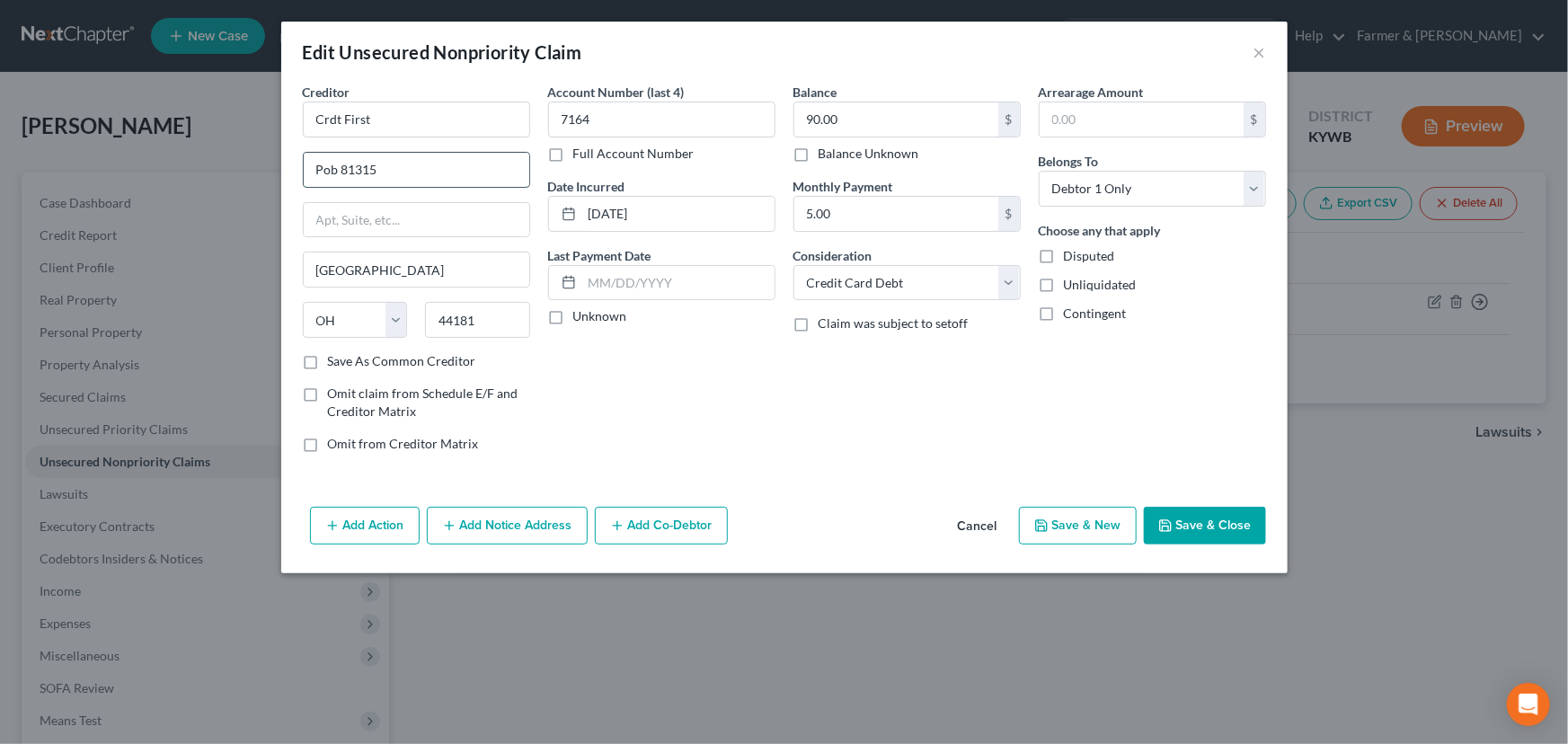
click at [334, 165] on input "Pob 81315" at bounding box center [416, 169] width 225 height 34
type input "PO Box 81315"
click at [632, 409] on div "Account Number (last 4) 7164 Full Account Number Date Incurred [DATE] Last Paym…" at bounding box center [661, 275] width 246 height 384
click at [573, 315] on label "Unknown" at bounding box center [600, 316] width 54 height 18
click at [580, 315] on input "Unknown" at bounding box center [586, 313] width 12 height 12
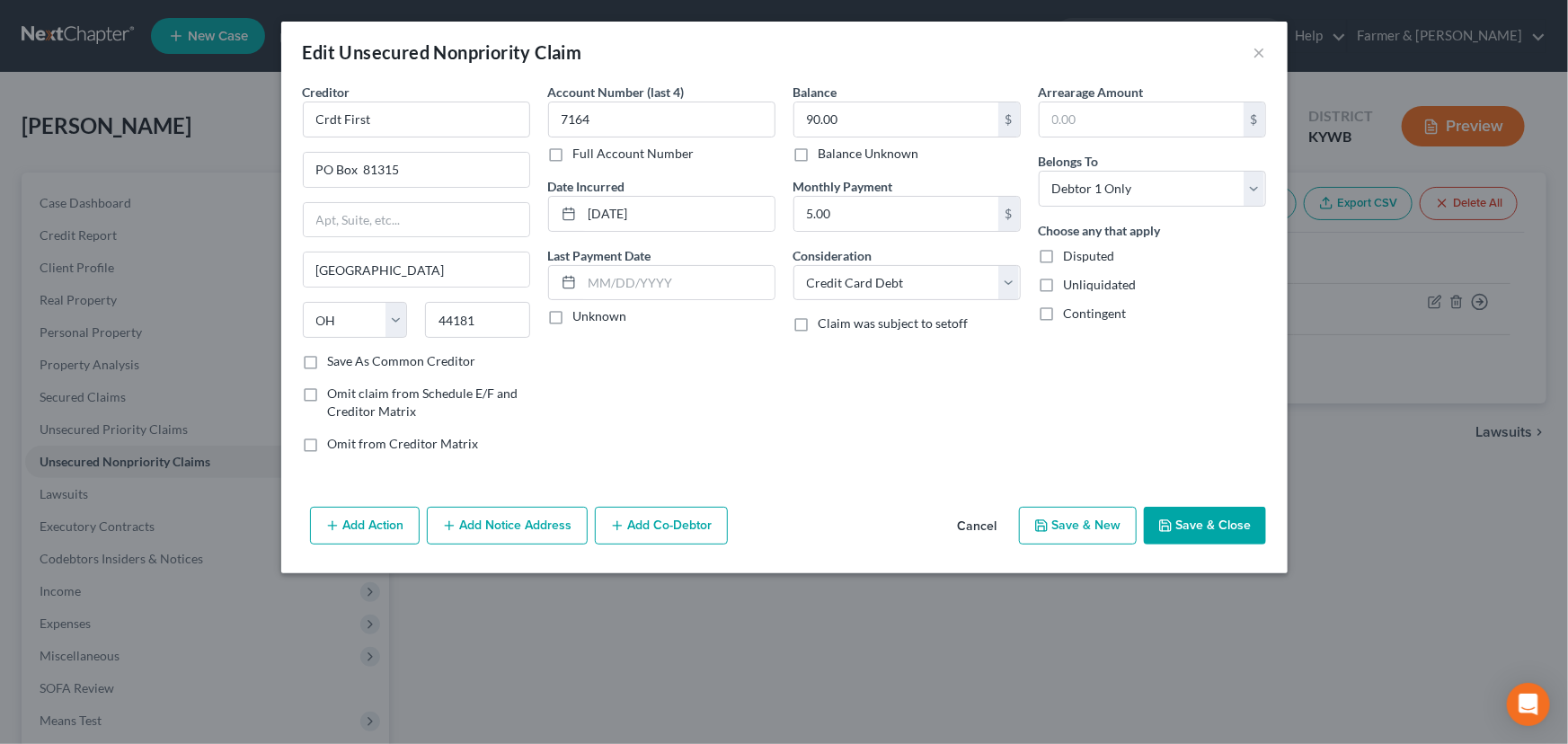
checkbox input "true"
click at [756, 367] on div "Account Number (last 4) 7164 Full Account Number Date Incurred [DATE] Last Paym…" at bounding box center [661, 275] width 246 height 384
drag, startPoint x: 377, startPoint y: 117, endPoint x: 311, endPoint y: 117, distance: 66.0
click at [311, 117] on input "Crdt First" at bounding box center [416, 119] width 227 height 36
click at [411, 113] on input "Crdt First" at bounding box center [416, 119] width 227 height 36
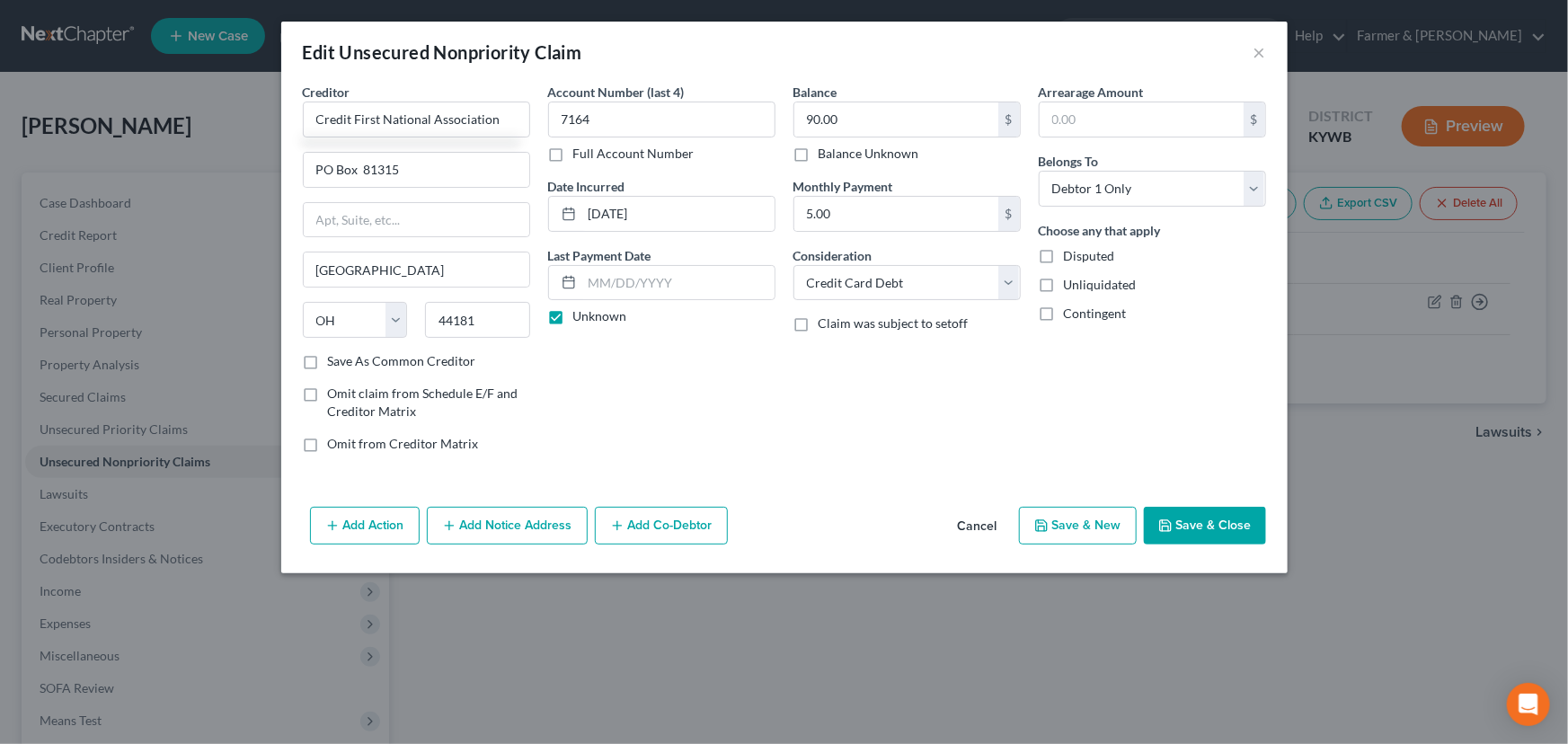
click at [669, 395] on div "Account Number (last 4) 7164 Full Account Number Date Incurred [DATE] Last Paym…" at bounding box center [661, 275] width 246 height 384
type input "Credit First National Association"
click at [1184, 523] on button "Save & Close" at bounding box center [1204, 525] width 122 height 38
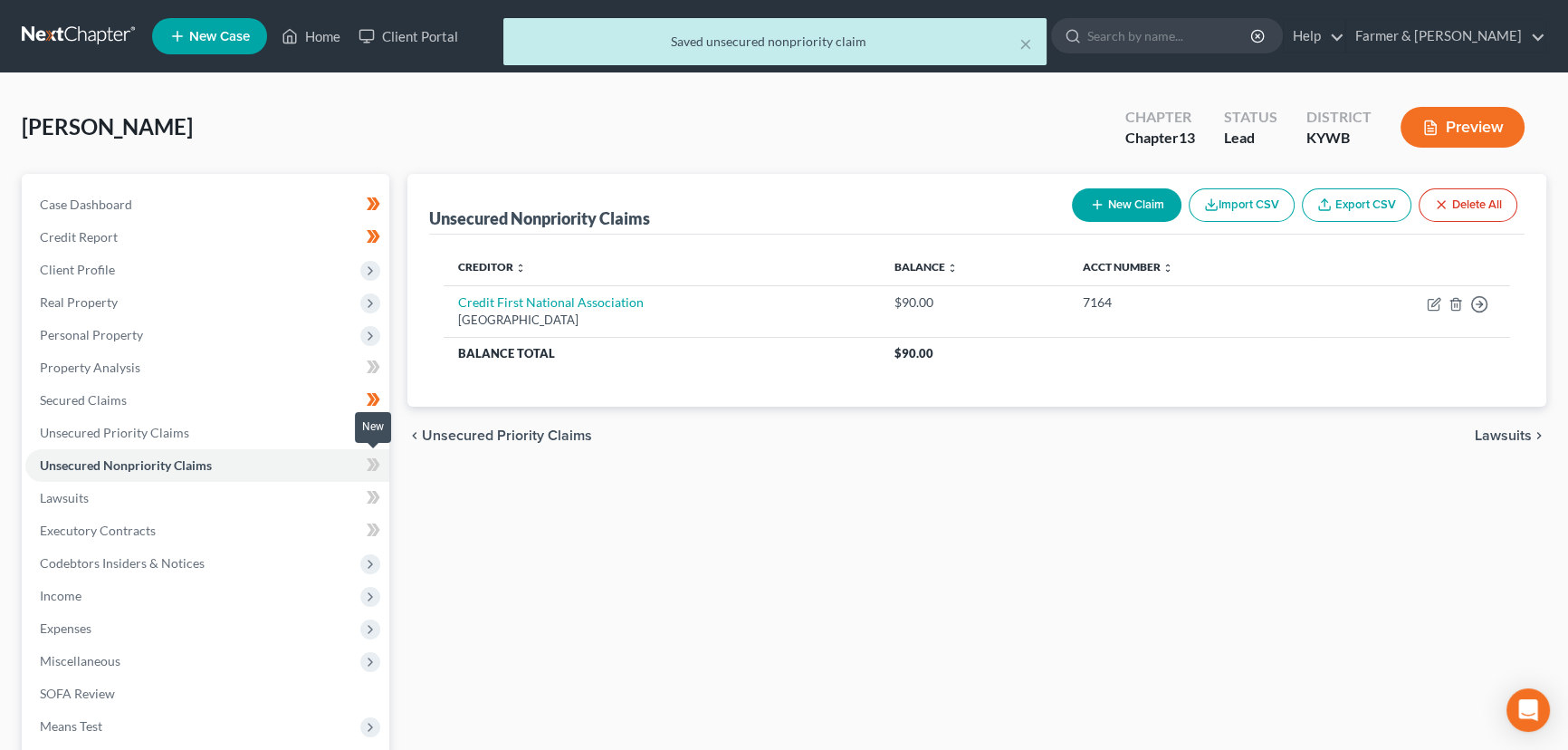
click at [374, 467] on icon at bounding box center [375, 464] width 8 height 13
click at [467, 513] on div "Unsecured Nonpriority Claims New Claim Import CSV Export CSV Delete All Credito…" at bounding box center [977, 551] width 1157 height 753
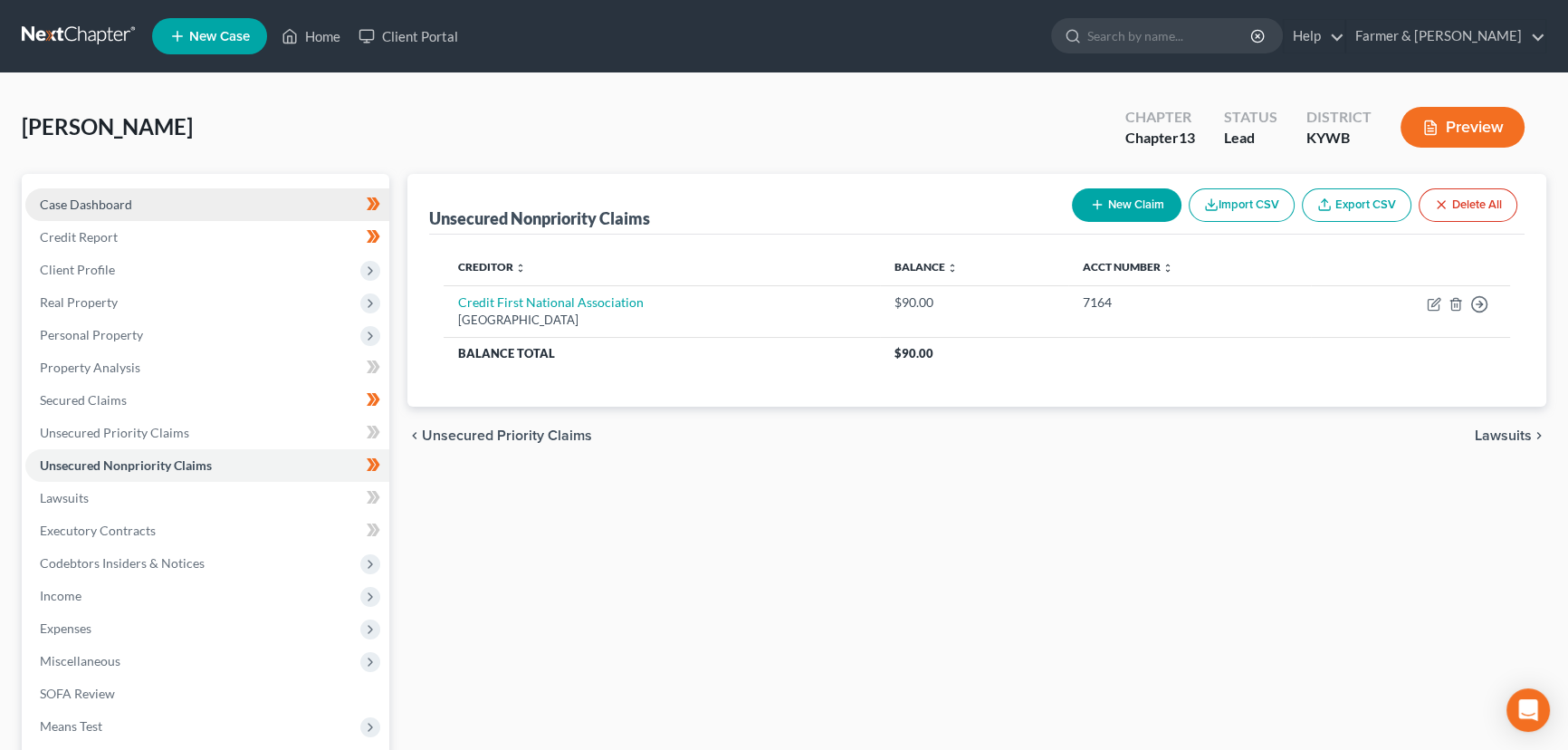
click at [153, 196] on link "Case Dashboard" at bounding box center [207, 204] width 364 height 32
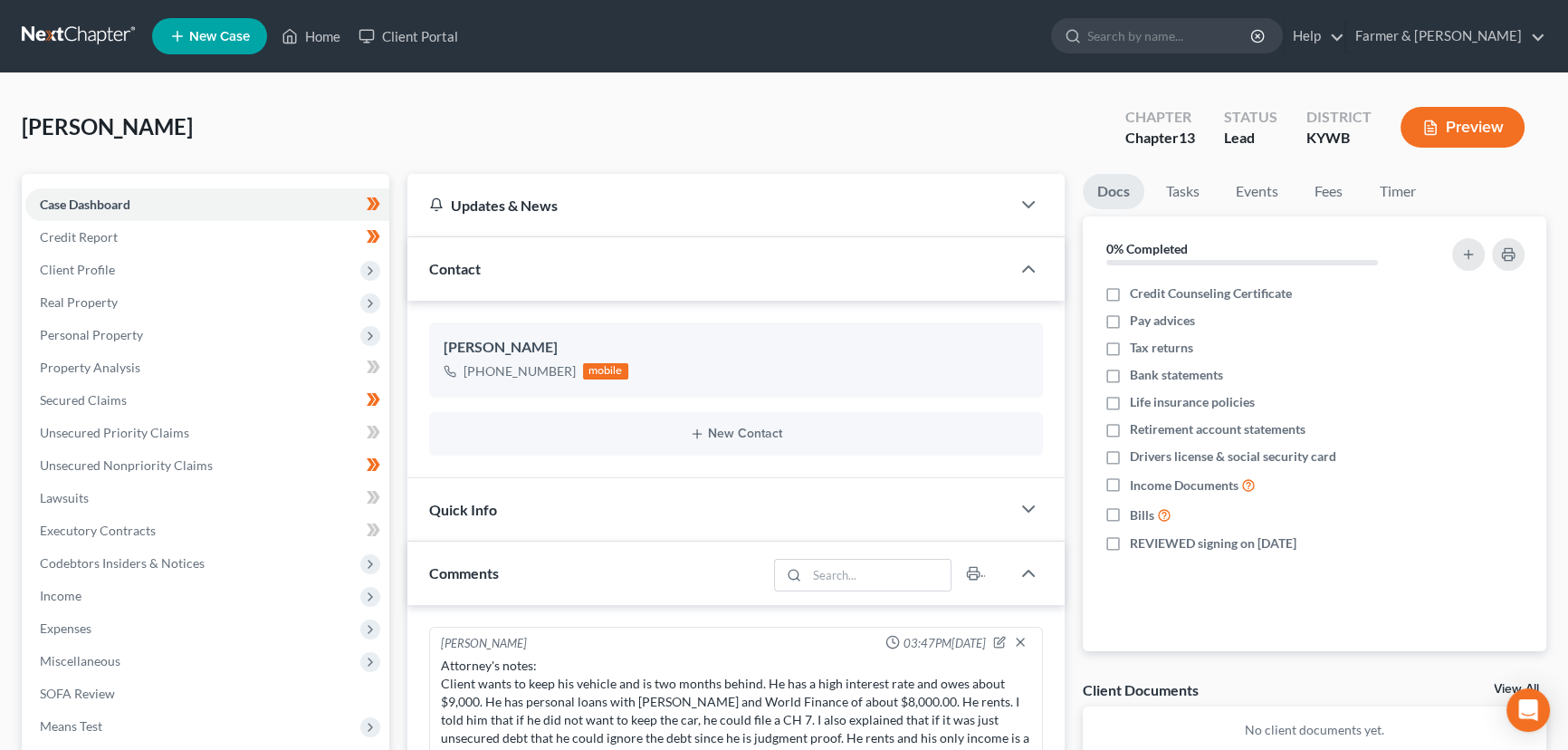
click at [497, 137] on div "[PERSON_NAME] Upgraded Chapter Chapter 13 Status Lead District [GEOGRAPHIC_DATA…" at bounding box center [783, 134] width 1524 height 79
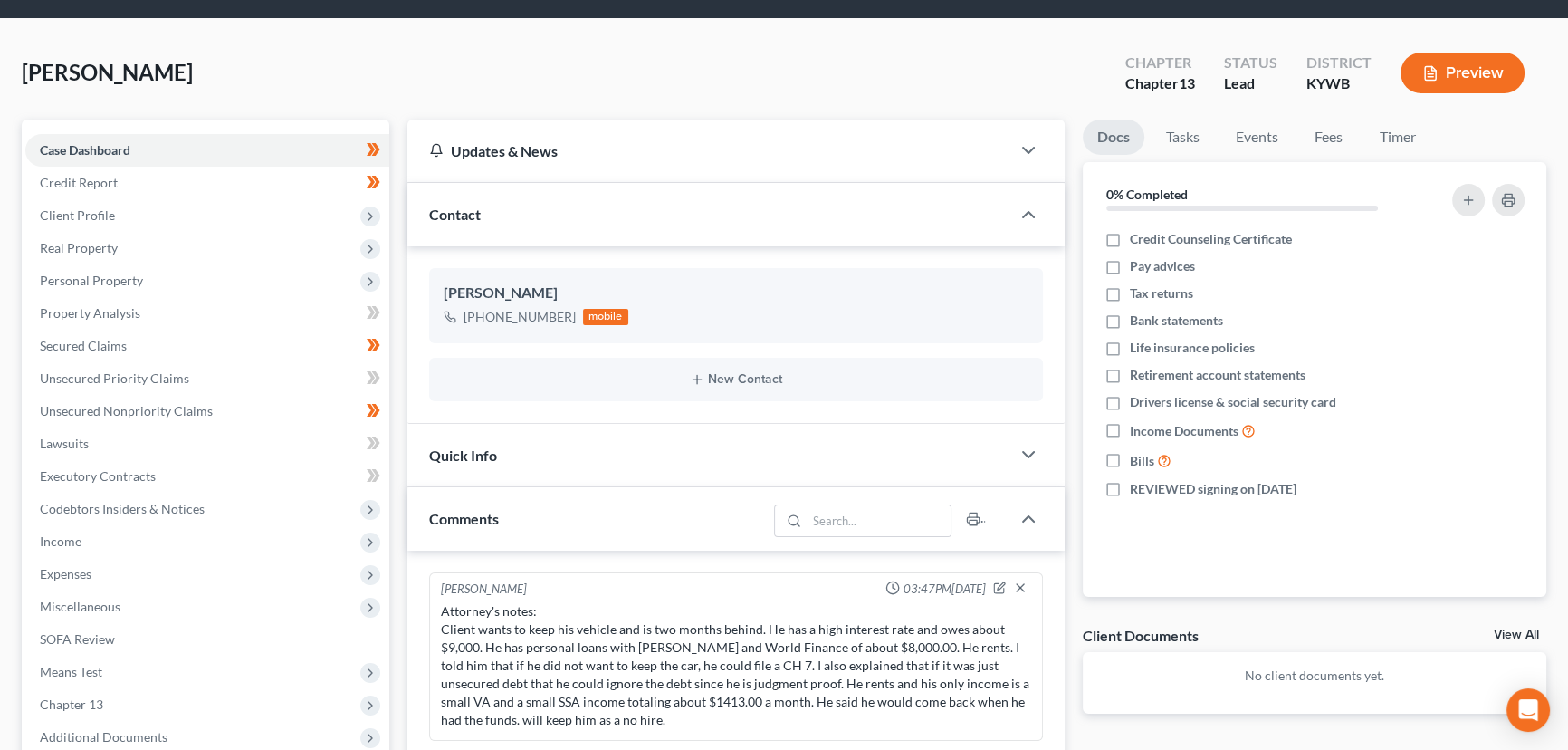
scroll to position [164, 0]
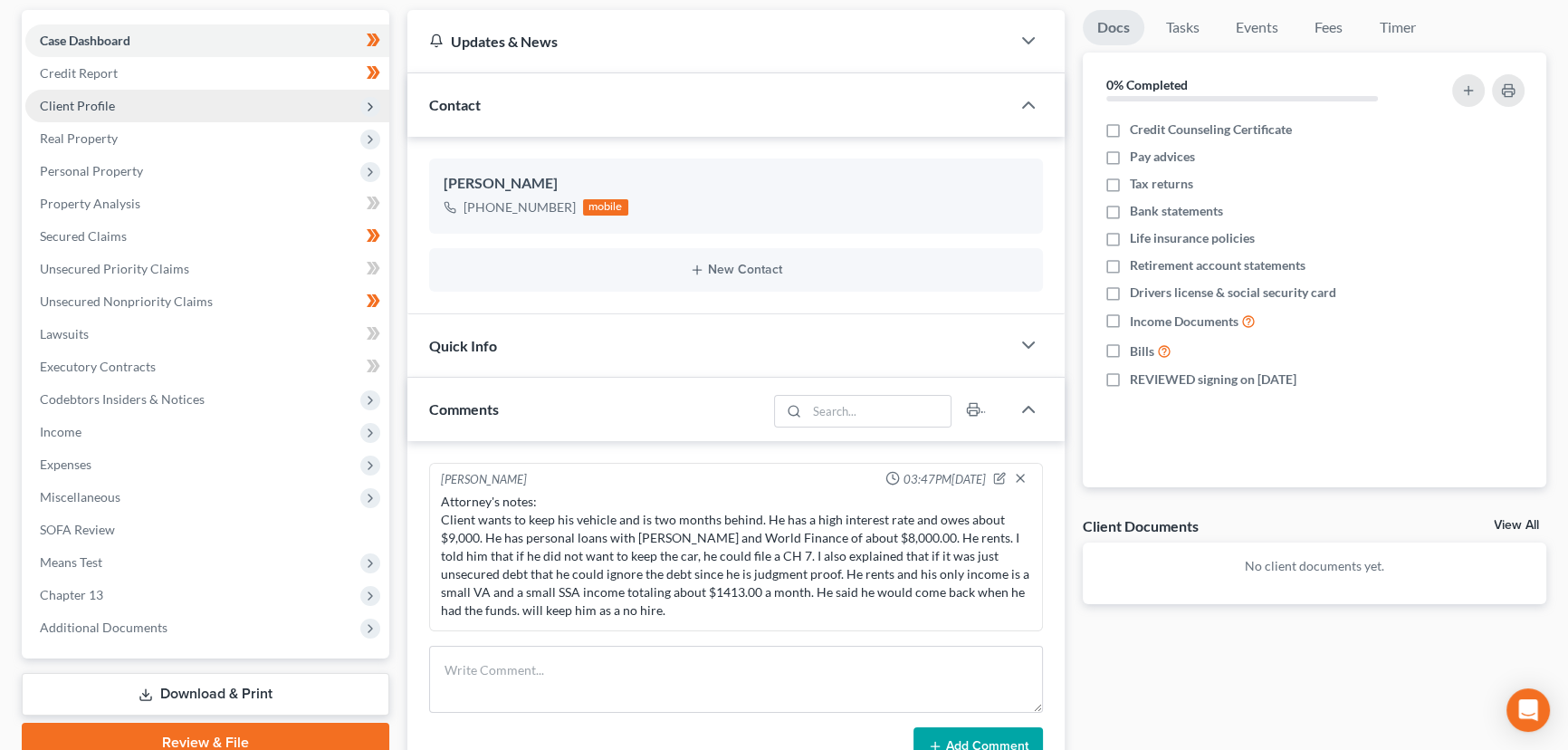
click at [80, 103] on span "Client Profile" at bounding box center [77, 105] width 75 height 16
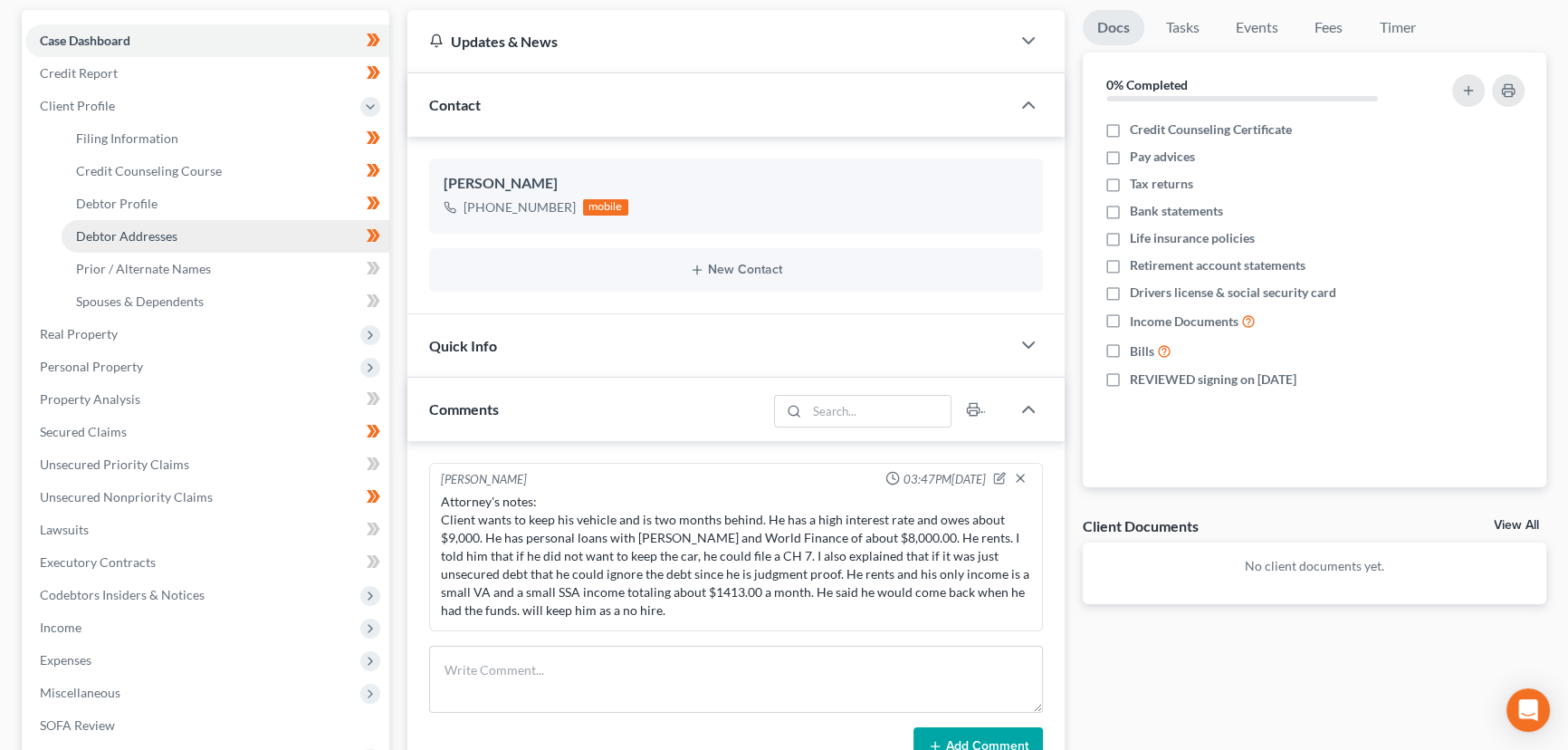
click at [150, 233] on span "Debtor Addresses" at bounding box center [126, 235] width 101 height 16
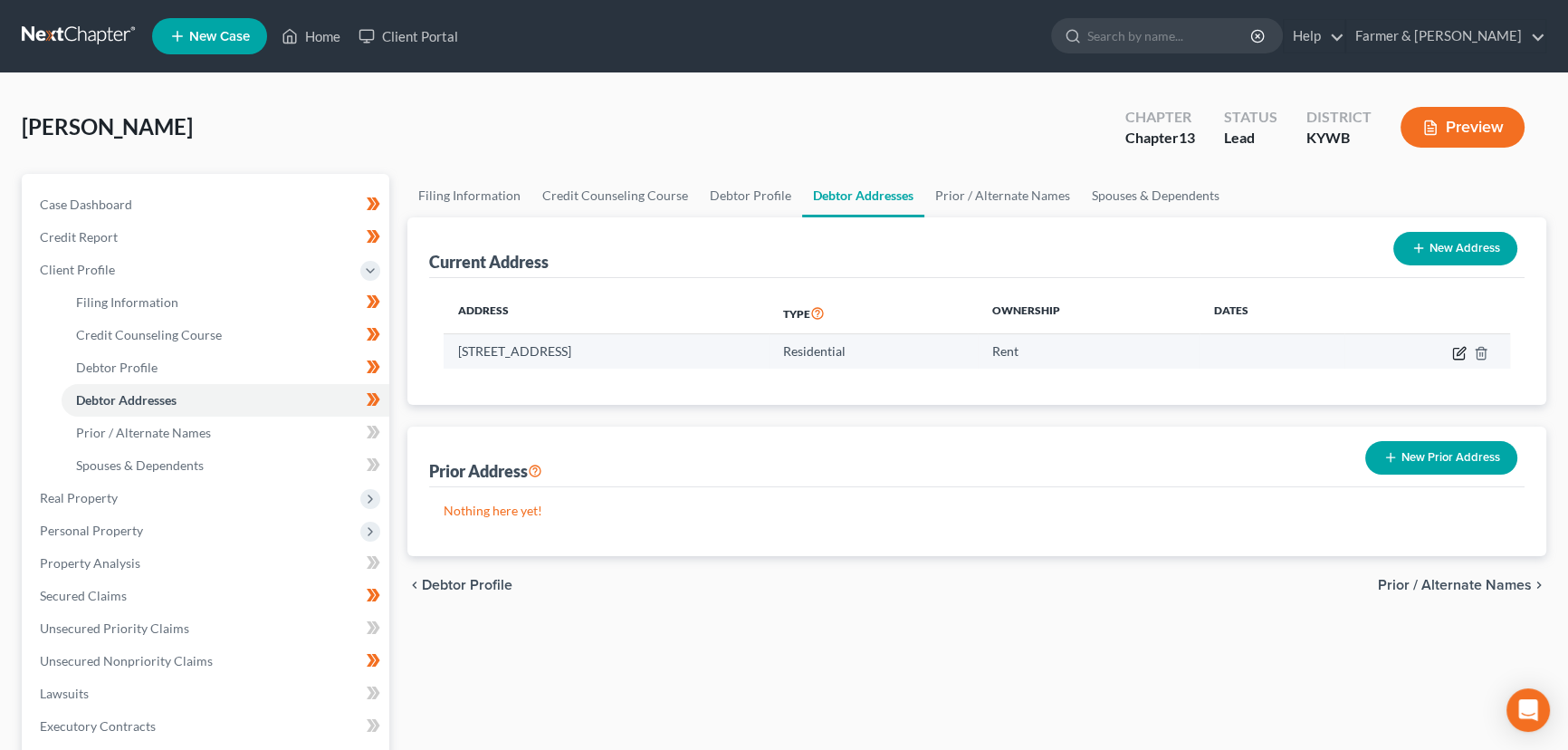
click at [1463, 350] on icon "button" at bounding box center [1461, 350] width 8 height 8
select select "18"
select select "0"
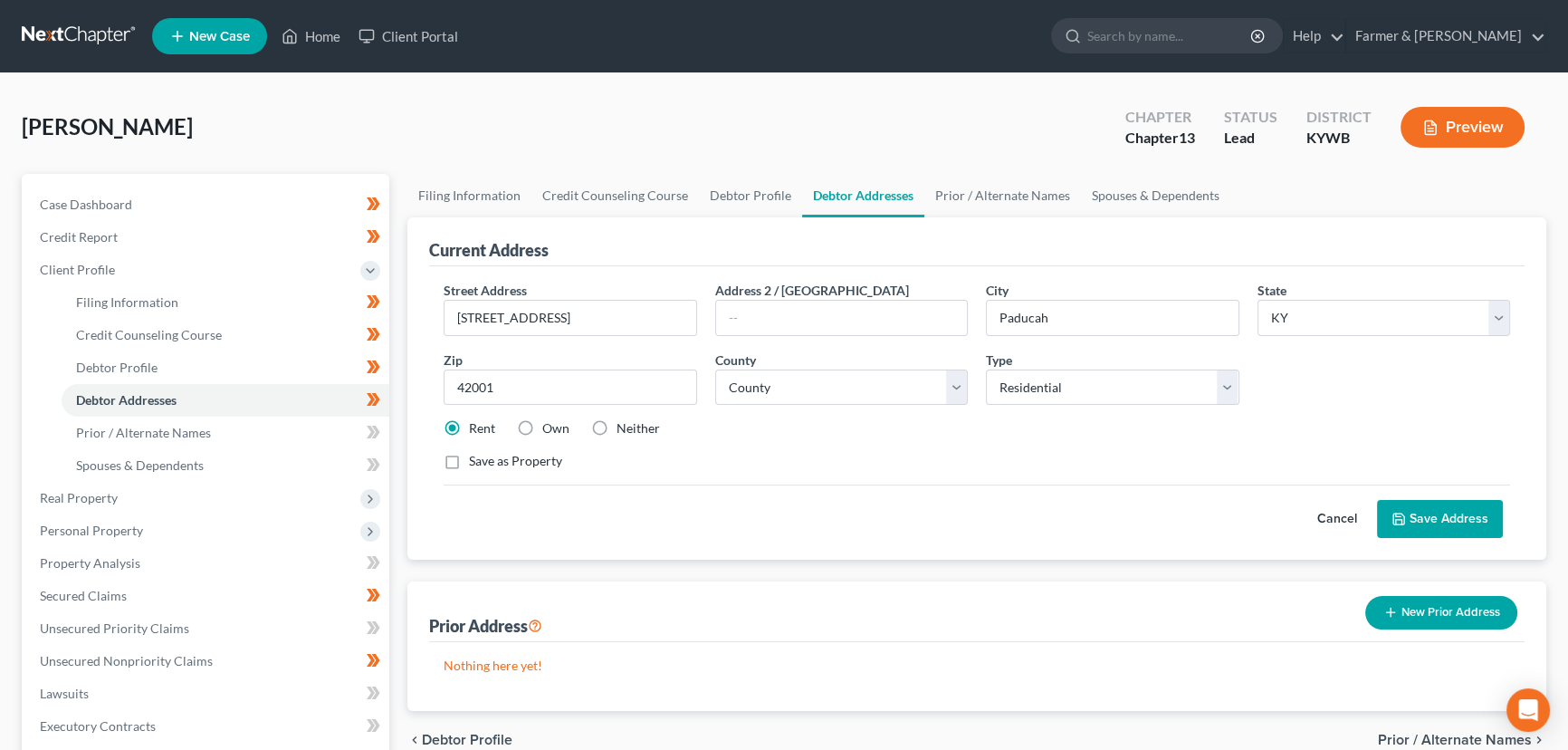
drag, startPoint x: 1323, startPoint y: 513, endPoint x: 862, endPoint y: 516, distance: 461.0
click at [1323, 513] on button "Cancel" at bounding box center [1337, 518] width 80 height 36
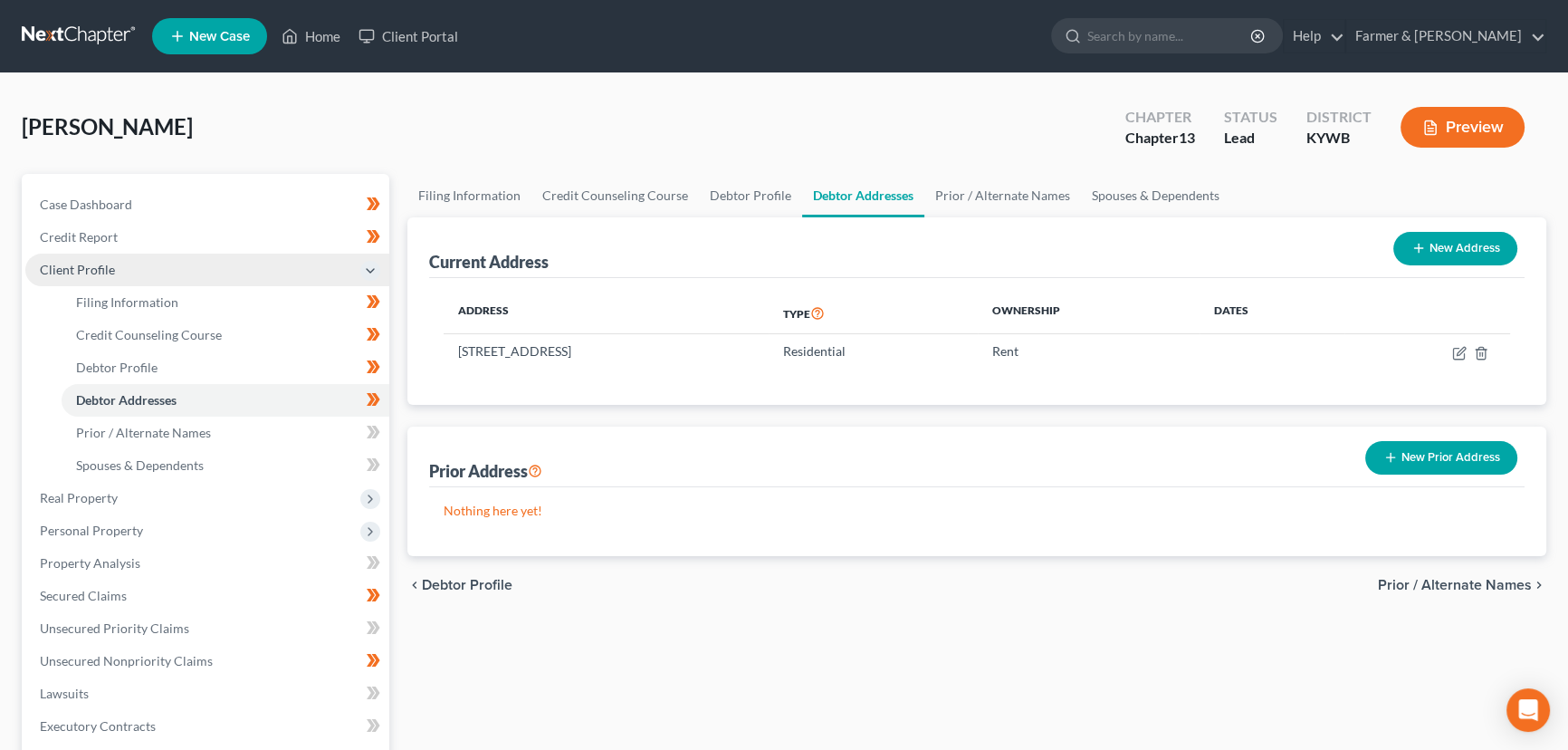
click at [110, 271] on span "Client Profile" at bounding box center [77, 269] width 75 height 16
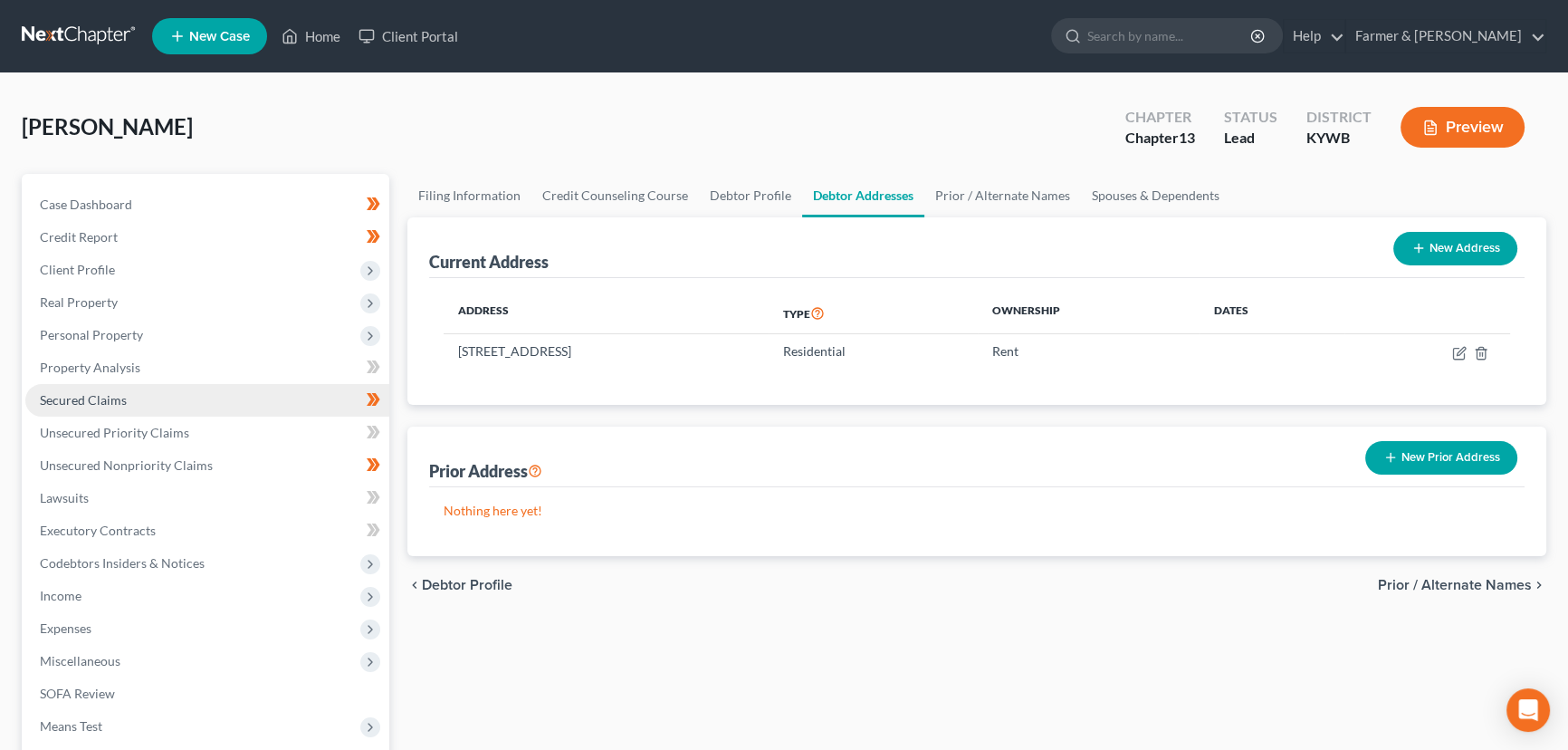
click at [98, 404] on span "Secured Claims" at bounding box center [83, 400] width 87 height 16
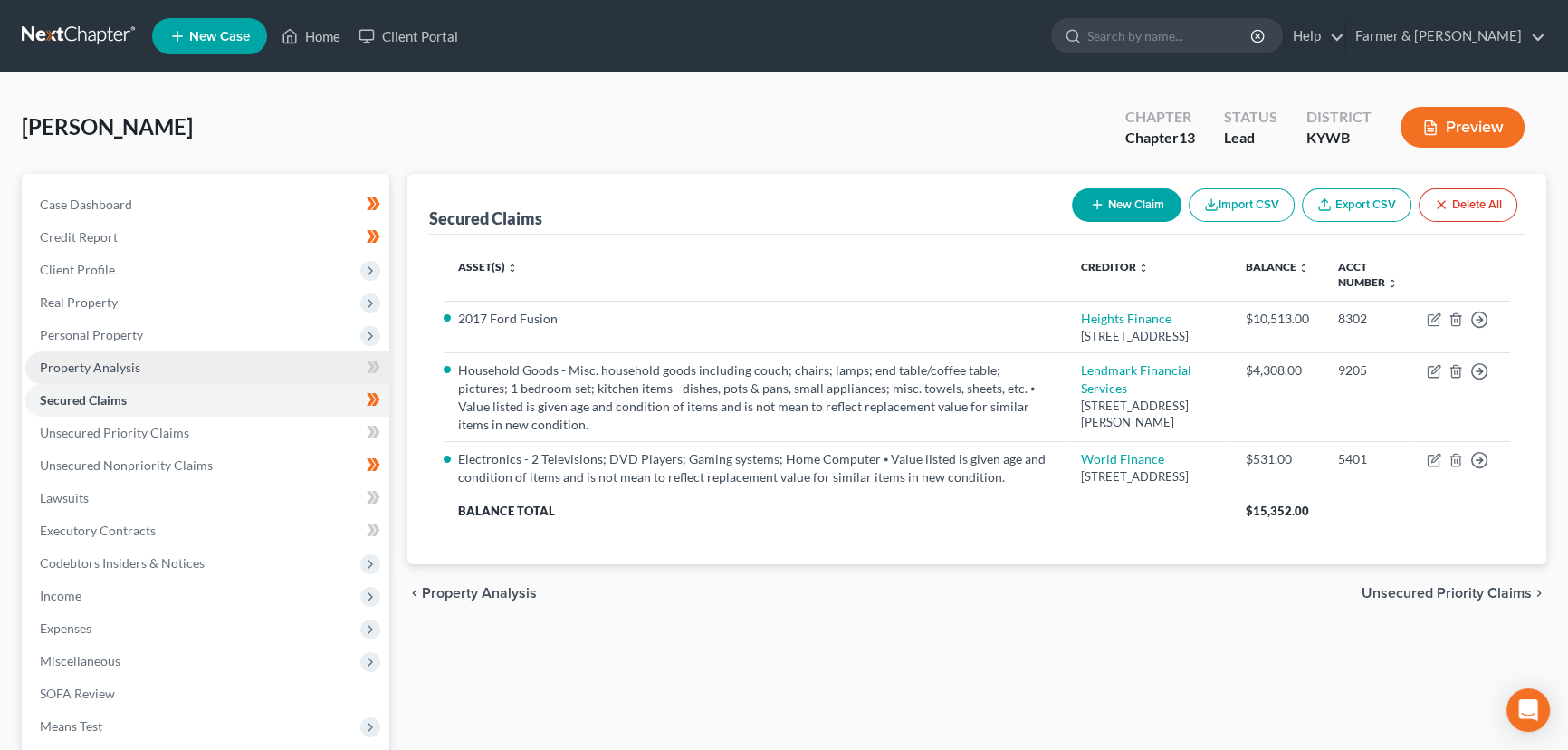
drag, startPoint x: 97, startPoint y: 332, endPoint x: 95, endPoint y: 367, distance: 35.1
click at [96, 332] on span "Personal Property" at bounding box center [91, 335] width 103 height 16
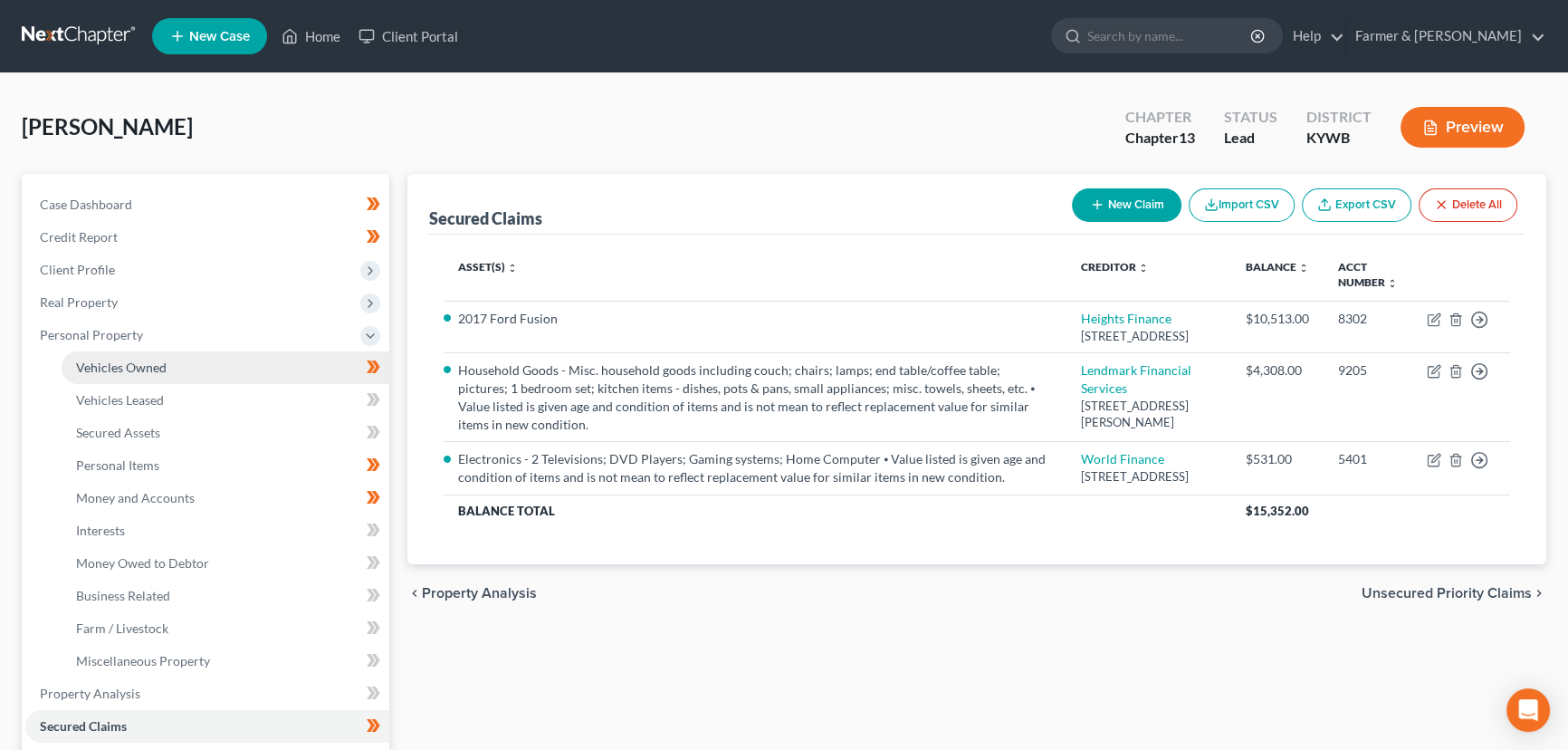
click at [97, 371] on span "Vehicles Owned" at bounding box center [121, 367] width 91 height 16
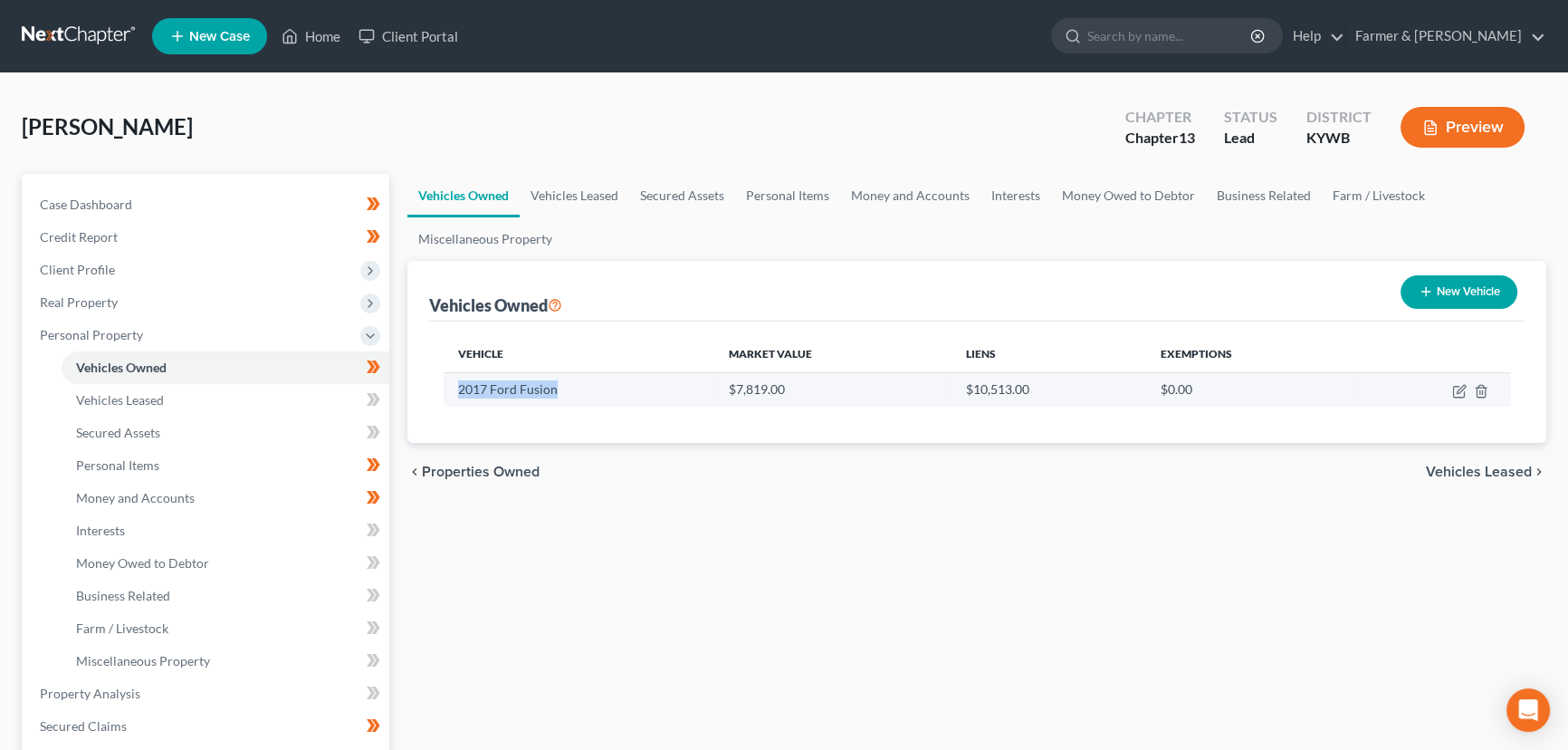
drag, startPoint x: 457, startPoint y: 388, endPoint x: 552, endPoint y: 388, distance: 95.0
click at [552, 388] on td "2017 Ford Fusion" at bounding box center [579, 388] width 271 height 34
copy td "2017 Ford Fusion"
drag, startPoint x: 724, startPoint y: 392, endPoint x: 779, endPoint y: 395, distance: 55.1
click at [779, 395] on td "$7,819.00" at bounding box center [832, 388] width 236 height 34
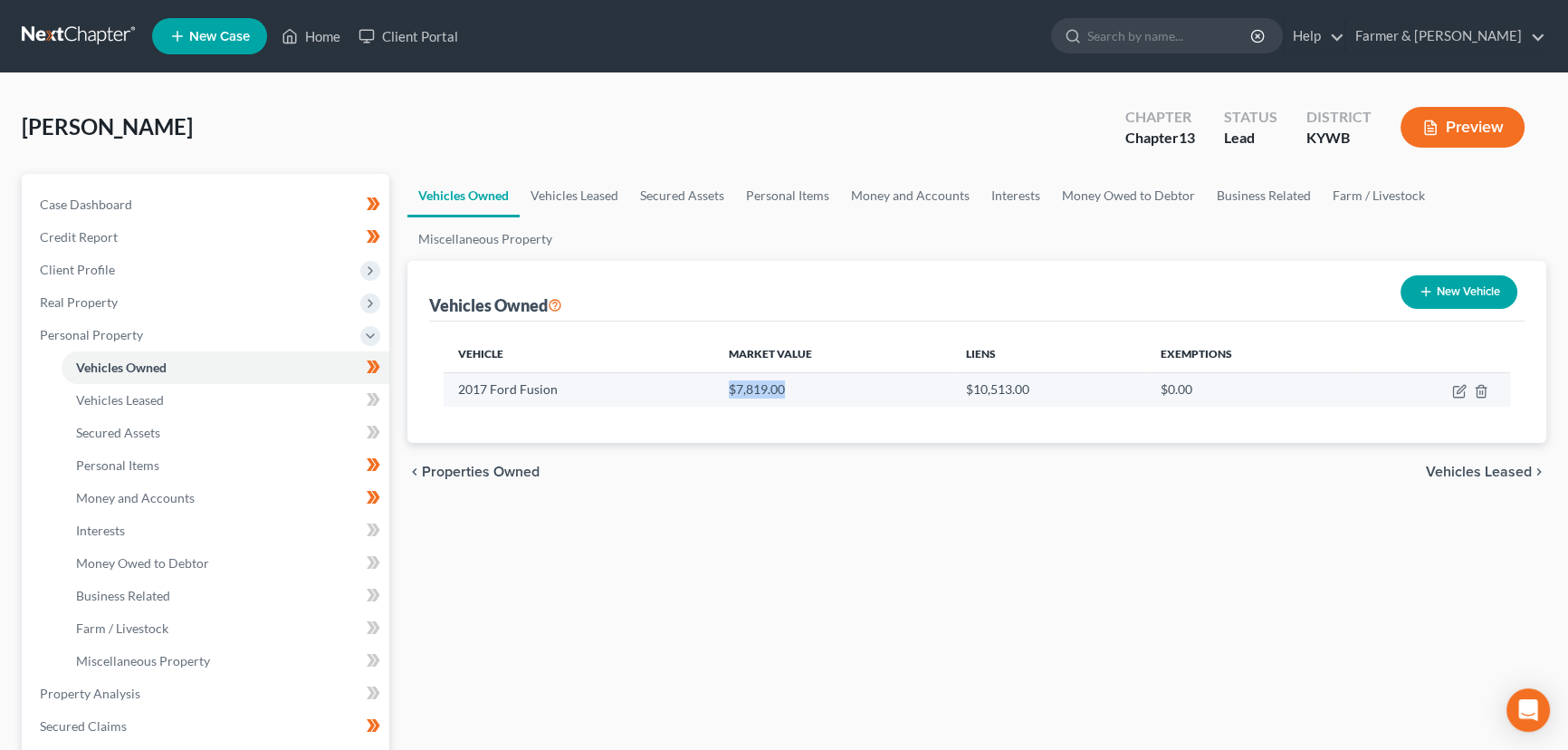
copy td "$7,819.00"
click at [1456, 388] on icon "button" at bounding box center [1460, 391] width 15 height 15
select select "0"
select select "9"
select select "2"
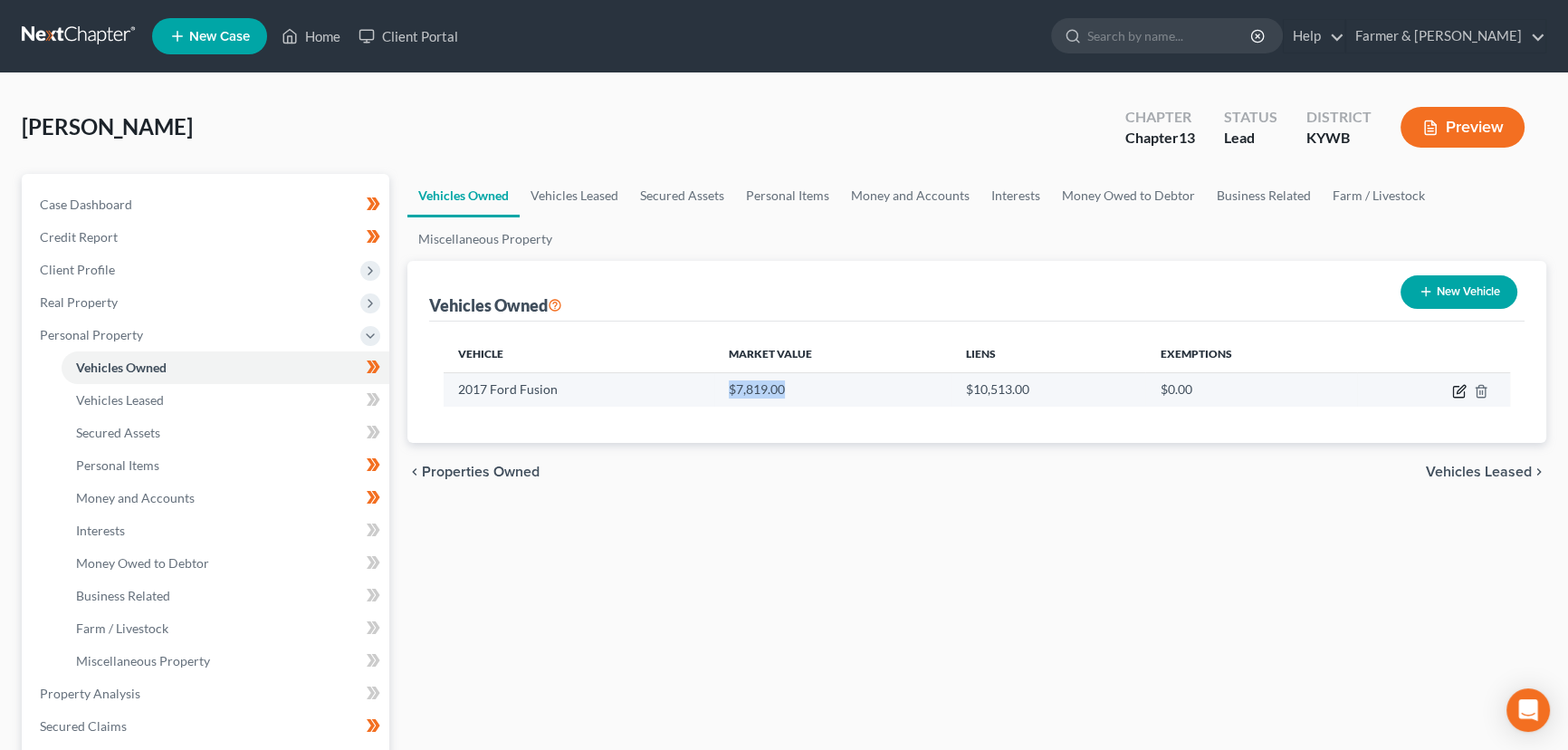
select select "0"
select select "42"
select select "0"
select select "4"
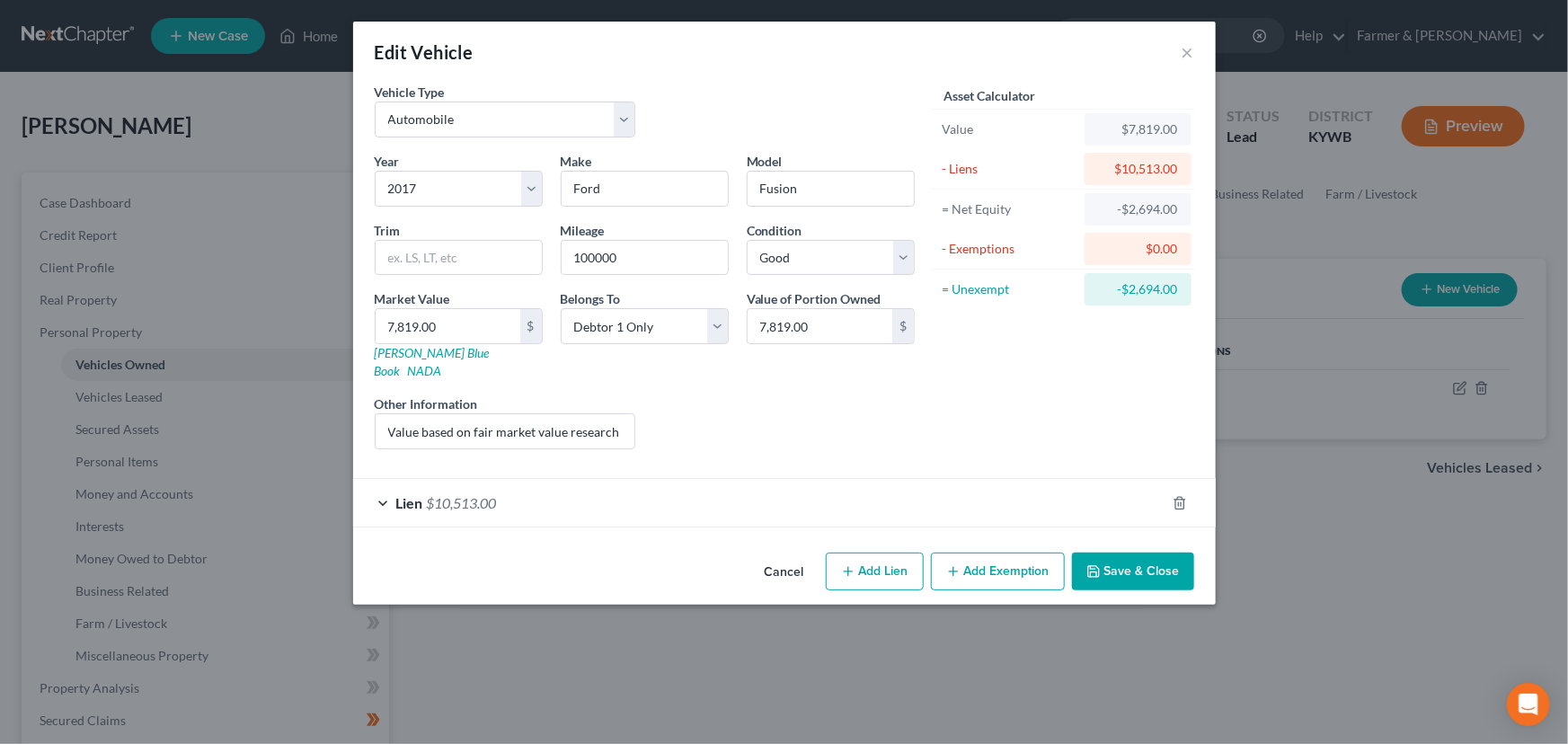
click at [643, 488] on div "Lien $10,513.00" at bounding box center [759, 503] width 812 height 48
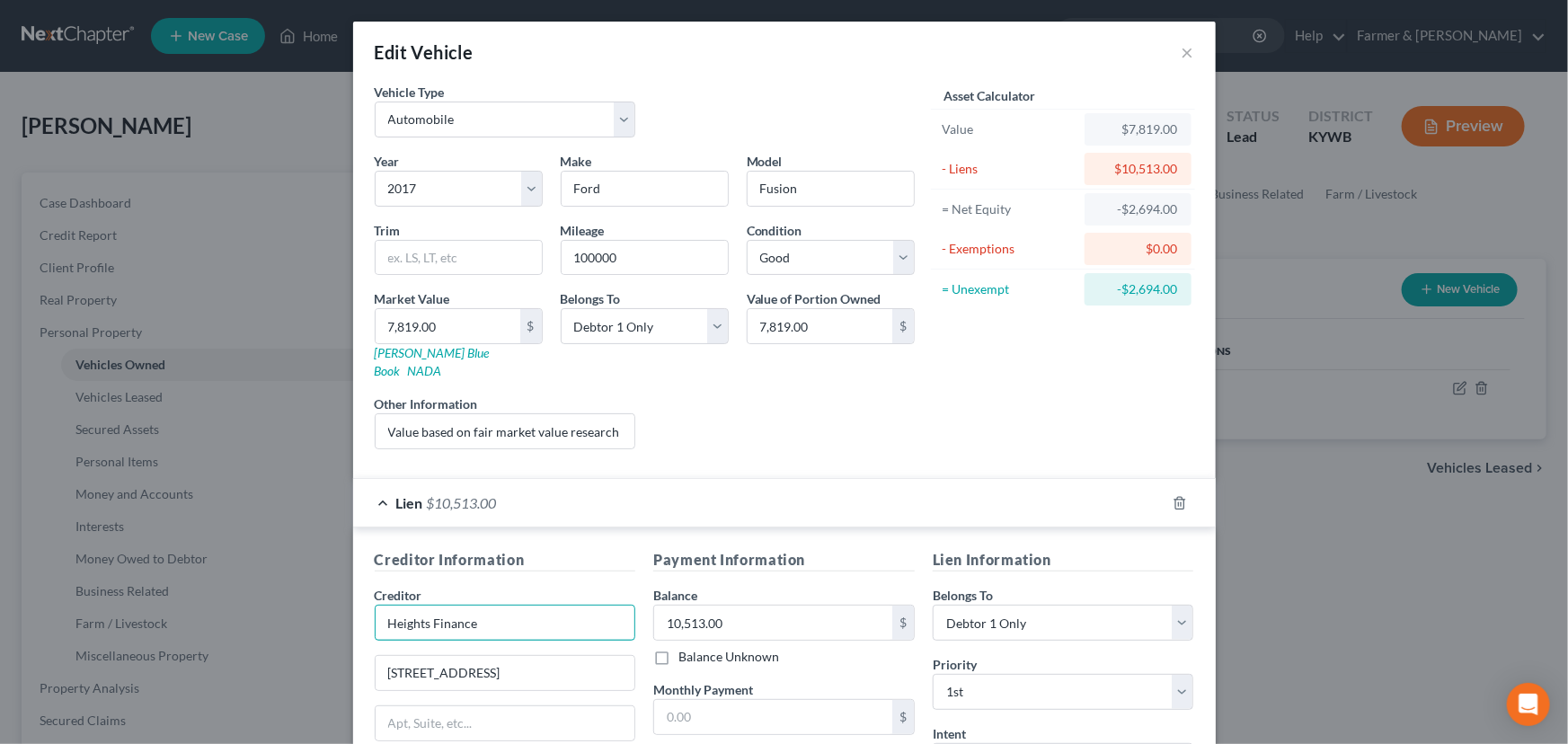
drag, startPoint x: 507, startPoint y: 607, endPoint x: 337, endPoint y: 618, distance: 170.4
click at [337, 618] on div "Edit Vehicle × Vehicle Type Select Automobile Truck Trailer Watercraft Aircraft…" at bounding box center [784, 372] width 1568 height 744
click at [737, 609] on input "10,513.00" at bounding box center [773, 622] width 238 height 34
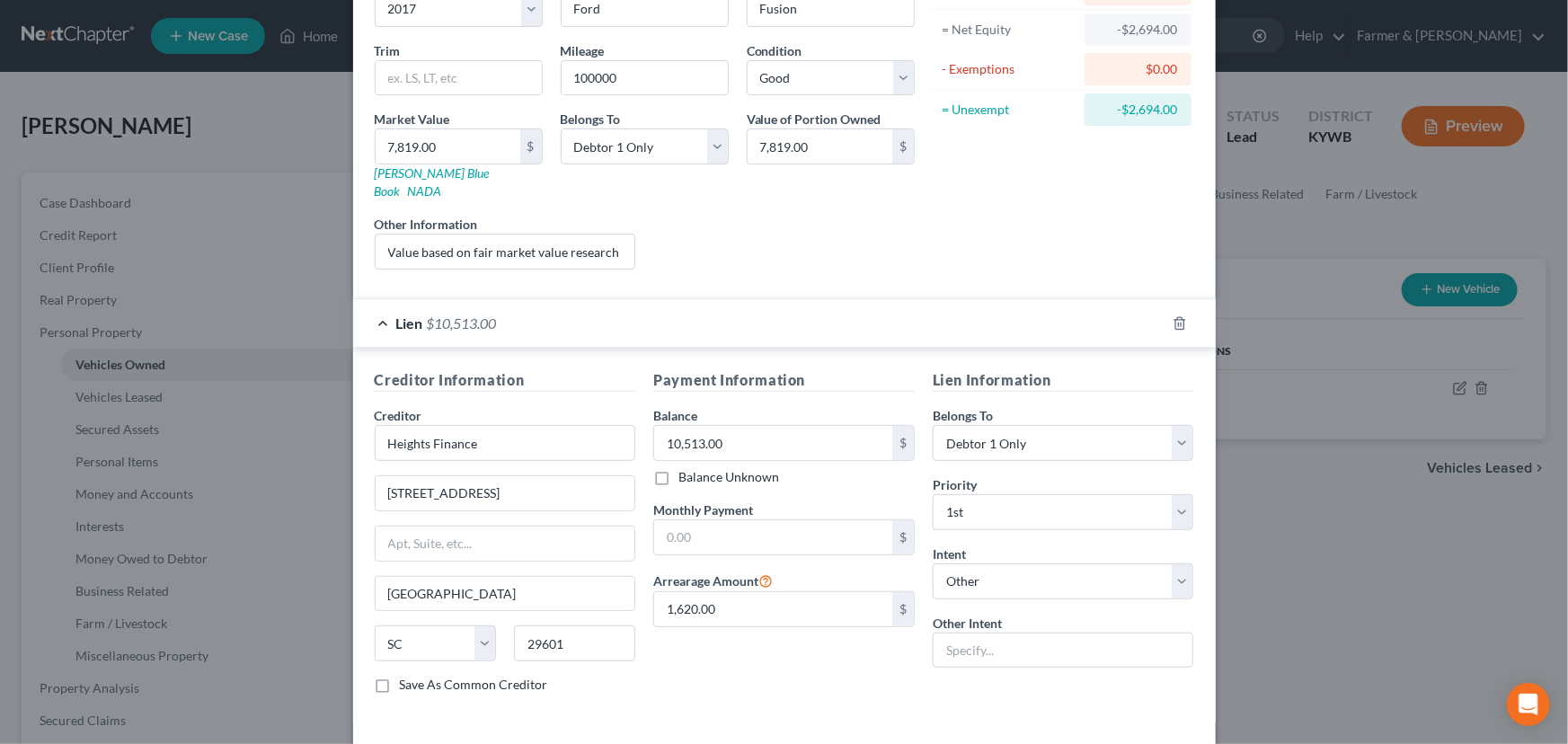
scroll to position [180, 0]
drag, startPoint x: 706, startPoint y: 296, endPoint x: 979, endPoint y: 473, distance: 325.4
click at [706, 298] on div "Lien $10,513.00" at bounding box center [759, 322] width 812 height 48
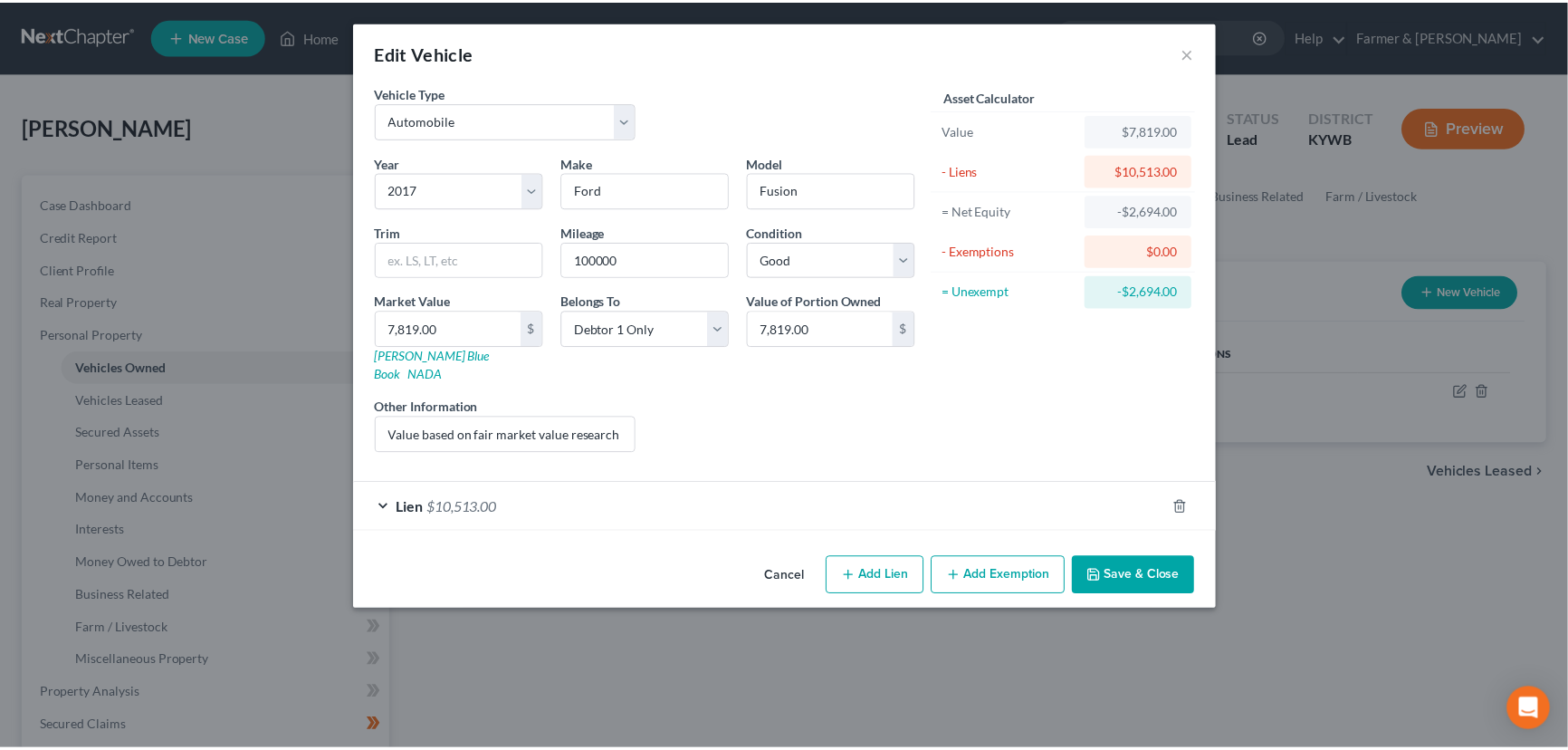
scroll to position [0, 0]
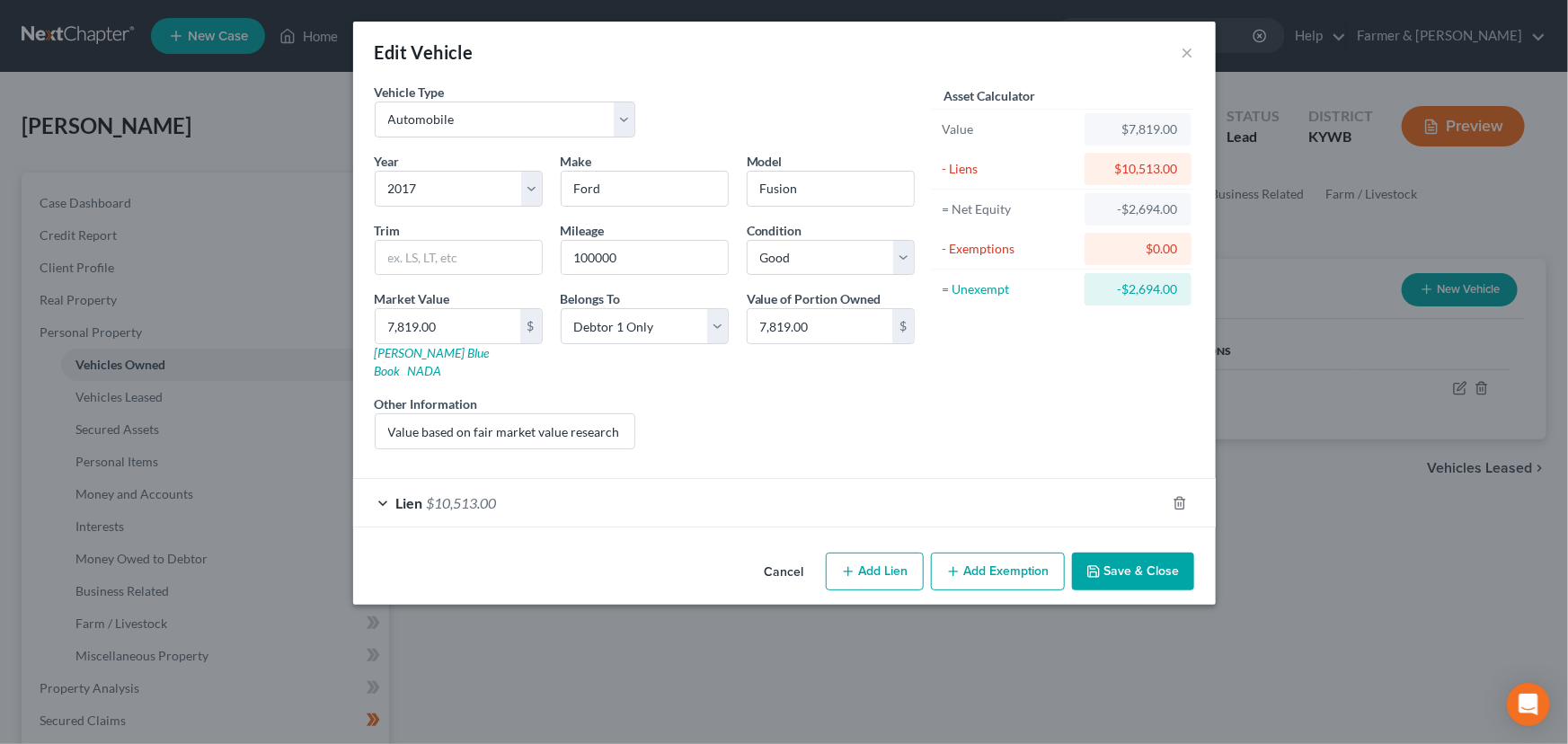
click at [1127, 554] on button "Save & Close" at bounding box center [1132, 571] width 122 height 38
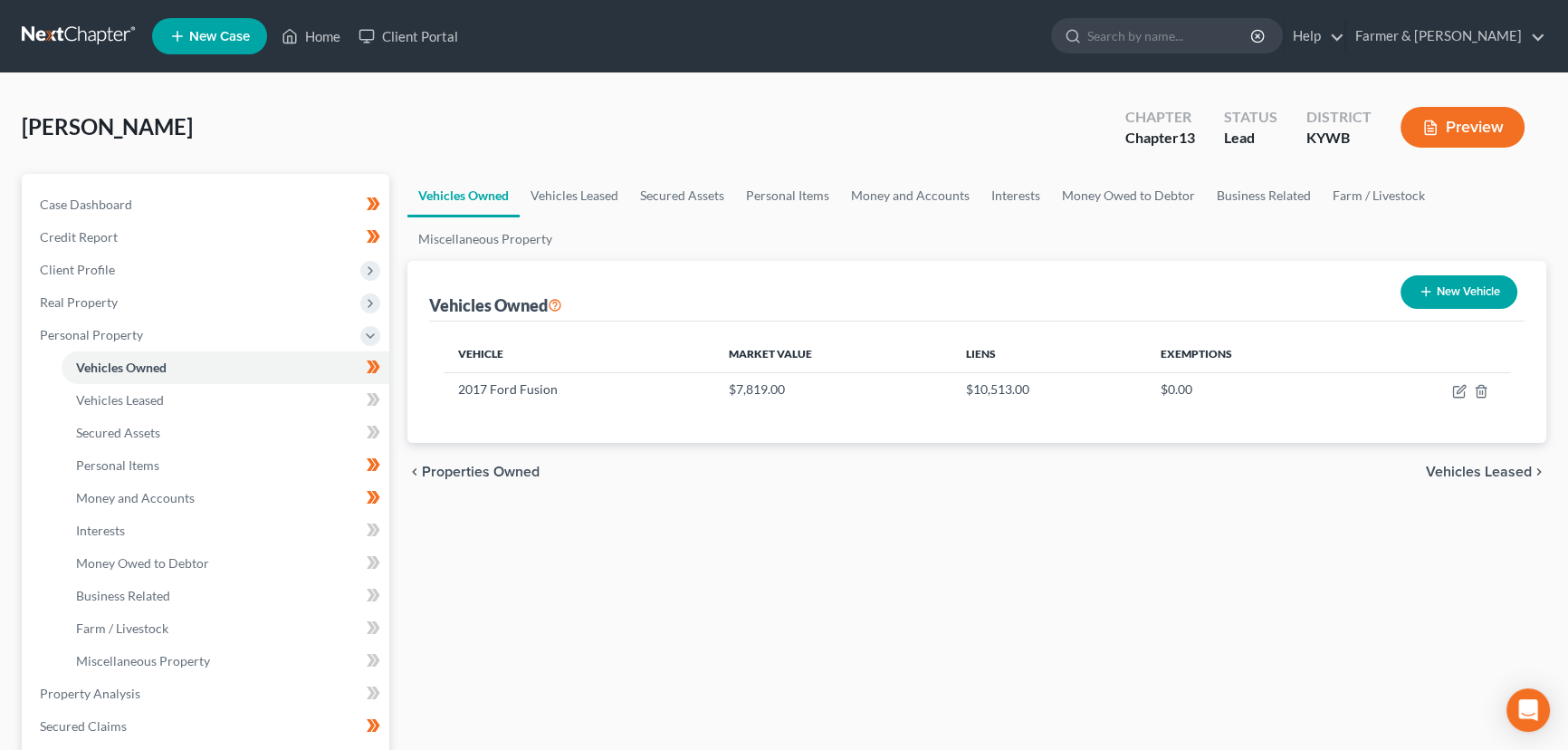
click at [493, 596] on div "Vehicles Owned Vehicles Leased Secured Assets Personal Items Money and Accounts…" at bounding box center [977, 713] width 1157 height 1078
click at [107, 324] on span "Personal Property" at bounding box center [207, 335] width 364 height 32
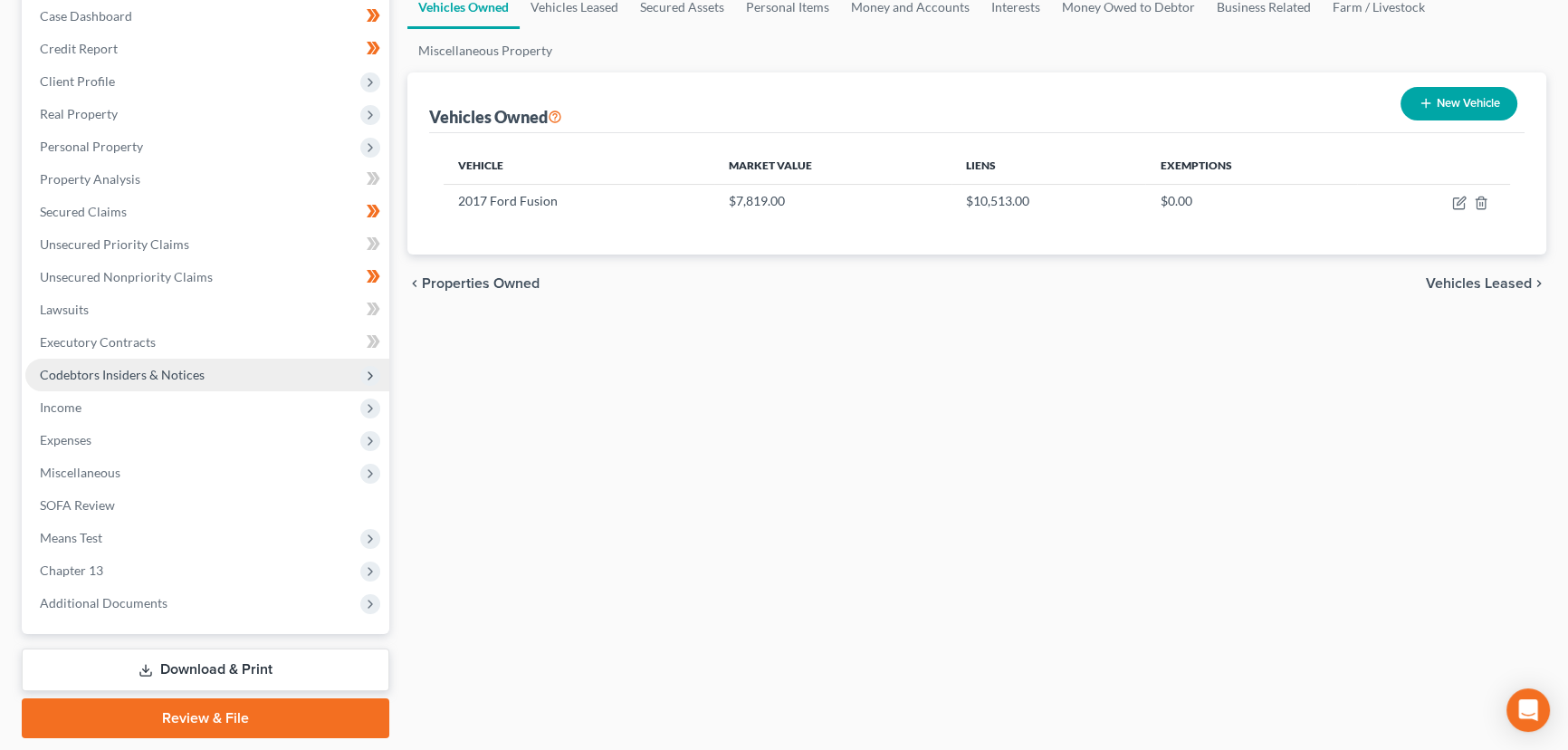
scroll to position [189, 0]
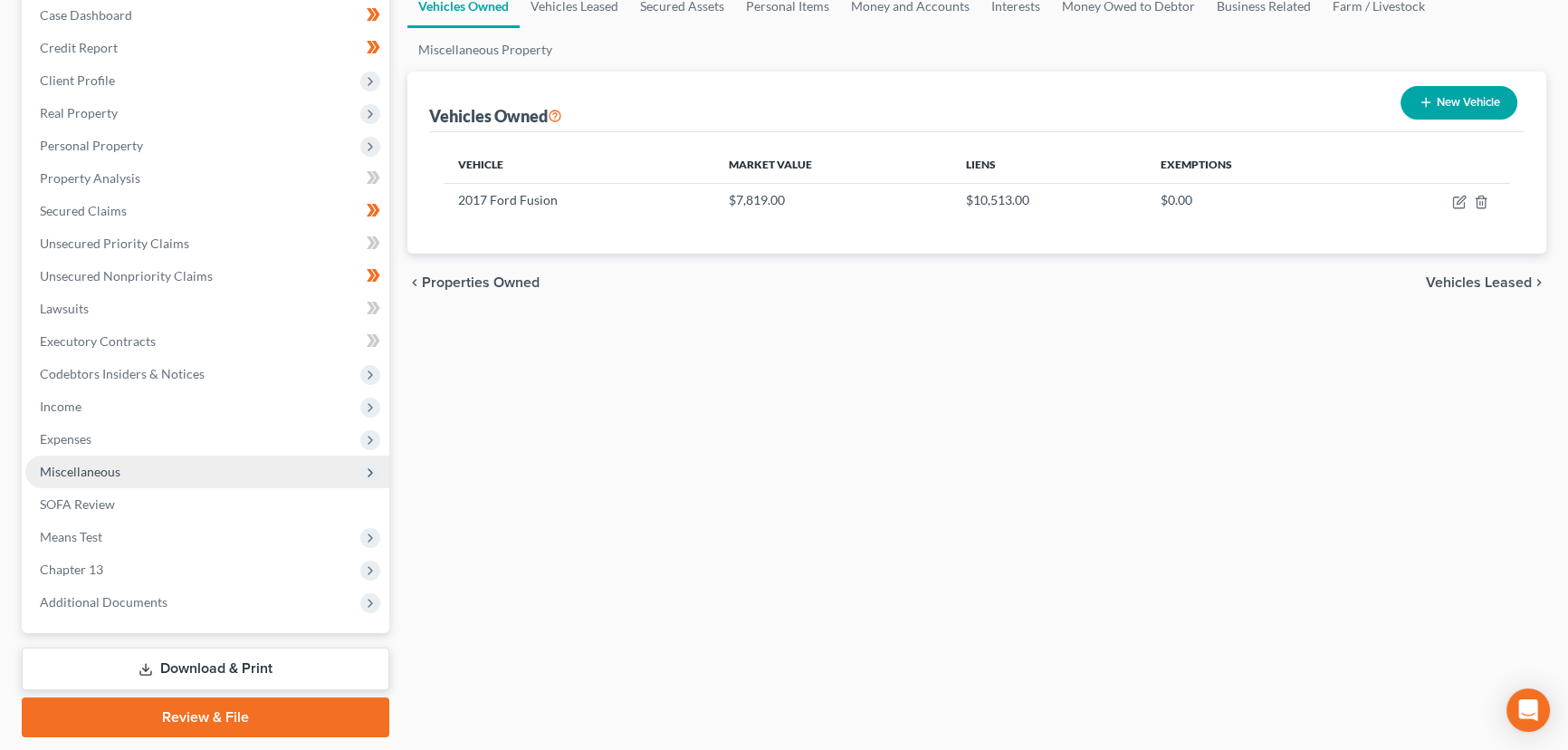
click at [118, 472] on span "Miscellaneous" at bounding box center [80, 471] width 81 height 16
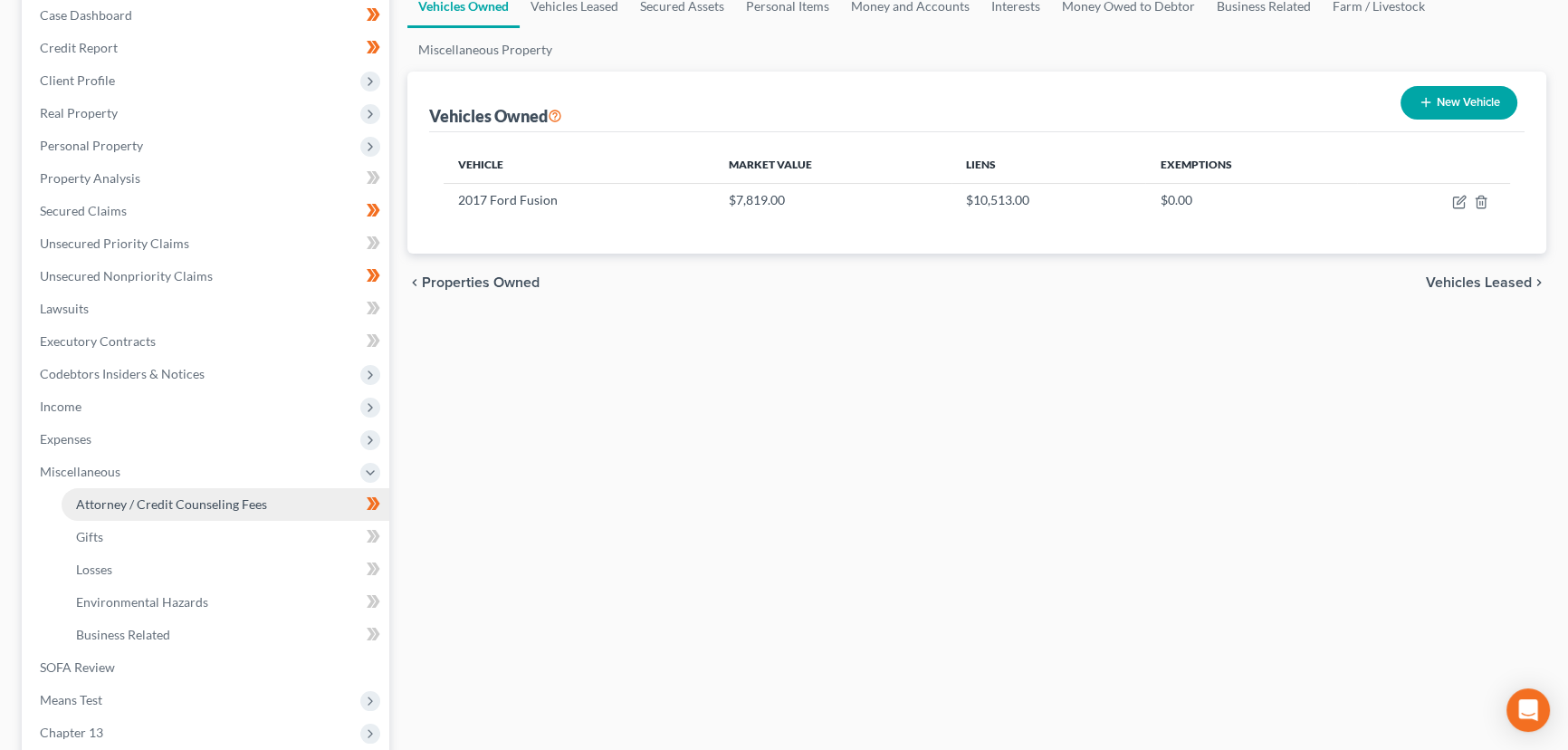
click at [142, 491] on link "Attorney / Credit Counseling Fees" at bounding box center [225, 503] width 328 height 32
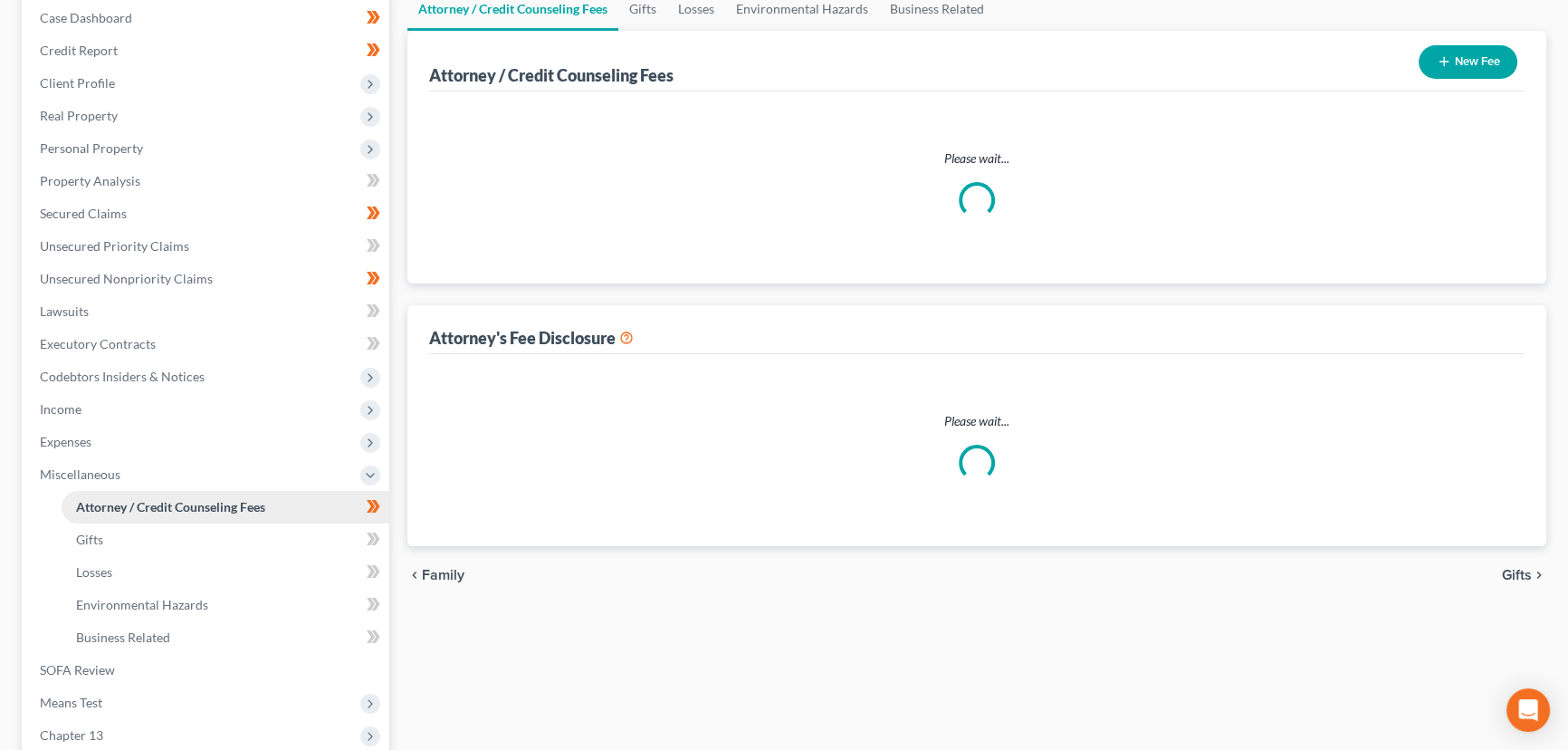
scroll to position [32, 0]
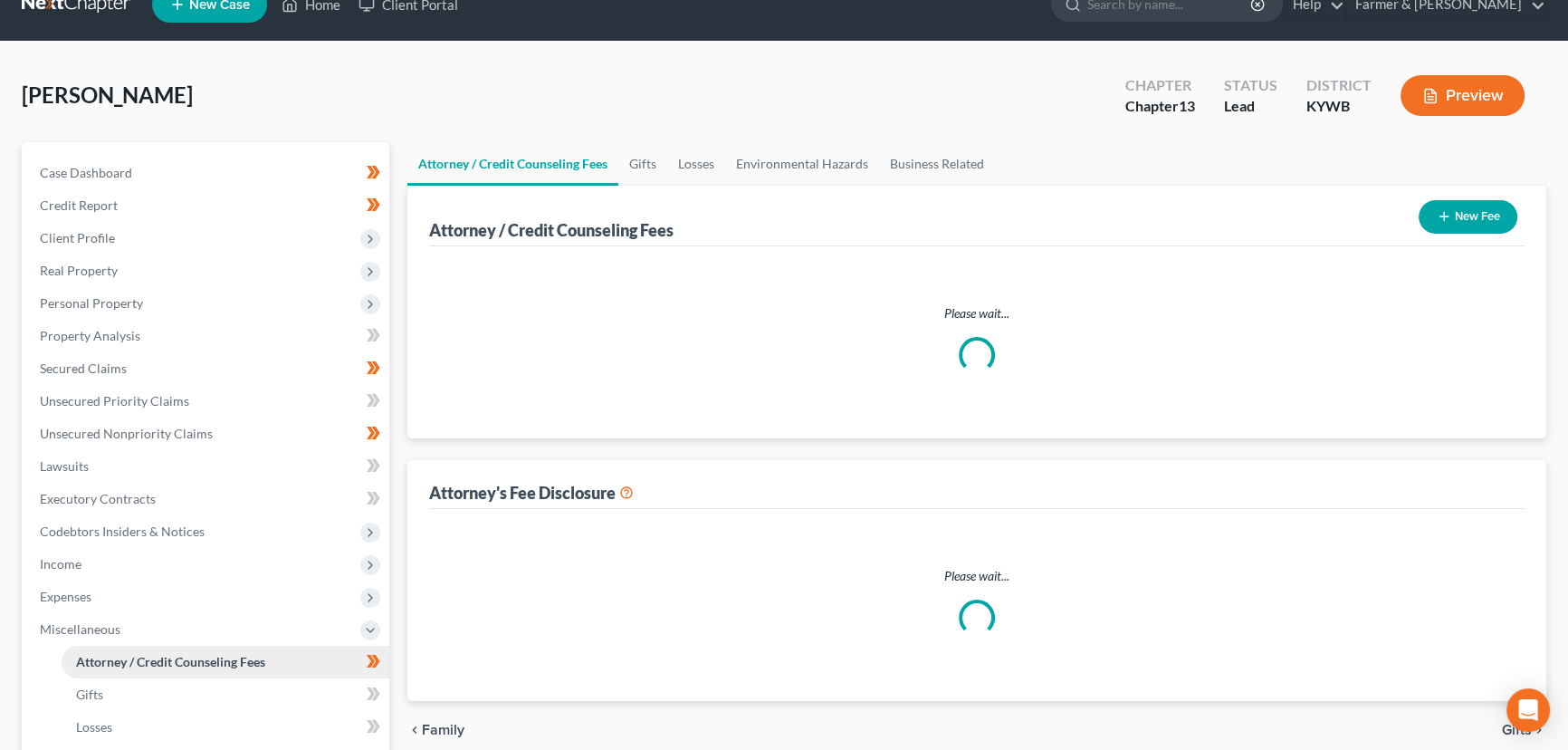
select select "0"
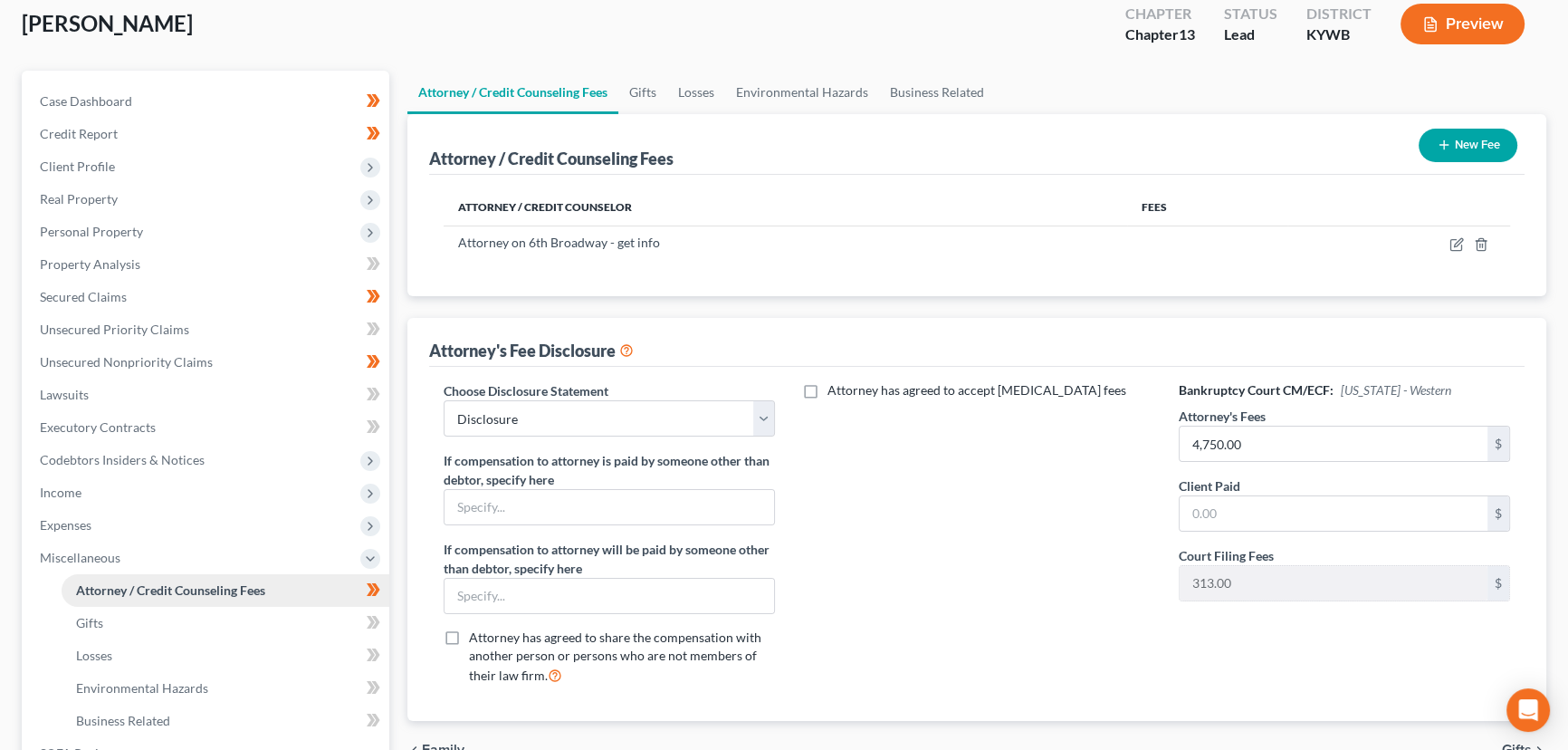
scroll to position [121, 0]
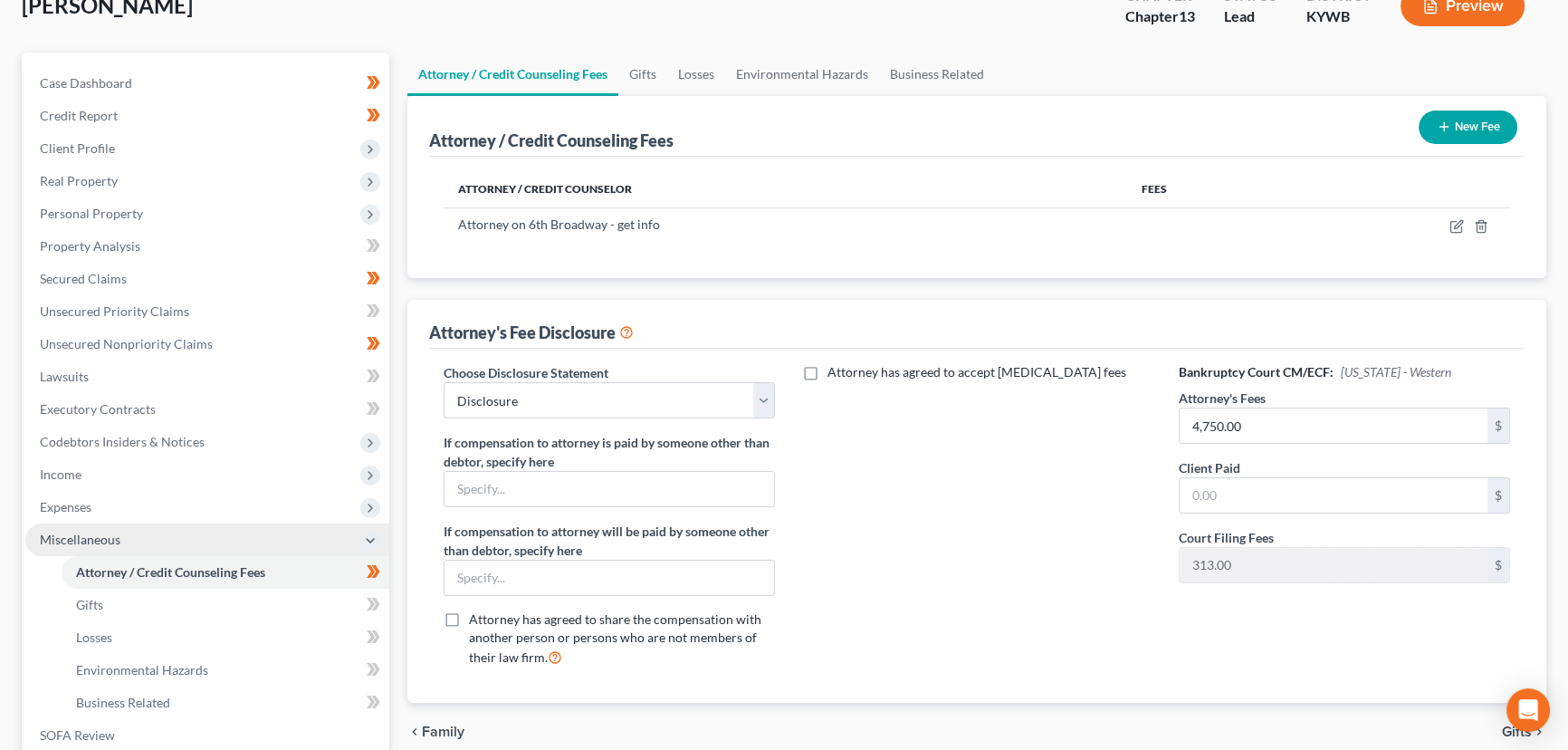
click at [93, 534] on span "Miscellaneous" at bounding box center [80, 539] width 81 height 16
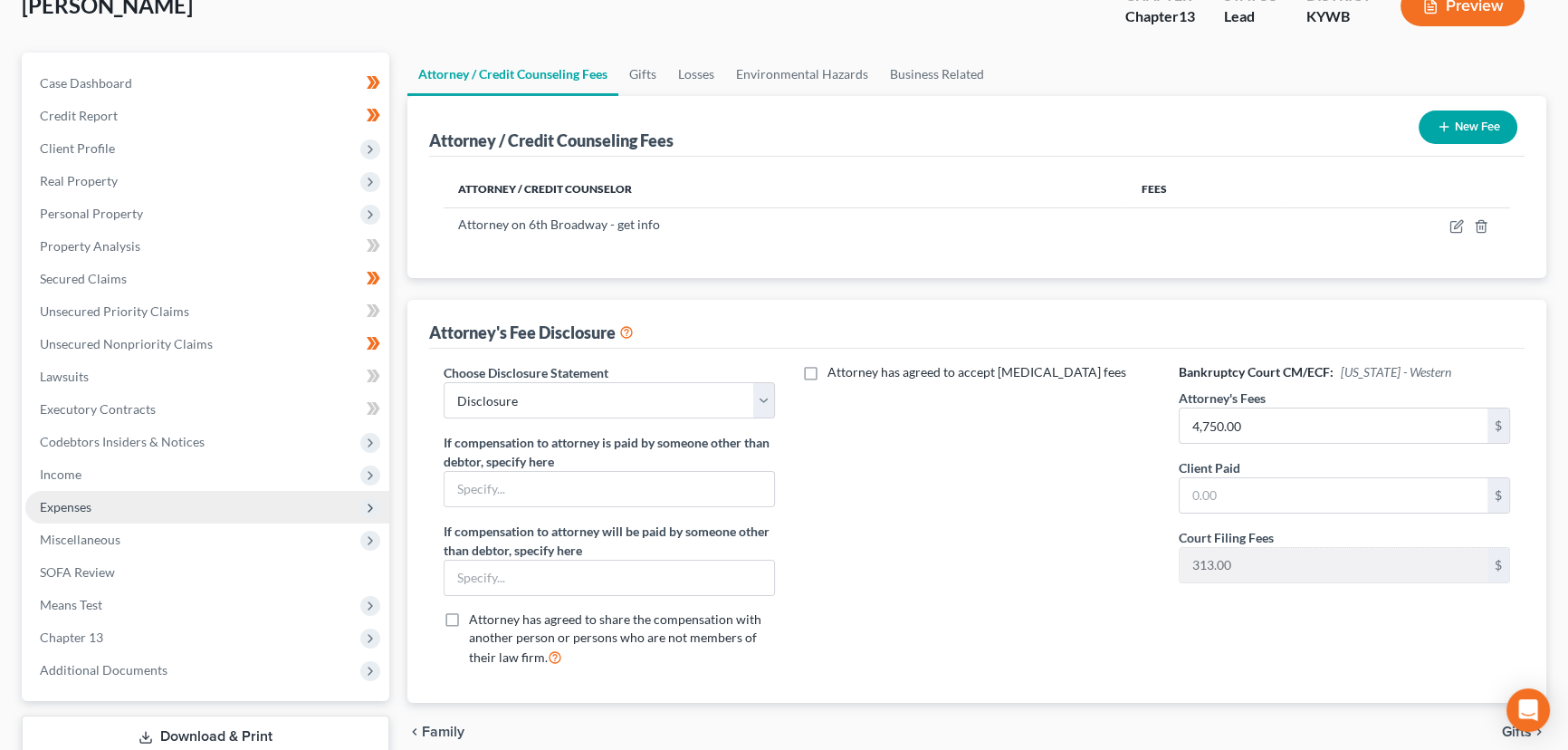
click at [111, 511] on span "Expenses" at bounding box center [207, 506] width 364 height 32
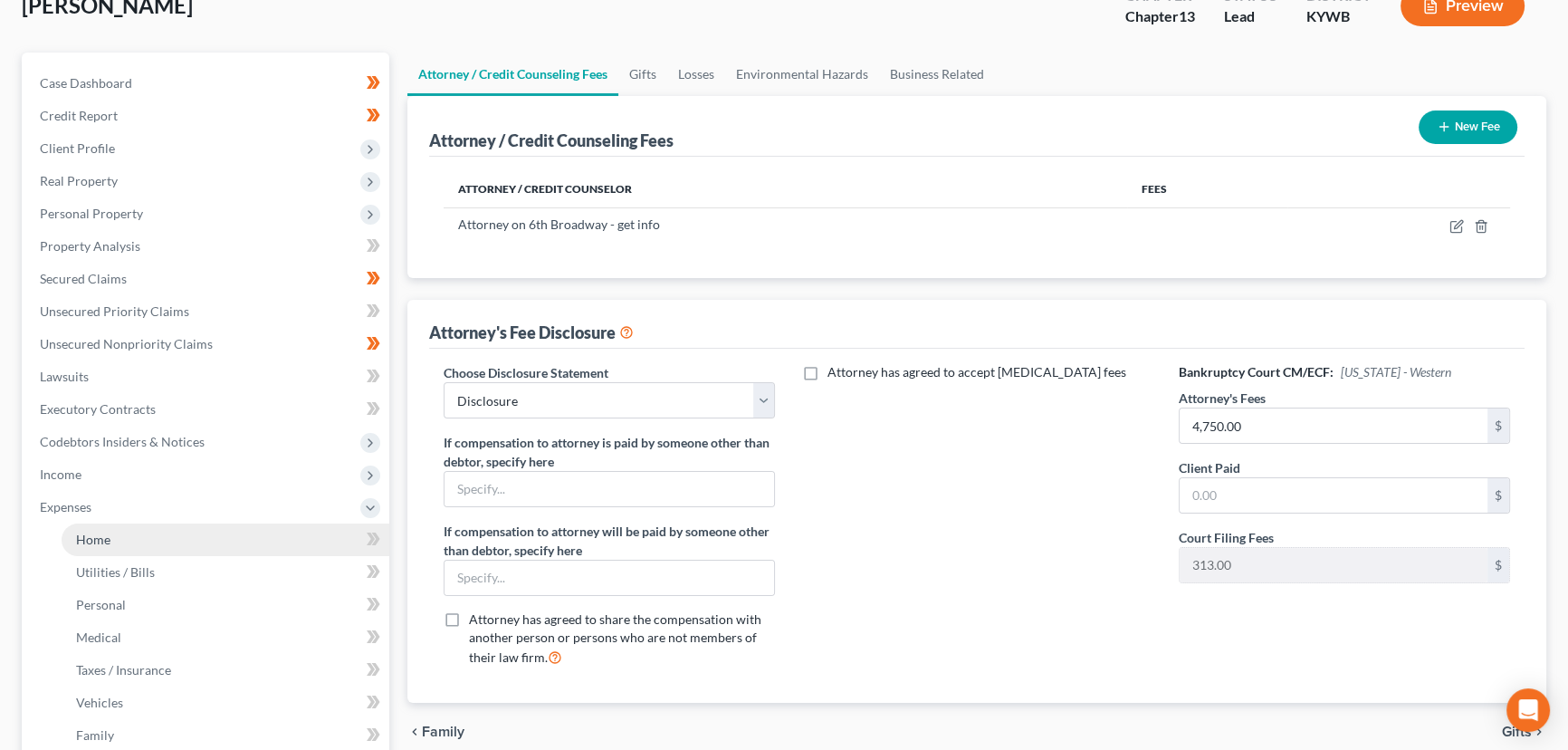
click at [131, 534] on link "Home" at bounding box center [225, 540] width 328 height 32
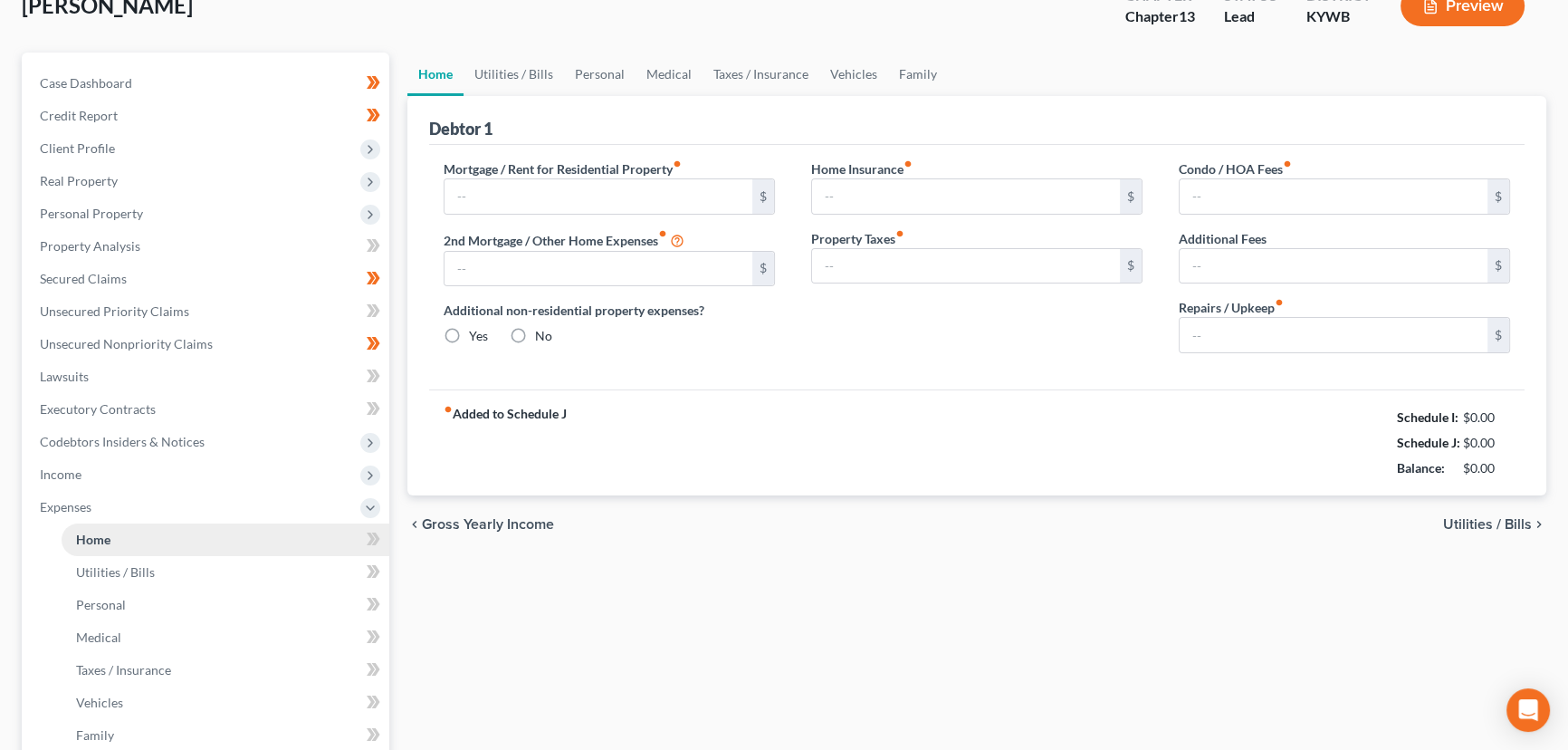
scroll to position [6, 0]
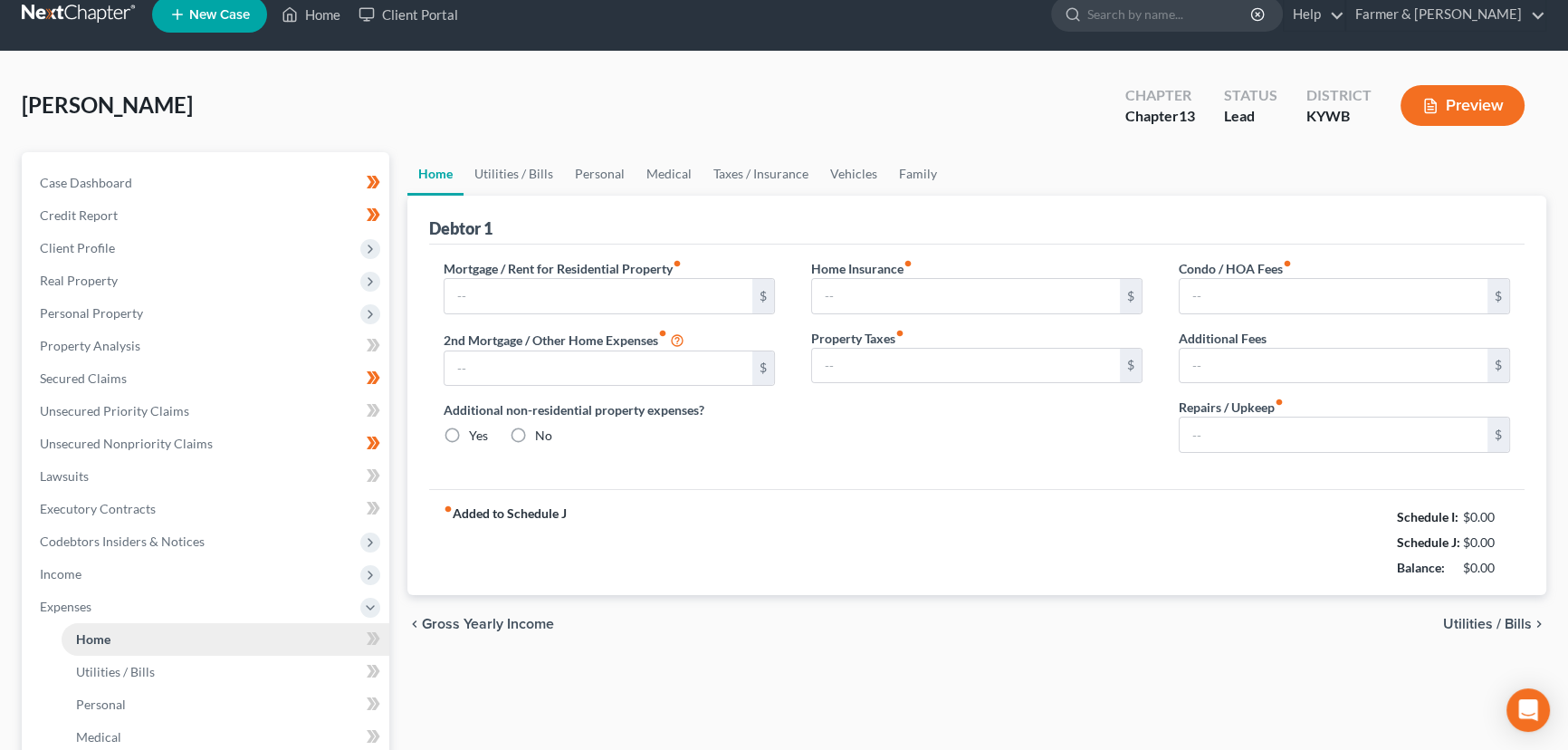
type input "0.00"
radio input "true"
type input "0.00"
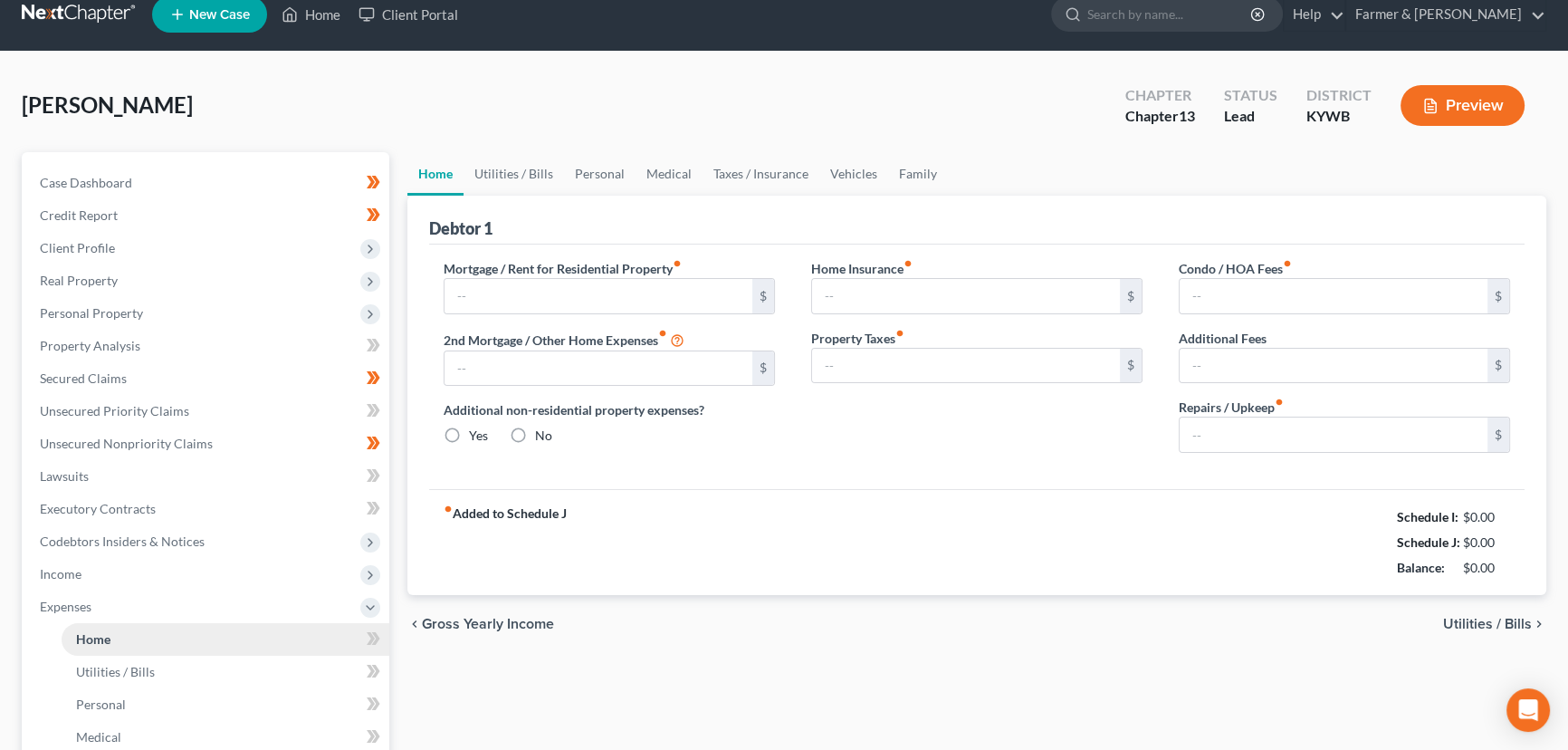
type input "0.00"
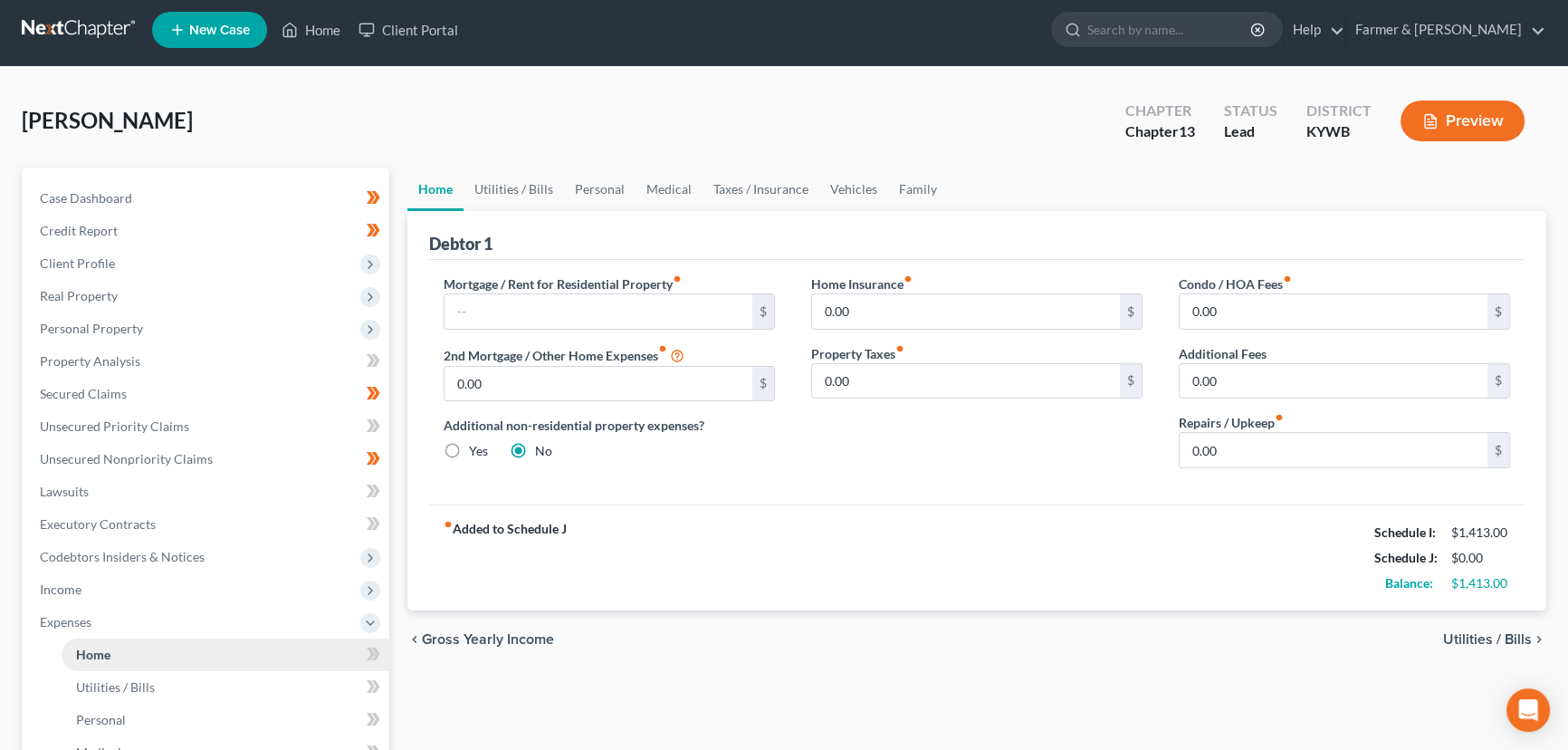
scroll to position [0, 0]
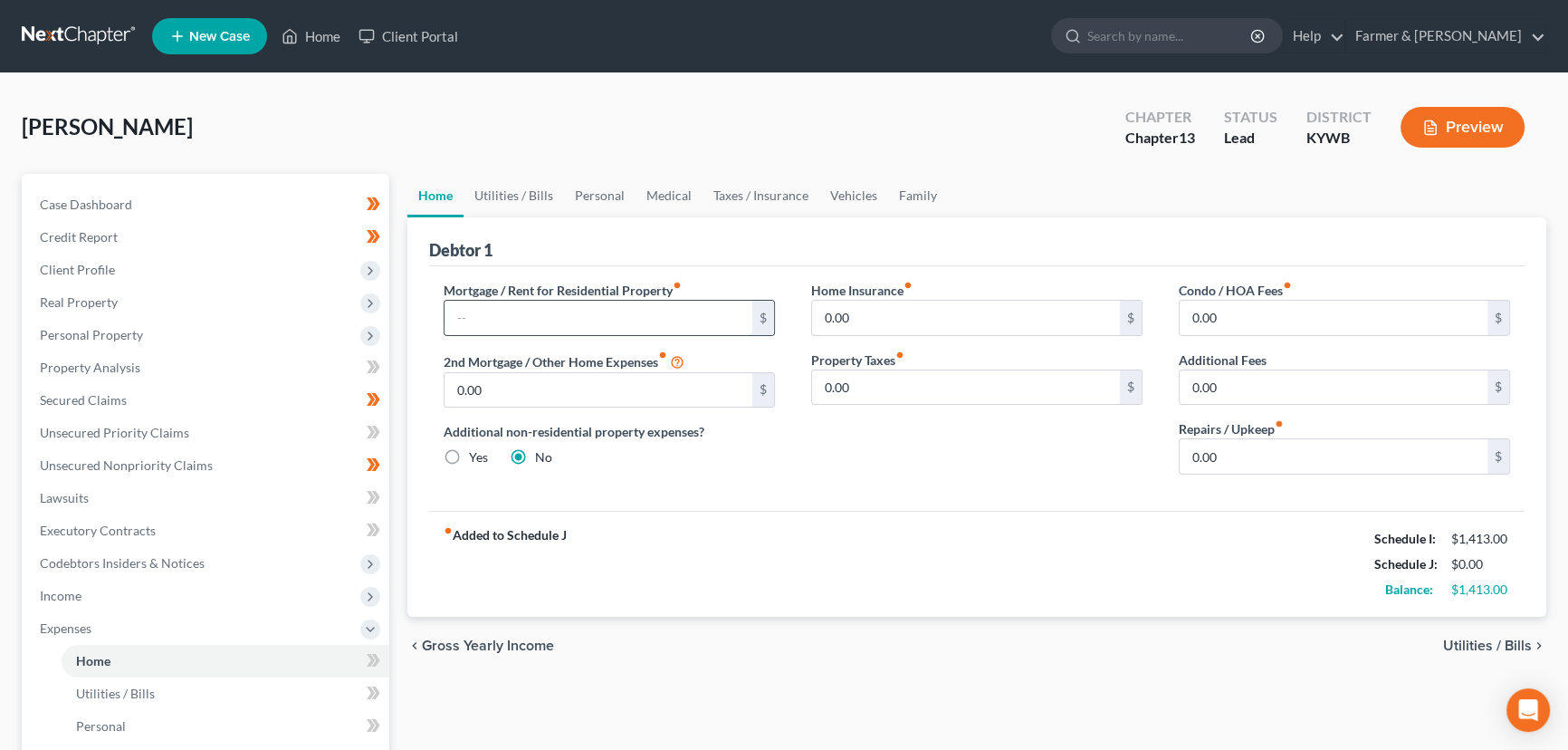
click at [490, 311] on input "text" at bounding box center [599, 317] width 308 height 34
click at [418, 156] on div "[PERSON_NAME] Upgraded Chapter Chapter 13 Status Lead District [GEOGRAPHIC_DATA…" at bounding box center [783, 134] width 1524 height 79
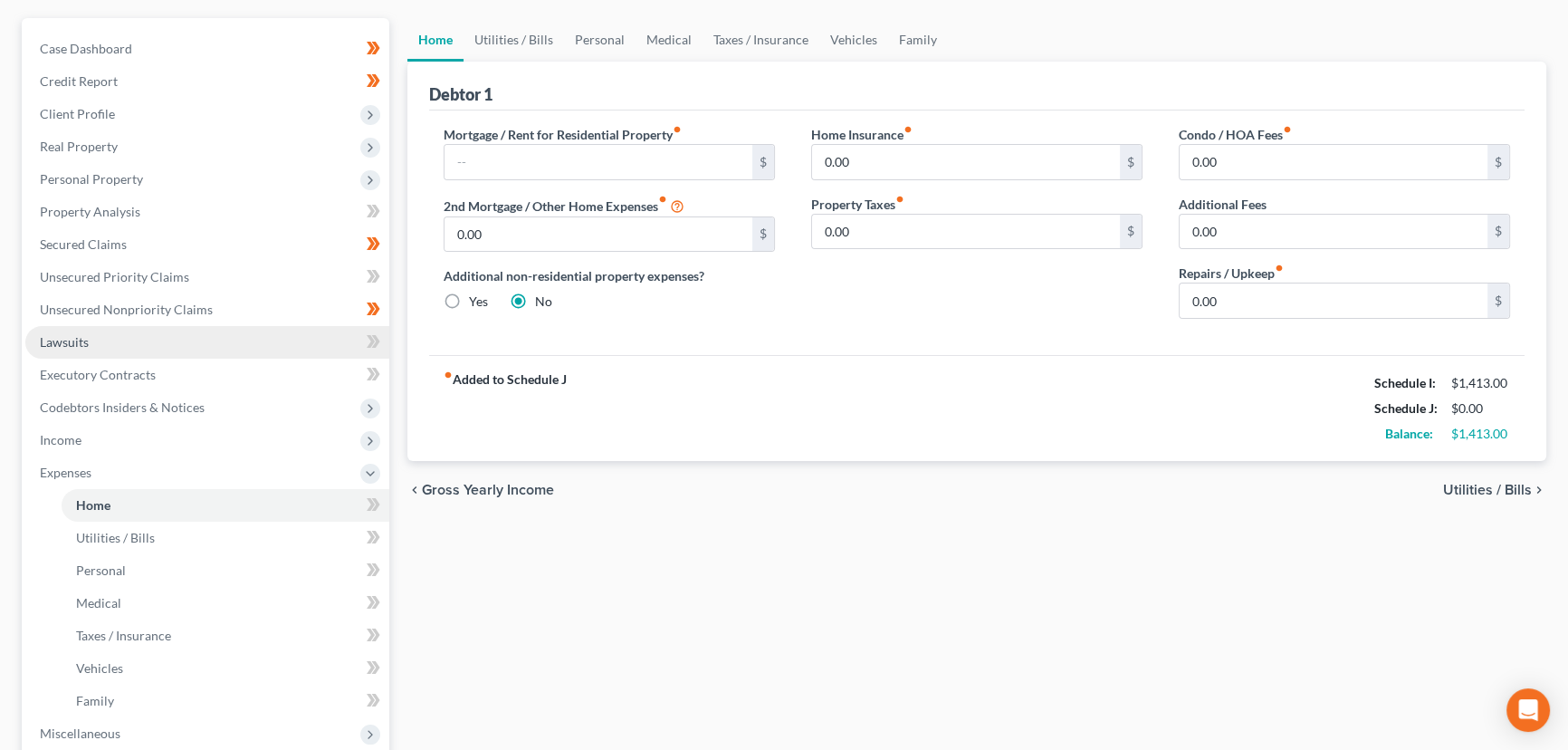
scroll to position [157, 0]
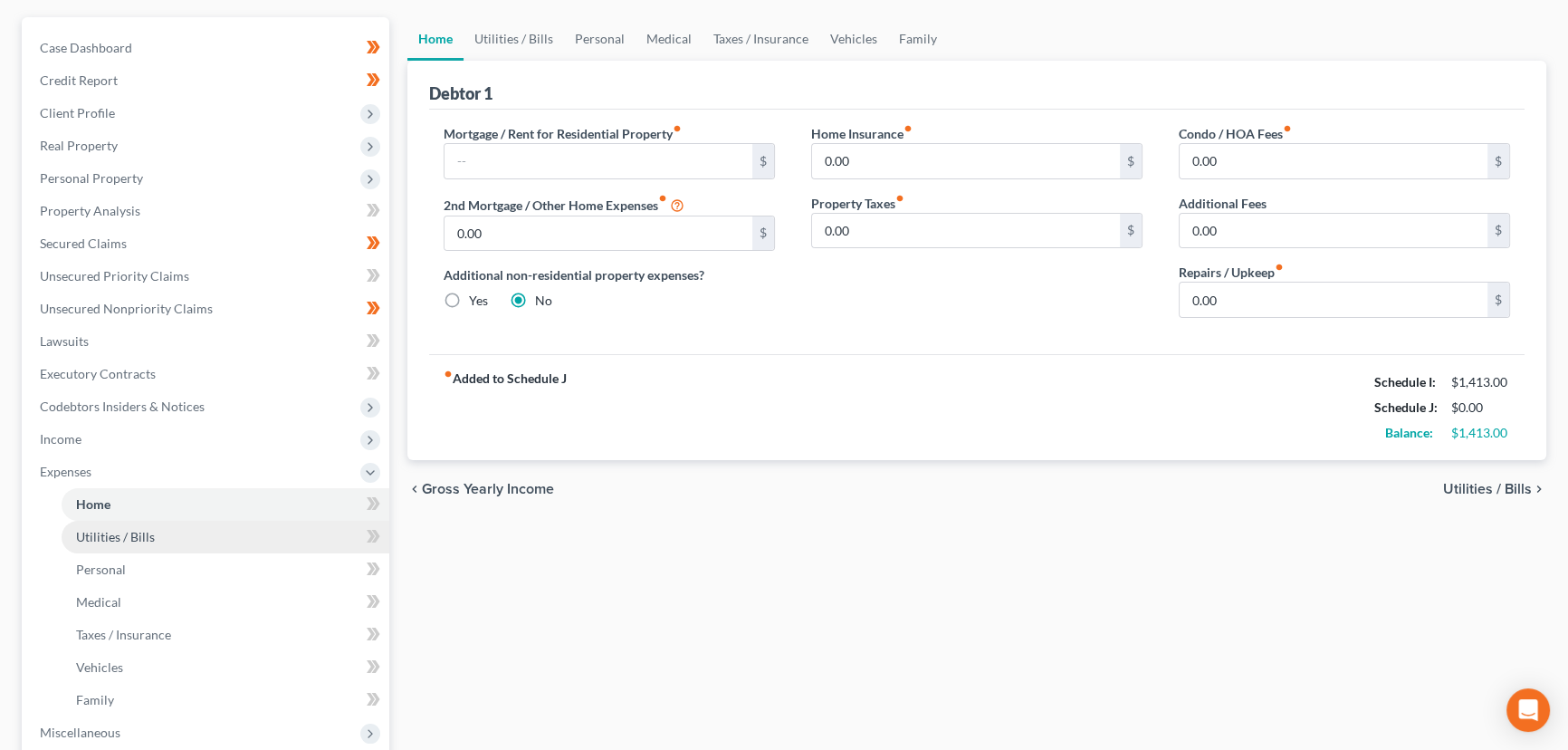
click at [123, 533] on span "Utilities / Bills" at bounding box center [115, 536] width 79 height 16
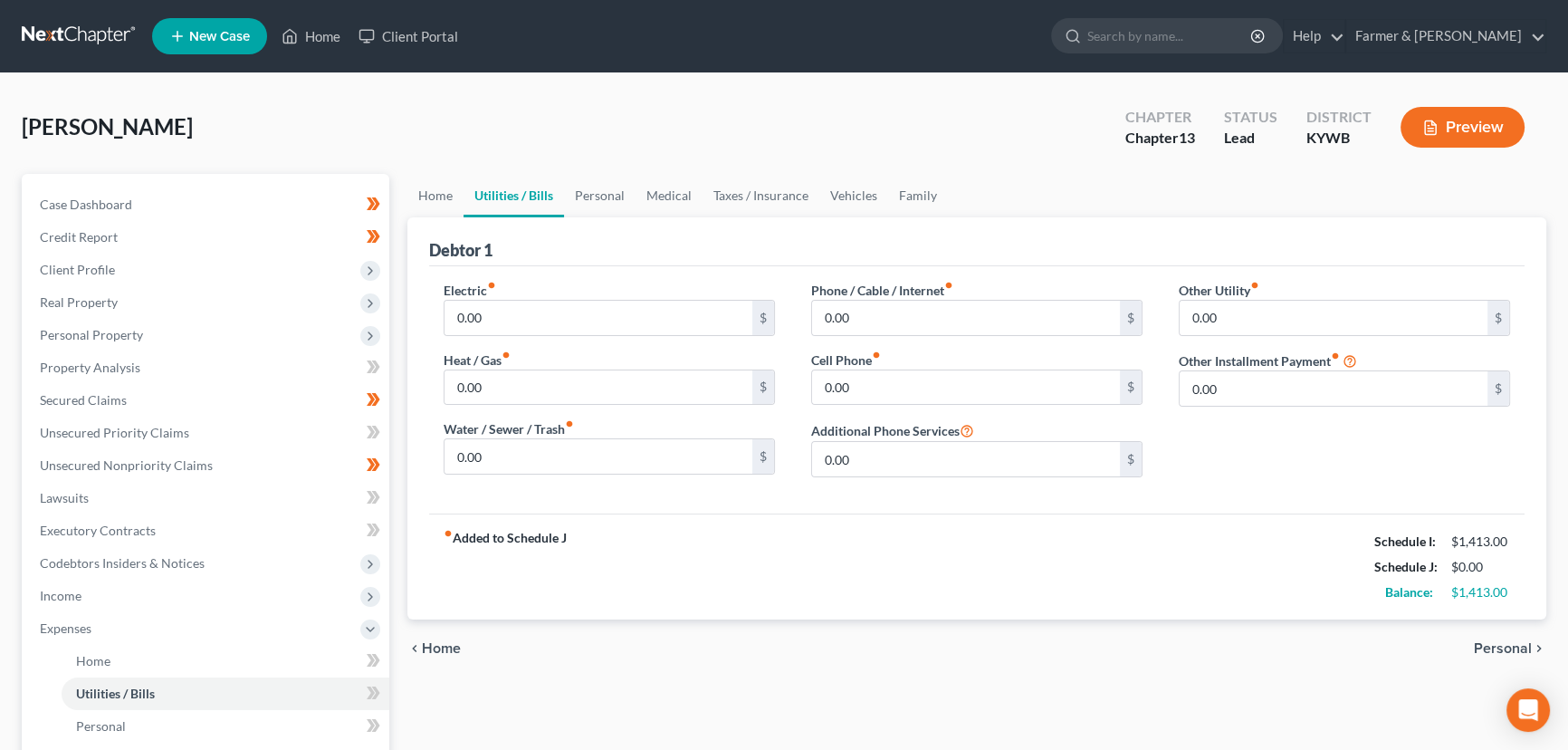
click at [395, 497] on div "Case Dashboard Payments Invoices Payments Payments Credit Report Client Profile" at bounding box center [206, 665] width 386 height 981
click at [97, 631] on span "Expenses" at bounding box center [207, 628] width 364 height 32
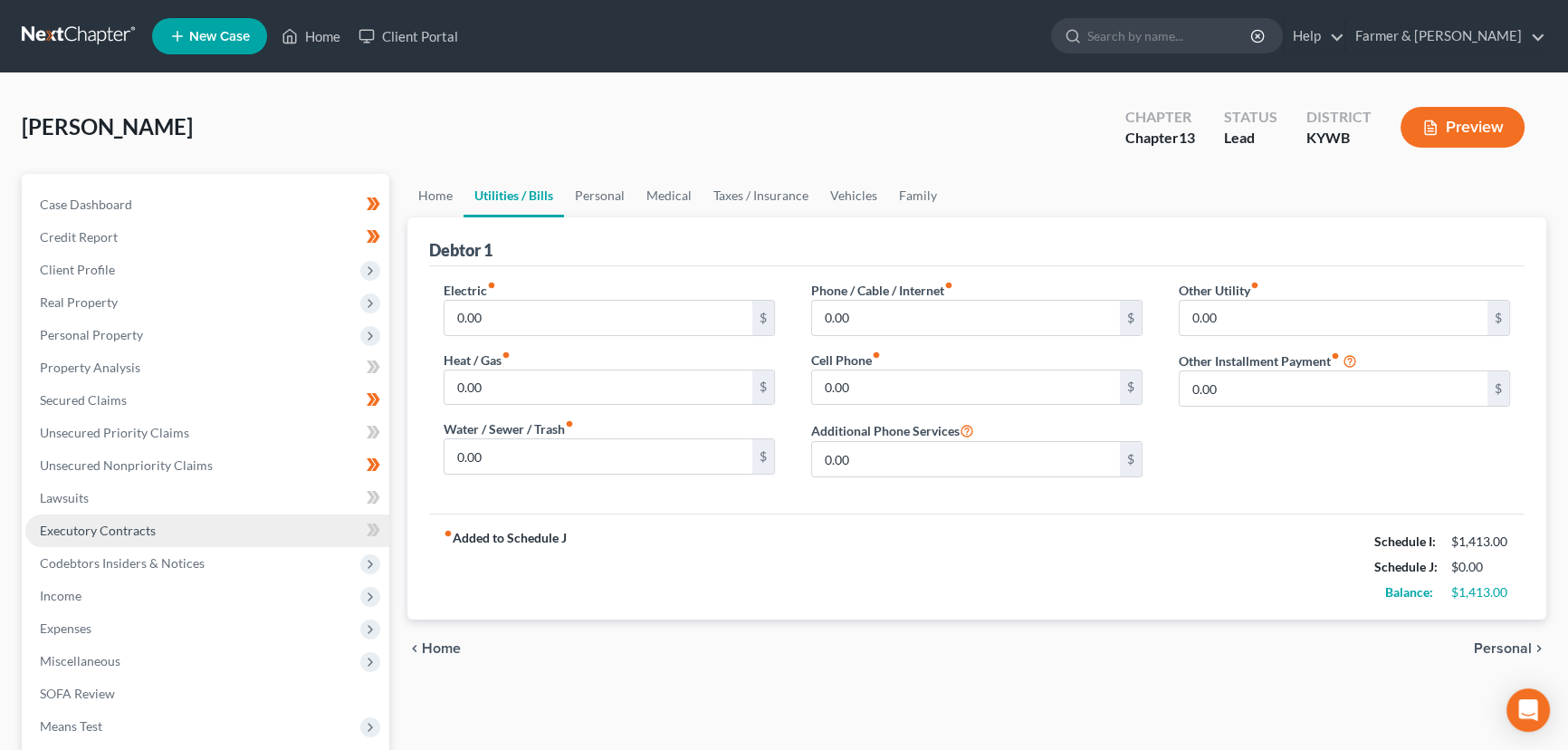
scroll to position [243, 0]
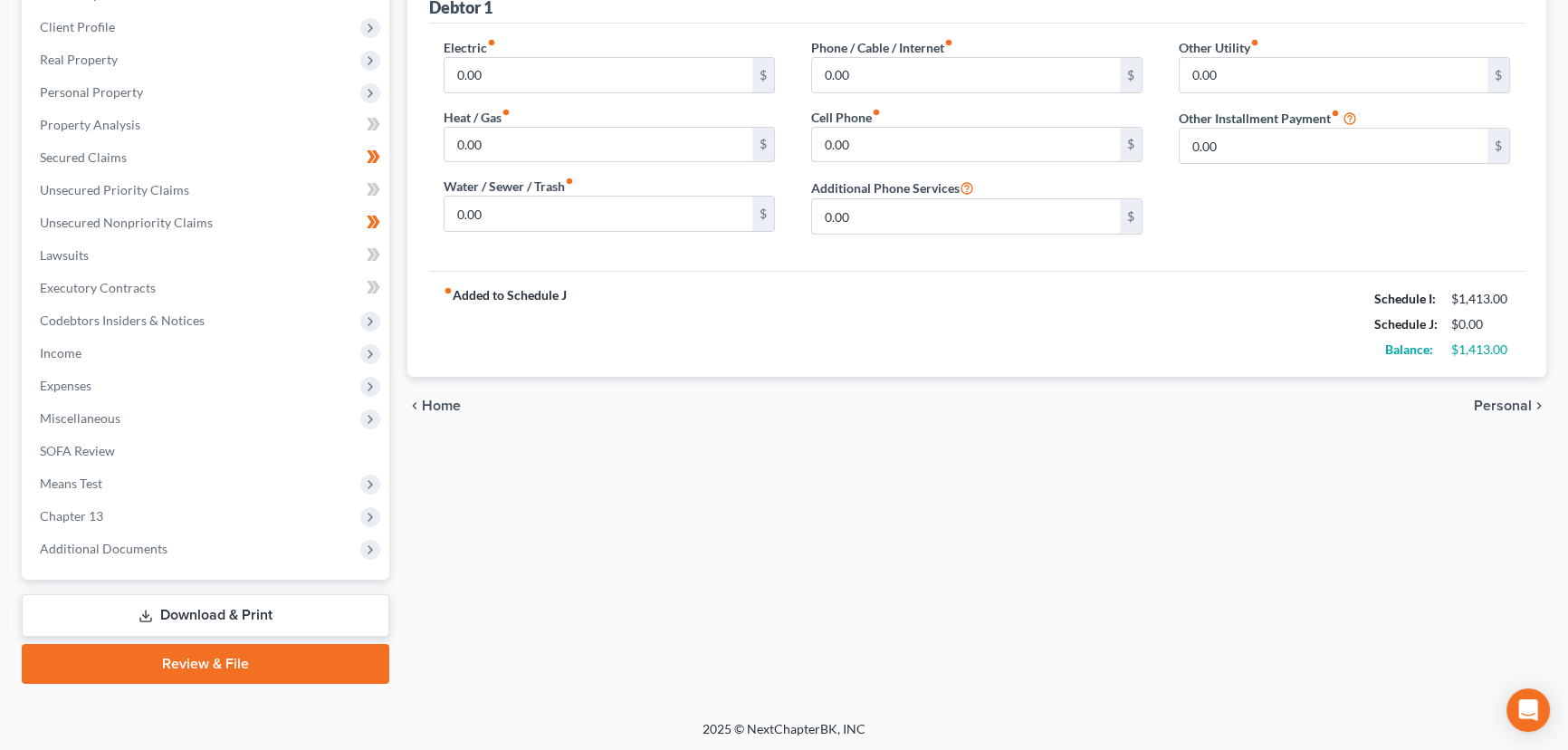
click at [741, 653] on div "Home Utilities / Bills Personal Medical Taxes / Insurance Vehicles Family Debto…" at bounding box center [977, 308] width 1157 height 753
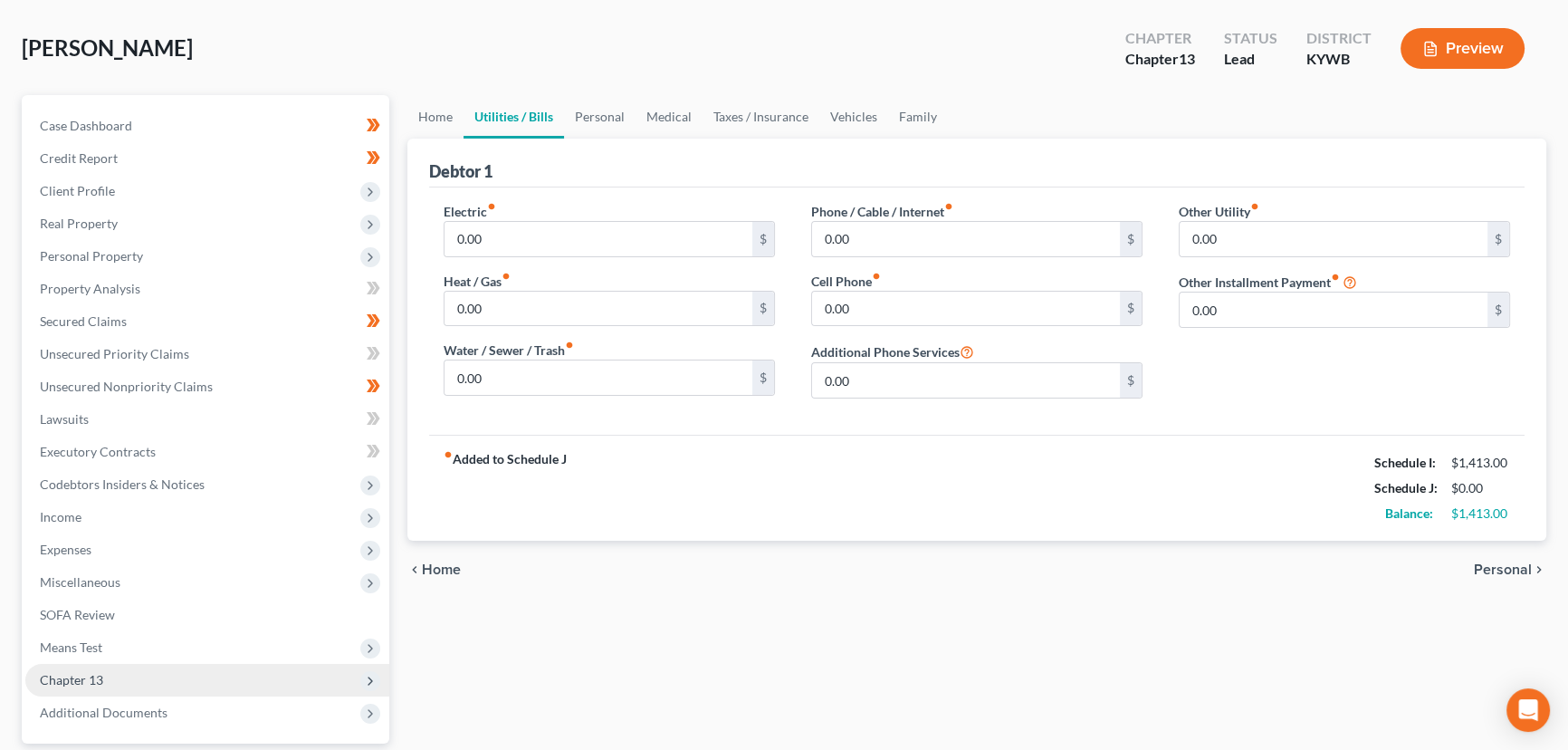
scroll to position [78, 0]
click at [116, 675] on span "Chapter 13" at bounding box center [207, 680] width 364 height 32
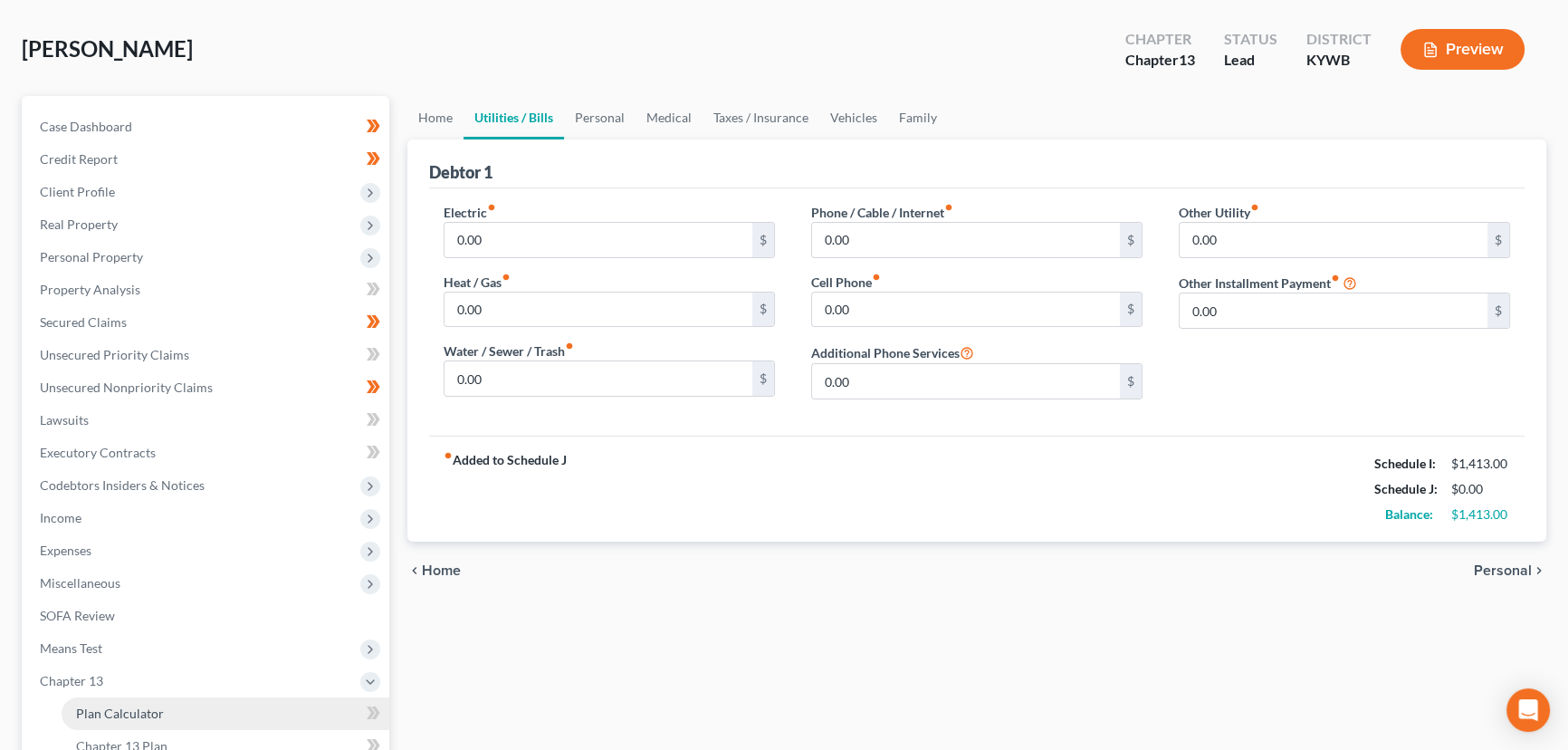
click at [118, 710] on span "Plan Calculator" at bounding box center [120, 713] width 88 height 16
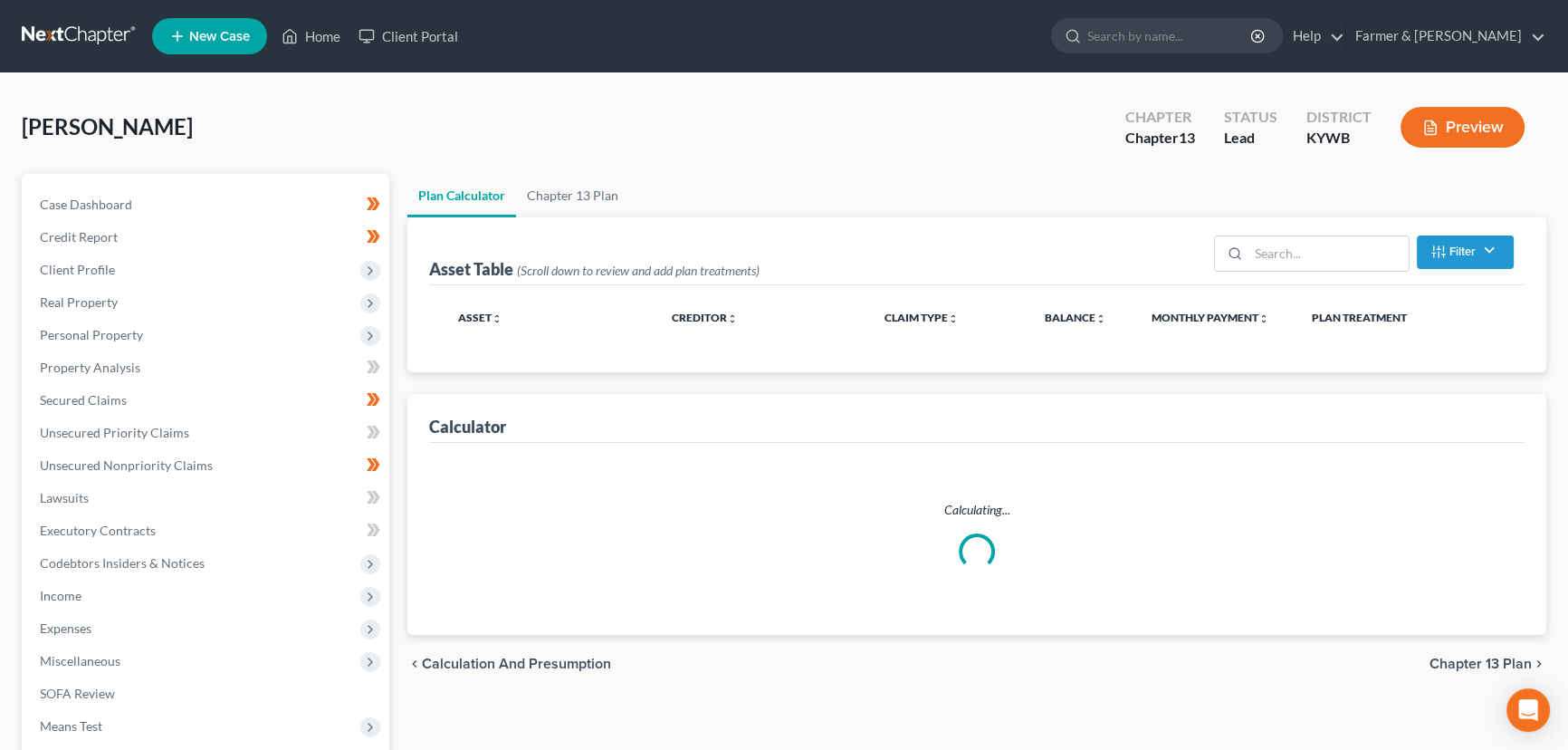
select select "59"
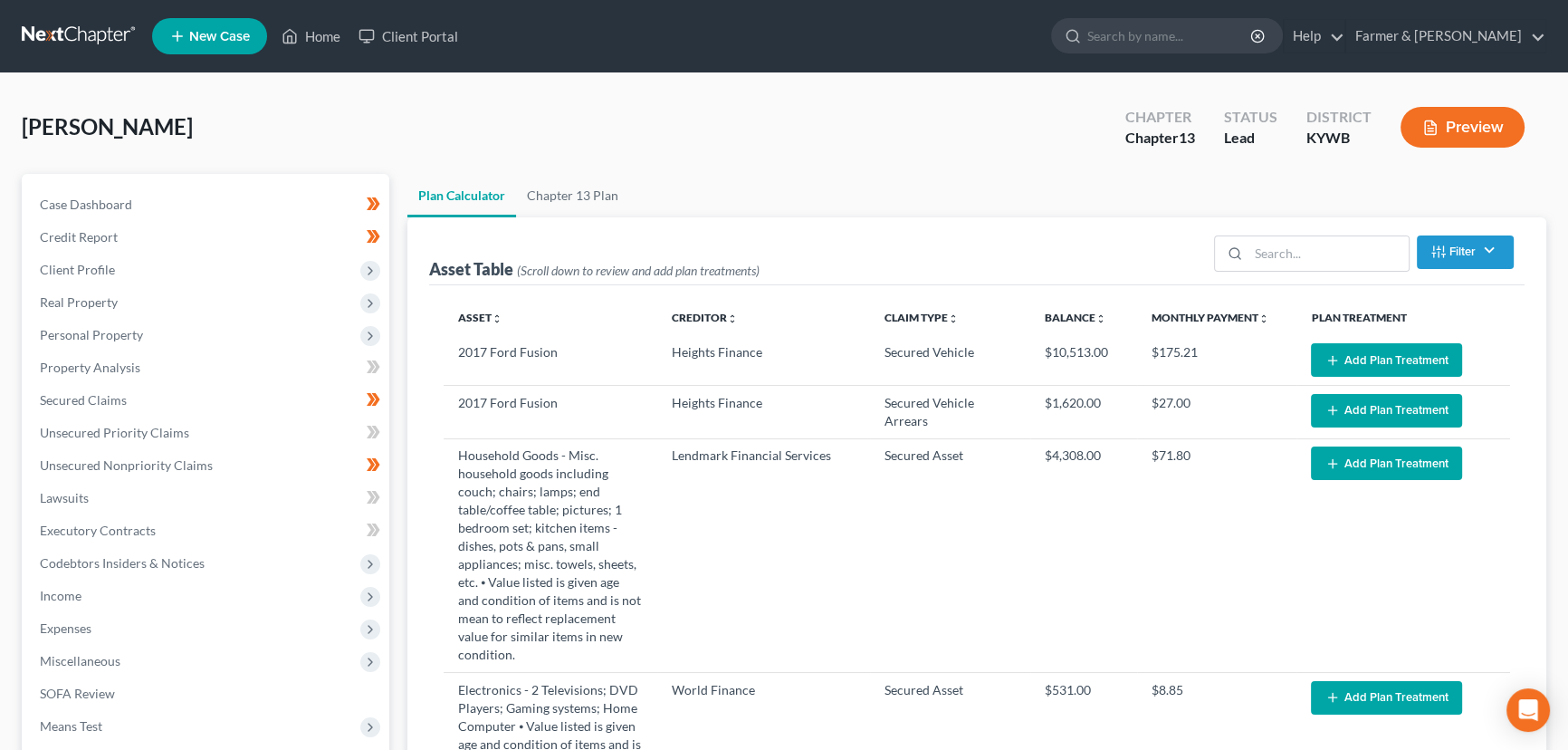
click at [528, 122] on div "[PERSON_NAME] Upgraded Chapter Chapter 13 Status Lead District [GEOGRAPHIC_DATA…" at bounding box center [783, 134] width 1524 height 79
click at [536, 114] on div "[PERSON_NAME] Upgraded Chapter Chapter 13 Status Lead District [GEOGRAPHIC_DATA…" at bounding box center [783, 134] width 1524 height 79
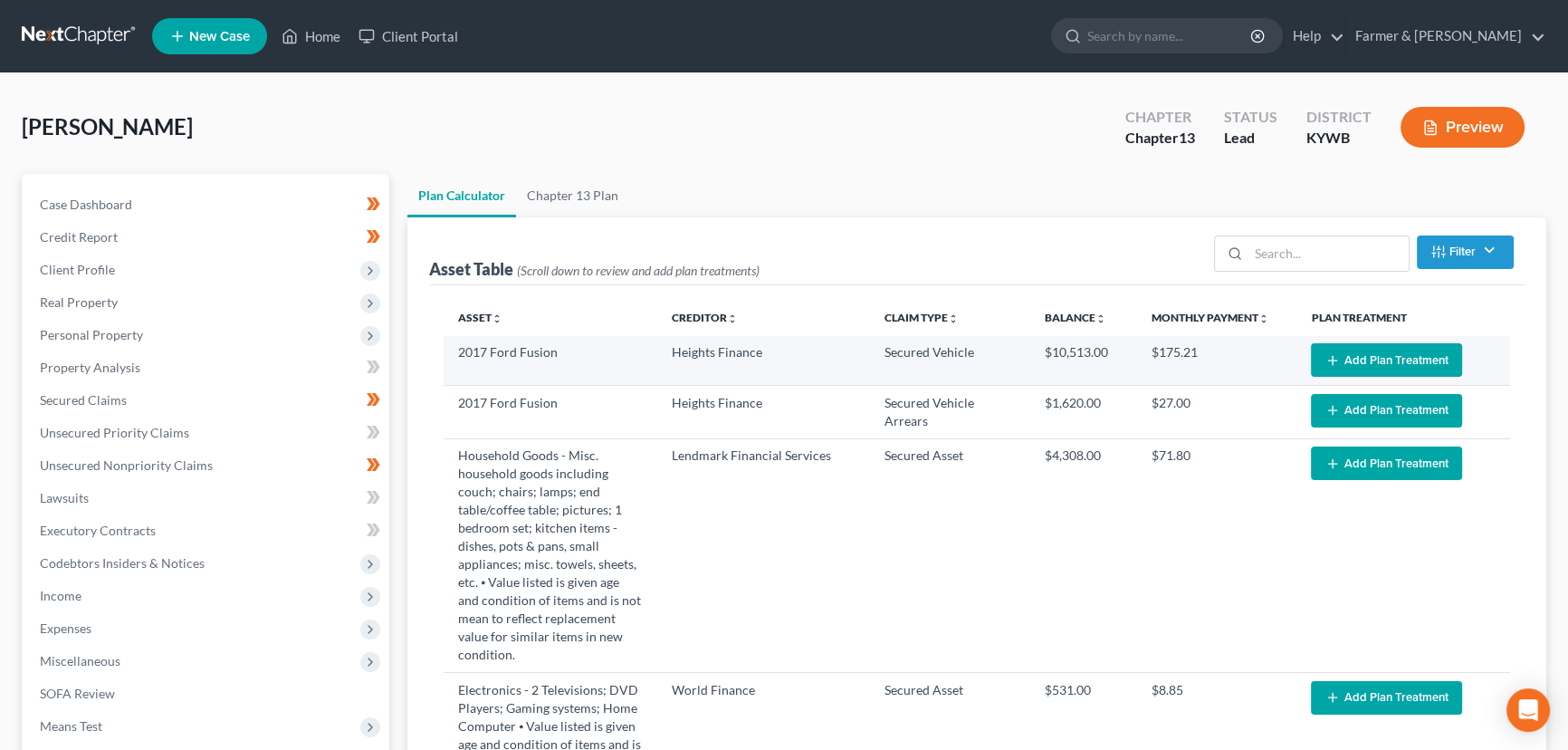
click at [1338, 344] on button "Add Plan Treatment" at bounding box center [1385, 360] width 151 height 33
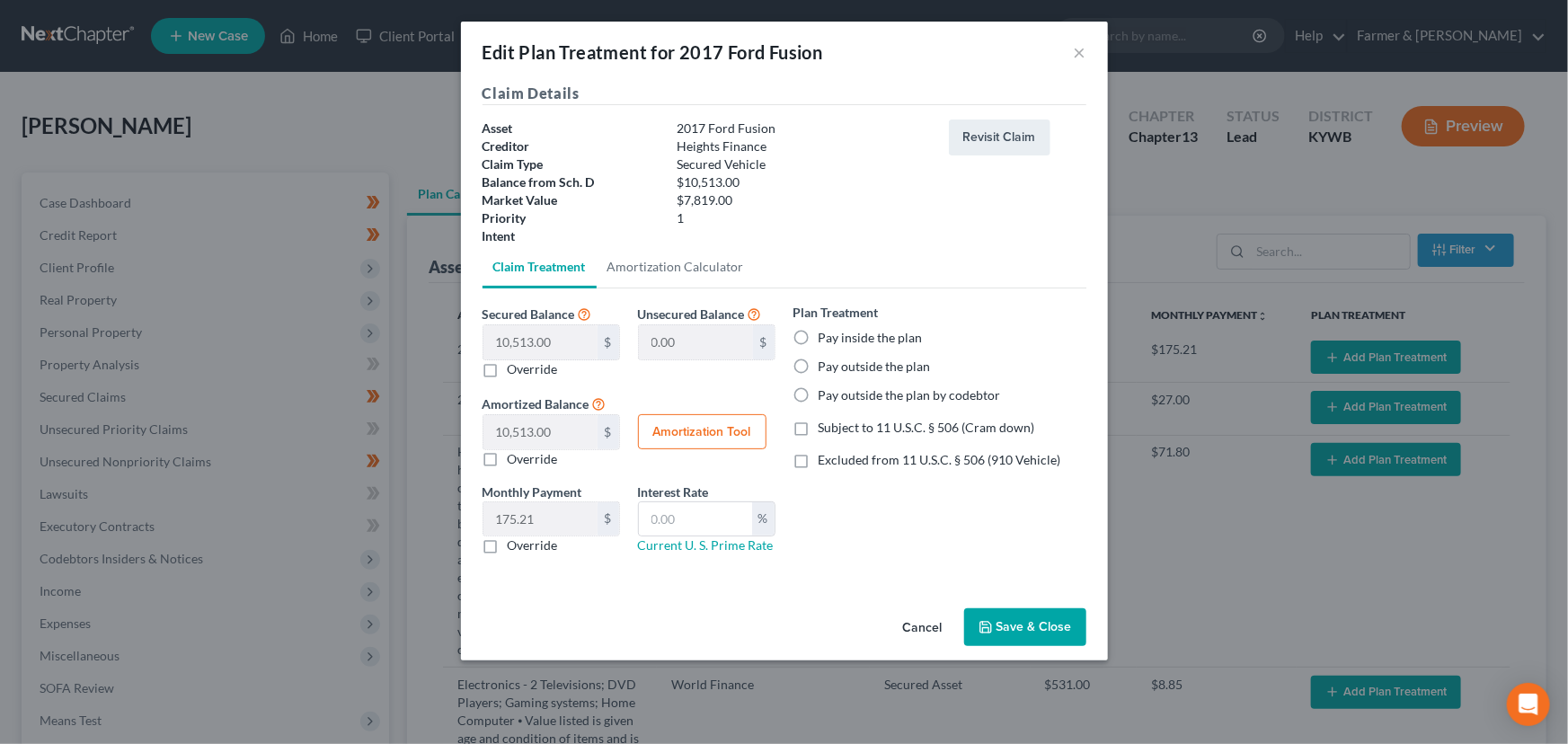
click at [818, 332] on label "Pay inside the plan" at bounding box center [870, 338] width 104 height 18
click at [826, 332] on input "Pay inside the plan" at bounding box center [831, 335] width 12 height 12
radio input "true"
click at [818, 462] on label "Excluded from 11 U.S.C. § 506 (910 Vehicle)" at bounding box center [940, 460] width 243 height 18
click at [826, 462] on input "Excluded from 11 U.S.C. § 506 (910 Vehicle)" at bounding box center [831, 456] width 12 height 12
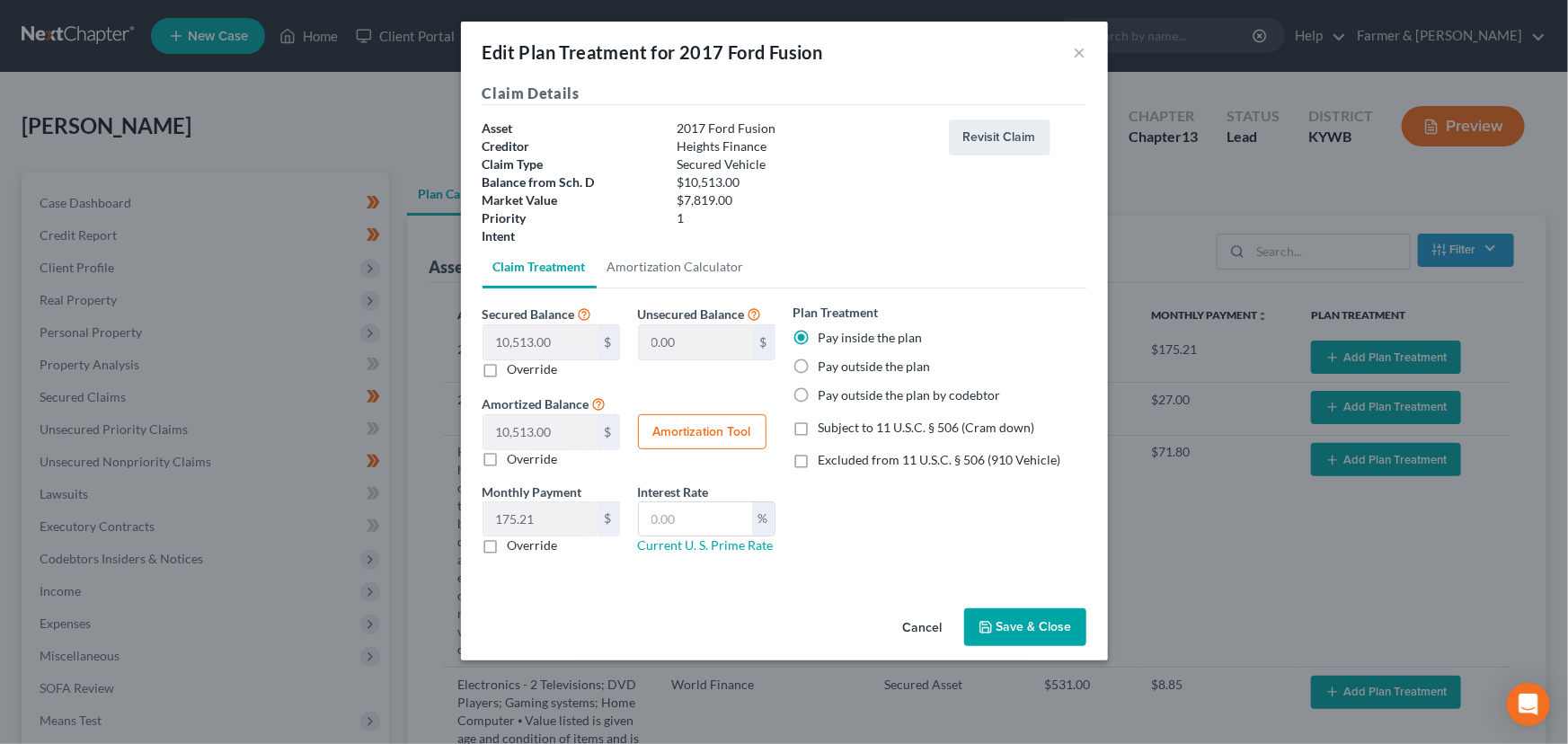
checkbox input "true"
click at [716, 526] on input "text" at bounding box center [695, 519] width 113 height 34
type input "8"
click at [735, 430] on button "Amortization Tool" at bounding box center [703, 431] width 129 height 36
type input "10,513.00"
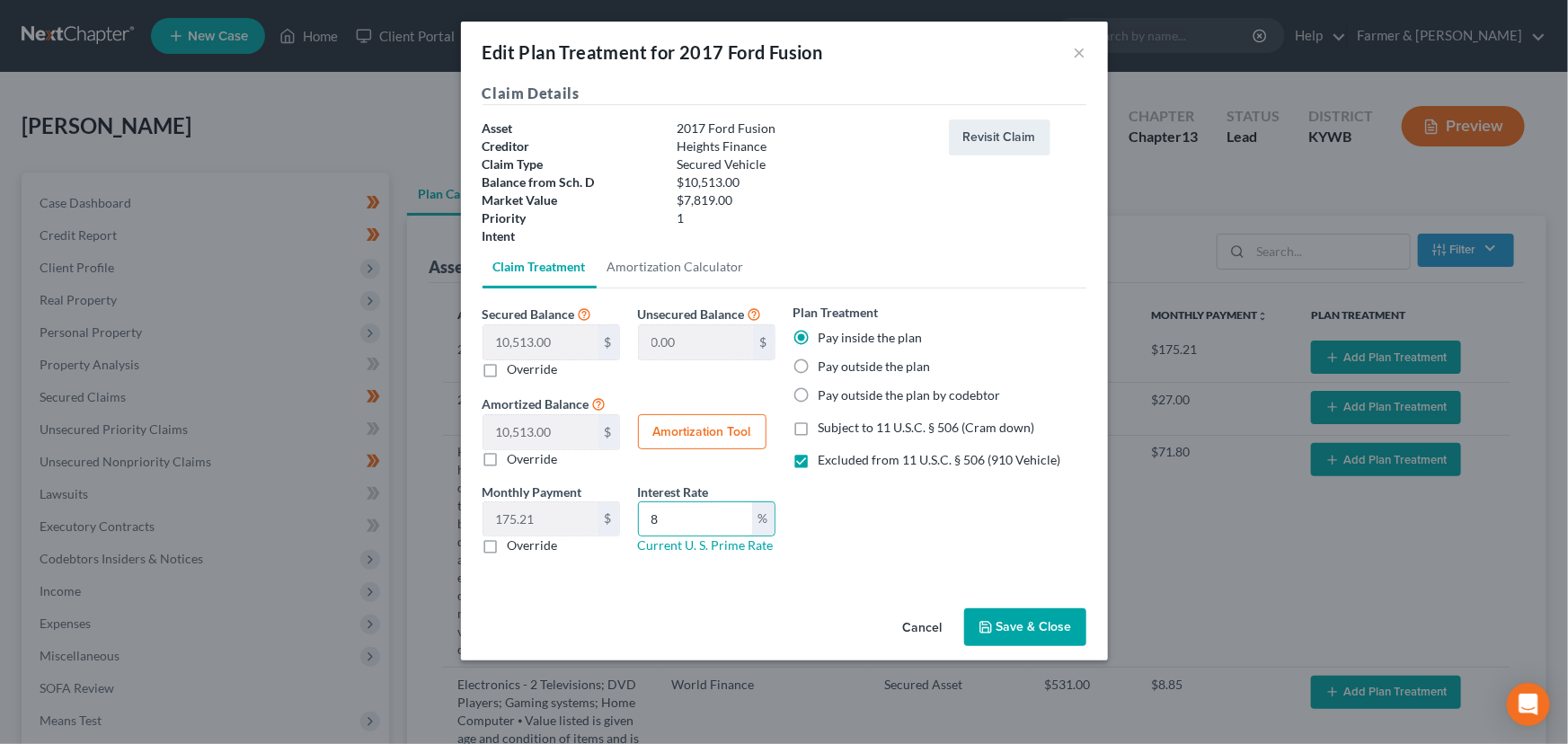
type input "8"
type input "60"
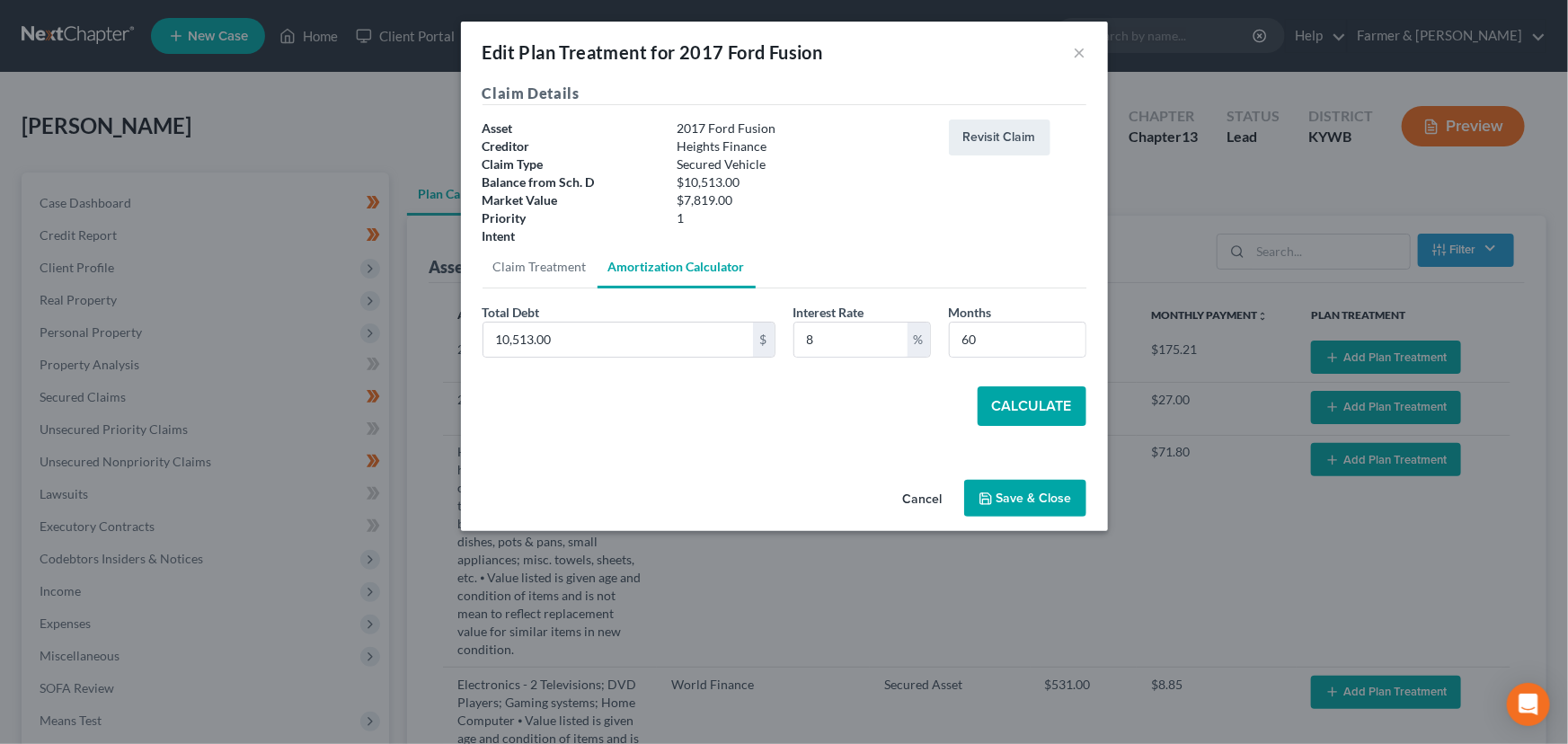
click at [985, 410] on button "Calculate" at bounding box center [1032, 406] width 109 height 40
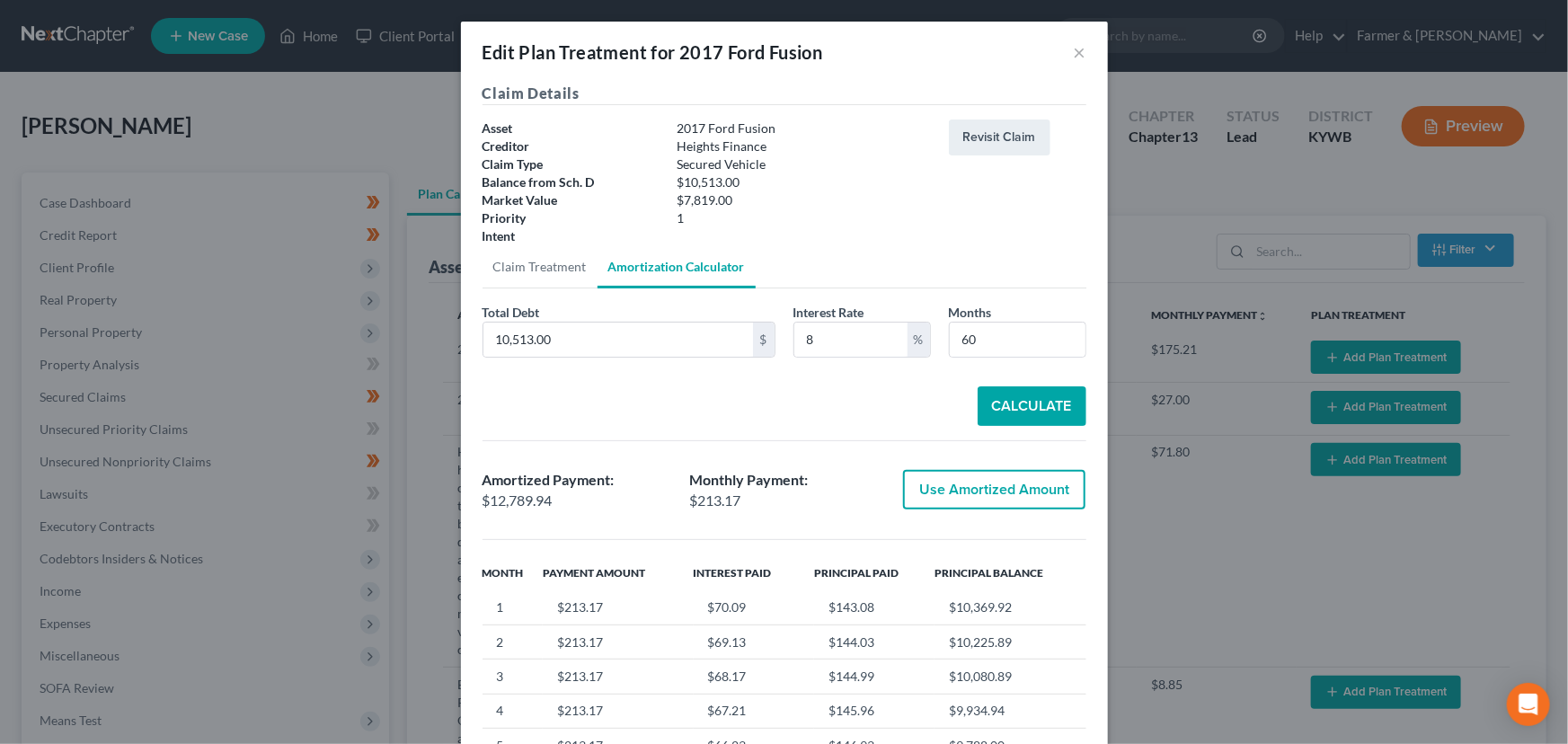
click at [962, 493] on button "Use Amortized Amount" at bounding box center [994, 489] width 182 height 40
type input "12,789.94"
checkbox input "true"
type input "213.16"
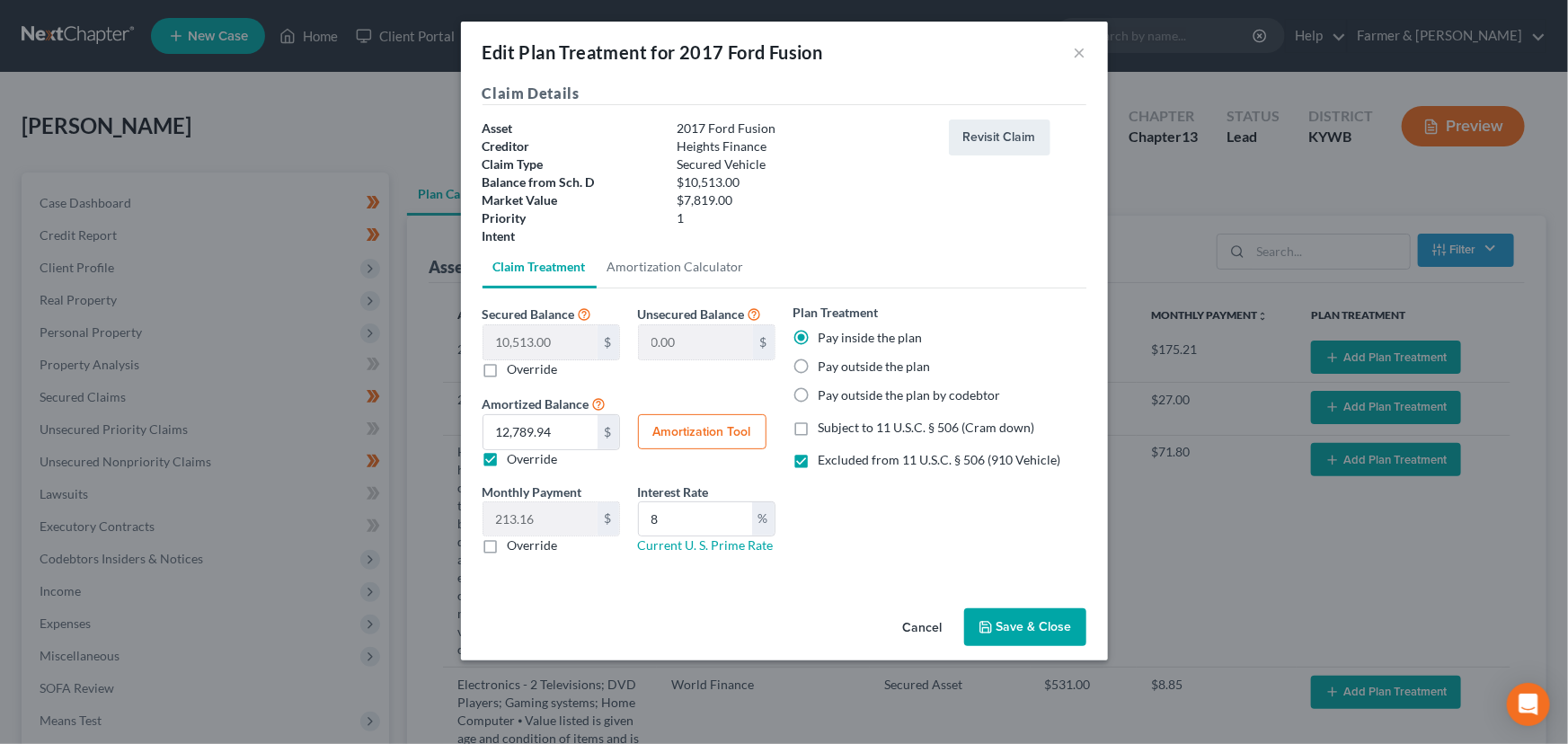
click at [1004, 630] on button "Save & Close" at bounding box center [1024, 626] width 122 height 38
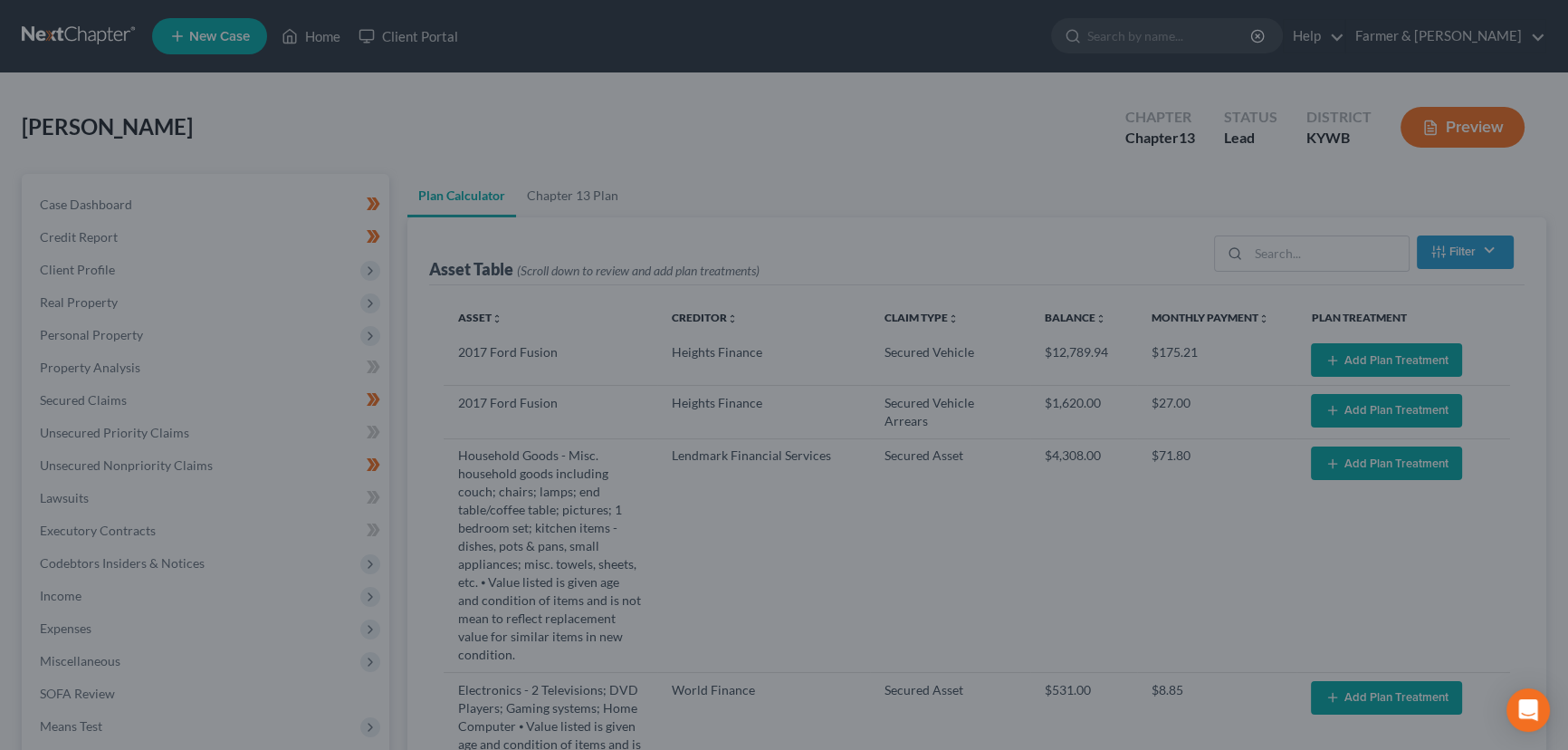
select select "59"
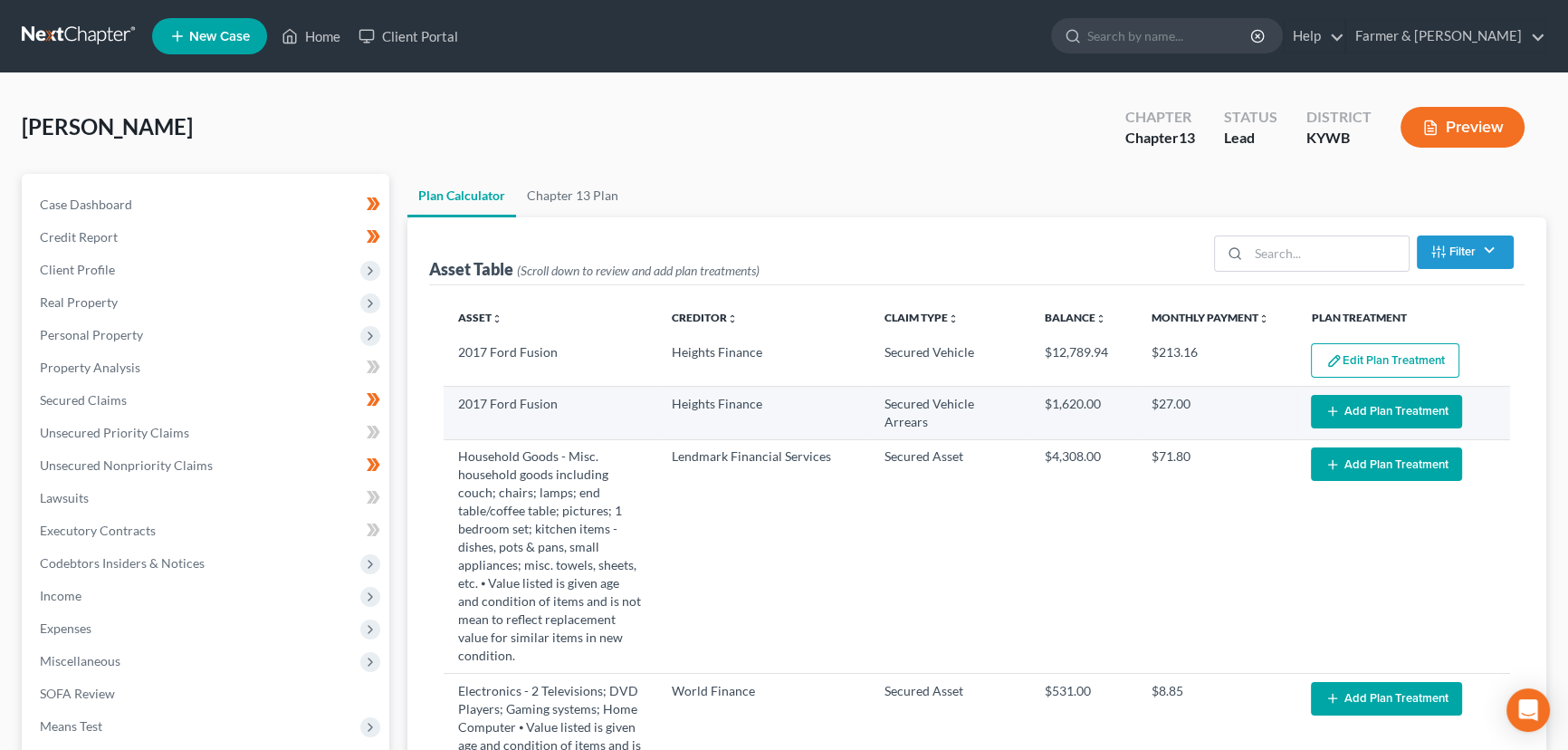
click at [1343, 413] on button "Add Plan Treatment" at bounding box center [1385, 412] width 151 height 33
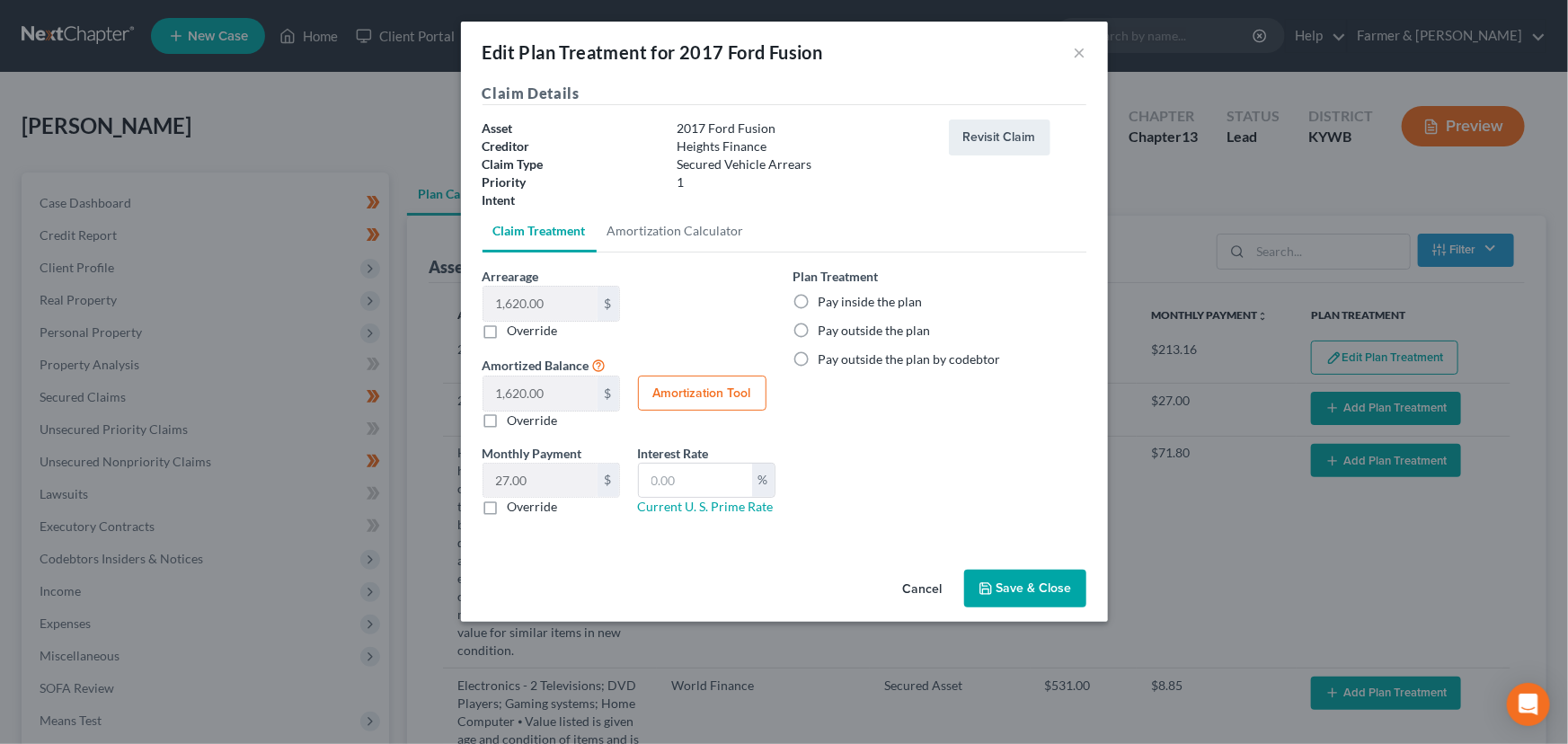
click at [855, 298] on label "Pay inside the plan" at bounding box center [870, 302] width 104 height 18
click at [837, 298] on input "Pay inside the plan" at bounding box center [831, 298] width 12 height 12
radio input "true"
click at [998, 575] on button "Save & Close" at bounding box center [1024, 588] width 122 height 38
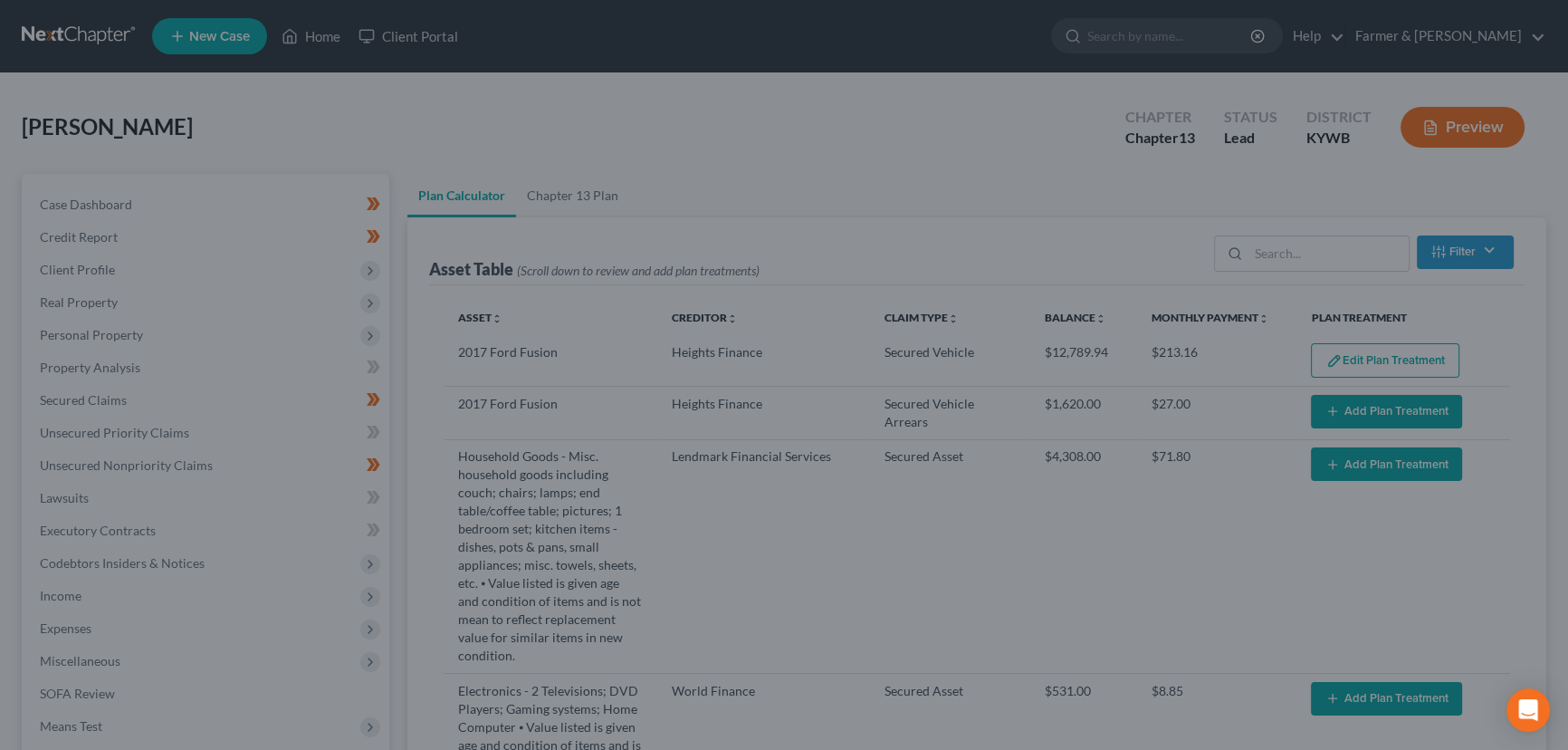
select select "59"
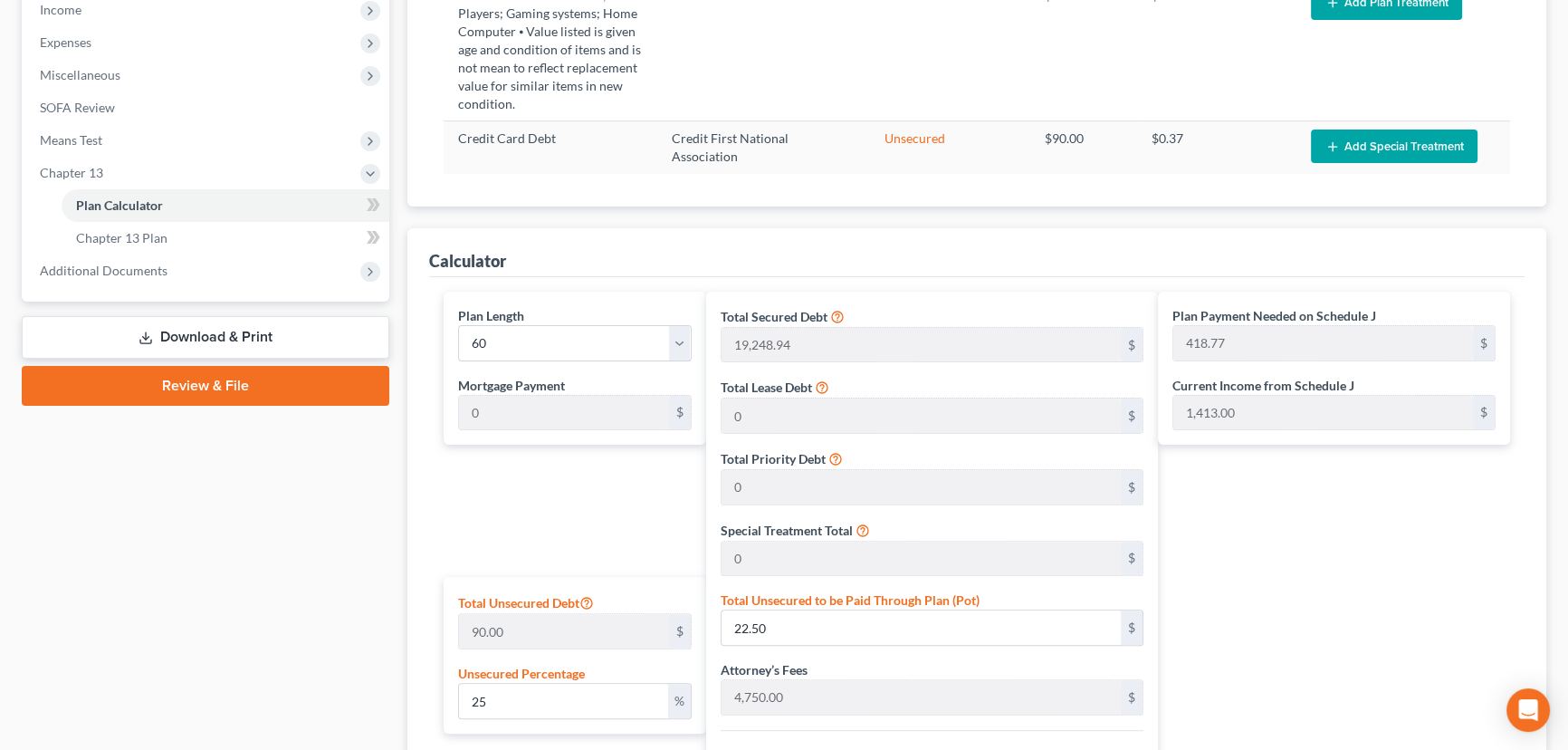
scroll to position [1007, 0]
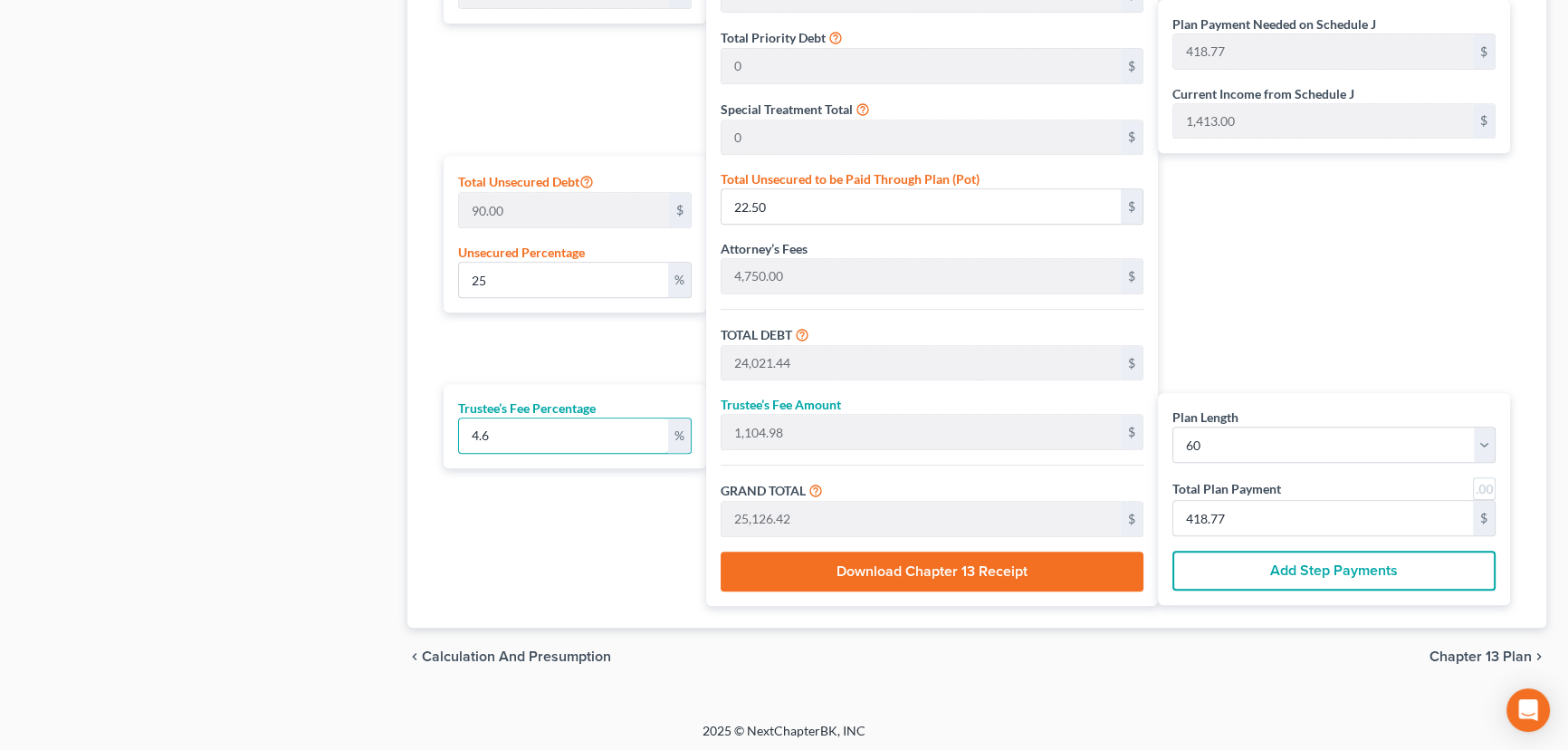
drag, startPoint x: 492, startPoint y: 425, endPoint x: 437, endPoint y: 442, distance: 57.6
click at [437, 442] on div "Plan Length 1 2 3 4 5 6 7 8 9 10 11 12 13 14 15 16 17 18 19 20 21 22 23 24 25 2…" at bounding box center [570, 237] width 272 height 735
type input "5"
type input "1,201.07"
type input "25,222.51"
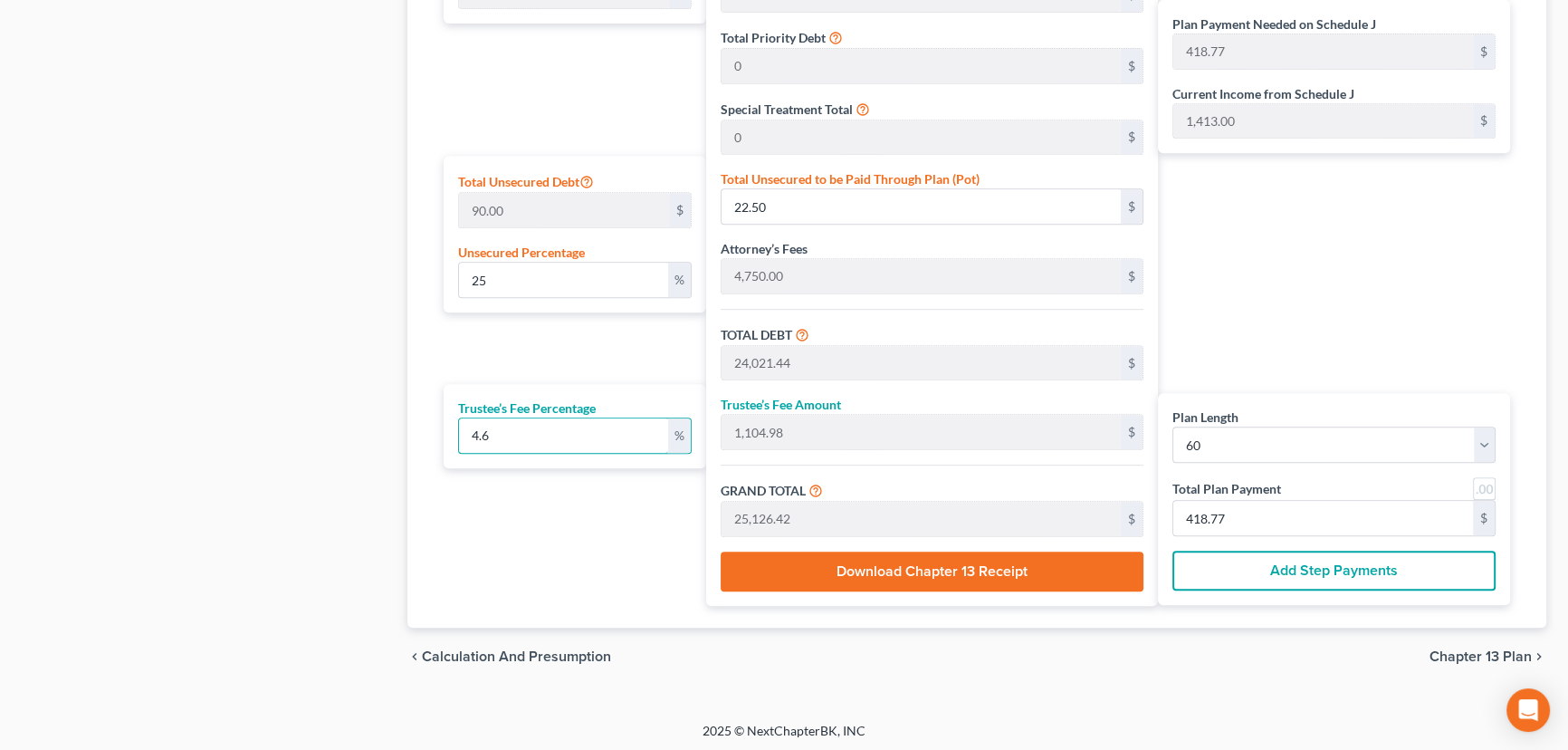
type input "420.37"
type input "5.2"
type input "1,249.11"
type input "25,270.55"
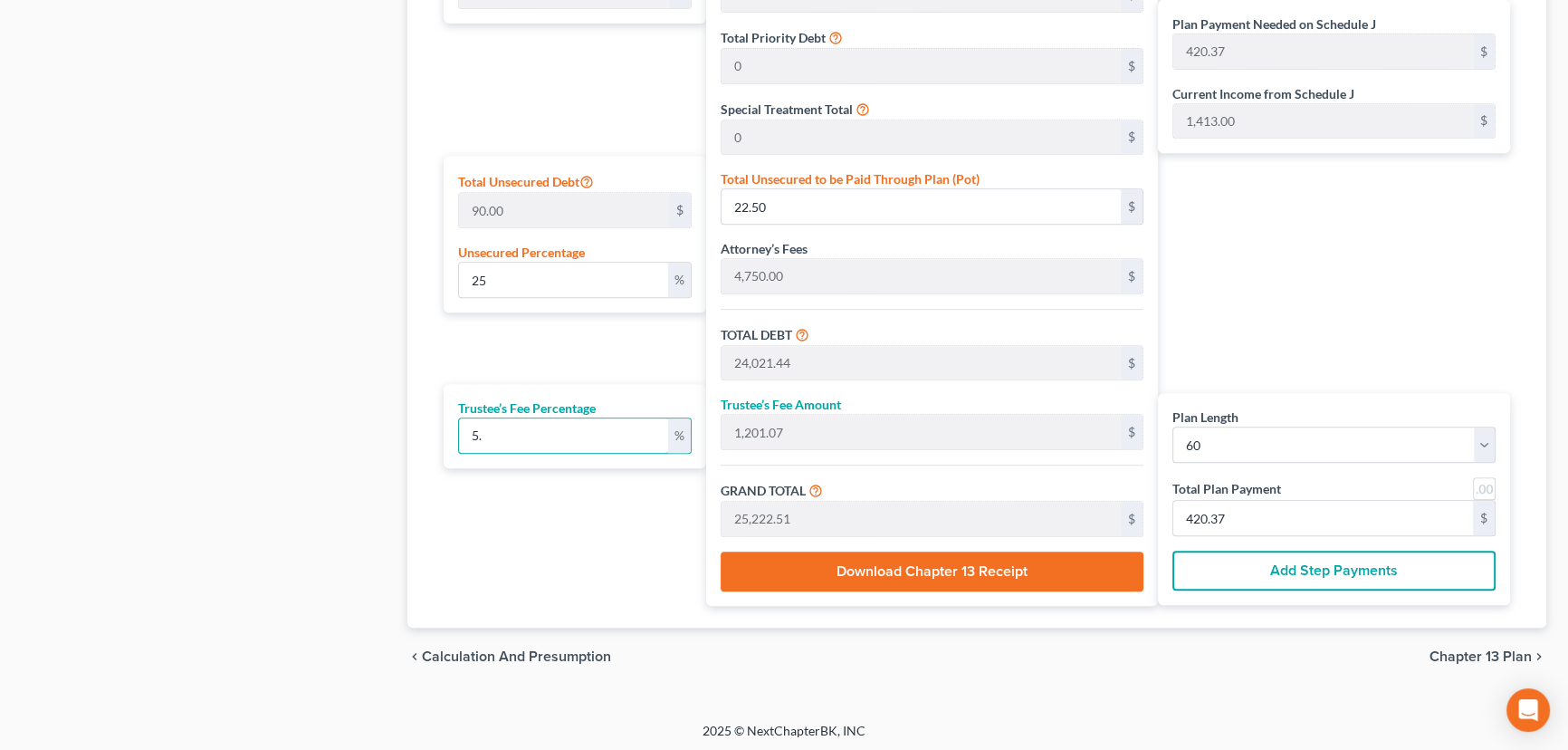
type input "421.17"
type input "5.25"
type input "1,261.12"
type input "25,282.56"
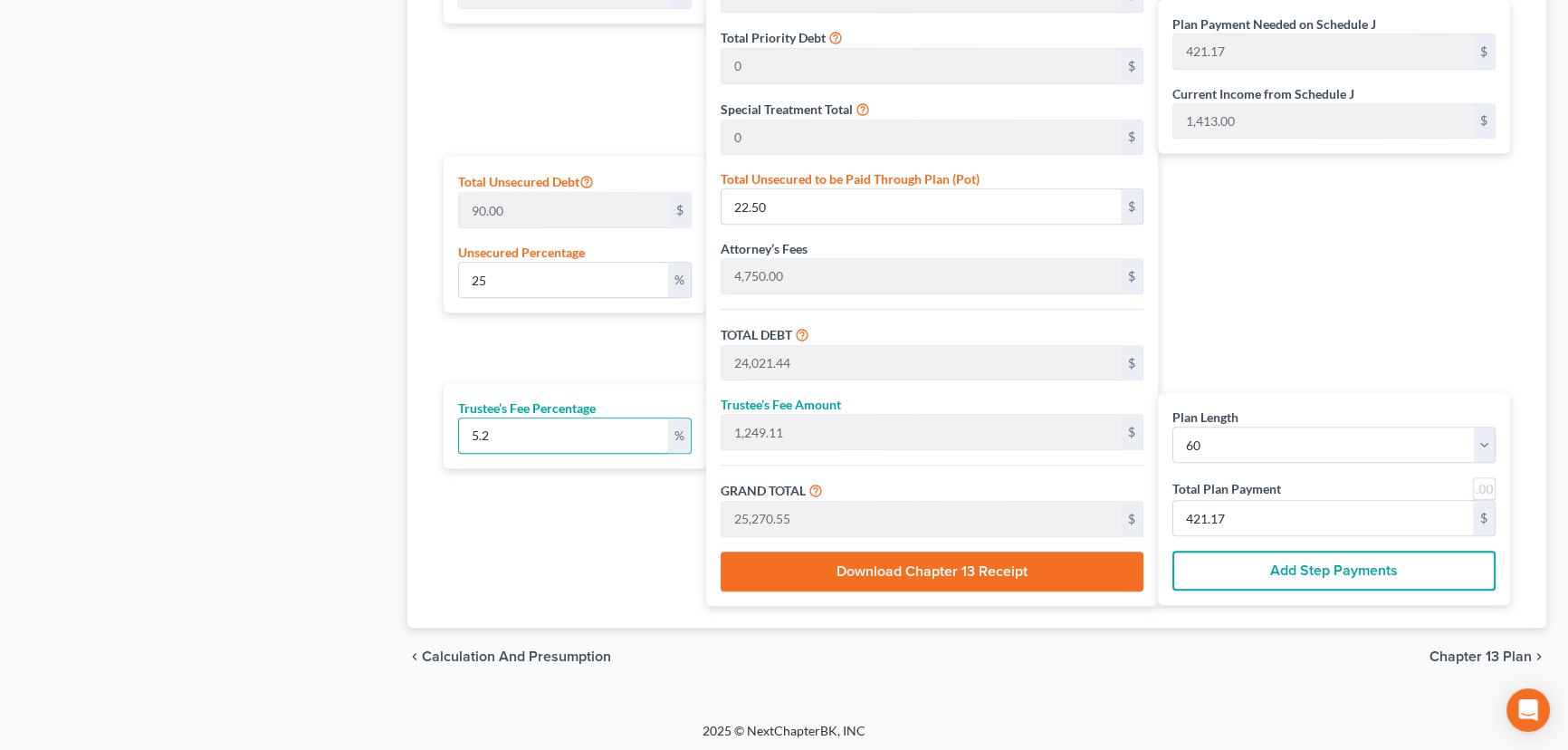
type input "421.37"
type input "5.25"
click at [503, 489] on div "Plan Length 1 2 3 4 5 6 7 8 9 10 11 12 13 14 15 16 17 18 19 20 21 22 23 24 25 2…" at bounding box center [570, 237] width 272 height 735
click at [1486, 483] on link at bounding box center [1484, 489] width 22 height 22
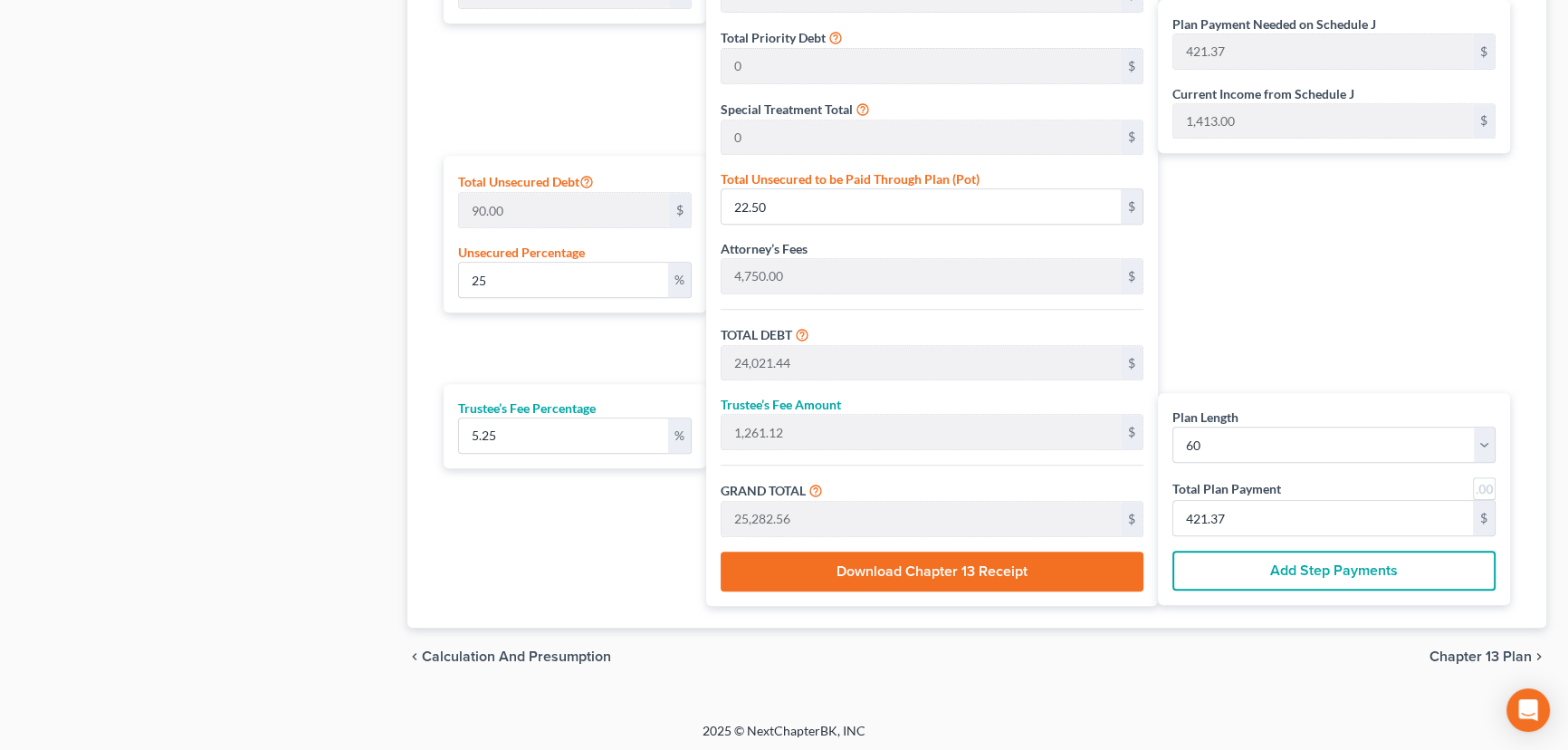
type input "421.00"
click at [1373, 355] on div "Plan Payment Needed on Schedule J 421.00 $ Current Income from Schedule J 1,413…" at bounding box center [1338, 237] width 361 height 735
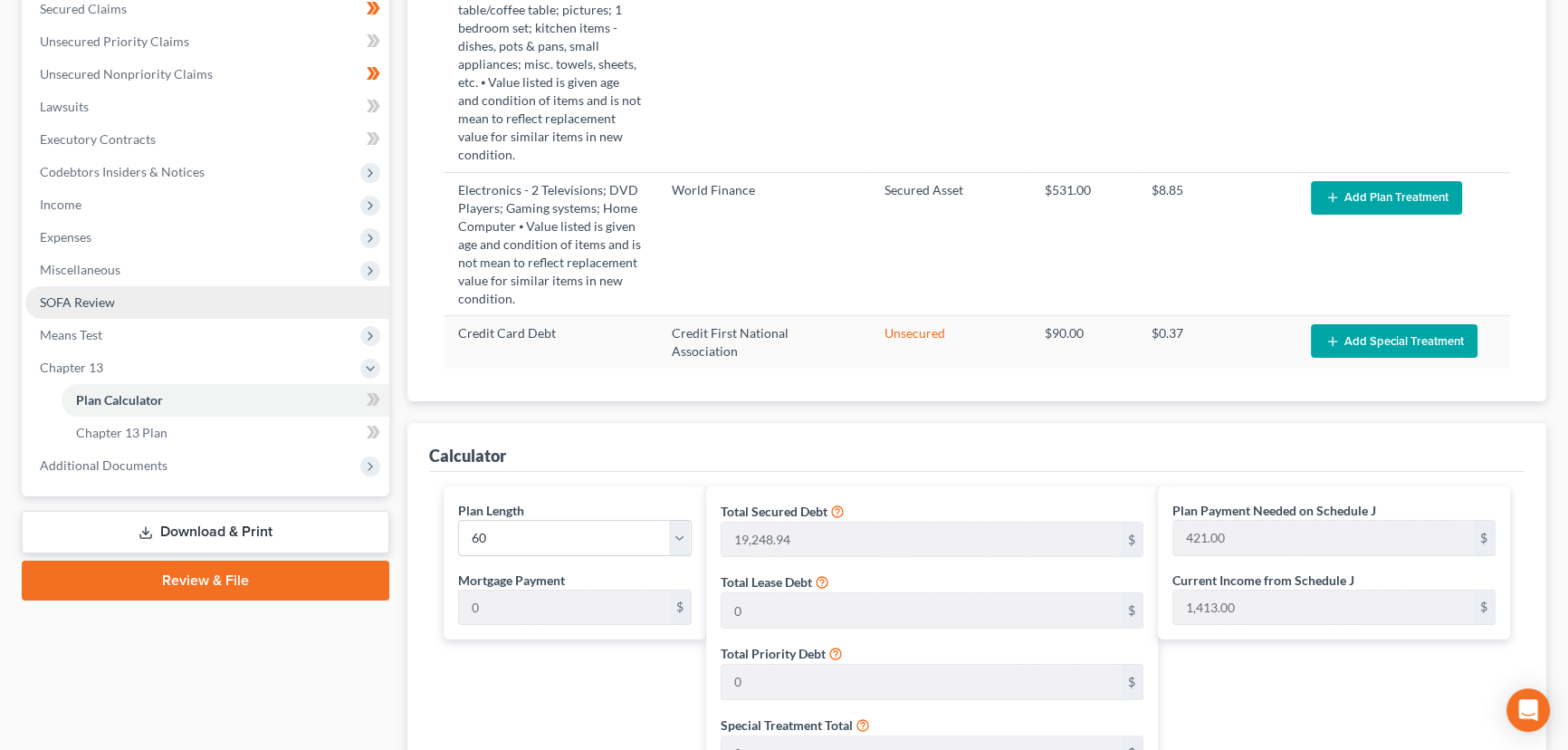
scroll to position [349, 0]
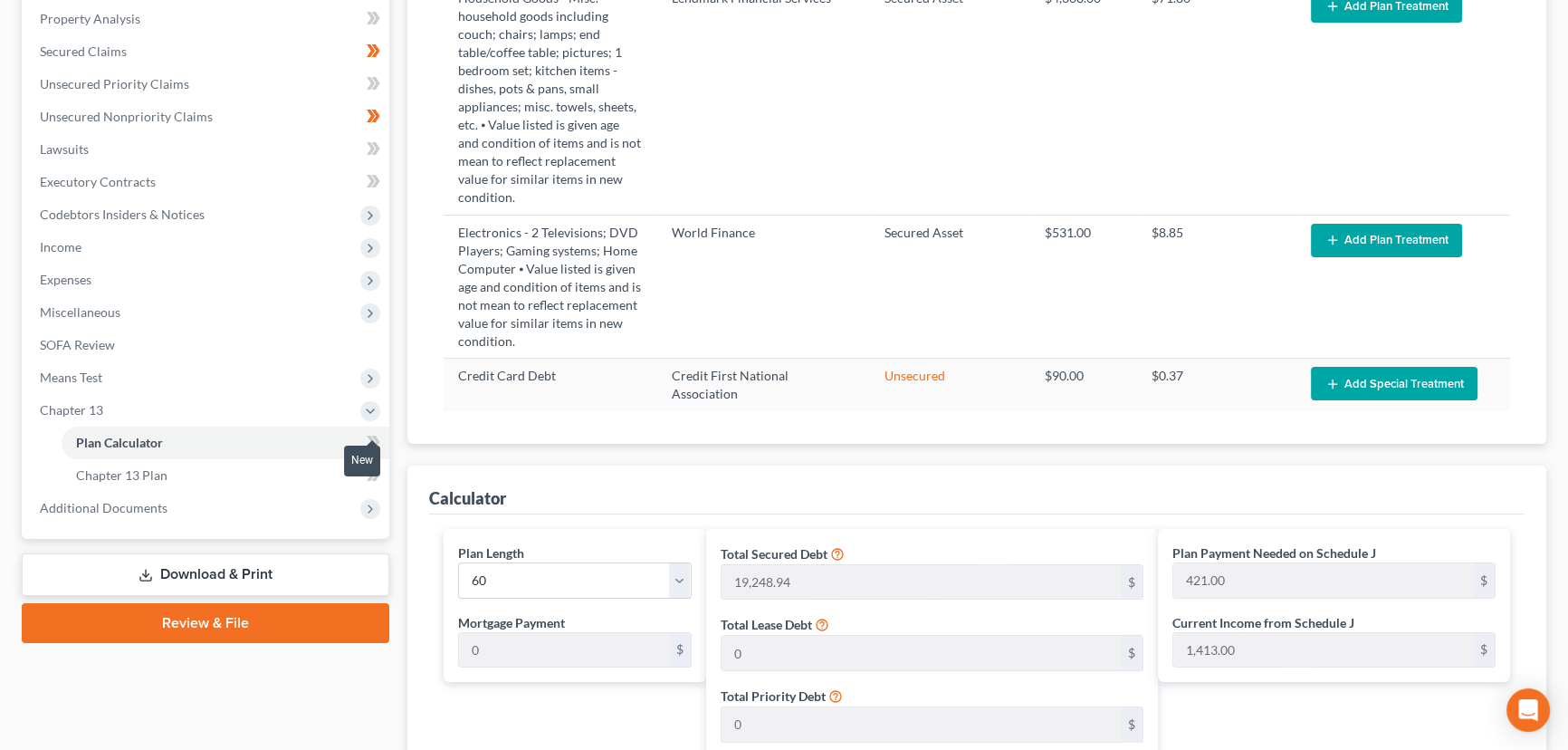
click at [381, 450] on span at bounding box center [373, 444] width 32 height 27
click at [395, 406] on div "Case Dashboard Payments Invoices Payments Payments Credit Report Client Profile" at bounding box center [206, 584] width 386 height 1519
click at [276, 422] on span "Chapter 13" at bounding box center [207, 410] width 364 height 32
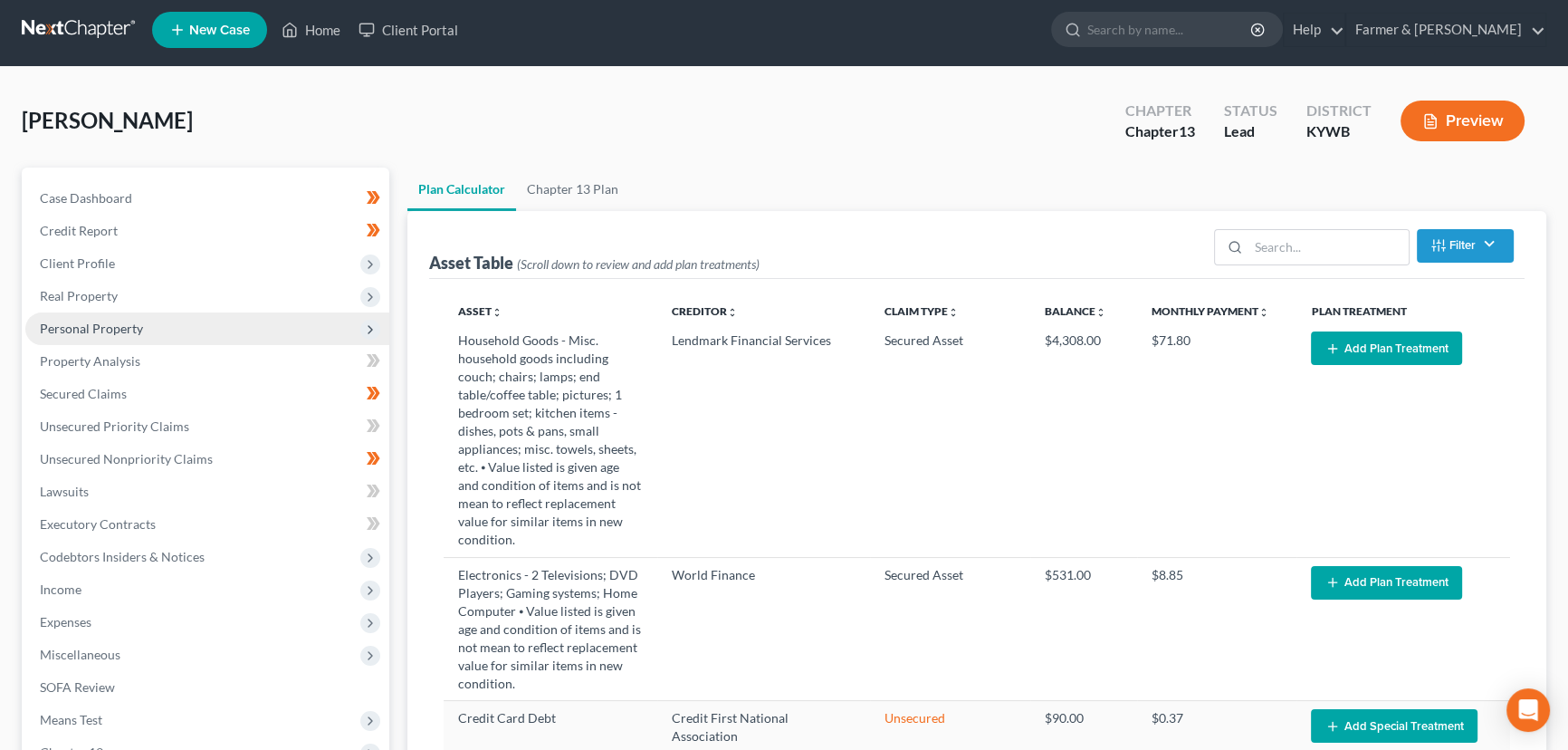
scroll to position [0, 0]
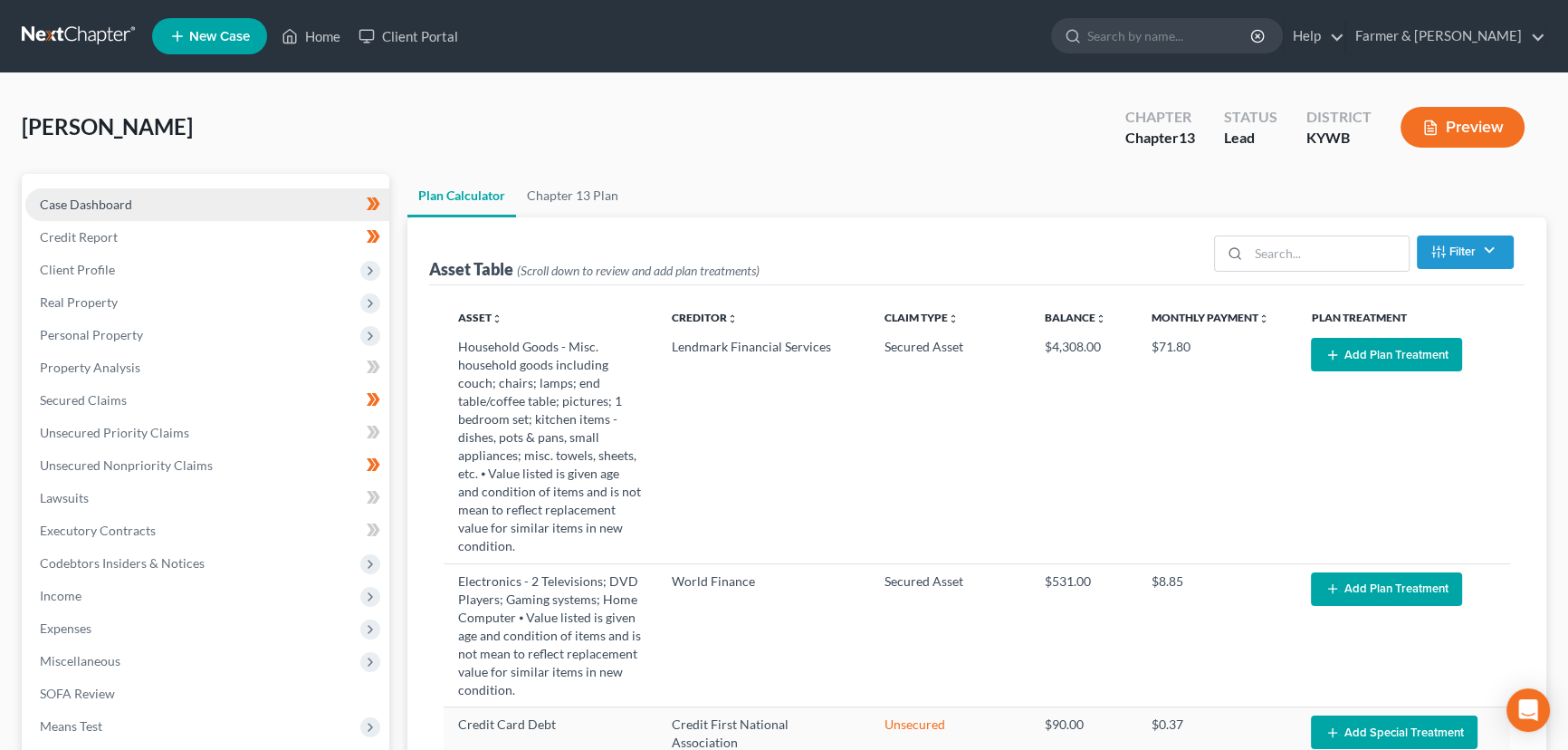
click at [145, 201] on link "Case Dashboard" at bounding box center [207, 204] width 364 height 32
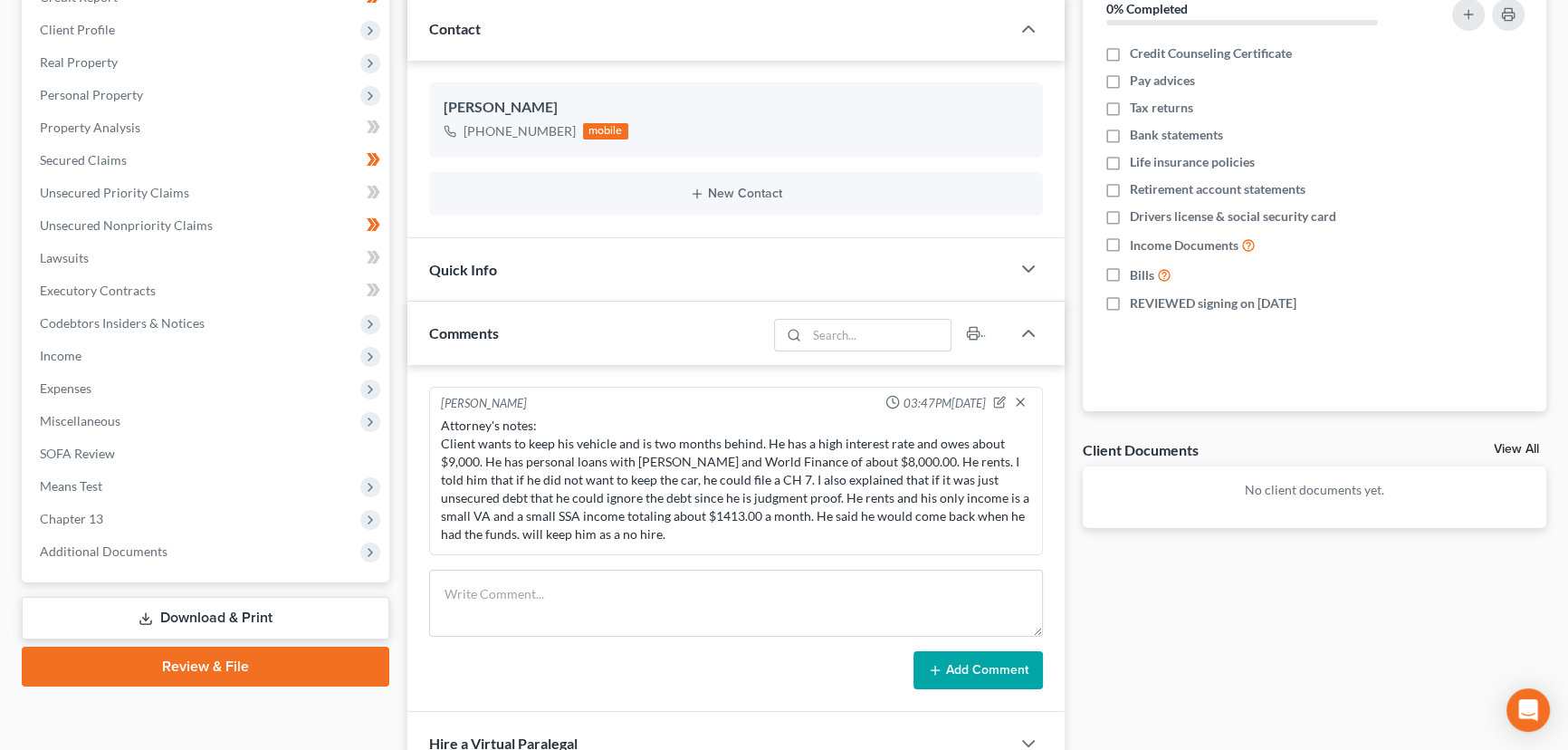
scroll to position [458, 0]
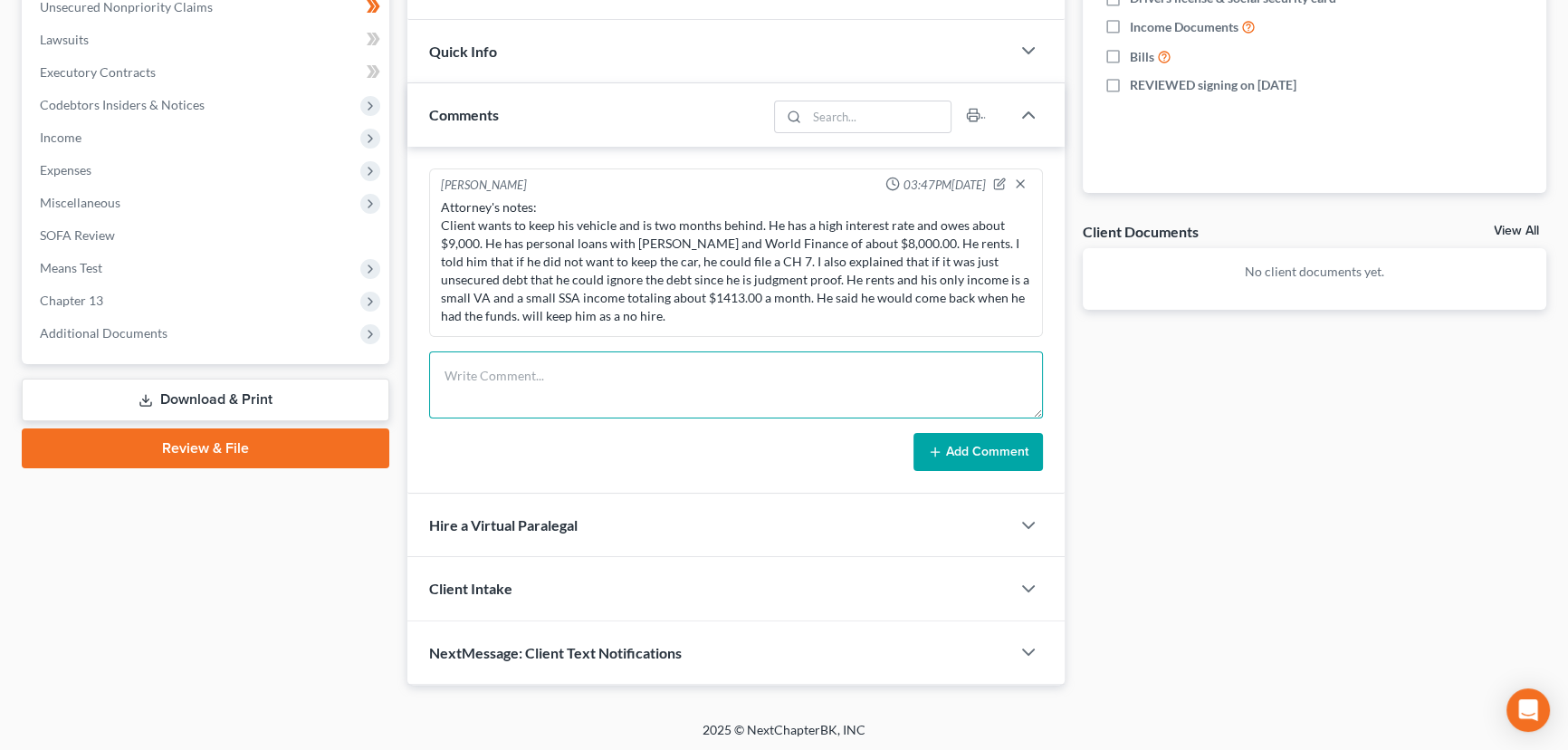
click at [572, 375] on textarea at bounding box center [736, 385] width 613 height 67
click at [573, 398] on textarea "Petition preparer notes:" at bounding box center [736, 385] width 613 height 67
paste textarea "⦁ Single, no dependents, rents. ⦁ Gets VA Benenfits $582.00 and SSI $831.00 ⦁ 2…"
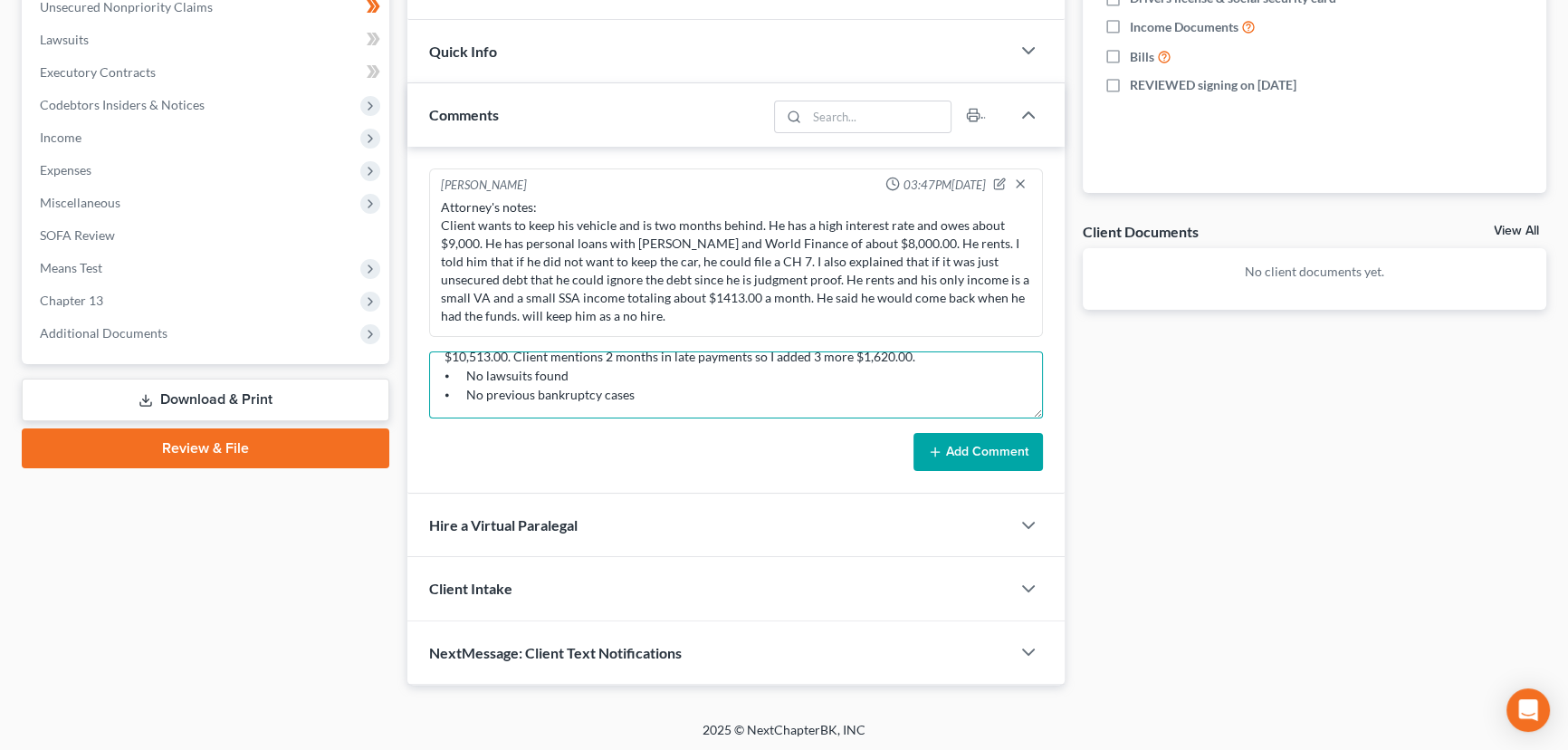
type textarea "Petition preparer notes: ⦁ Single, no dependents, rents. ⦁ Gets VA Benenfits $5…"
click at [995, 453] on button "Add Comment" at bounding box center [979, 451] width 130 height 38
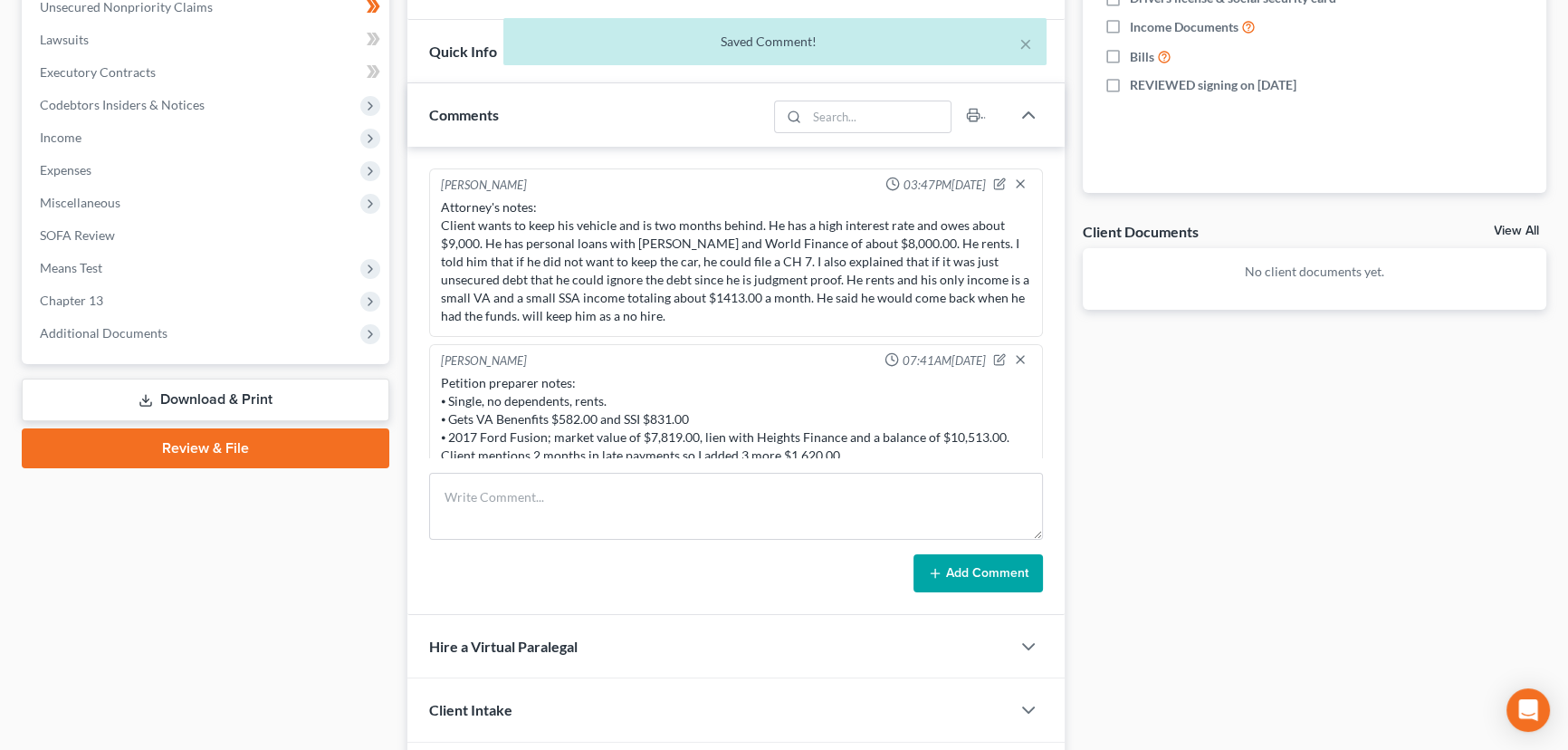
scroll to position [55, 0]
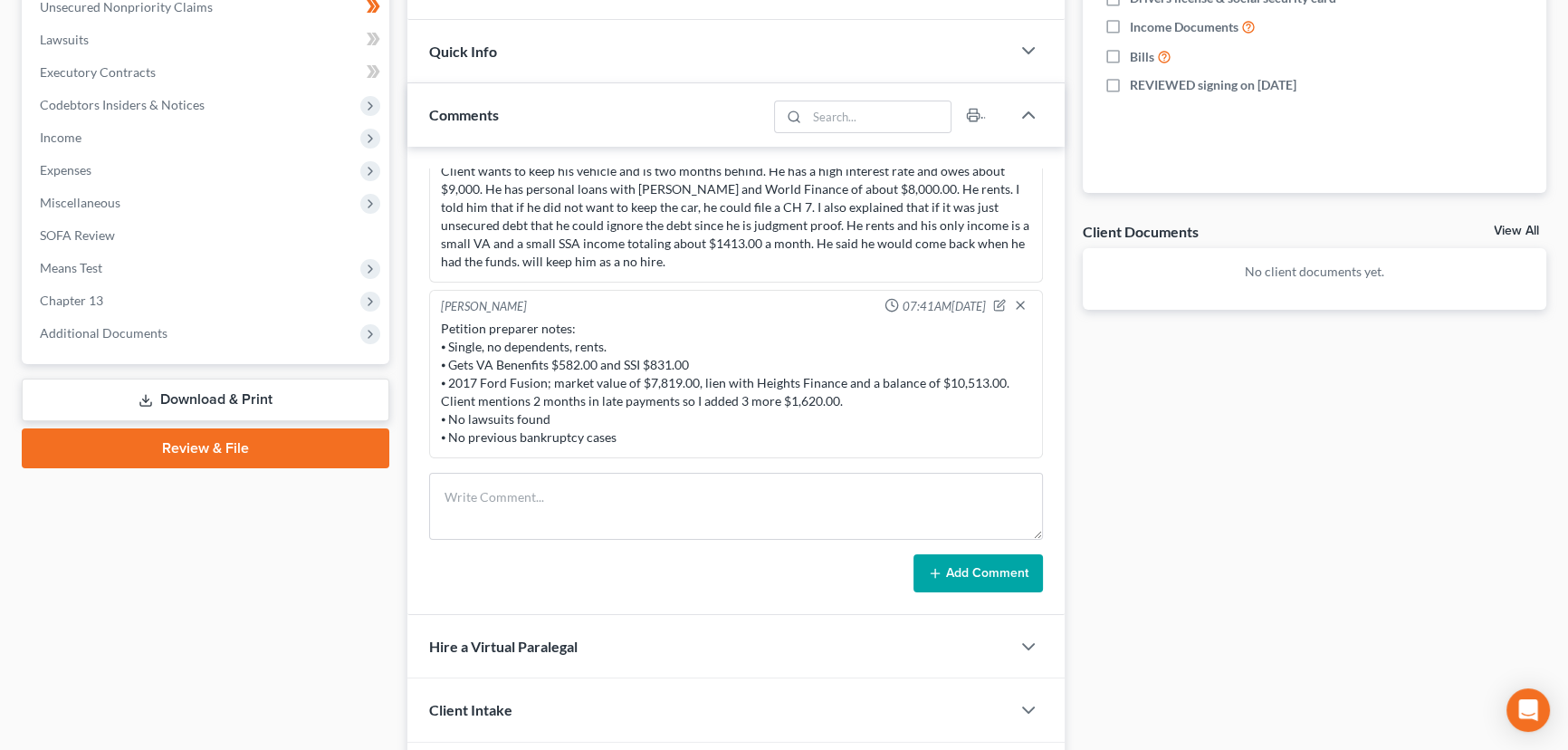
drag, startPoint x: 1103, startPoint y: 485, endPoint x: 1139, endPoint y: 552, distance: 76.1
click at [1139, 552] on div "Docs Tasks Events Fees Timer 0% Completed Nothing here yet! Credit Counseling C…" at bounding box center [1314, 261] width 483 height 1090
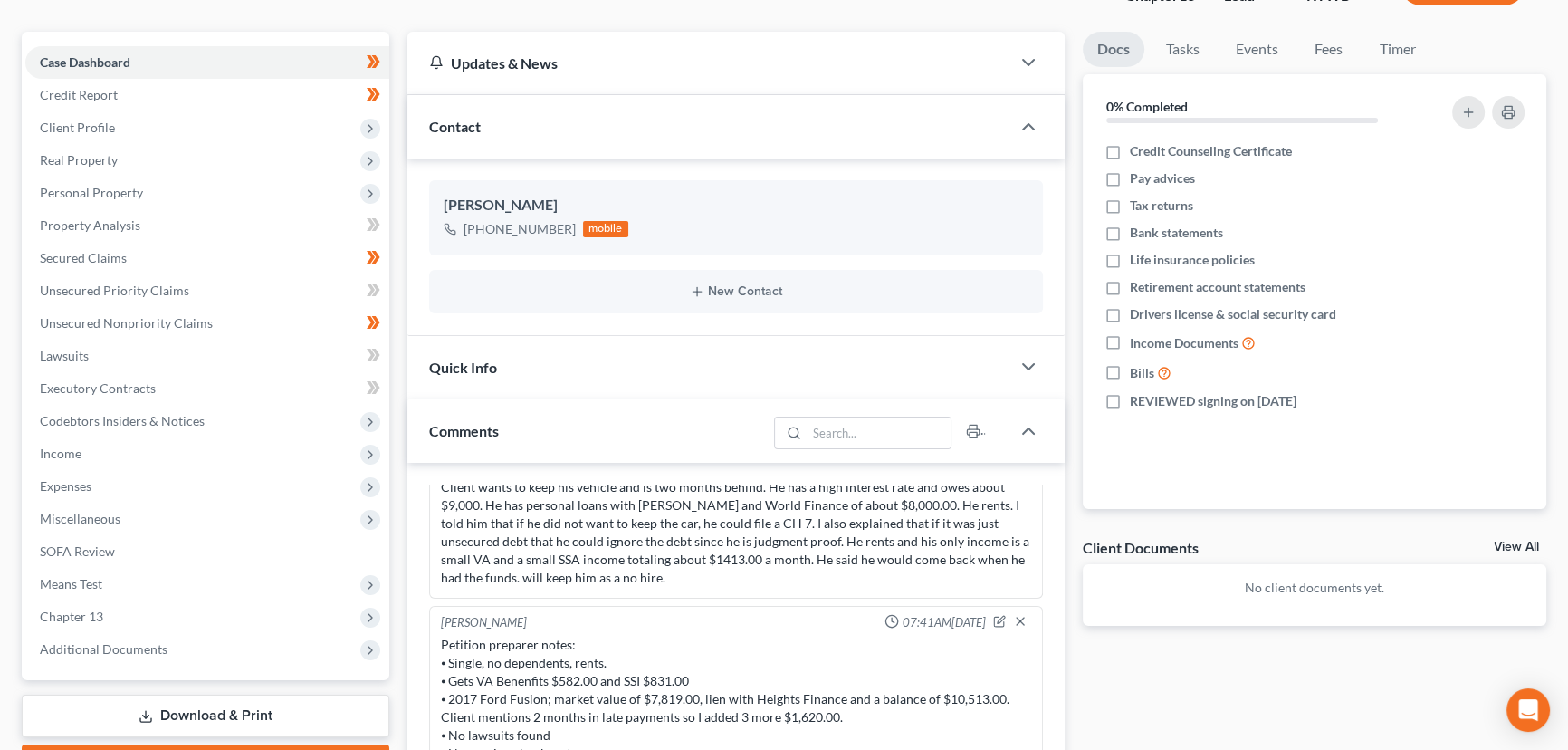
scroll to position [0, 0]
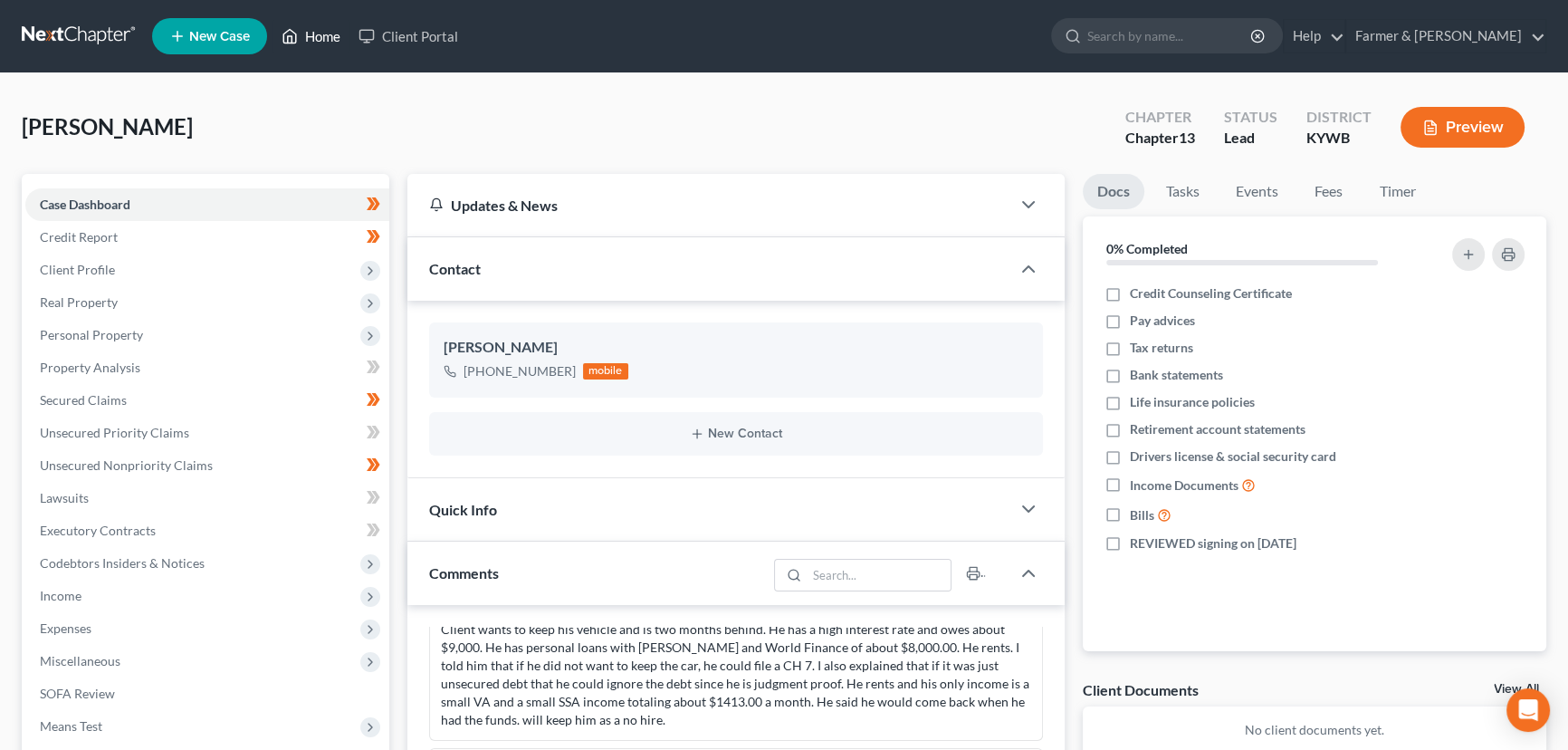
click at [316, 47] on link "Home" at bounding box center [310, 35] width 77 height 32
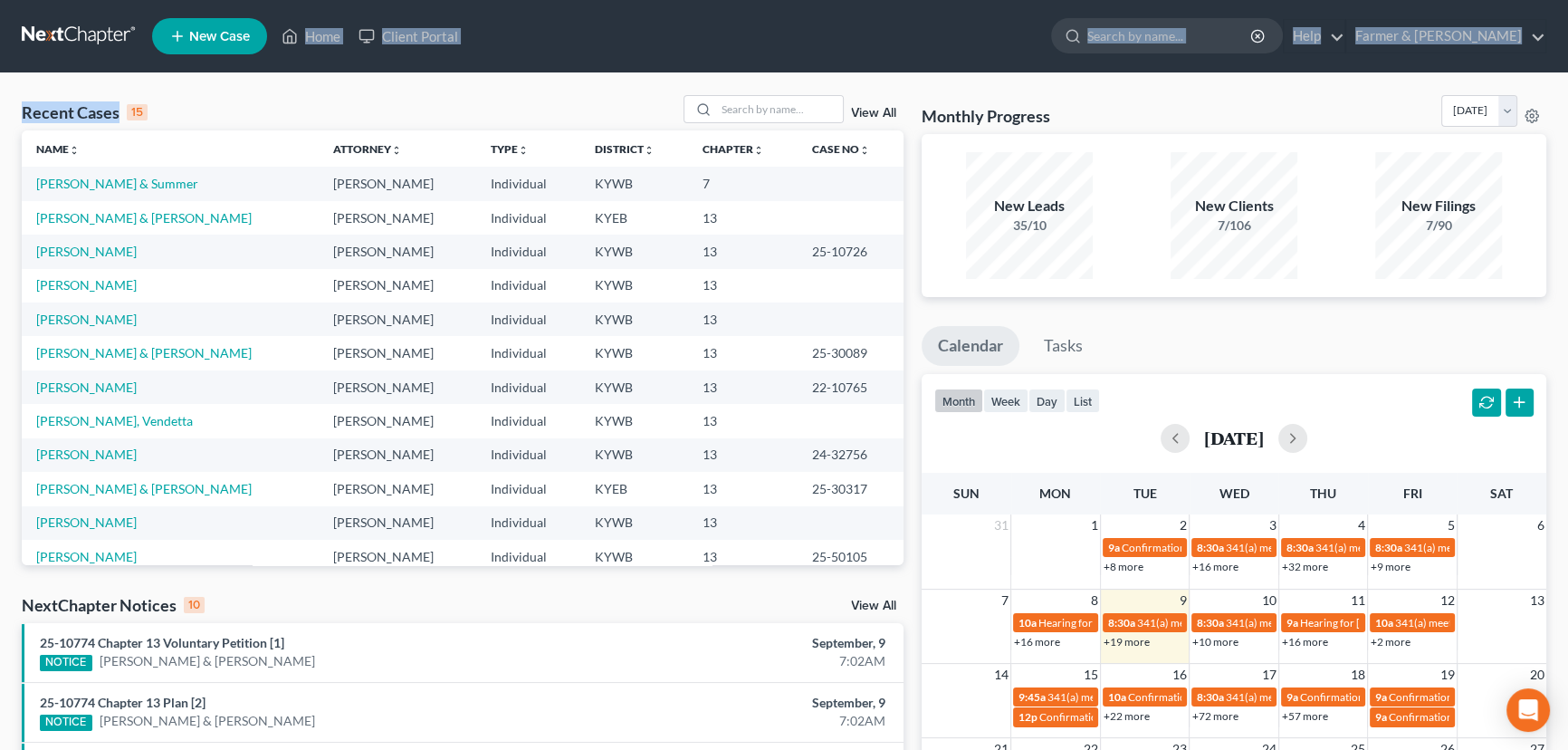
drag, startPoint x: 272, startPoint y: 84, endPoint x: 317, endPoint y: -99, distance: 188.5
click at [317, 0] on html "Home New Case Client Portal Farmer & Wright [EMAIL_ADDRESS][DOMAIN_NAME] My Acc…" at bounding box center [784, 652] width 1568 height 1303
